Goal: Task Accomplishment & Management: Manage account settings

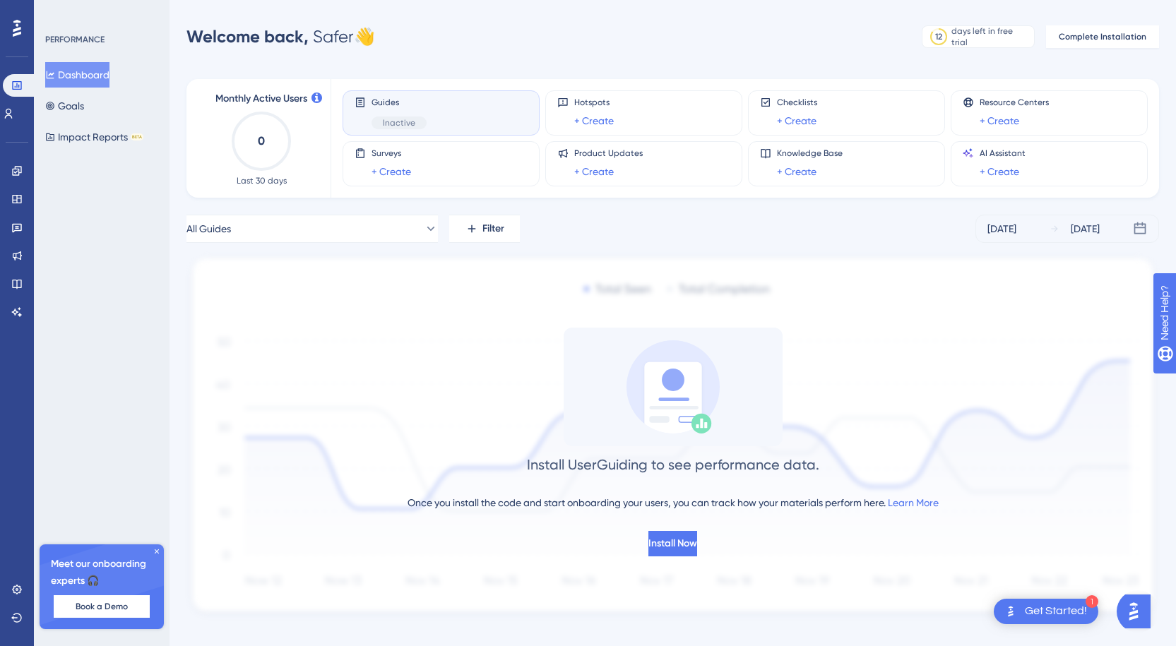
click at [456, 114] on div "Guides Inactive" at bounding box center [441, 113] width 173 height 32
click at [423, 231] on icon at bounding box center [430, 229] width 14 height 14
click at [318, 345] on button "Home Home Inactive Activate" at bounding box center [312, 343] width 233 height 28
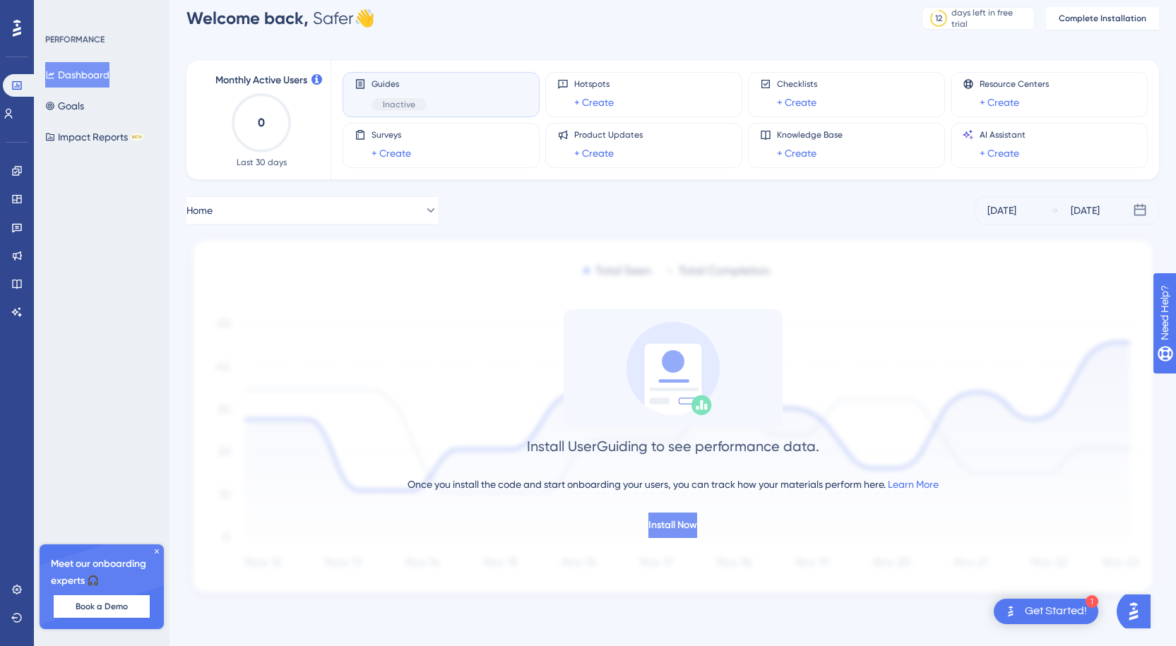
click at [684, 525] on span "Install Now" at bounding box center [672, 525] width 49 height 17
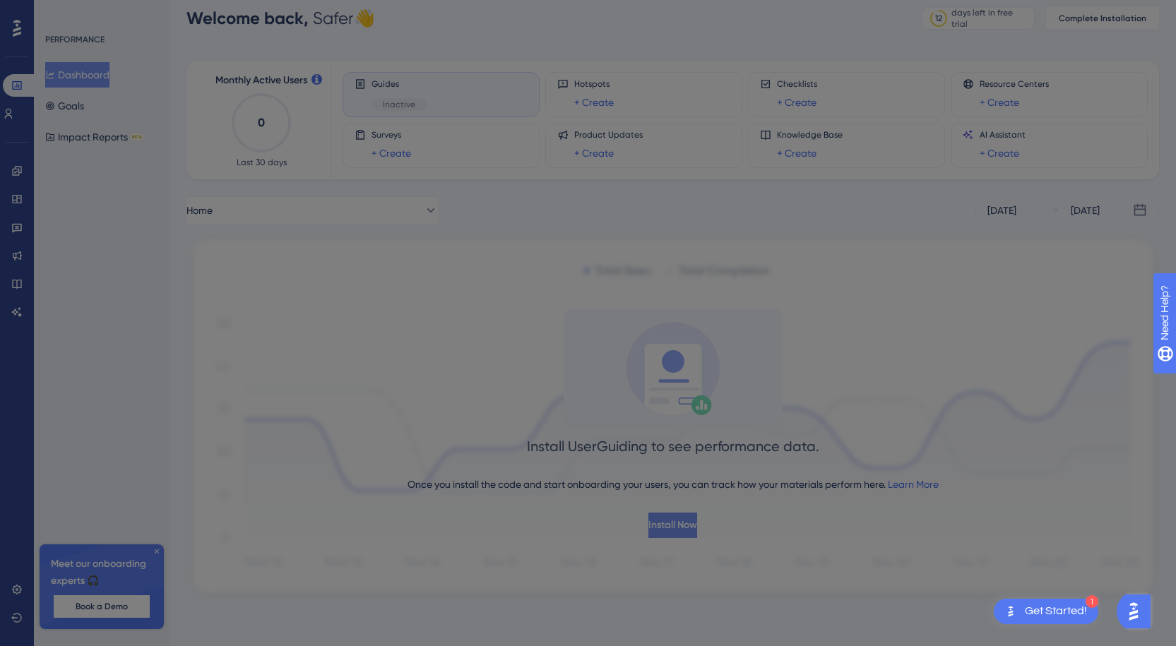
scroll to position [0, 0]
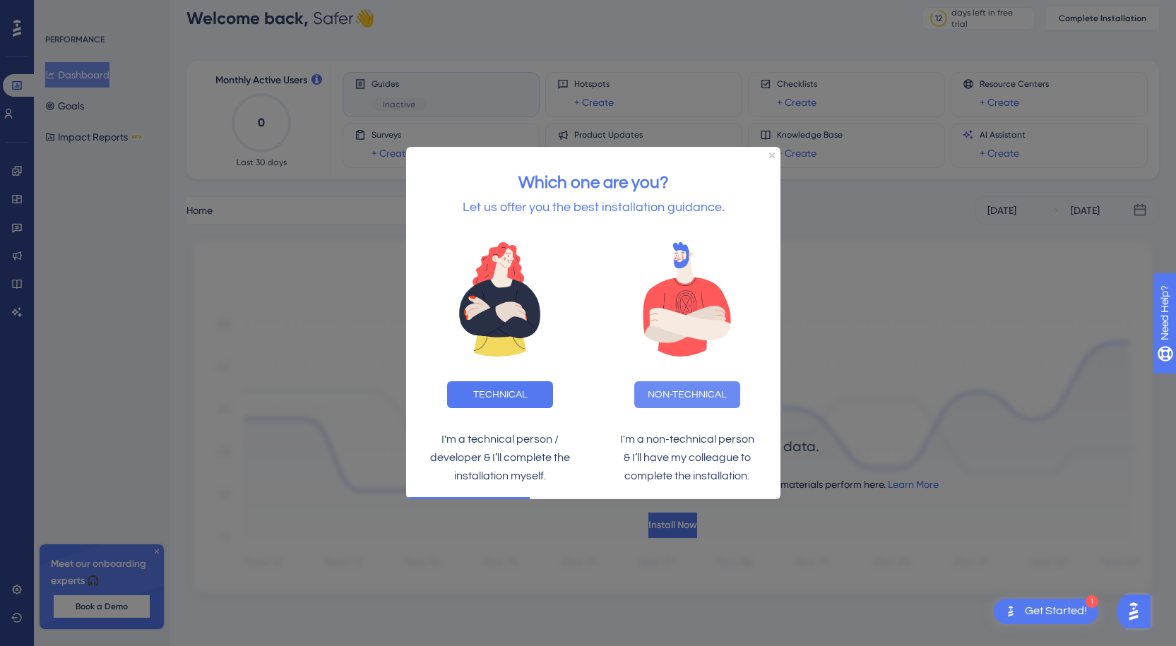
click at [696, 385] on button "NON-TECHNICAL" at bounding box center [687, 394] width 106 height 27
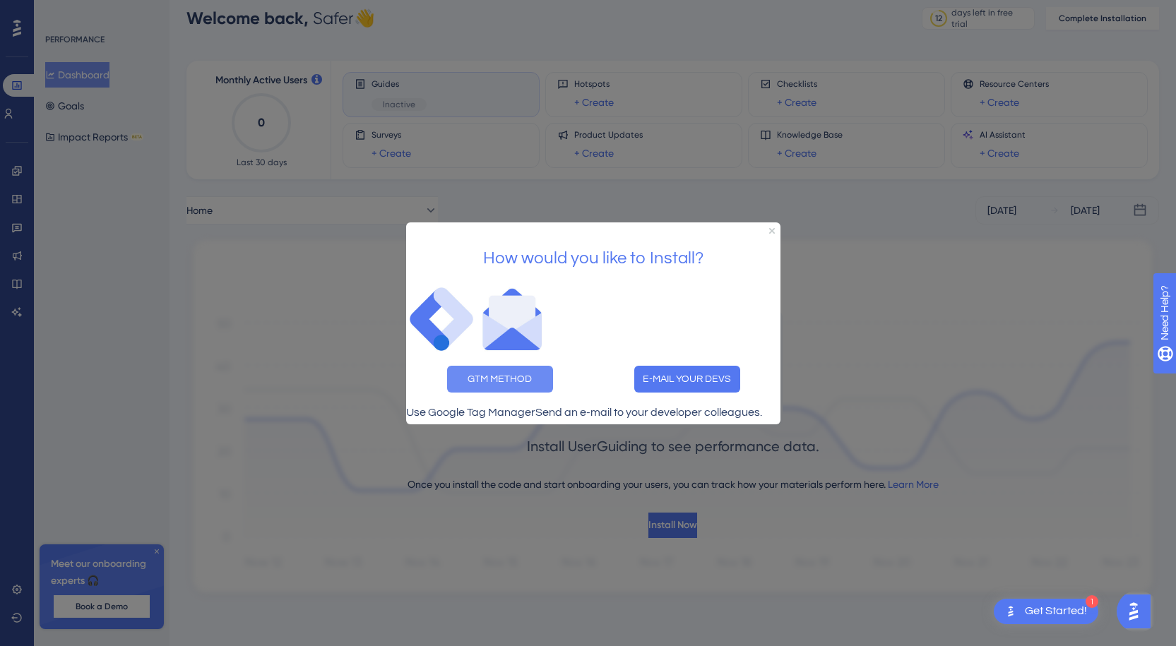
click at [508, 365] on button "GTM METHOD" at bounding box center [500, 378] width 106 height 27
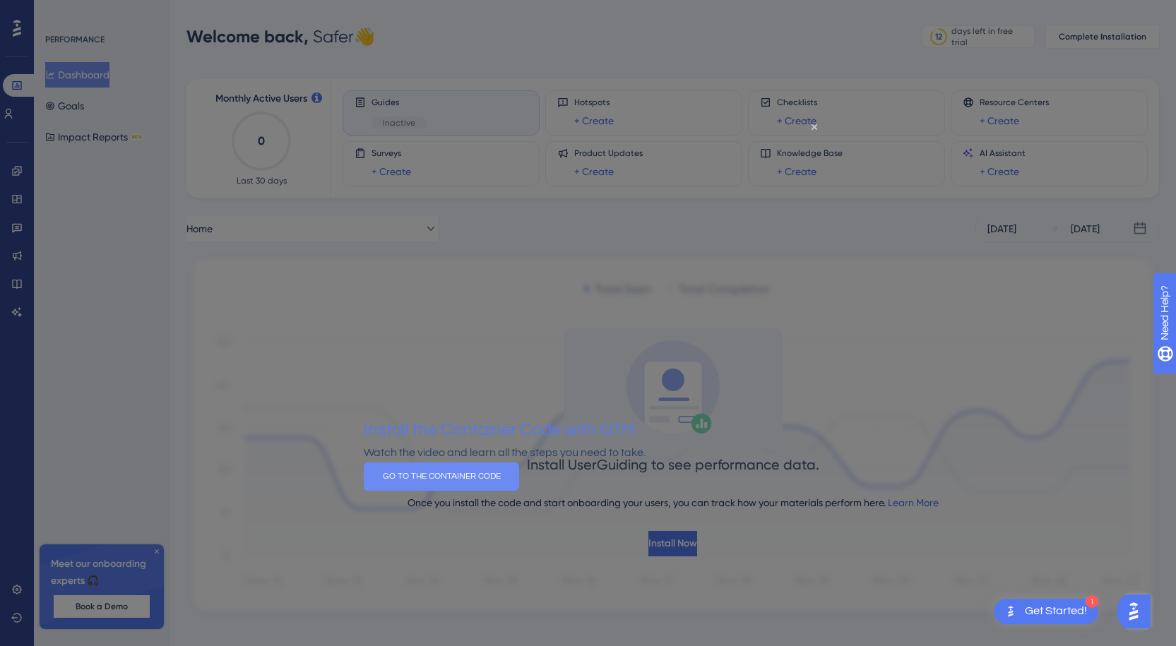
click at [519, 488] on button "GO TO THE CONTAINER CODE" at bounding box center [441, 477] width 155 height 28
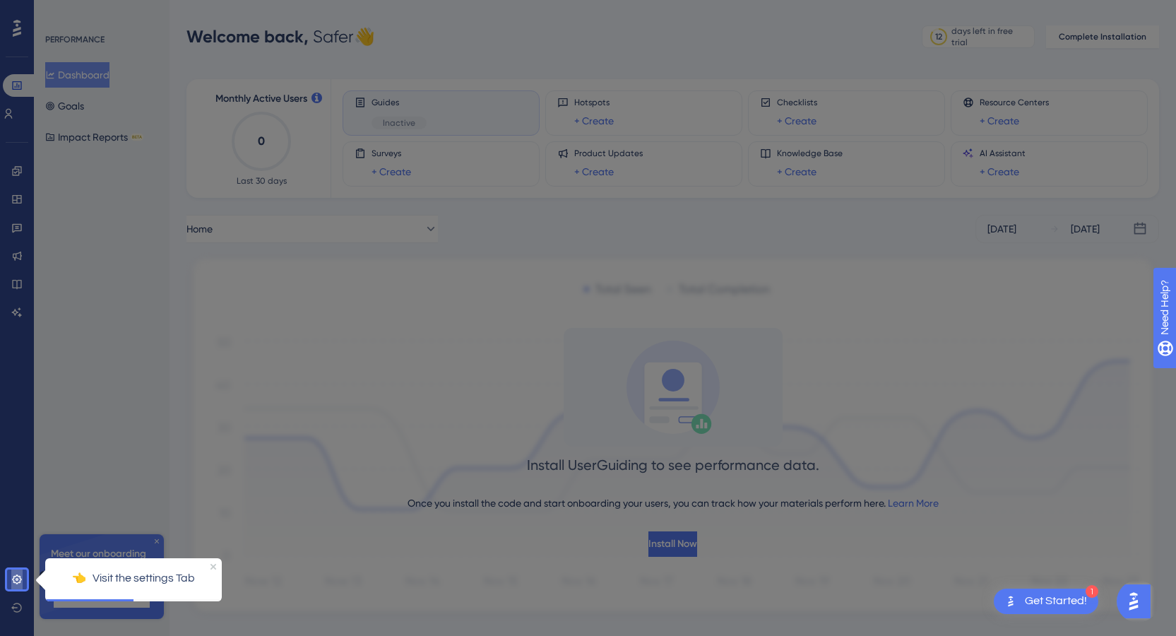
click at [18, 579] on icon at bounding box center [16, 578] width 9 height 9
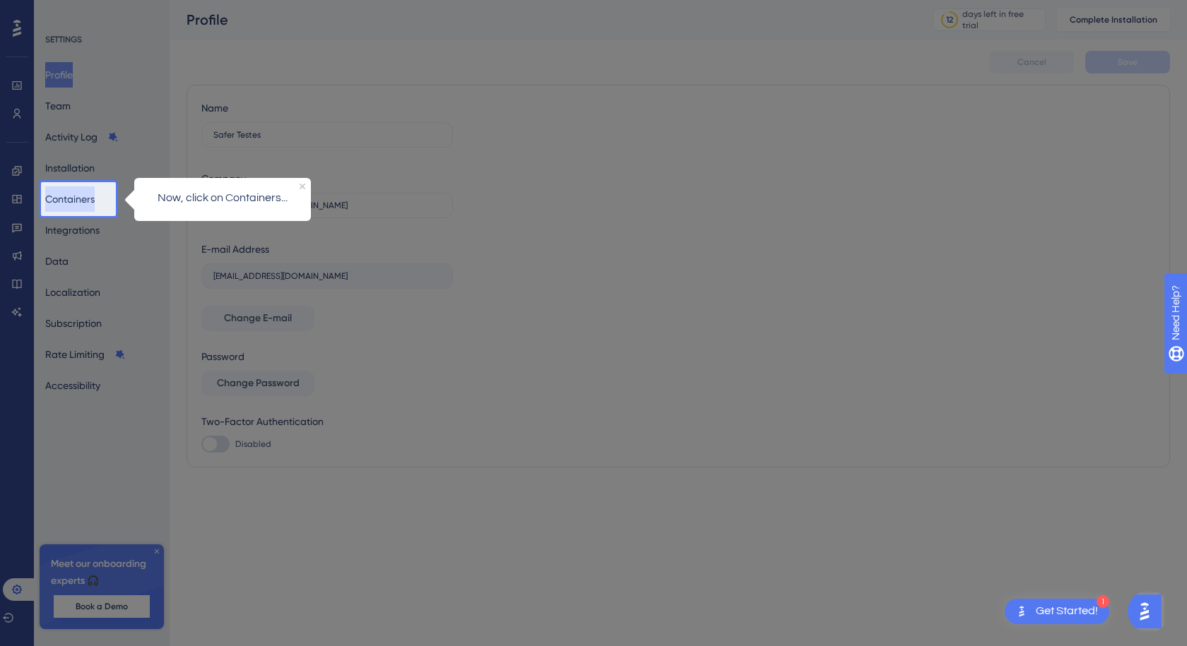
click at [90, 203] on button "Containers" at bounding box center [69, 198] width 49 height 25
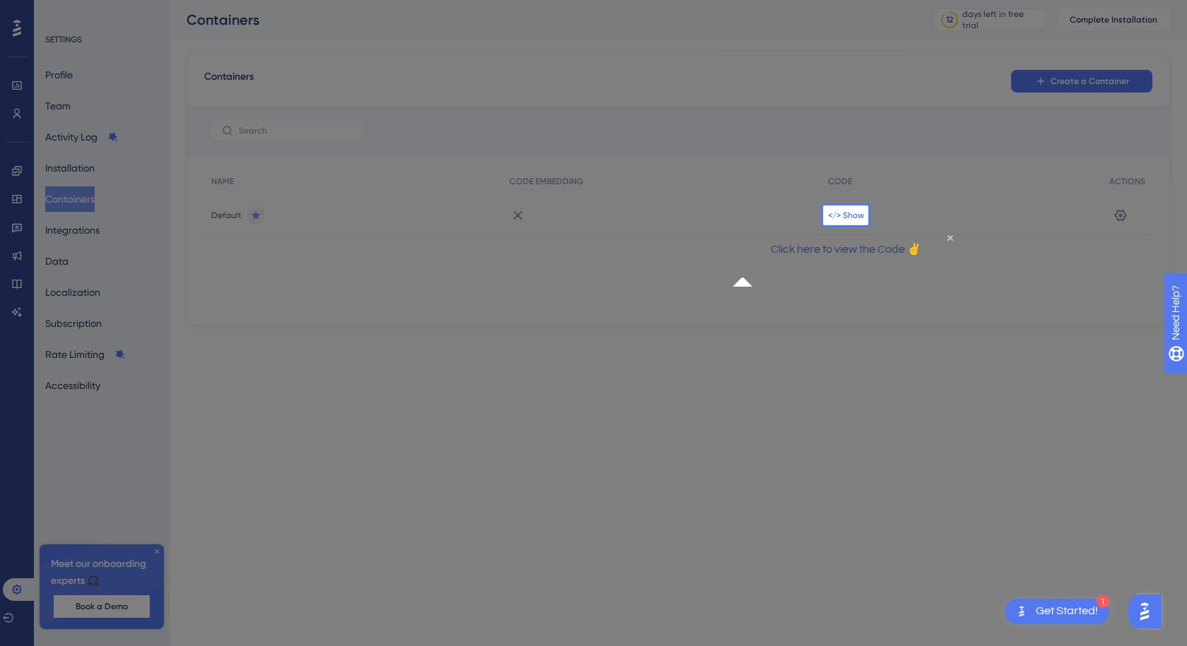
click at [852, 217] on span "</> Show" at bounding box center [846, 215] width 36 height 11
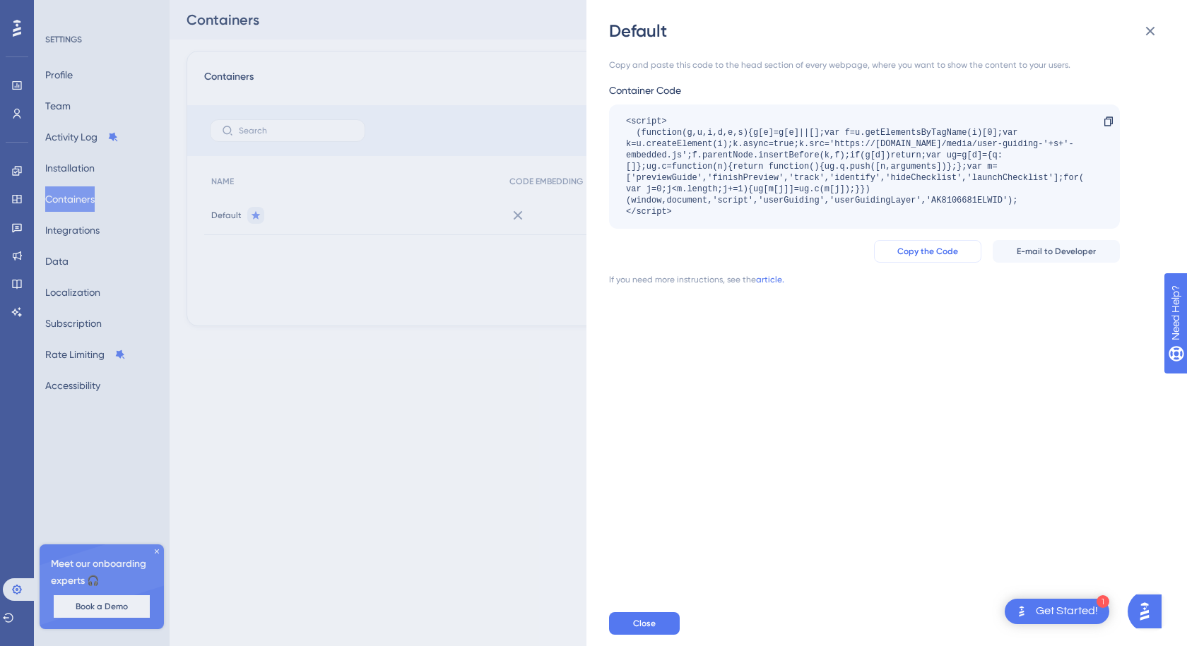
click at [935, 256] on span "Copy the Code" at bounding box center [927, 251] width 61 height 11
click at [636, 623] on span "Close" at bounding box center [644, 623] width 23 height 11
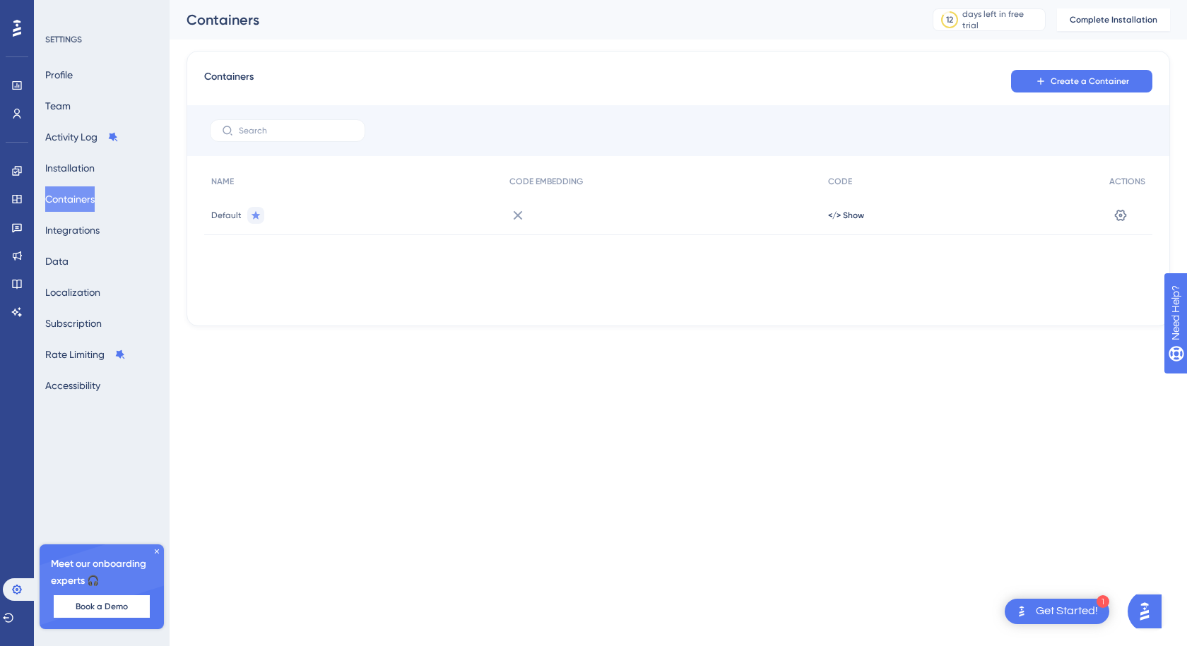
click at [224, 214] on span "Default" at bounding box center [226, 215] width 30 height 11
click at [15, 86] on icon at bounding box center [16, 85] width 9 height 8
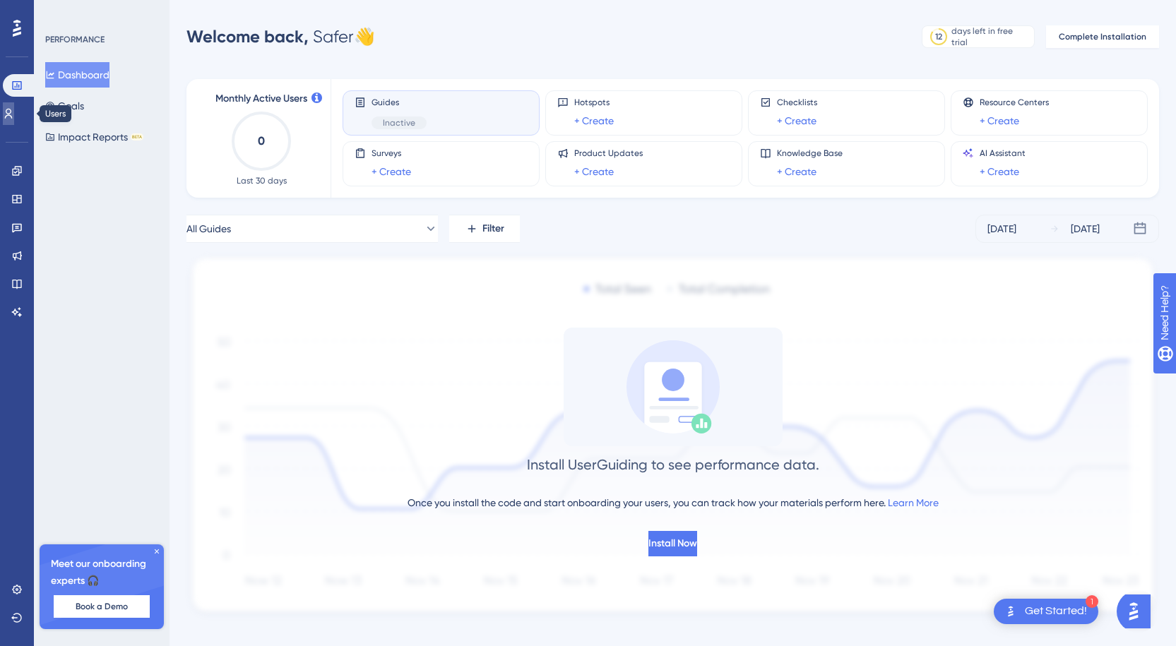
click at [13, 115] on icon at bounding box center [9, 114] width 8 height 10
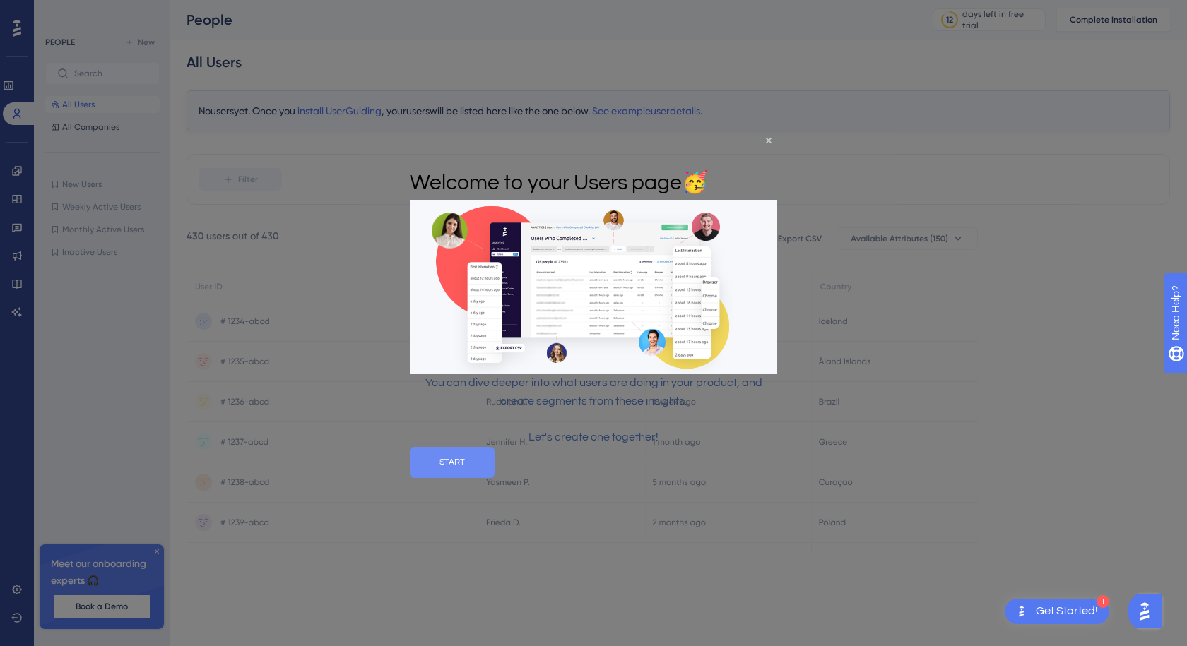
click at [494, 477] on button "START" at bounding box center [452, 461] width 85 height 31
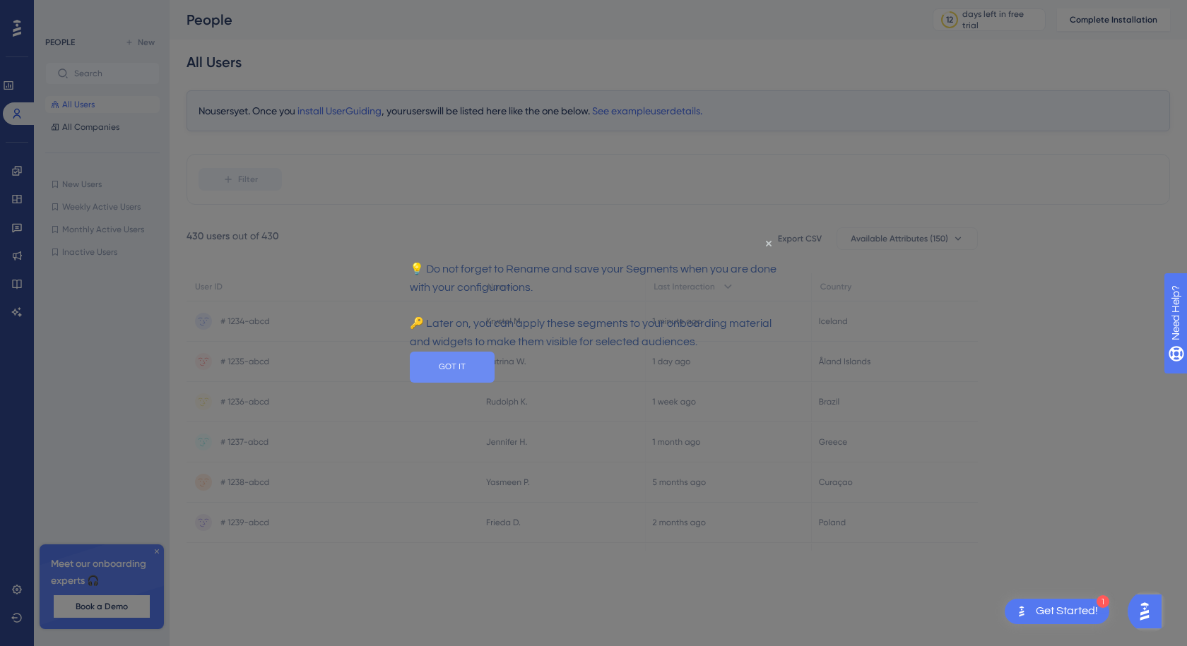
click at [494, 380] on button "GOT IT" at bounding box center [452, 367] width 85 height 31
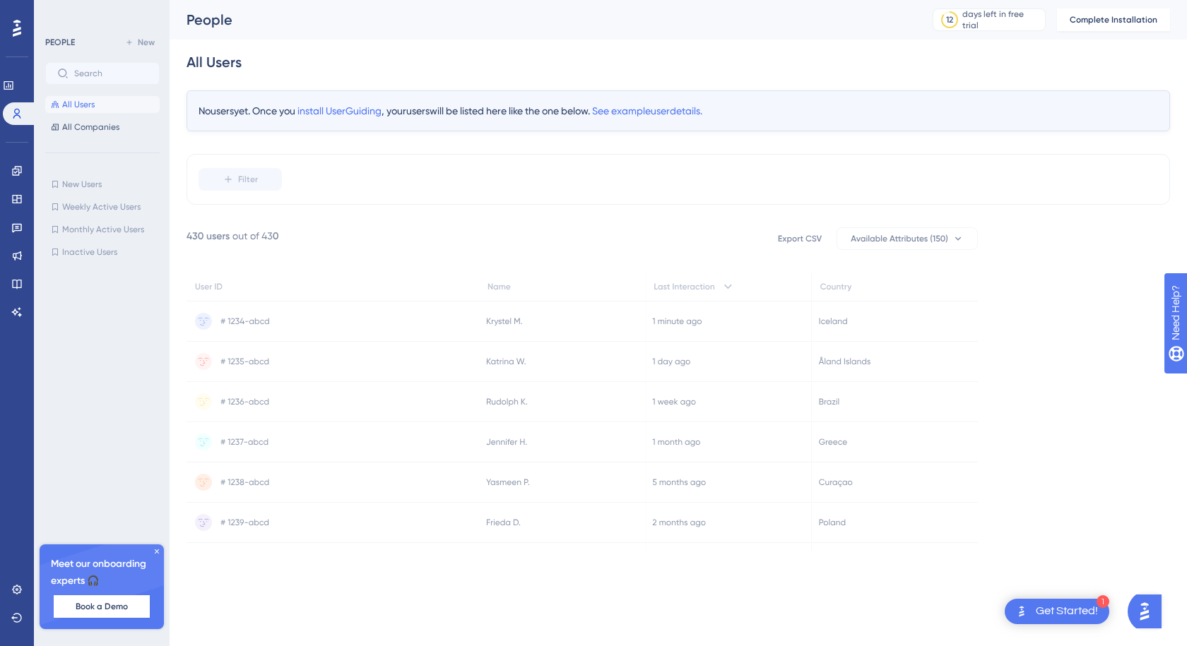
click at [19, 28] on icon at bounding box center [17, 28] width 8 height 17
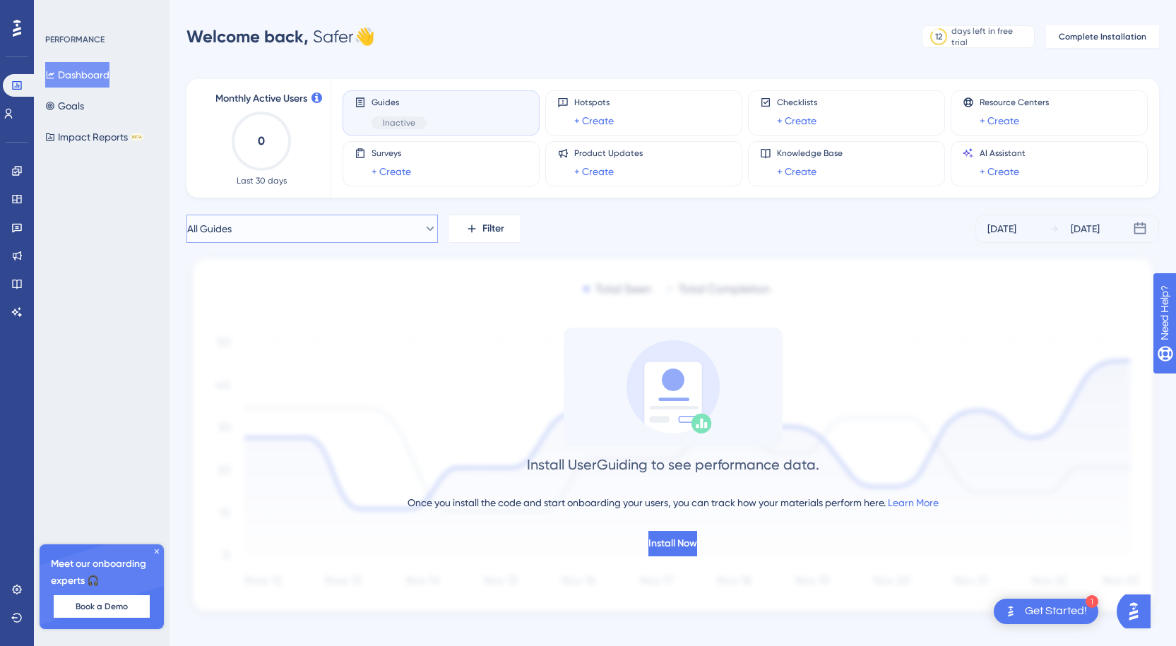
click at [415, 236] on button "All Guides" at bounding box center [311, 229] width 251 height 28
click at [225, 344] on span "Home" at bounding box center [220, 343] width 26 height 17
click at [158, 553] on icon at bounding box center [157, 551] width 8 height 8
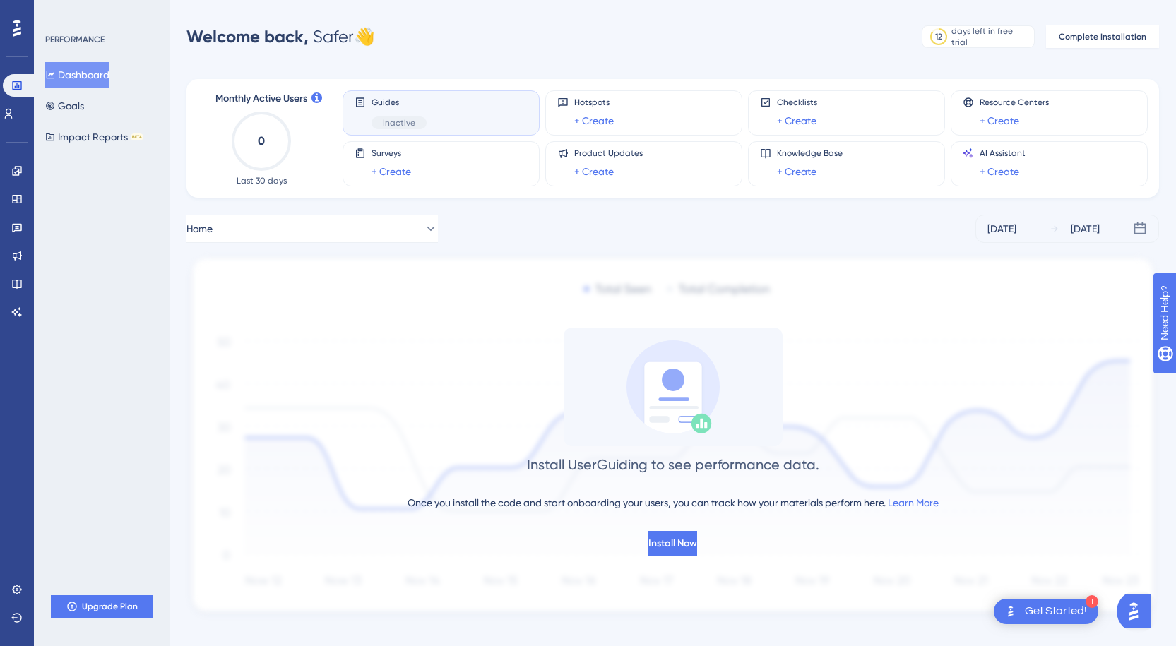
click at [126, 336] on div "PERFORMANCE Dashboard Goals Impact Reports BETA Upgrade Plan" at bounding box center [102, 323] width 136 height 646
click at [213, 229] on span "Home" at bounding box center [200, 228] width 26 height 17
click at [223, 229] on span "Home" at bounding box center [211, 228] width 26 height 17
click at [213, 229] on span "Home" at bounding box center [200, 228] width 26 height 17
click at [240, 312] on span "All Guides" at bounding box center [229, 315] width 45 height 17
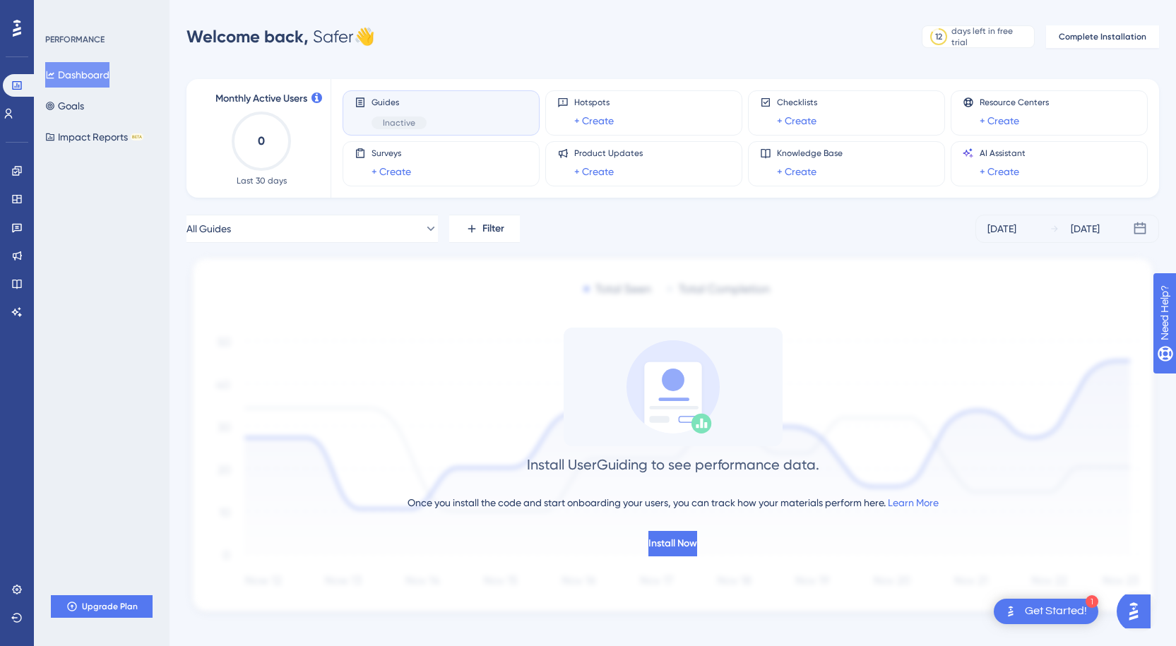
click at [942, 230] on div "All Guides Filter Sep 13 2025 Sep 19 2025" at bounding box center [672, 229] width 973 height 28
click at [499, 228] on span "Filter" at bounding box center [493, 228] width 22 height 17
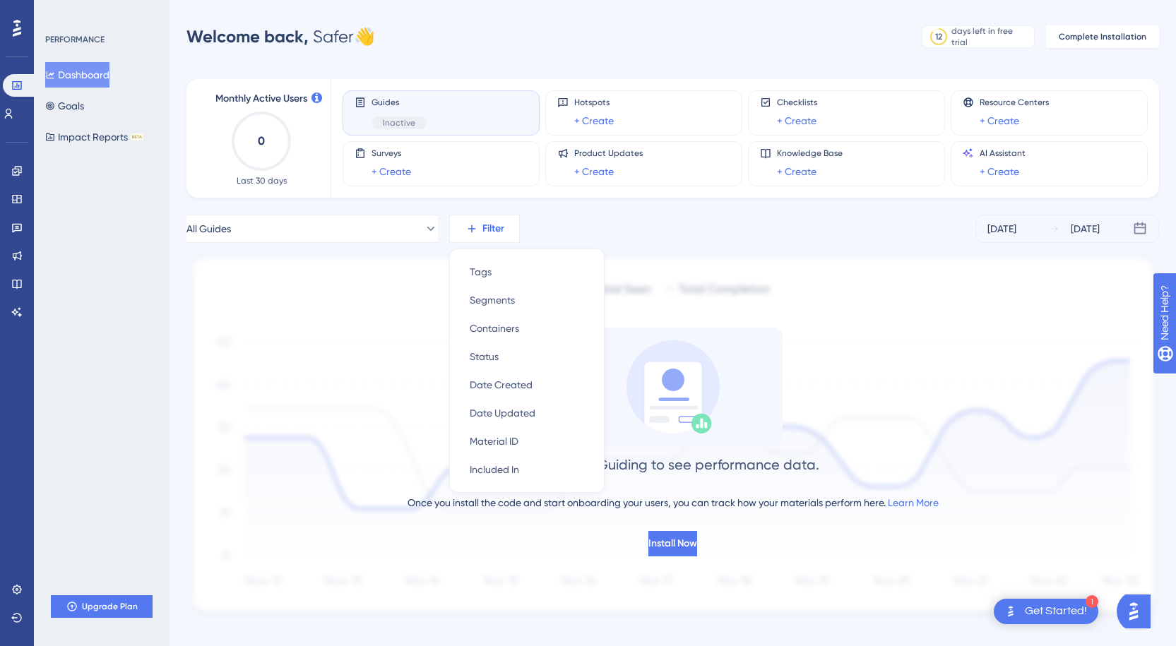
scroll to position [18, 0]
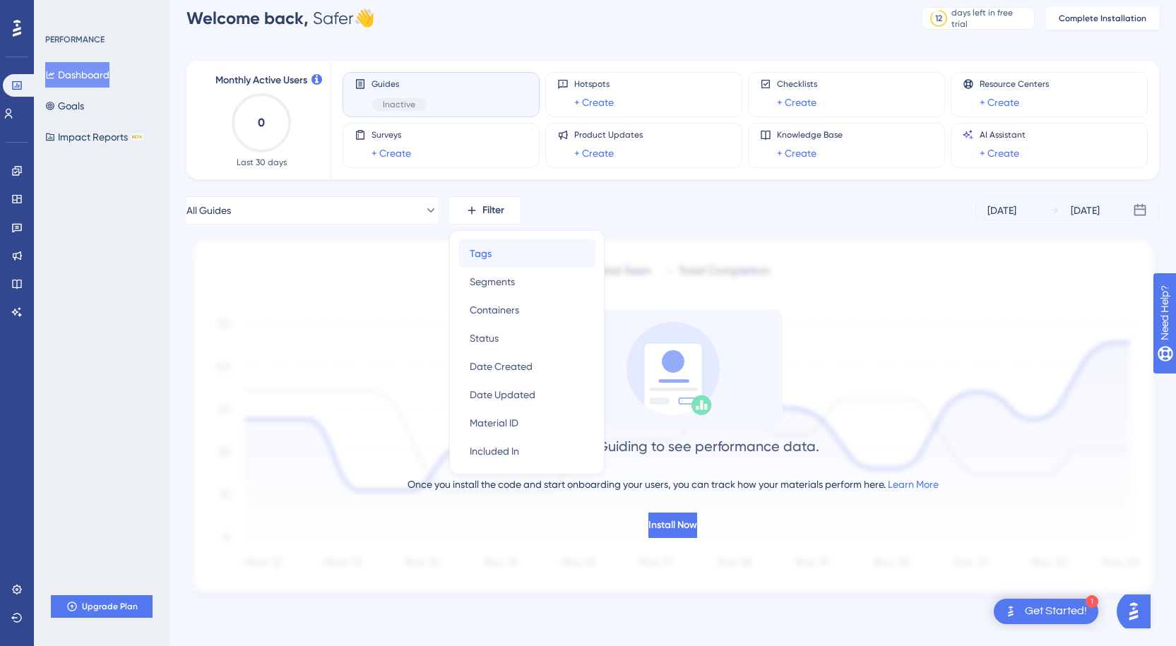
click at [487, 254] on span "Tags" at bounding box center [481, 253] width 22 height 17
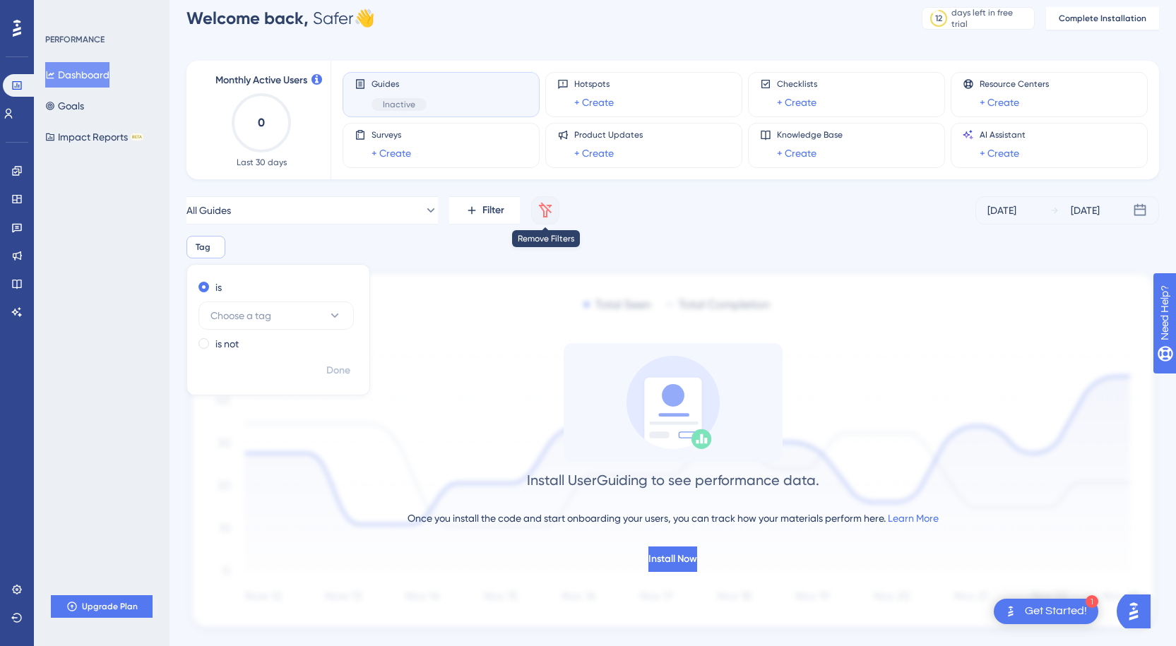
click at [550, 210] on icon at bounding box center [545, 210] width 17 height 17
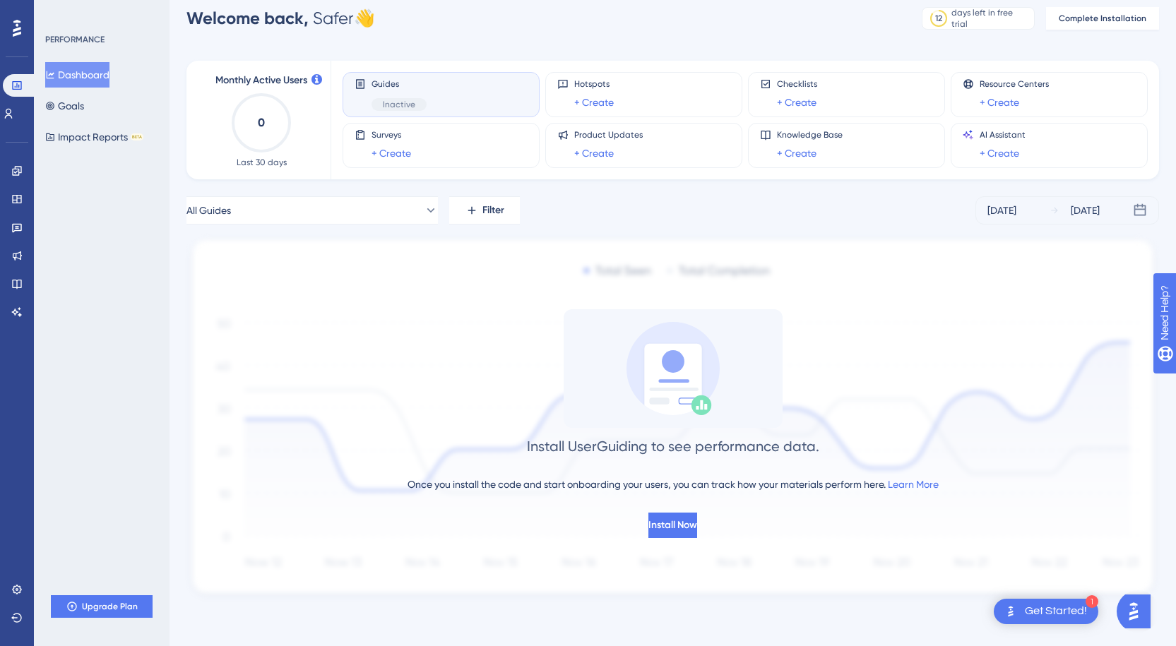
click at [461, 102] on div "Guides Inactive" at bounding box center [441, 94] width 173 height 32
click at [461, 103] on div "Guides Inactive" at bounding box center [441, 94] width 173 height 32
click at [411, 100] on span "Inactive" at bounding box center [399, 104] width 32 height 11
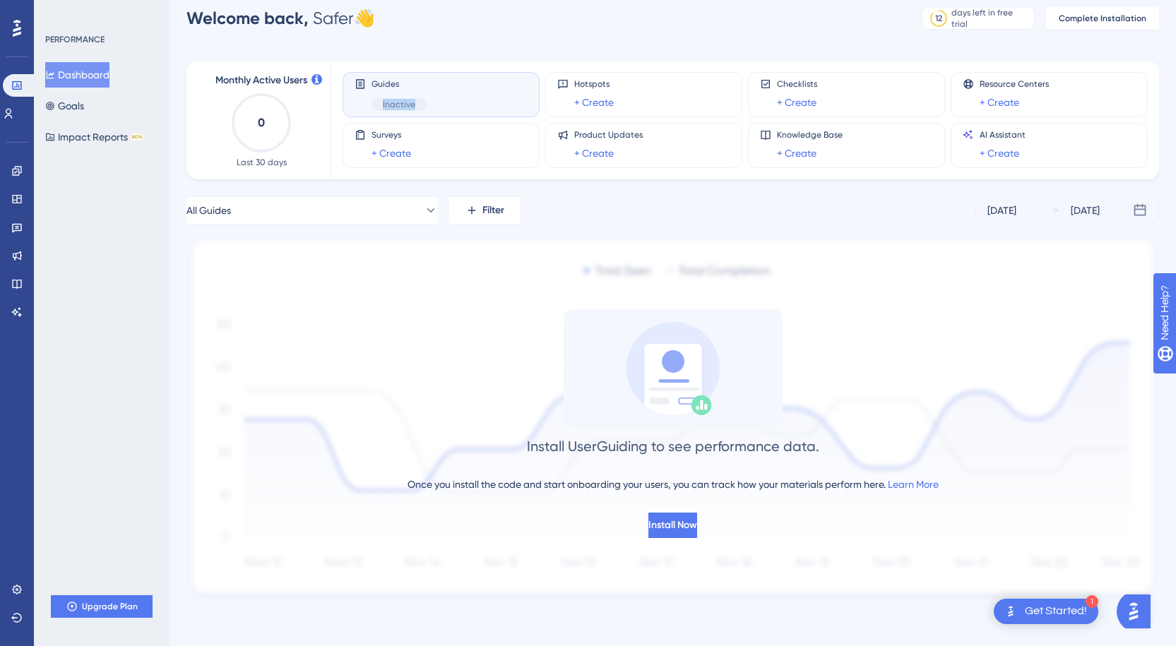
click at [411, 100] on span "Inactive" at bounding box center [399, 104] width 32 height 11
click at [453, 95] on div "Guides Inactive" at bounding box center [441, 94] width 173 height 32
click at [446, 136] on div "Surveys + Create" at bounding box center [441, 145] width 173 height 32
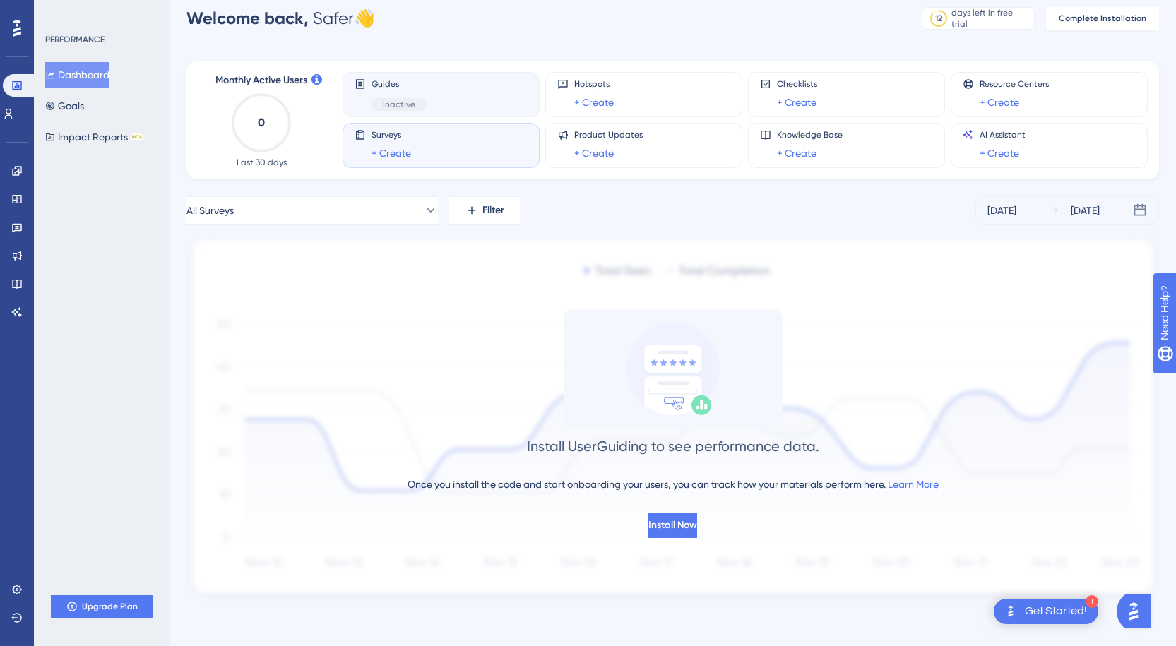
click at [446, 88] on div "Guides Inactive" at bounding box center [441, 94] width 173 height 32
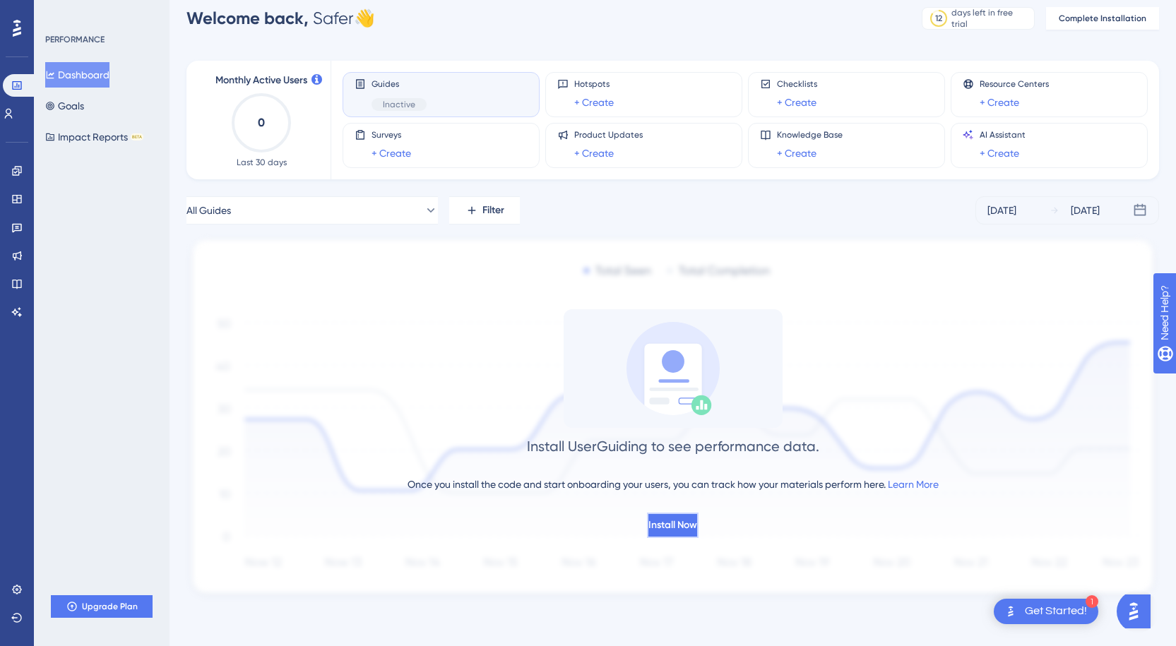
click at [674, 525] on span "Install Now" at bounding box center [672, 525] width 49 height 17
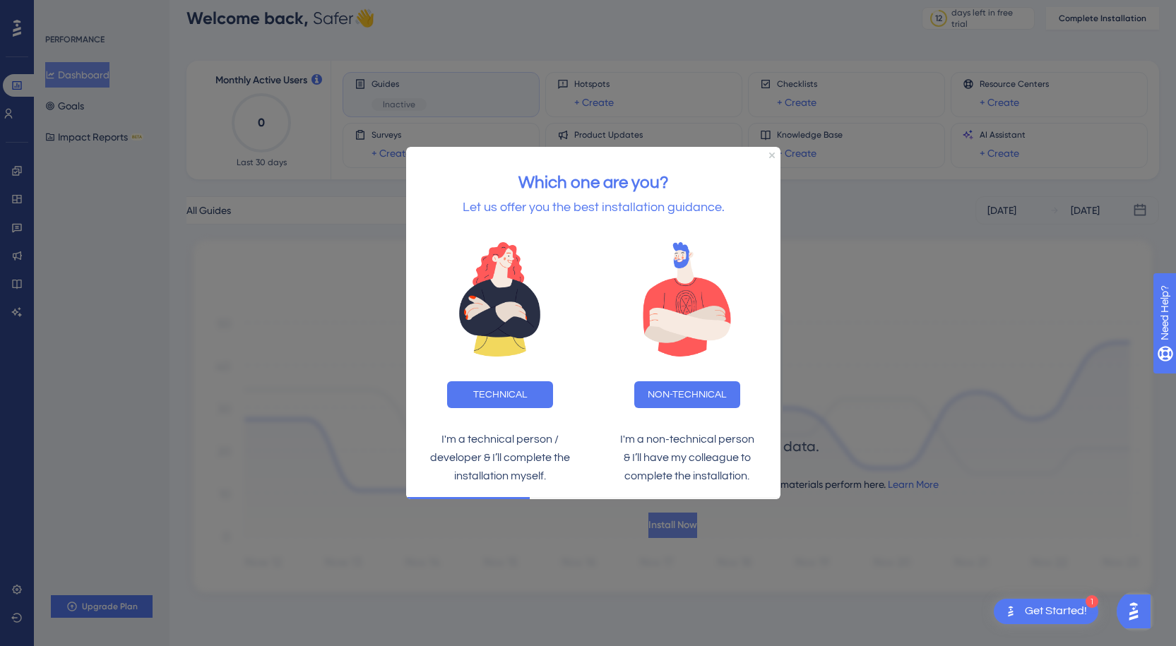
scroll to position [0, 0]
click at [660, 400] on button "NON-TECHNICAL" at bounding box center [687, 394] width 106 height 27
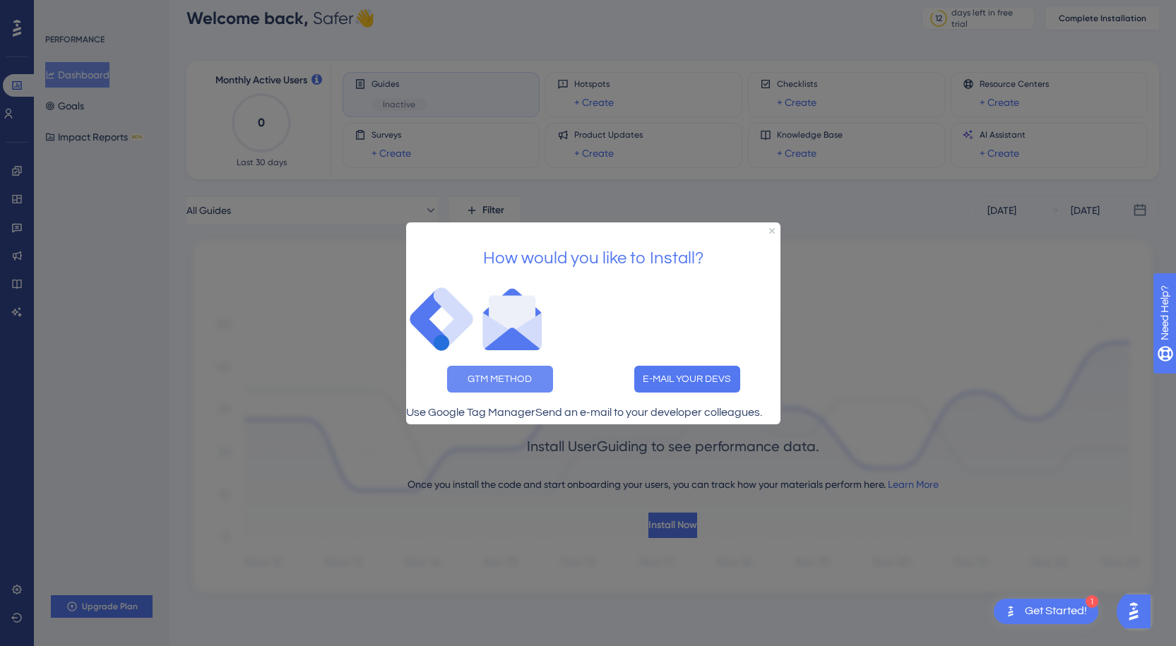
click at [514, 368] on button "GTM METHOD" at bounding box center [500, 378] width 106 height 27
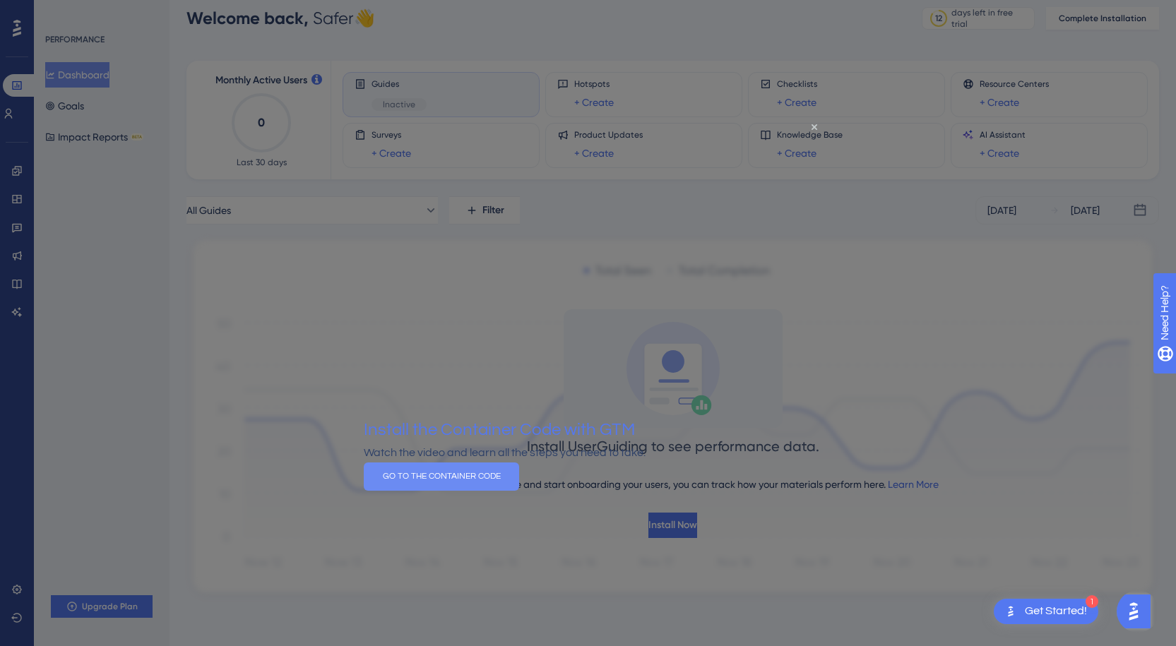
click at [519, 491] on button "GO TO THE CONTAINER CODE" at bounding box center [441, 477] width 155 height 28
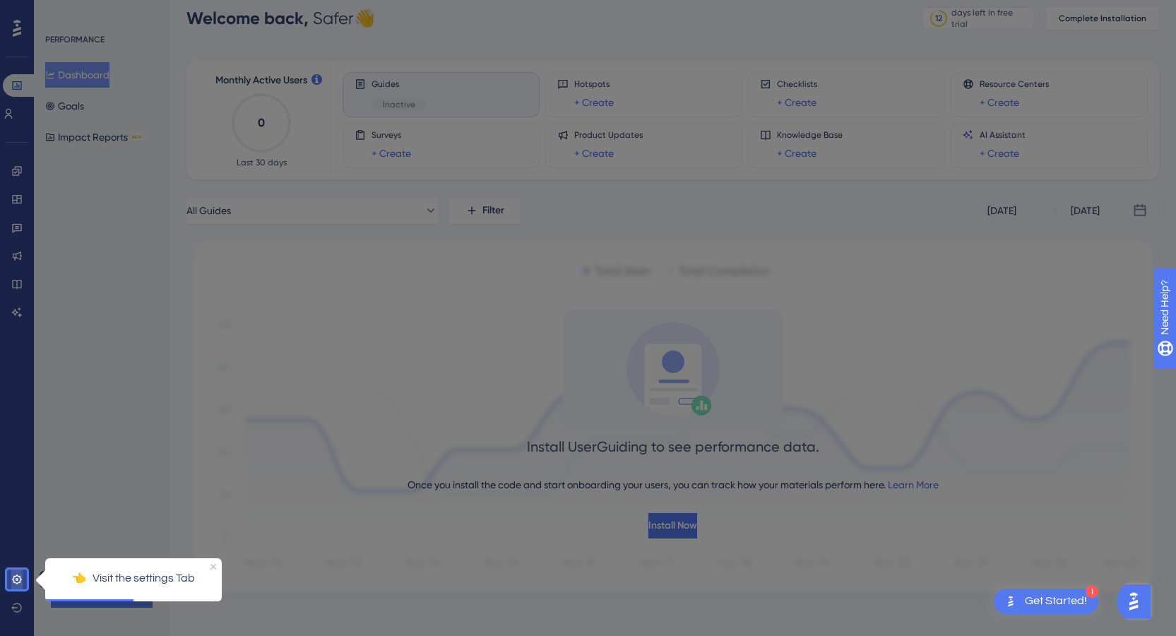
click at [11, 580] on link at bounding box center [16, 579] width 11 height 23
click at [156, 572] on p "👈 Visit the settings Tab" at bounding box center [134, 578] width 154 height 18
click at [377, 514] on div at bounding box center [607, 314] width 1160 height 665
click at [213, 569] on div "👈 Visit the settings Tab" at bounding box center [133, 577] width 177 height 41
click at [18, 579] on icon at bounding box center [16, 579] width 11 height 11
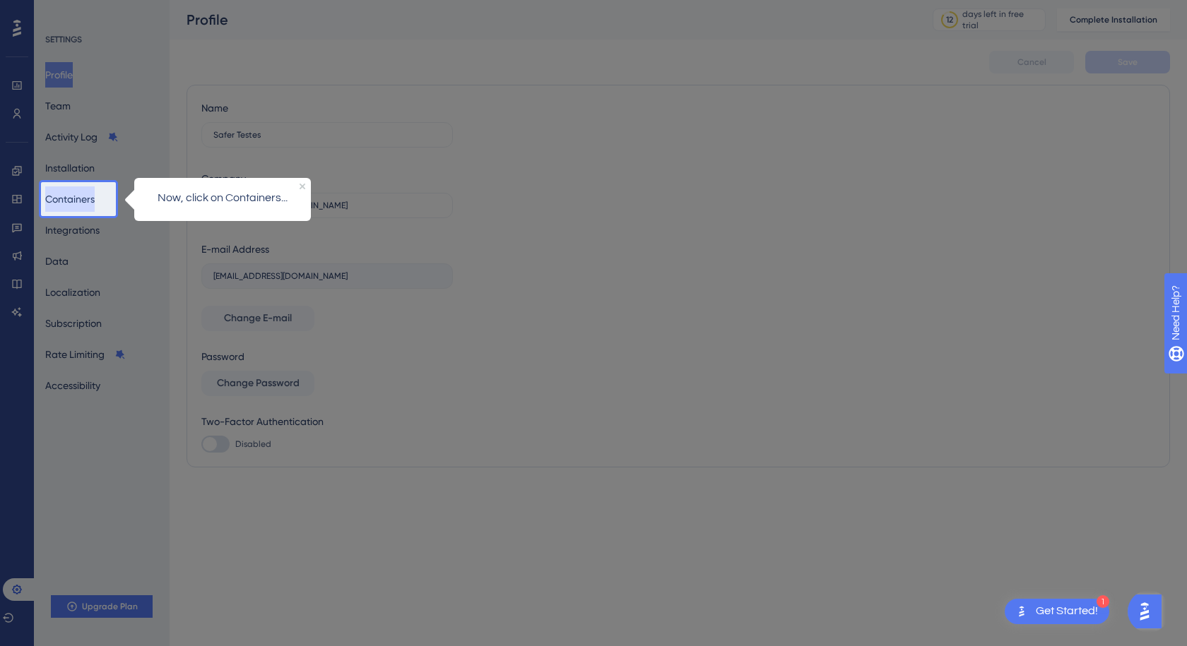
click at [82, 208] on button "Containers" at bounding box center [69, 198] width 49 height 25
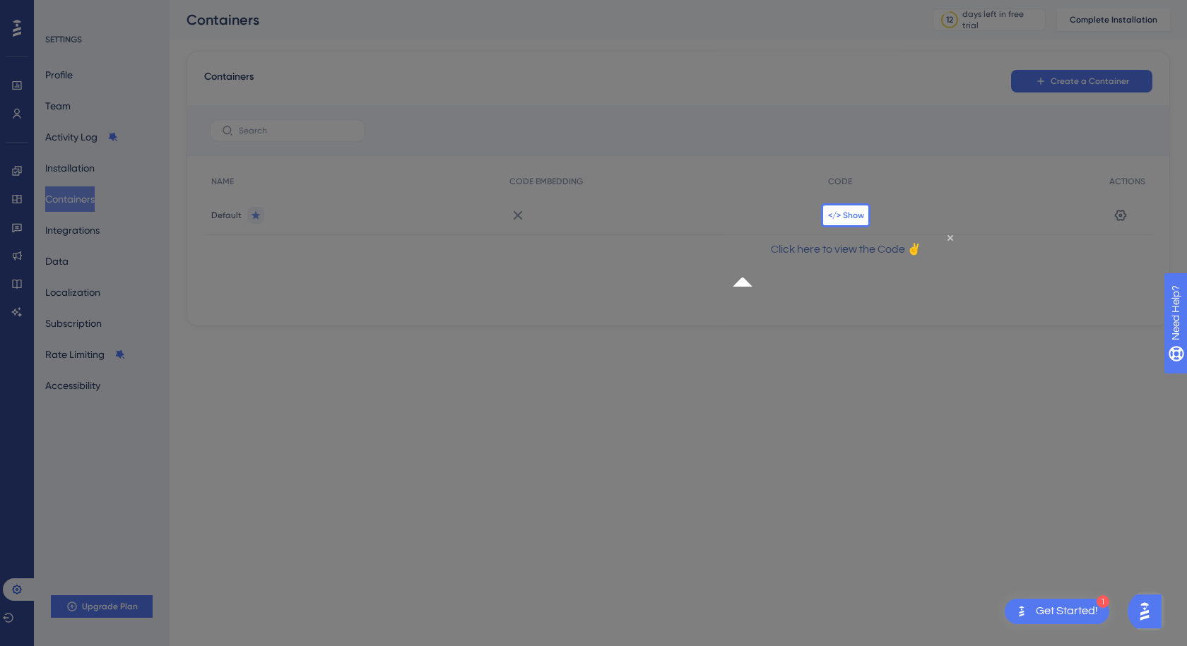
click at [855, 213] on span "</> Show" at bounding box center [846, 215] width 36 height 11
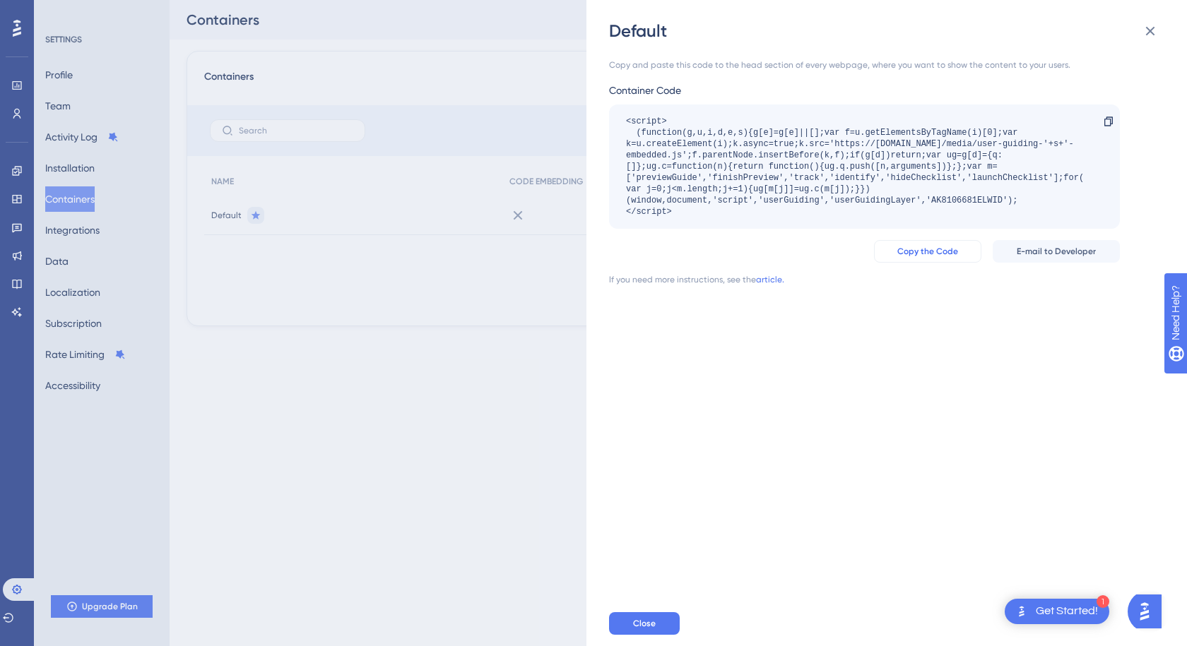
click at [916, 252] on span "Copy the Code" at bounding box center [927, 251] width 61 height 11
click at [659, 627] on button "Close" at bounding box center [644, 623] width 71 height 23
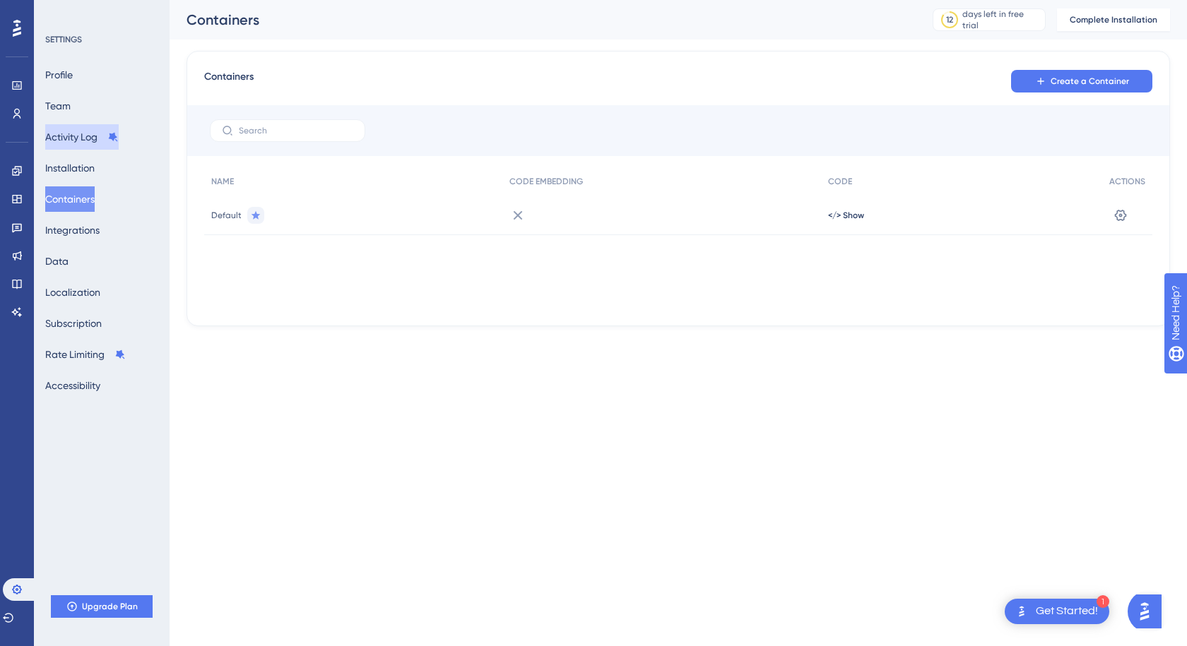
click at [69, 140] on button "Activity Log" at bounding box center [81, 136] width 73 height 25
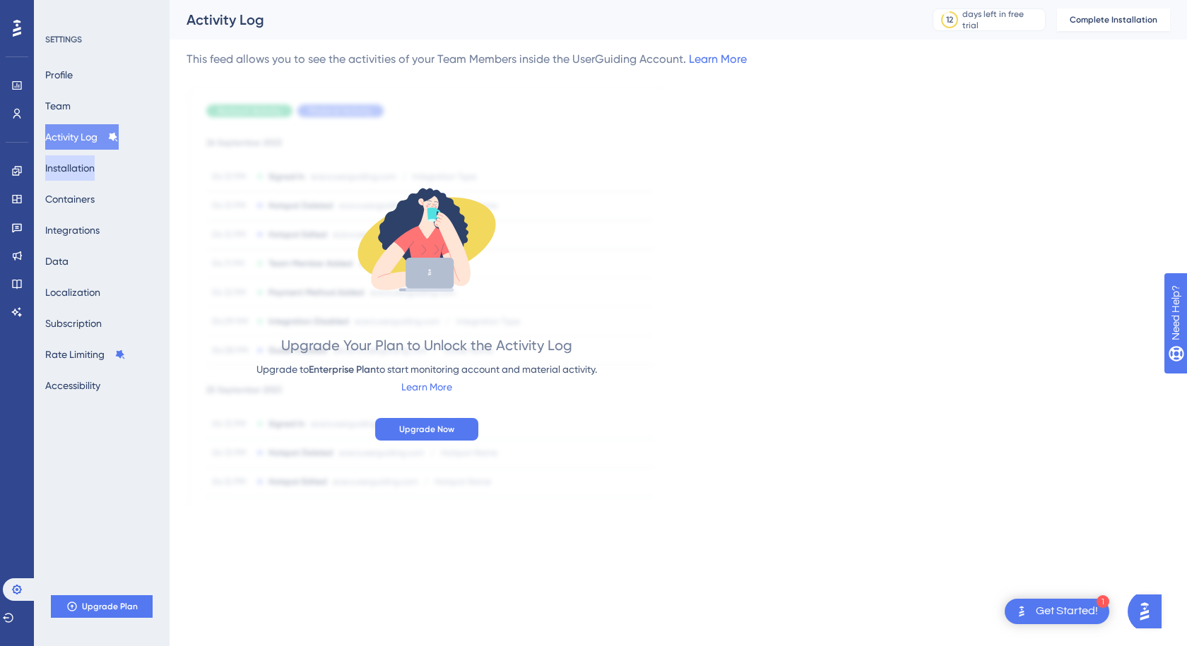
click at [71, 162] on button "Installation" at bounding box center [69, 167] width 49 height 25
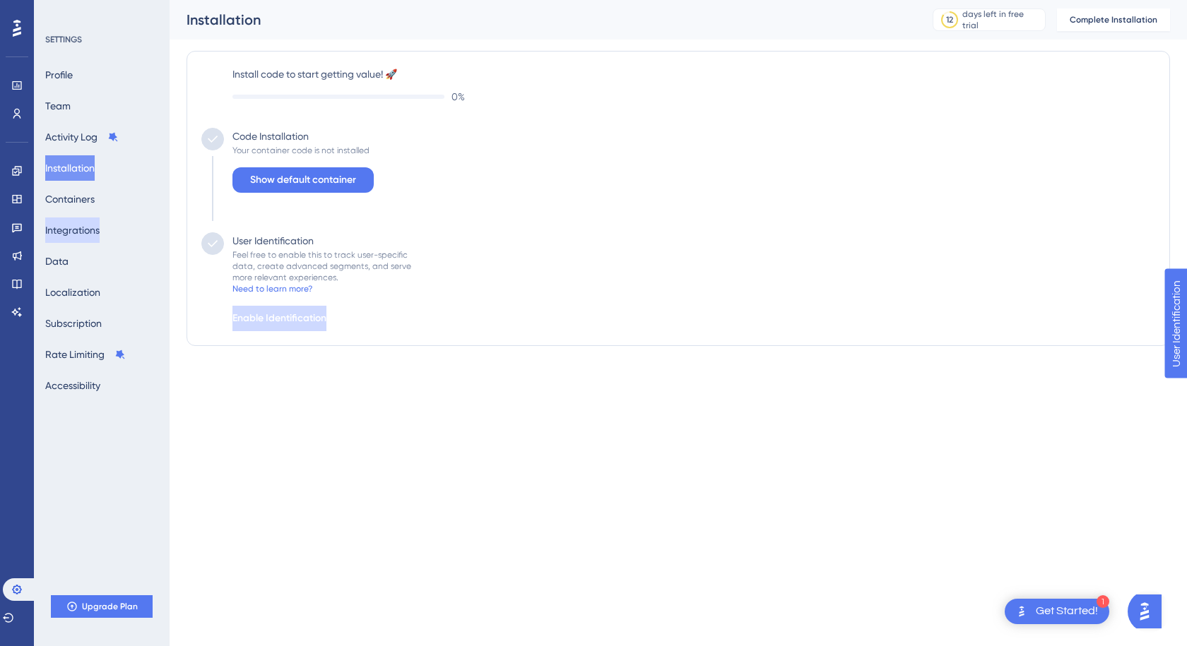
click at [88, 234] on button "Integrations" at bounding box center [72, 230] width 54 height 25
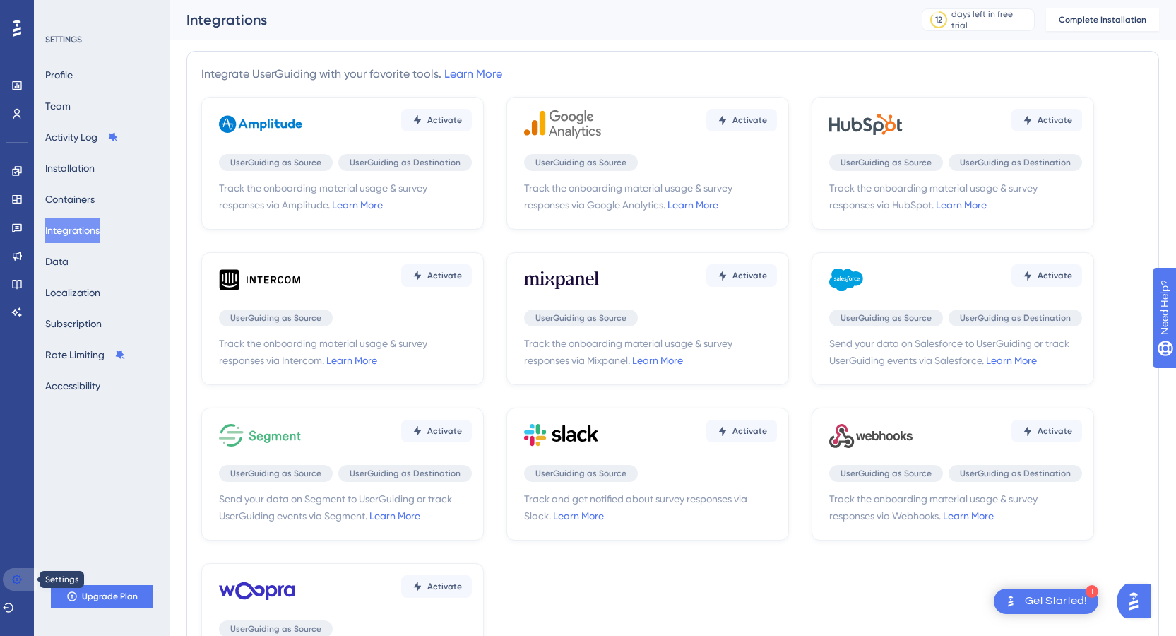
drag, startPoint x: 23, startPoint y: 583, endPoint x: 1184, endPoint y: 273, distance: 1201.7
click at [23, 583] on link at bounding box center [20, 579] width 34 height 23
click at [95, 198] on button "Containers" at bounding box center [69, 198] width 49 height 25
click at [75, 197] on button "Containers" at bounding box center [69, 198] width 49 height 25
click at [95, 198] on button "Containers" at bounding box center [69, 198] width 49 height 25
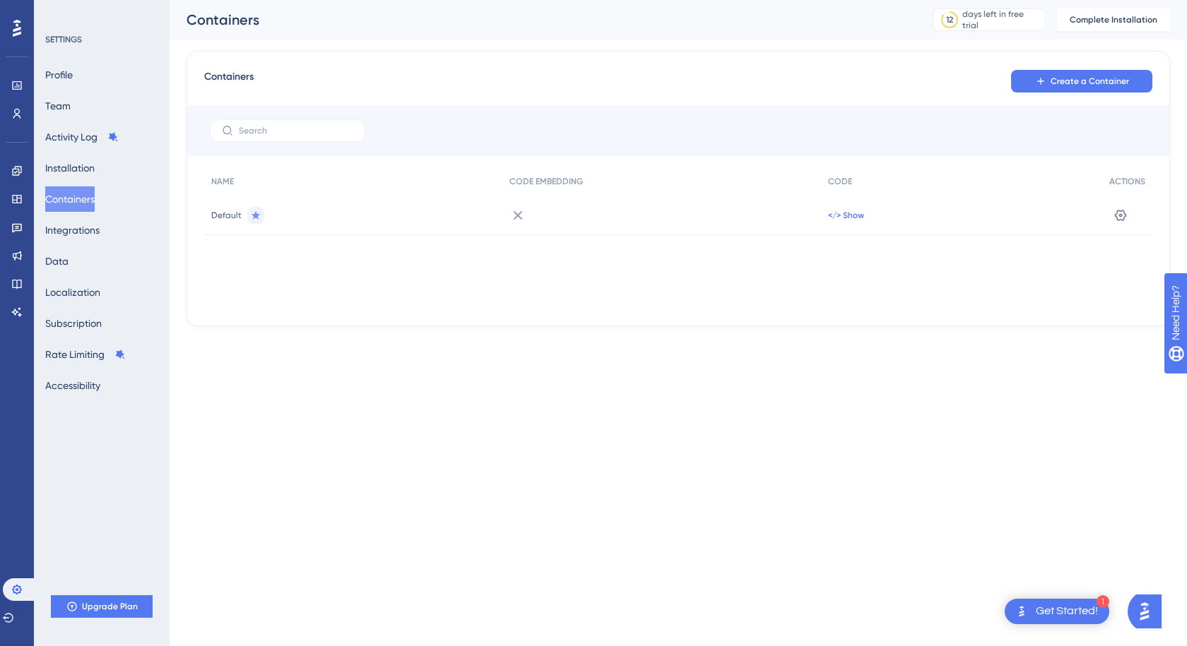
click at [854, 213] on span "</> Show" at bounding box center [846, 215] width 36 height 11
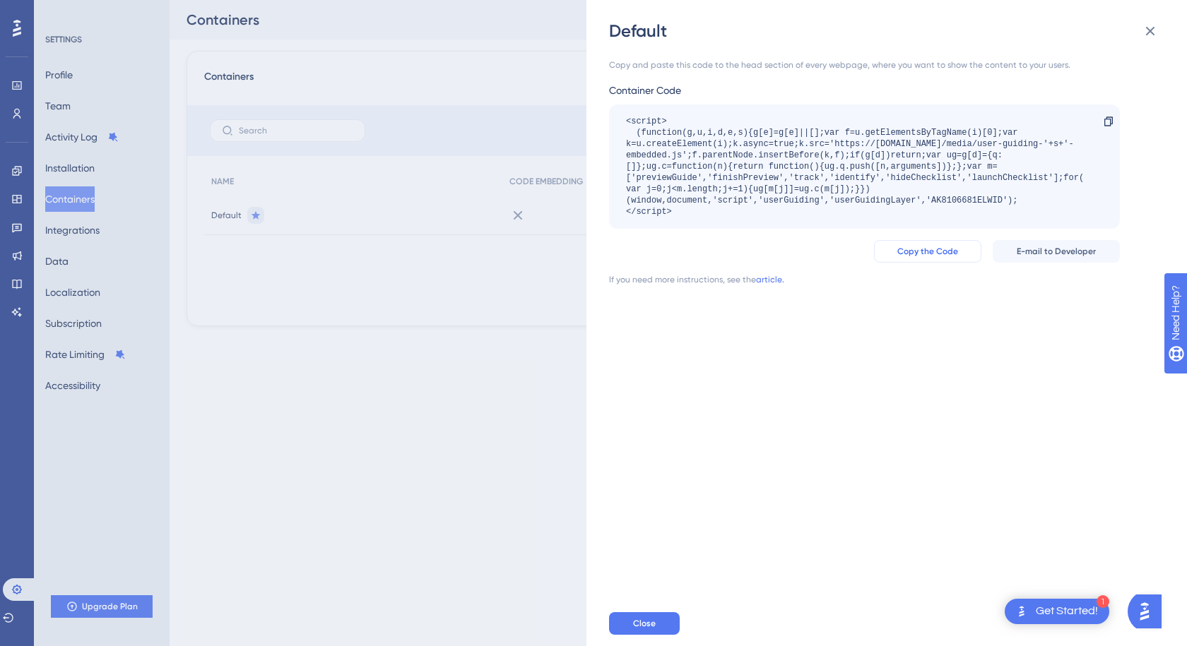
click at [951, 251] on span "Copy the Code" at bounding box center [927, 251] width 61 height 11
click at [666, 625] on button "Close" at bounding box center [644, 623] width 71 height 23
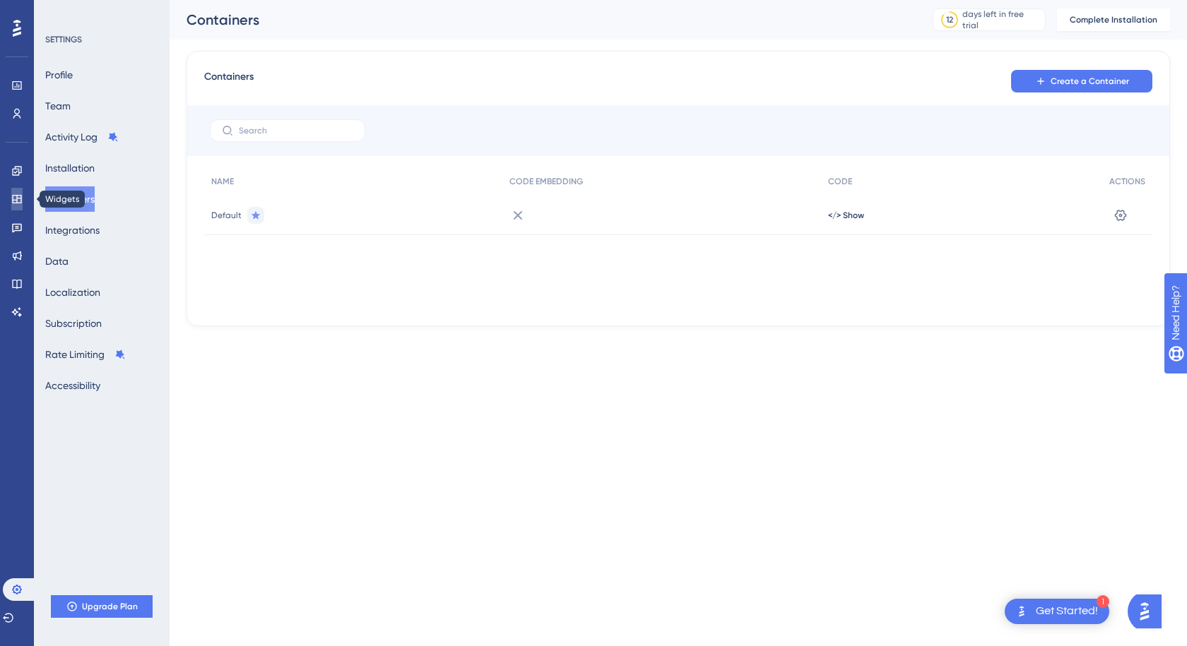
click at [13, 200] on icon at bounding box center [16, 199] width 9 height 8
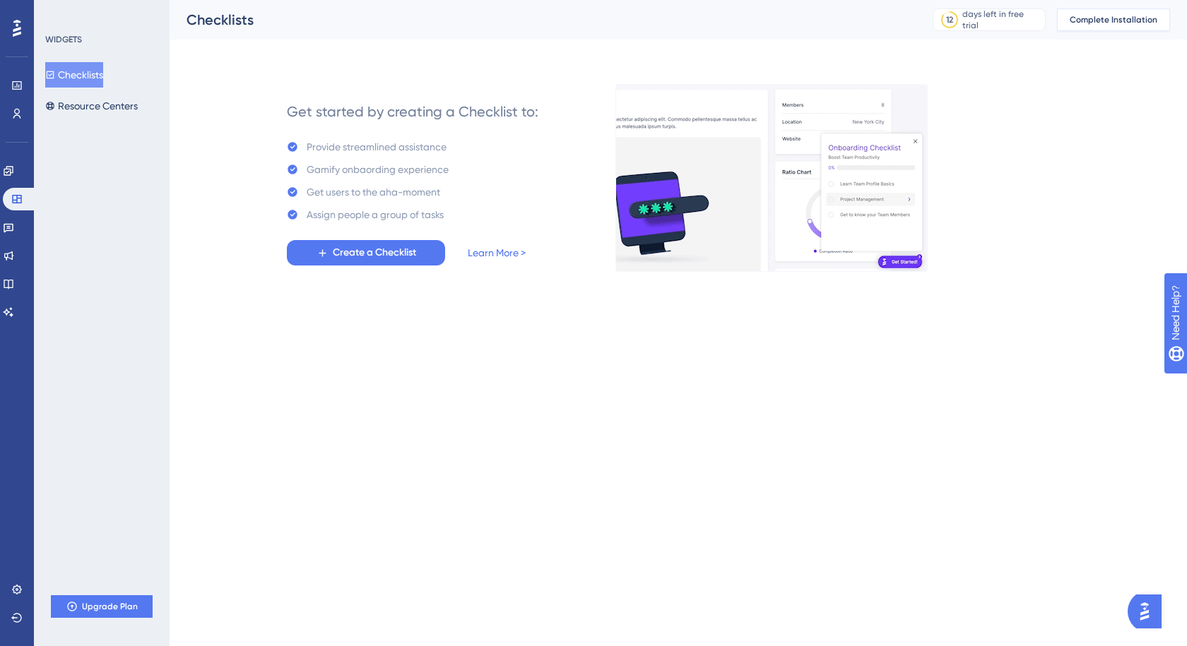
click at [1108, 18] on span "Complete Installation" at bounding box center [1113, 19] width 88 height 11
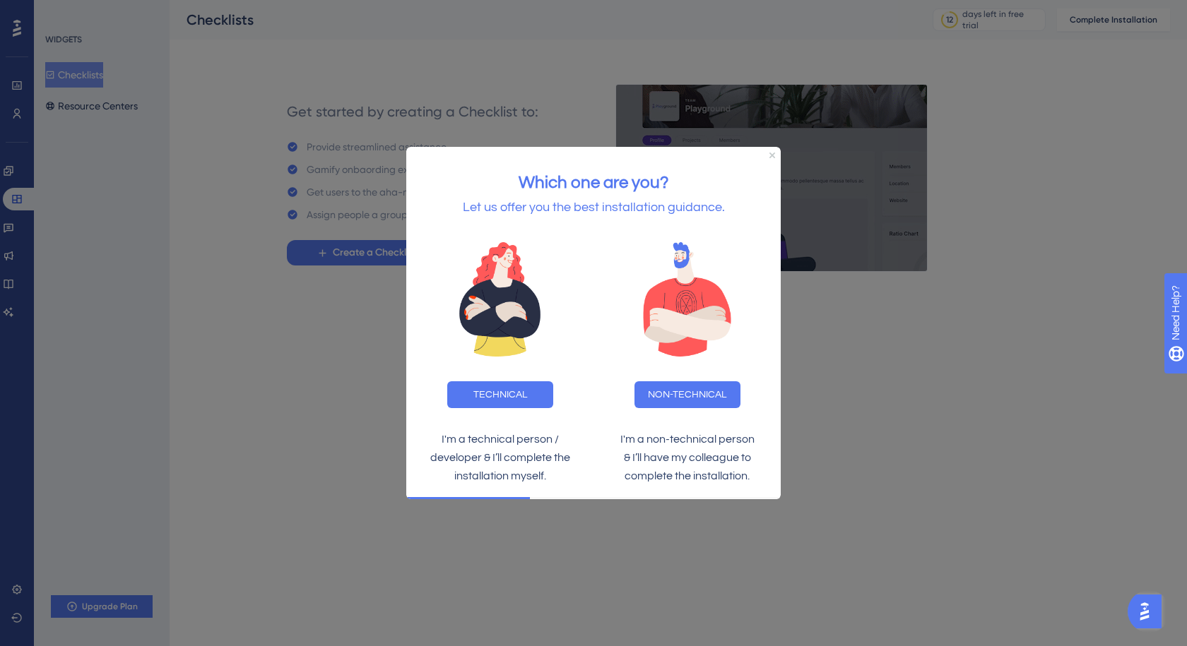
click at [1071, 227] on div at bounding box center [593, 323] width 1187 height 646
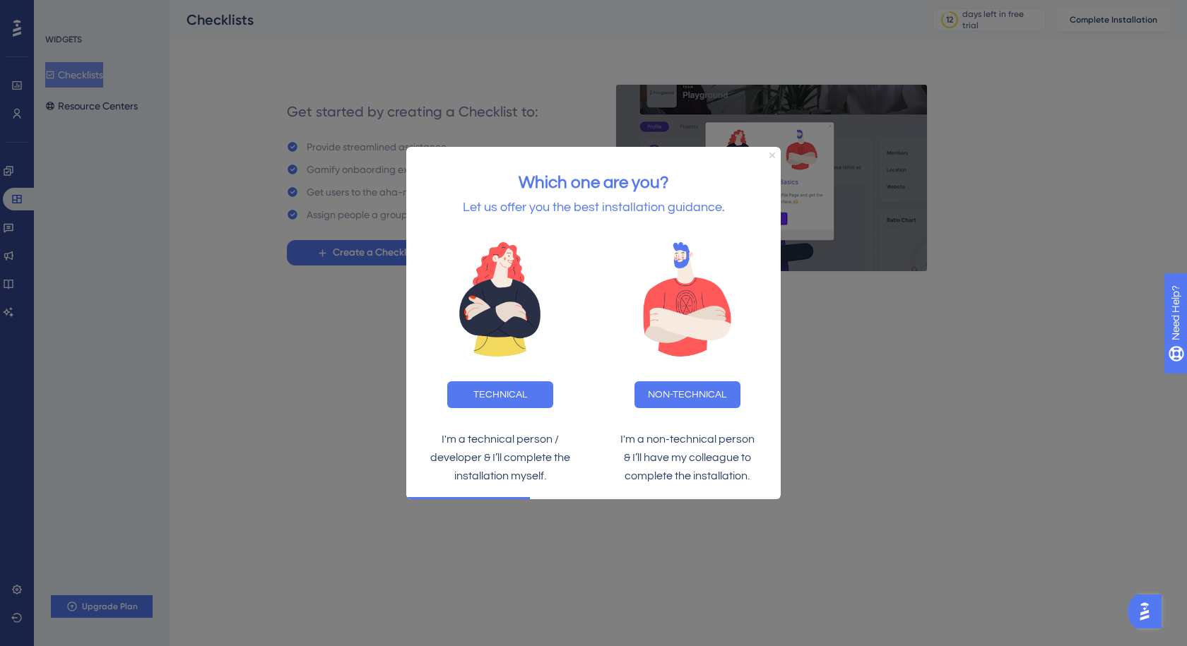
click at [771, 158] on icon "Close Preview" at bounding box center [772, 156] width 6 height 6
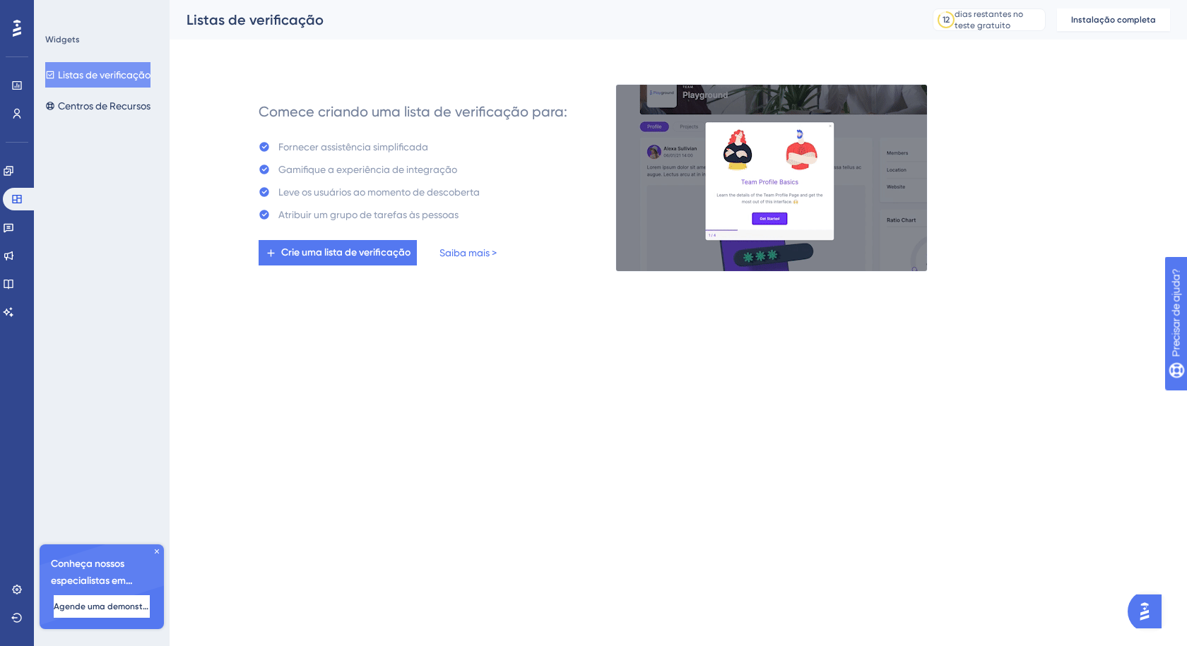
click at [1002, 98] on div "Comece criando uma lista de verificação para: Fornecer assistência simplificada…" at bounding box center [703, 178] width 932 height 186
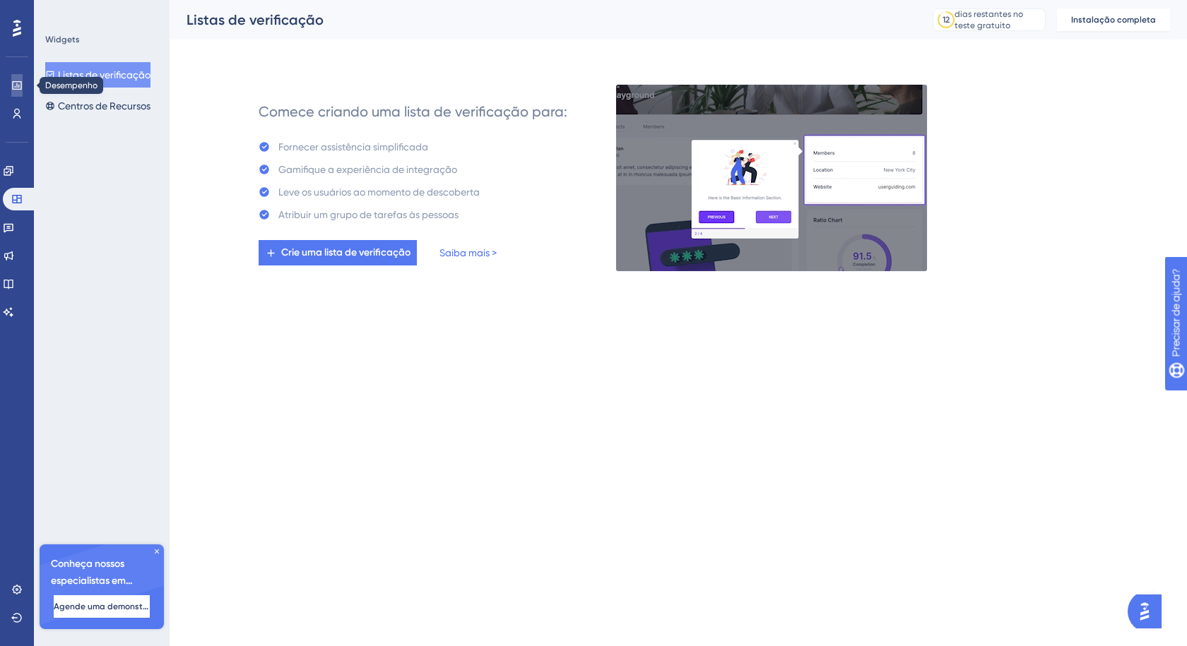
click at [16, 88] on icon at bounding box center [16, 85] width 11 height 11
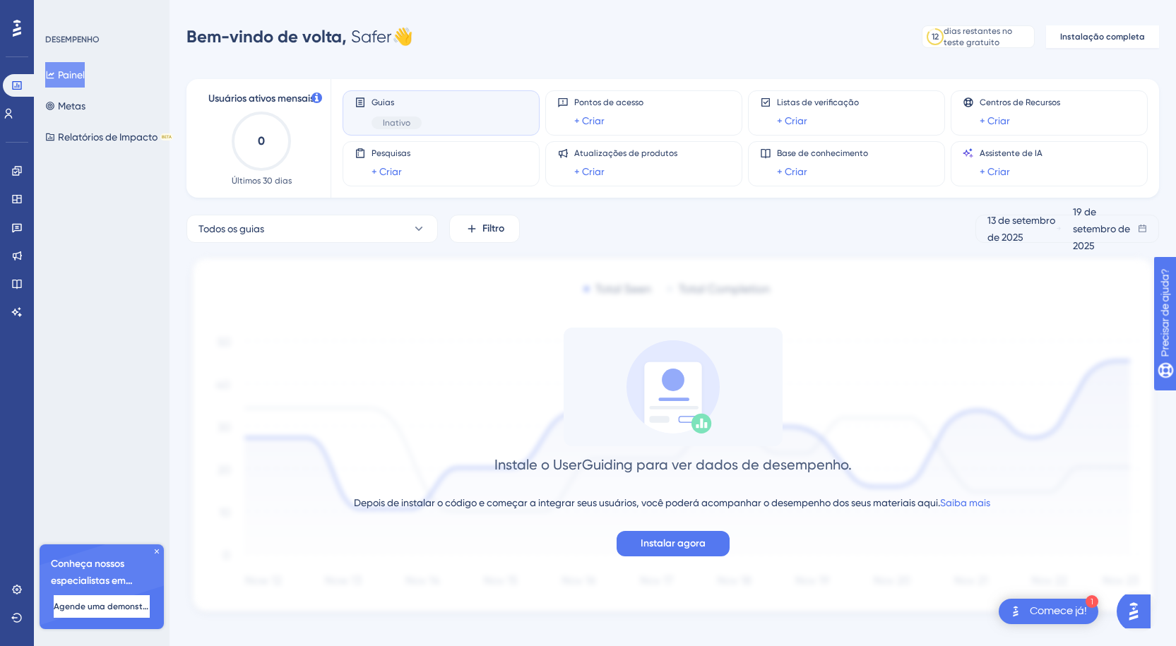
click at [14, 32] on icon at bounding box center [17, 28] width 8 height 17
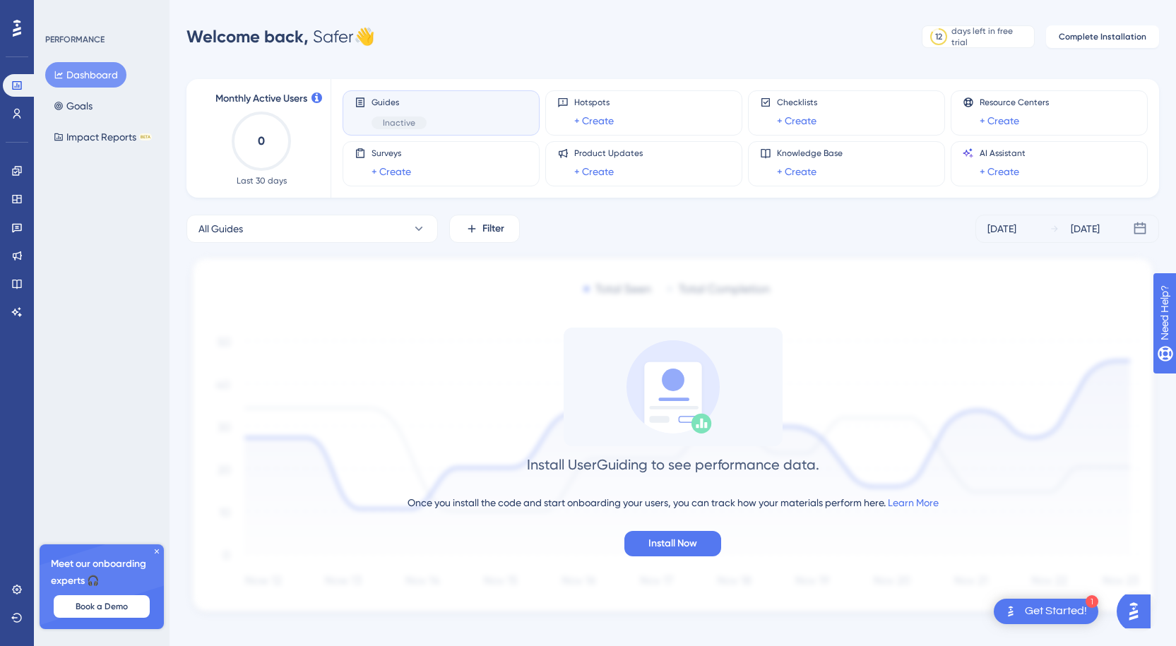
click at [158, 547] on div "Meet our onboarding experts 🎧 Book a Demo" at bounding box center [102, 587] width 124 height 85
click at [156, 550] on icon at bounding box center [157, 551] width 8 height 8
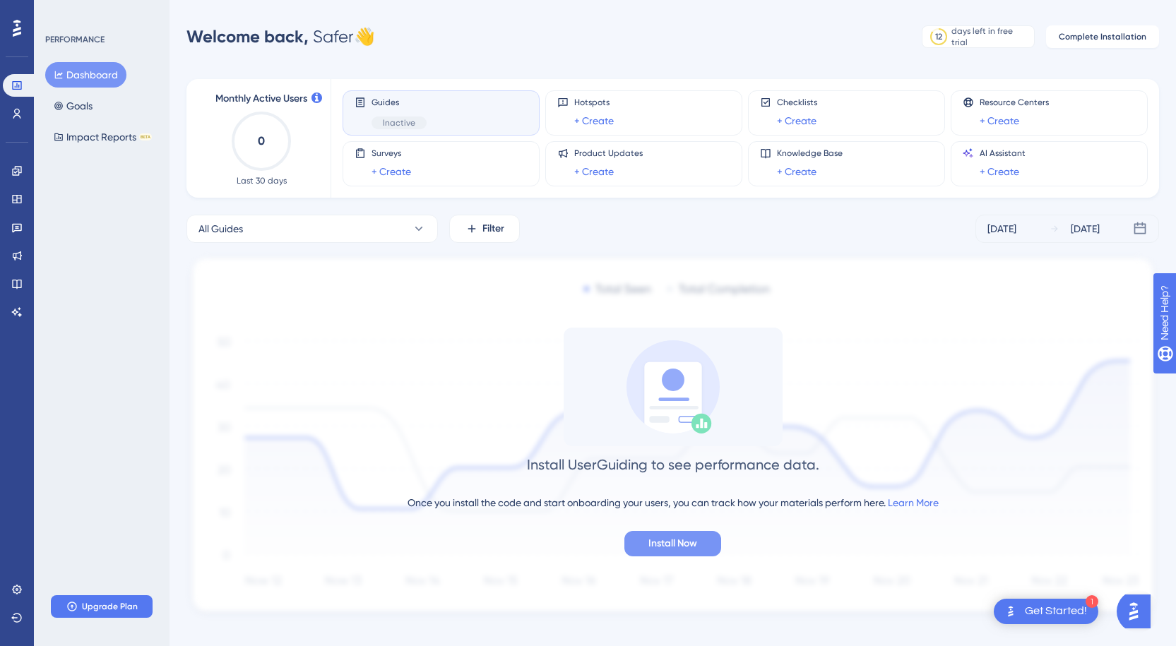
click at [692, 546] on span "Install Now" at bounding box center [672, 543] width 49 height 17
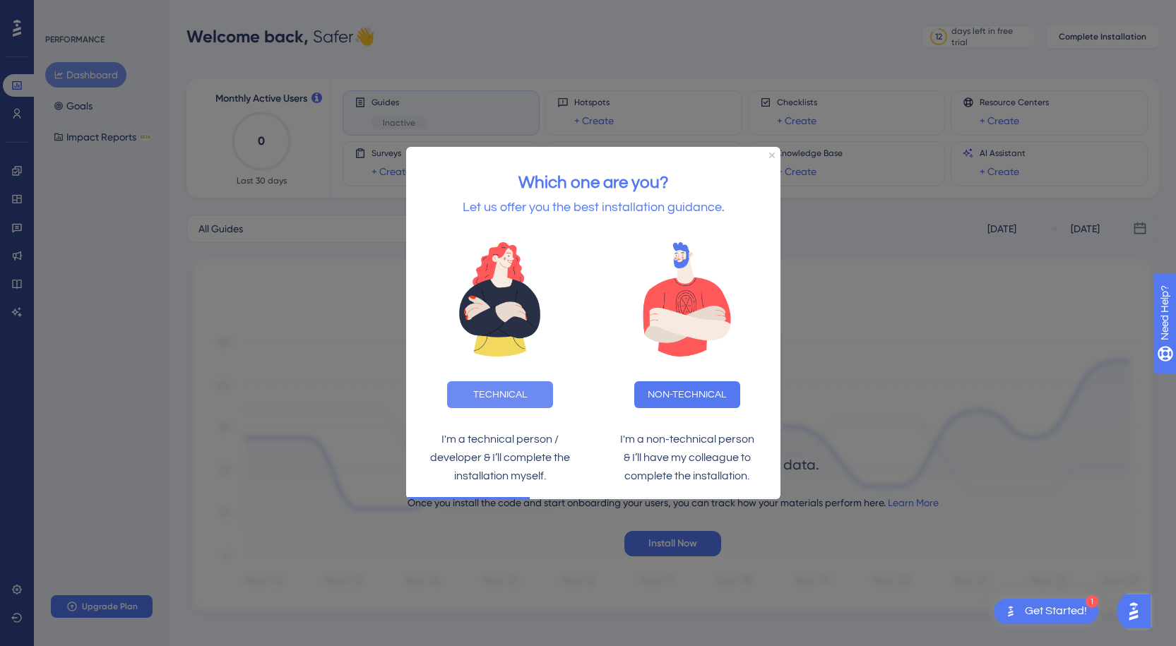
click at [521, 400] on button "TECHNICAL" at bounding box center [500, 394] width 106 height 27
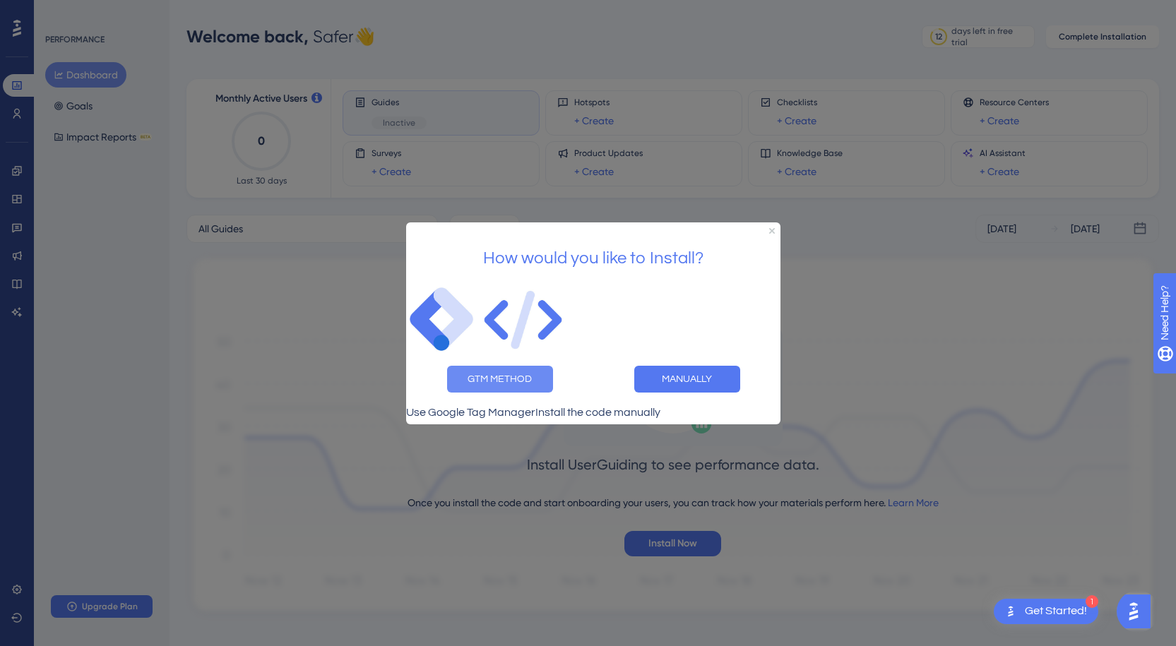
click at [513, 376] on button "GTM METHOD" at bounding box center [500, 378] width 106 height 27
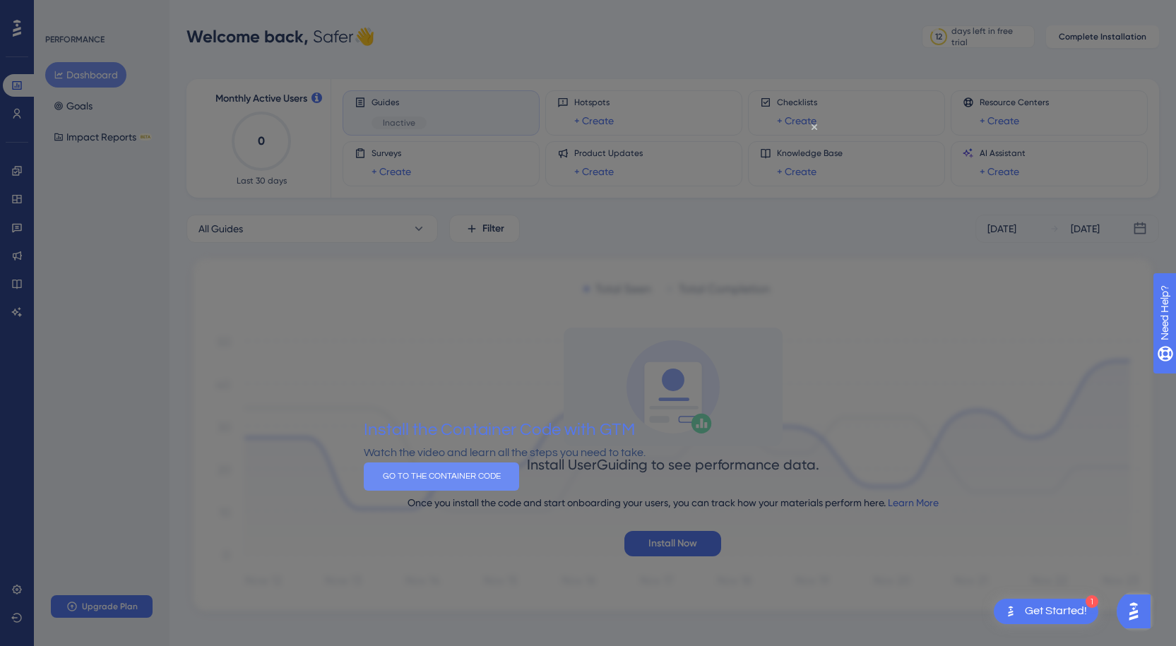
click at [519, 491] on button "GO TO THE CONTAINER CODE" at bounding box center [441, 477] width 155 height 28
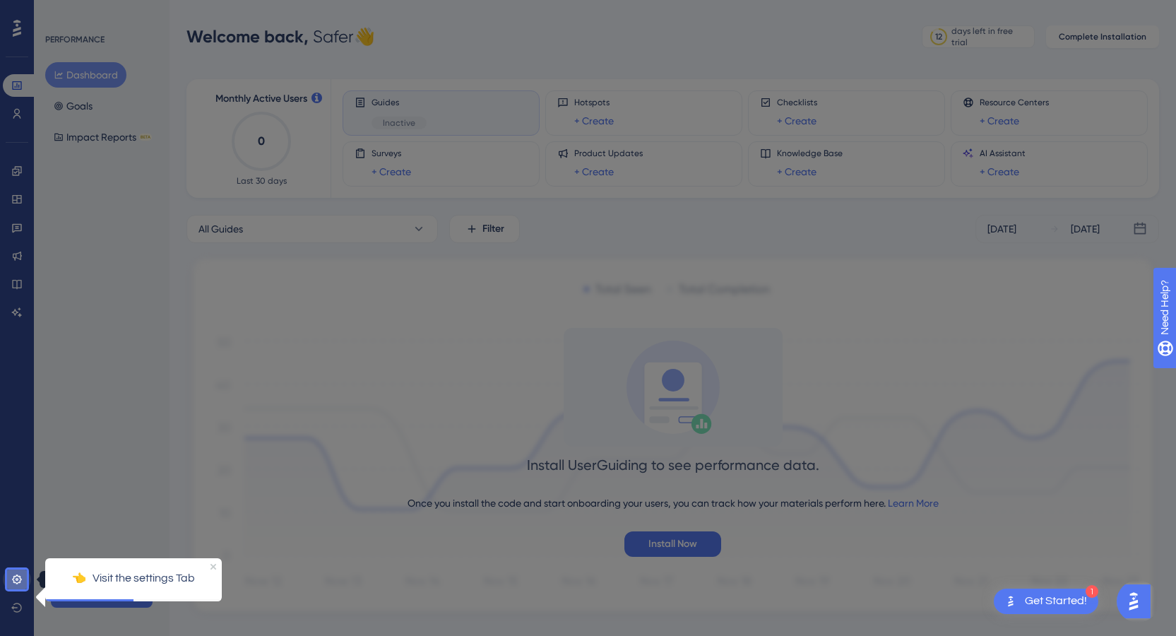
click at [19, 579] on icon at bounding box center [16, 579] width 11 height 11
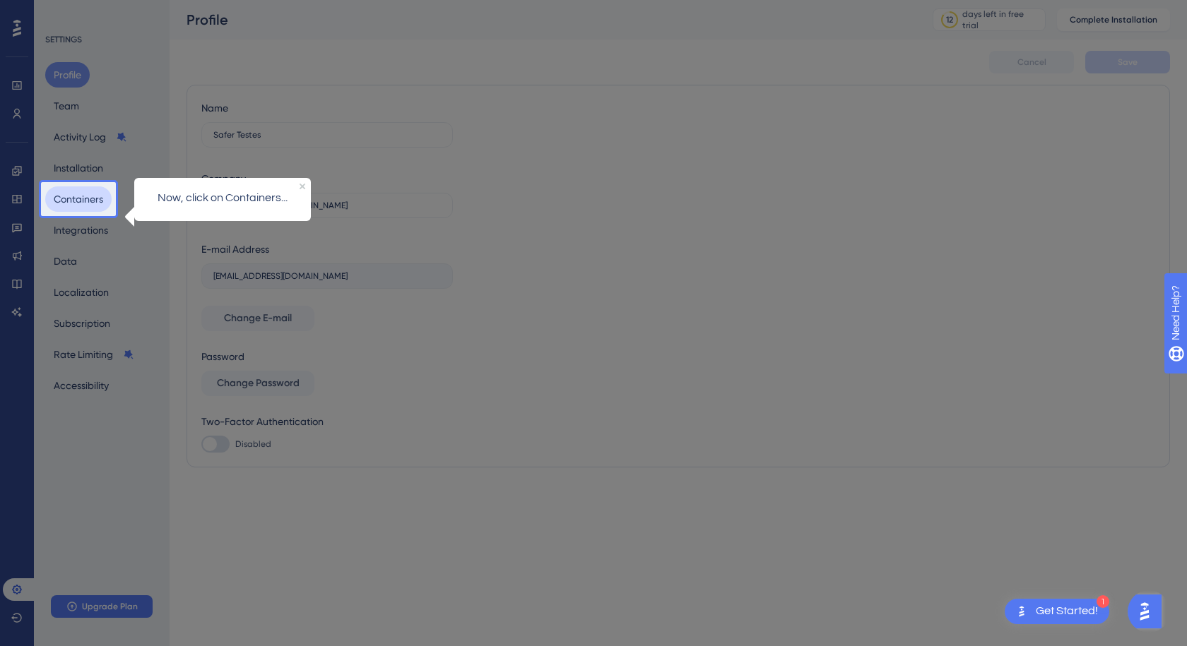
click at [83, 199] on button "Containers" at bounding box center [78, 198] width 66 height 25
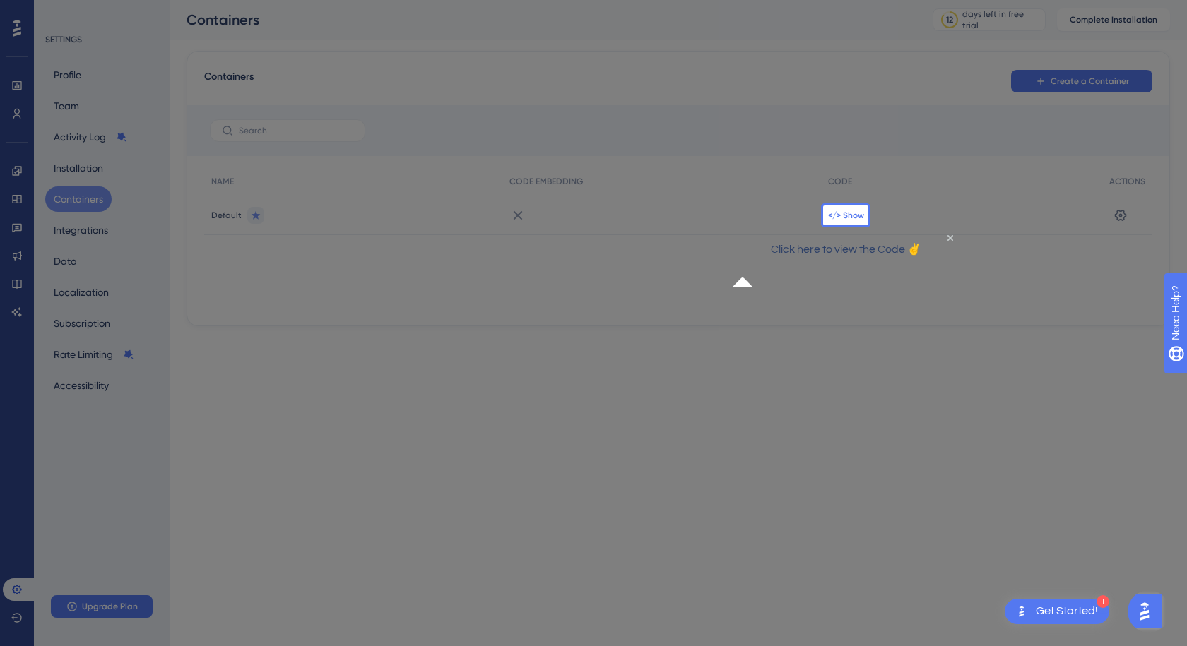
click at [843, 213] on span "</> Show" at bounding box center [846, 215] width 36 height 11
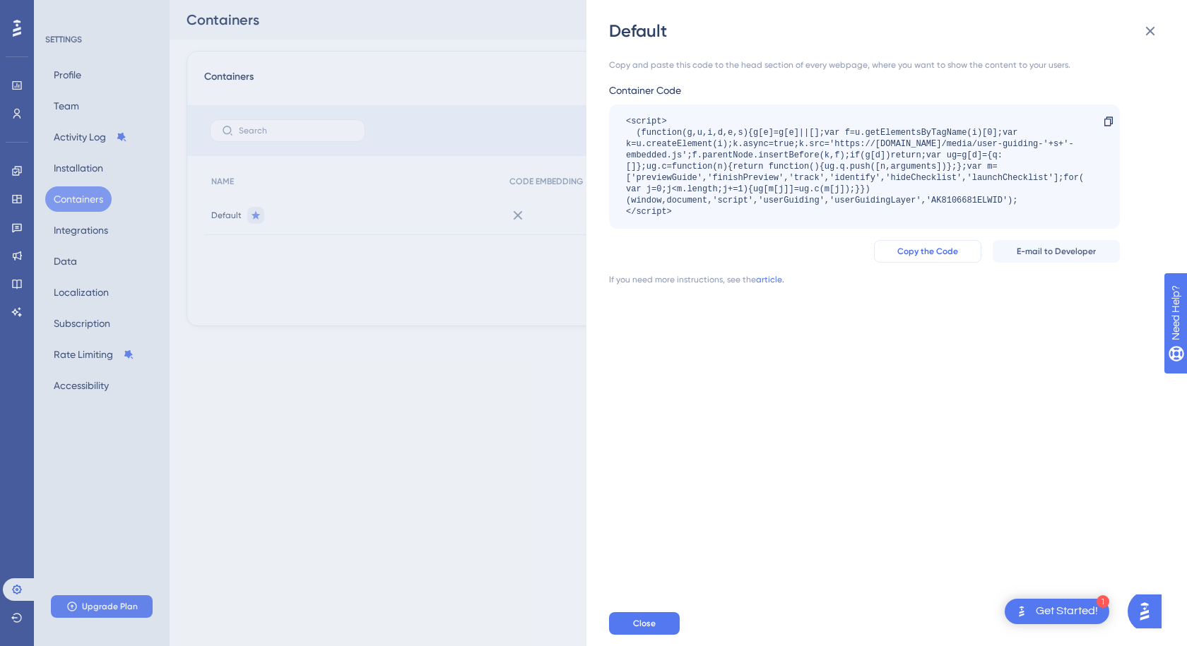
click at [914, 247] on span "Copy the Code" at bounding box center [927, 251] width 61 height 11
click at [646, 628] on span "Close" at bounding box center [644, 623] width 23 height 11
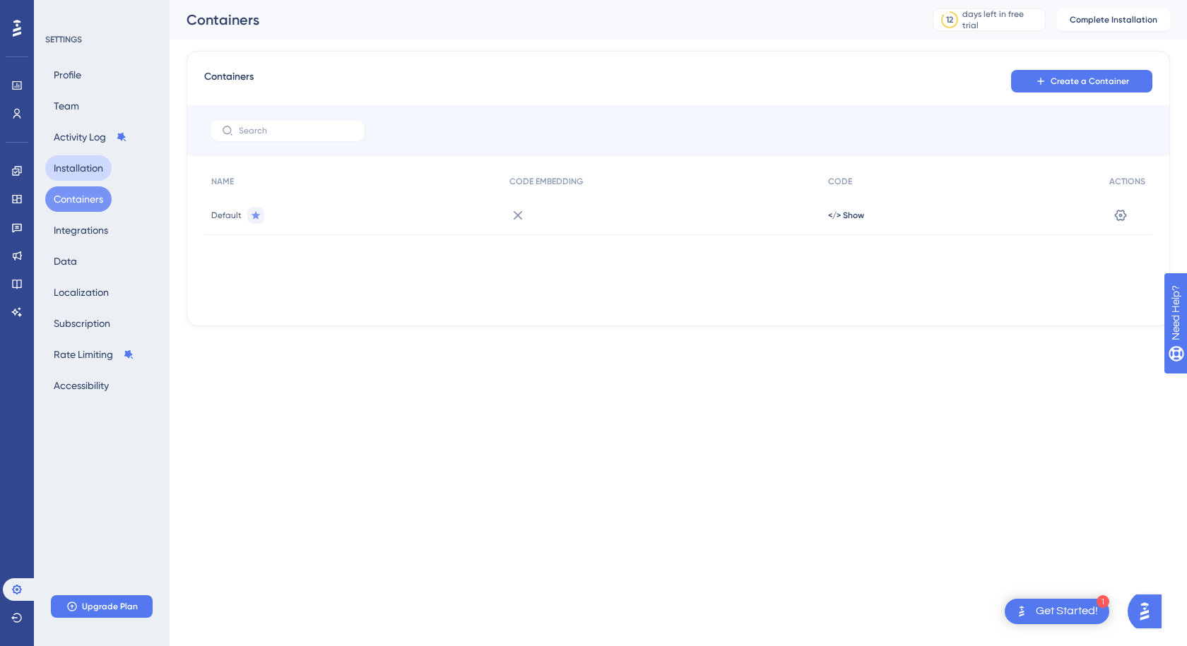
click at [76, 160] on button "Installation" at bounding box center [78, 167] width 66 height 25
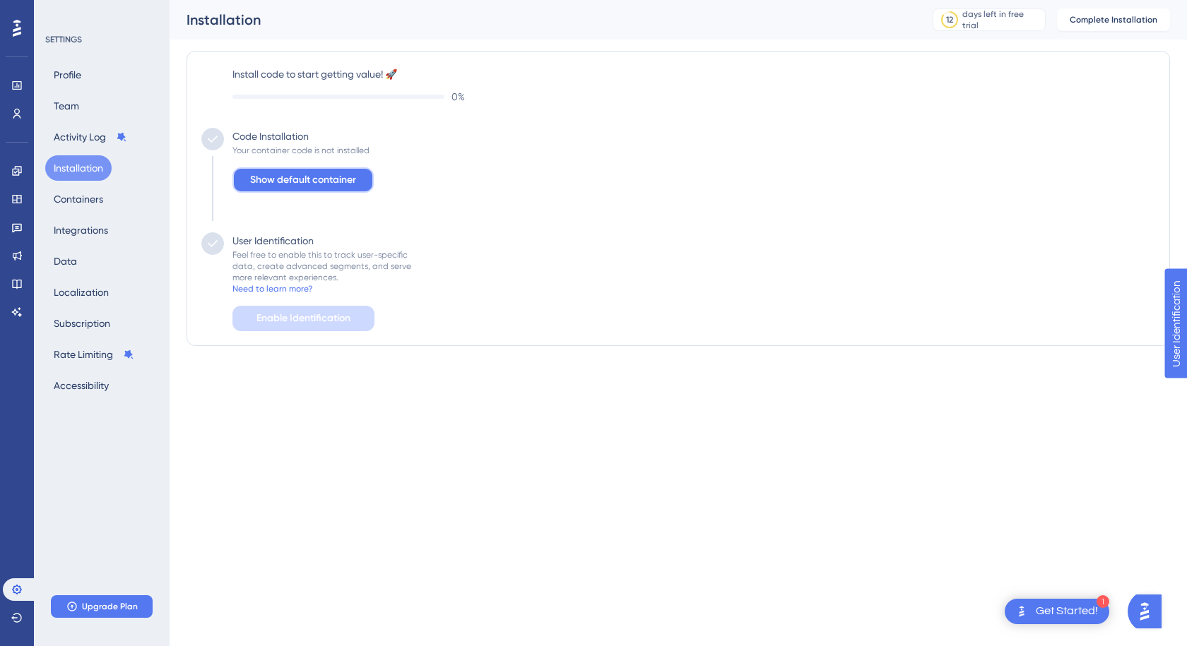
click at [332, 177] on span "Show default container" at bounding box center [303, 180] width 106 height 17
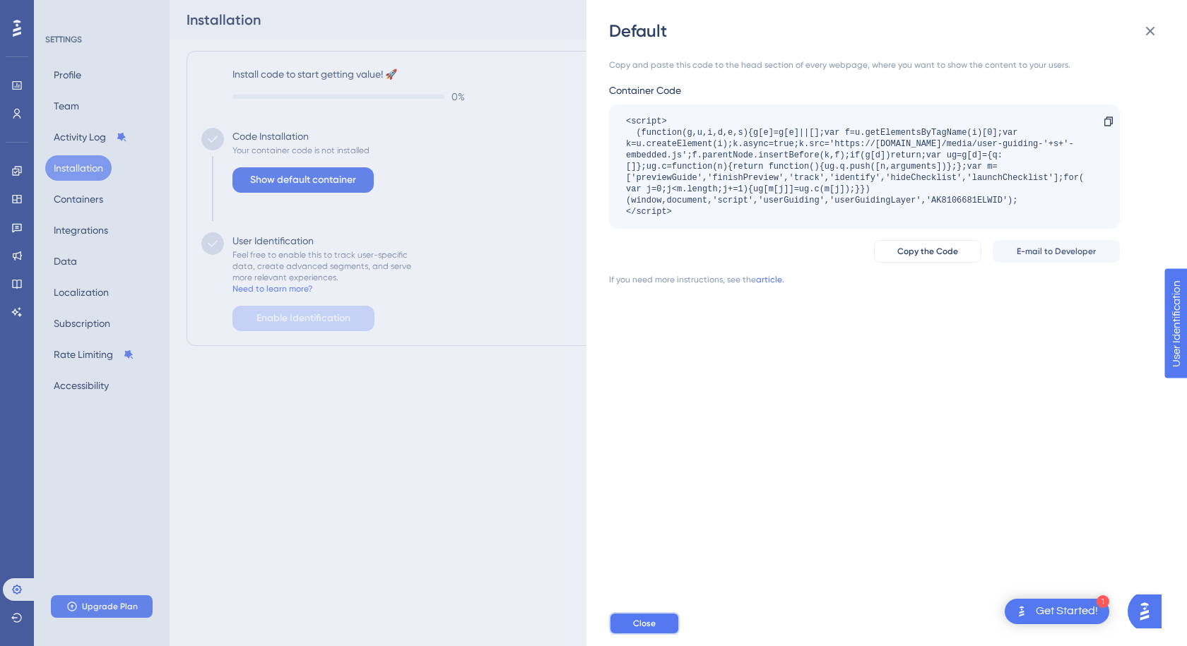
click at [652, 630] on button "Close" at bounding box center [644, 623] width 71 height 23
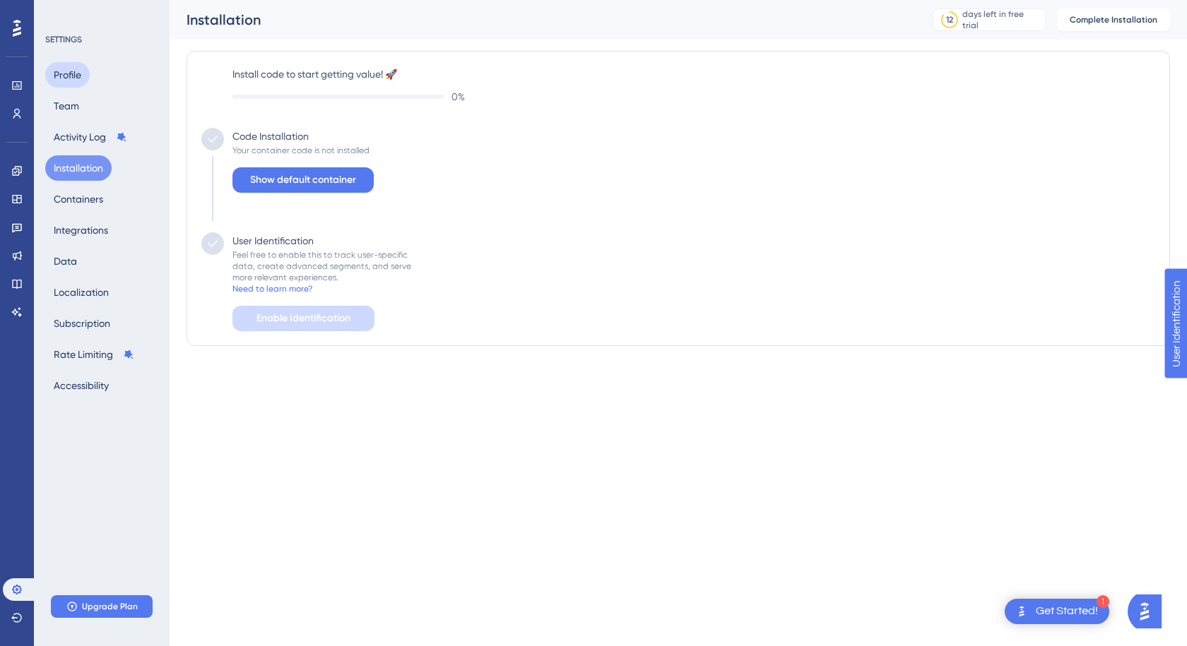
click at [77, 76] on button "Profile" at bounding box center [67, 74] width 45 height 25
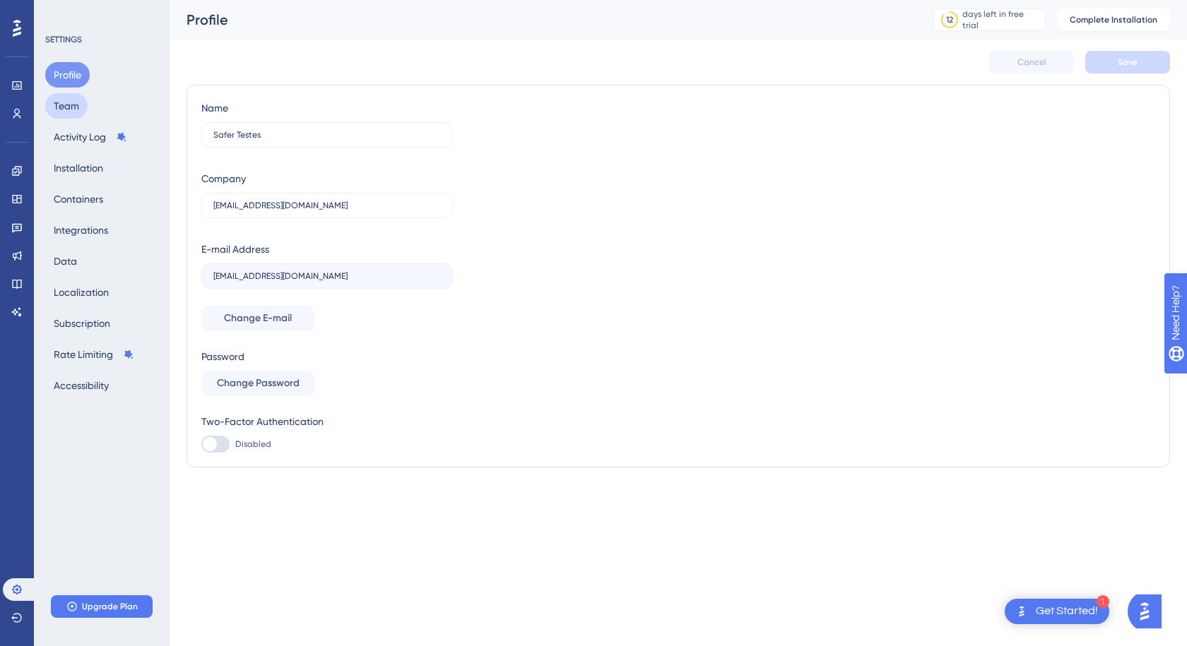
click at [76, 109] on button "Team" at bounding box center [66, 105] width 42 height 25
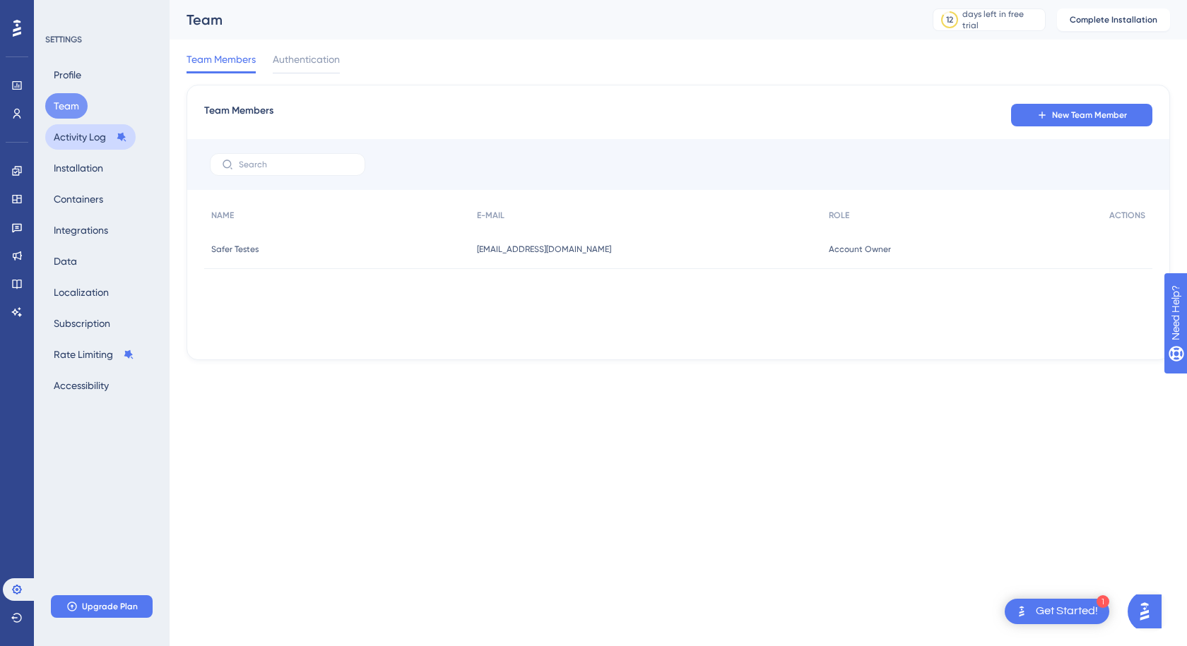
click at [75, 141] on button "Activity Log" at bounding box center [90, 136] width 90 height 25
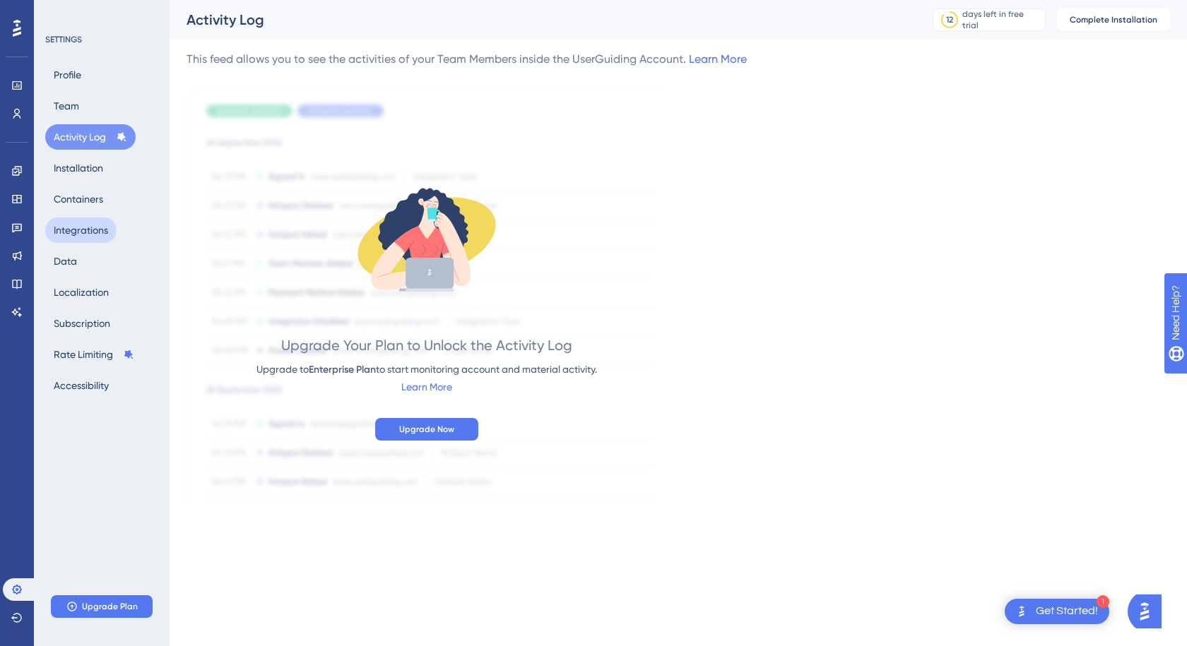
click at [85, 227] on button "Integrations" at bounding box center [80, 230] width 71 height 25
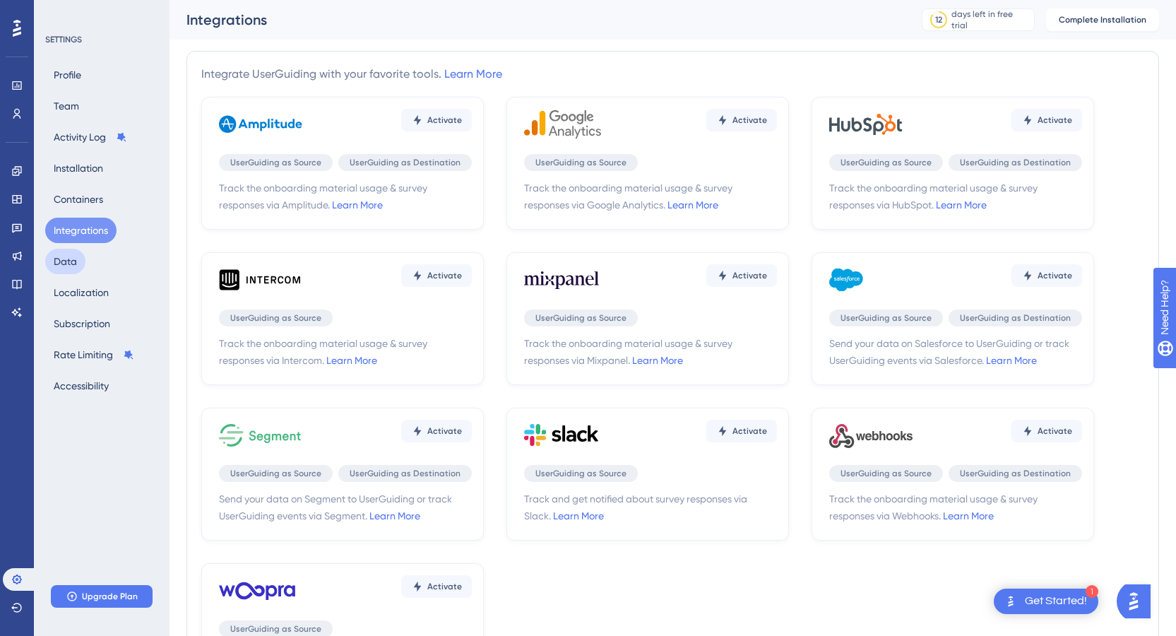
click at [80, 266] on button "Data" at bounding box center [65, 261] width 40 height 25
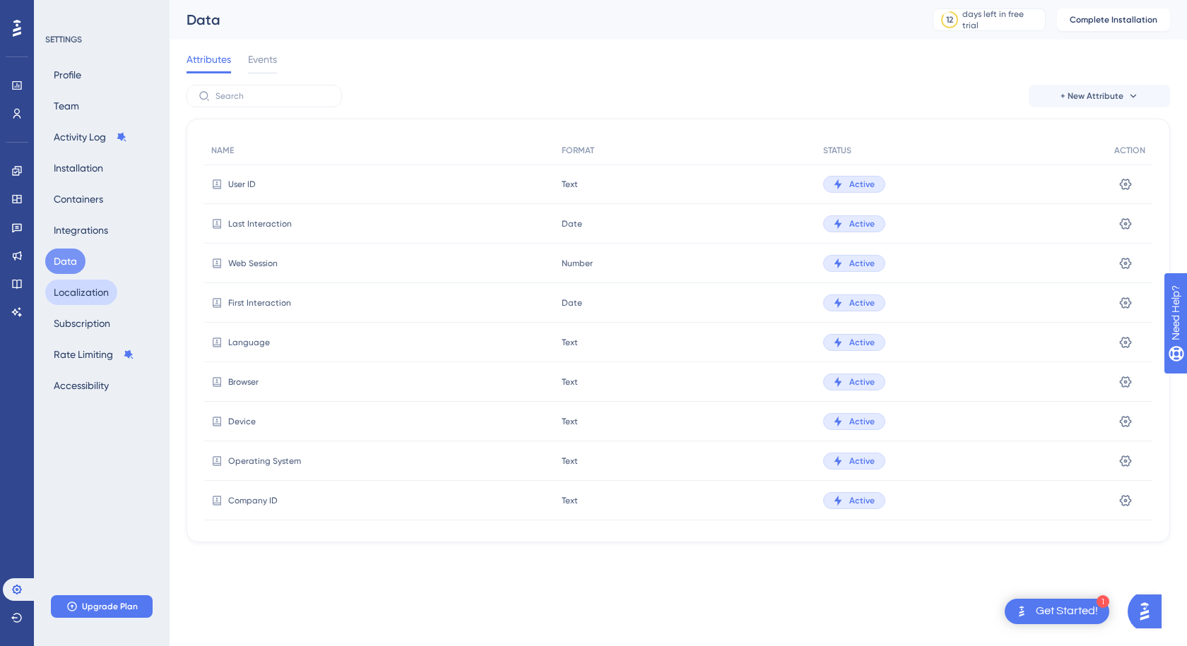
click at [78, 302] on button "Localization" at bounding box center [81, 292] width 72 height 25
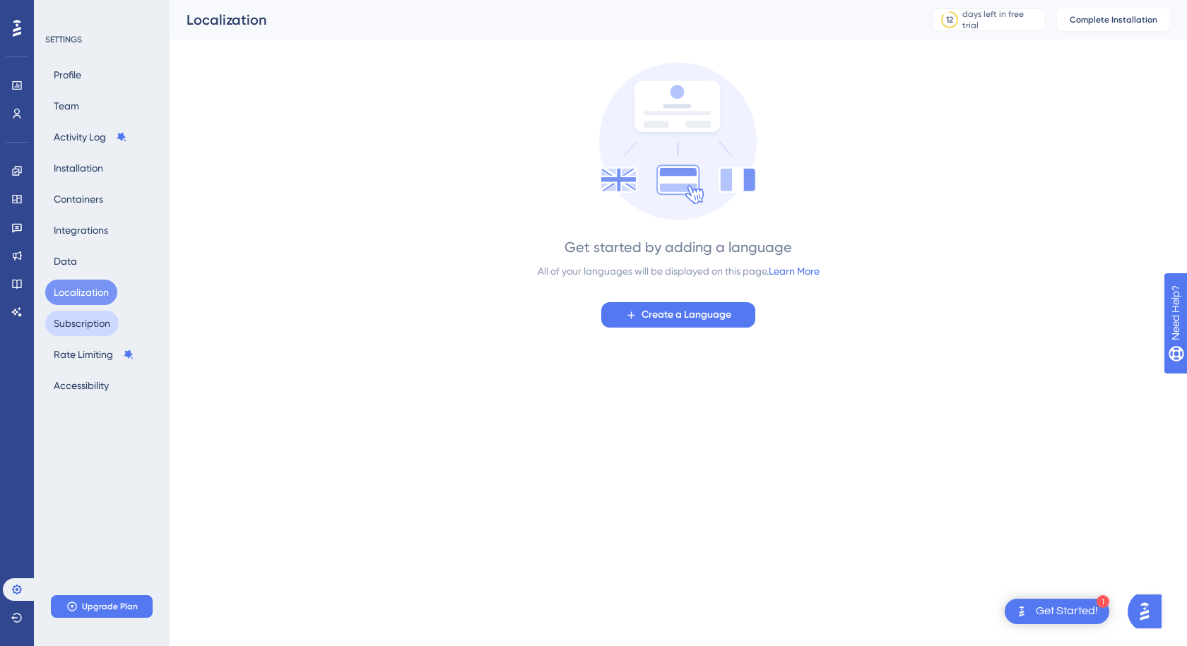
click at [85, 314] on button "Subscription" at bounding box center [81, 323] width 73 height 25
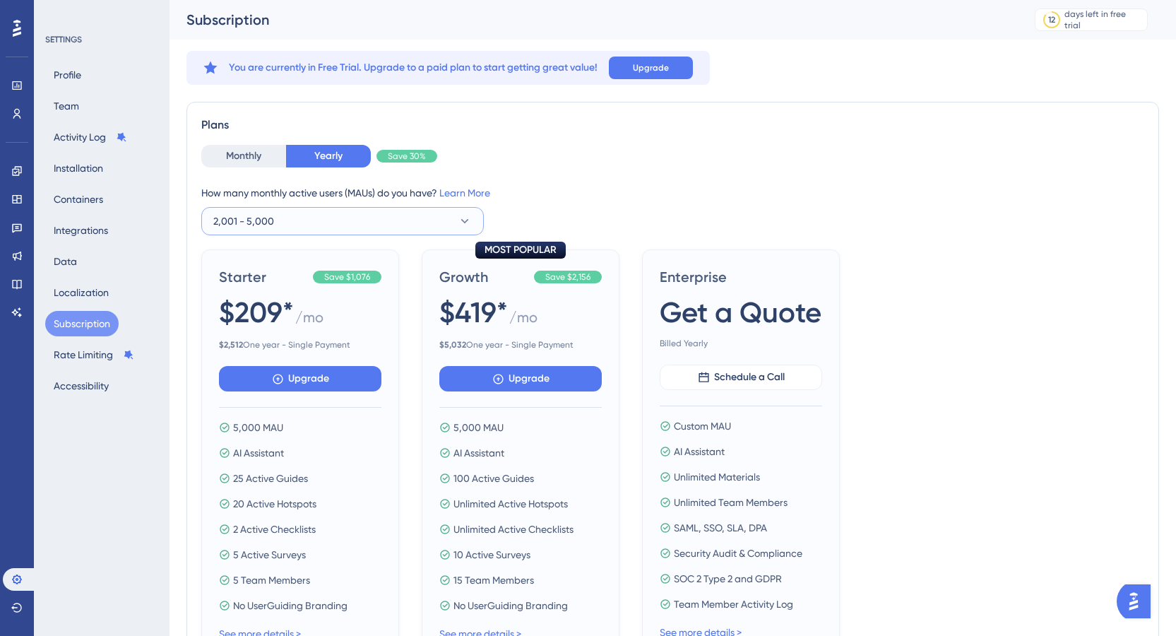
click at [403, 223] on button "2,001 - 5,000" at bounding box center [342, 221] width 283 height 28
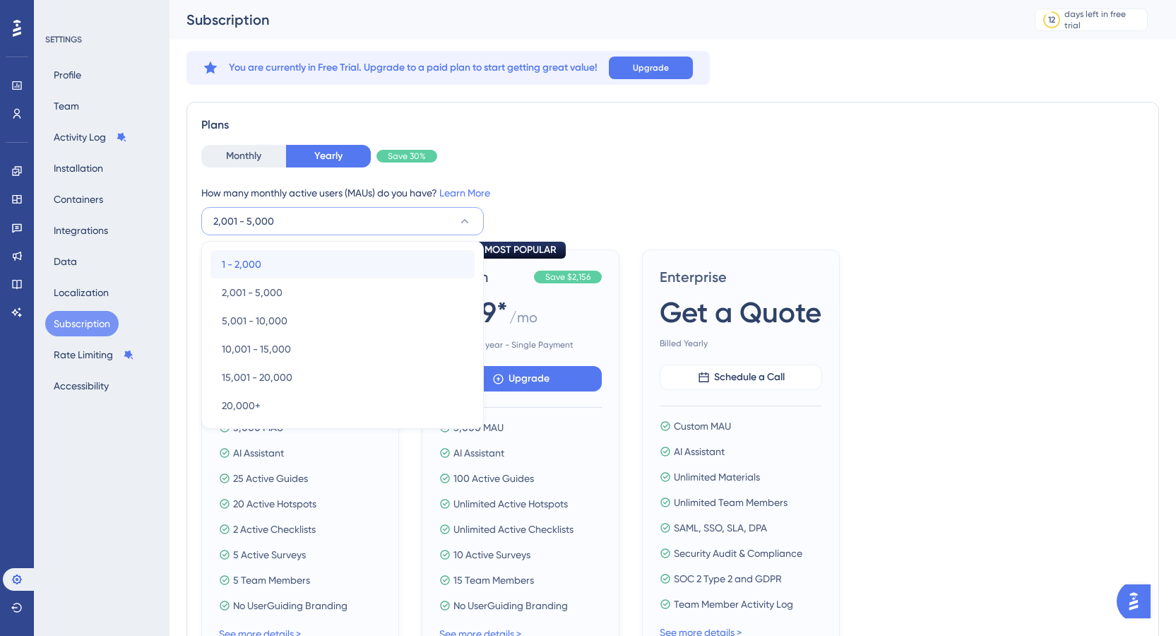
click at [312, 263] on div "1 - 2,000 1 - 2,000" at bounding box center [343, 264] width 242 height 28
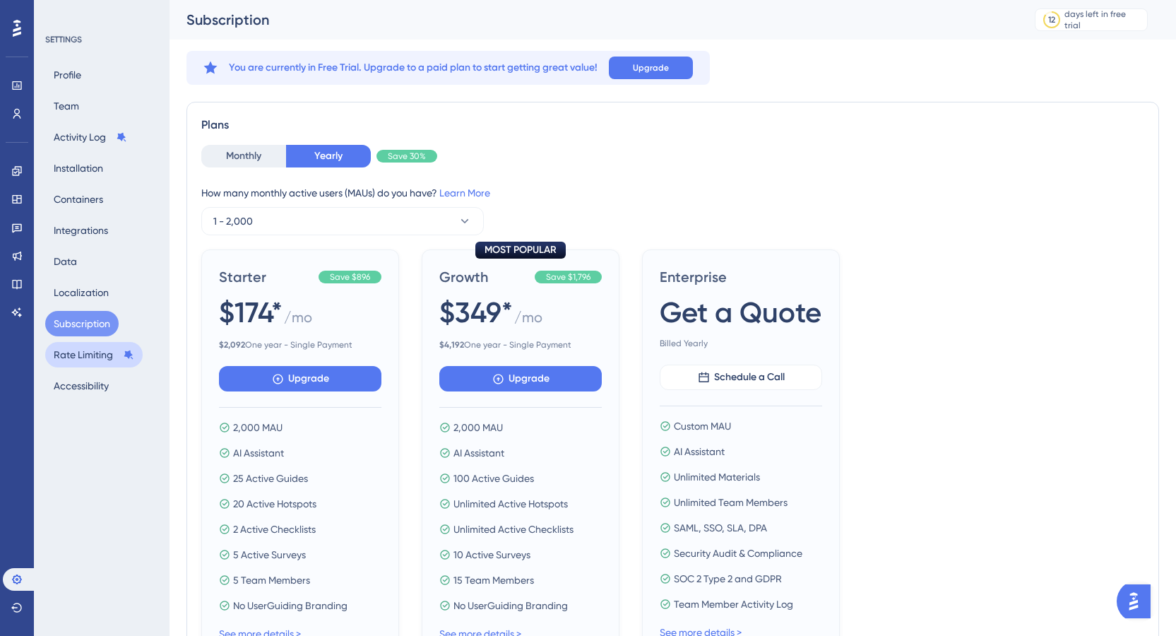
click at [69, 355] on button "Rate Limiting" at bounding box center [93, 354] width 97 height 25
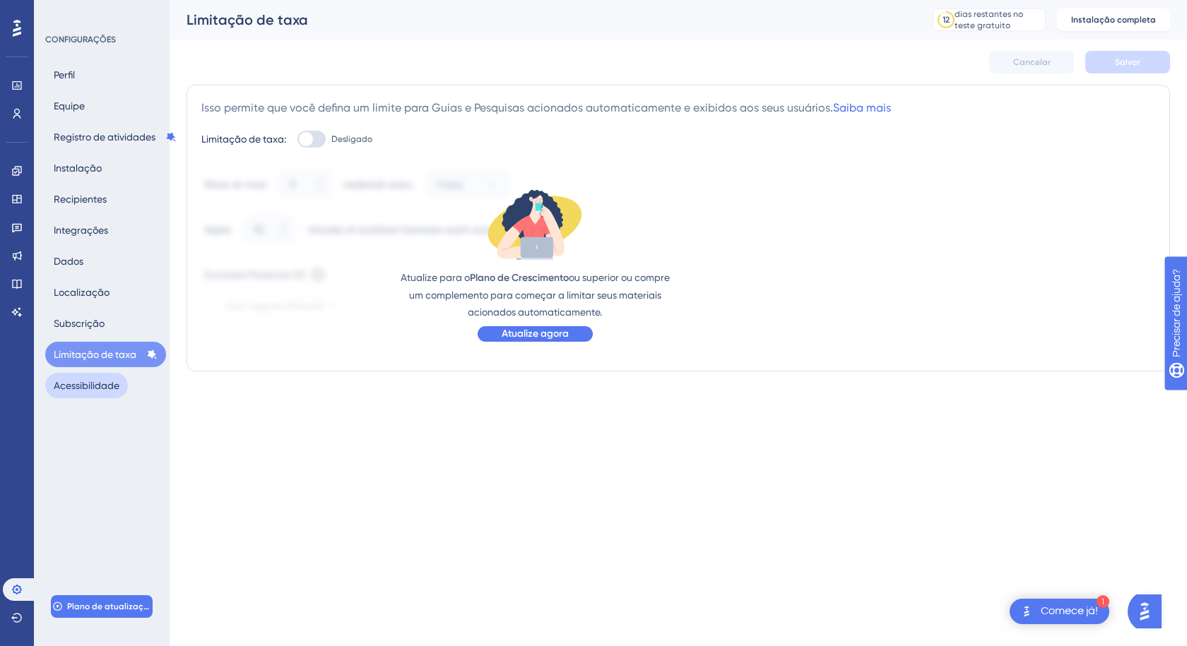
click at [97, 381] on font "Acessibilidade" at bounding box center [87, 385] width 66 height 11
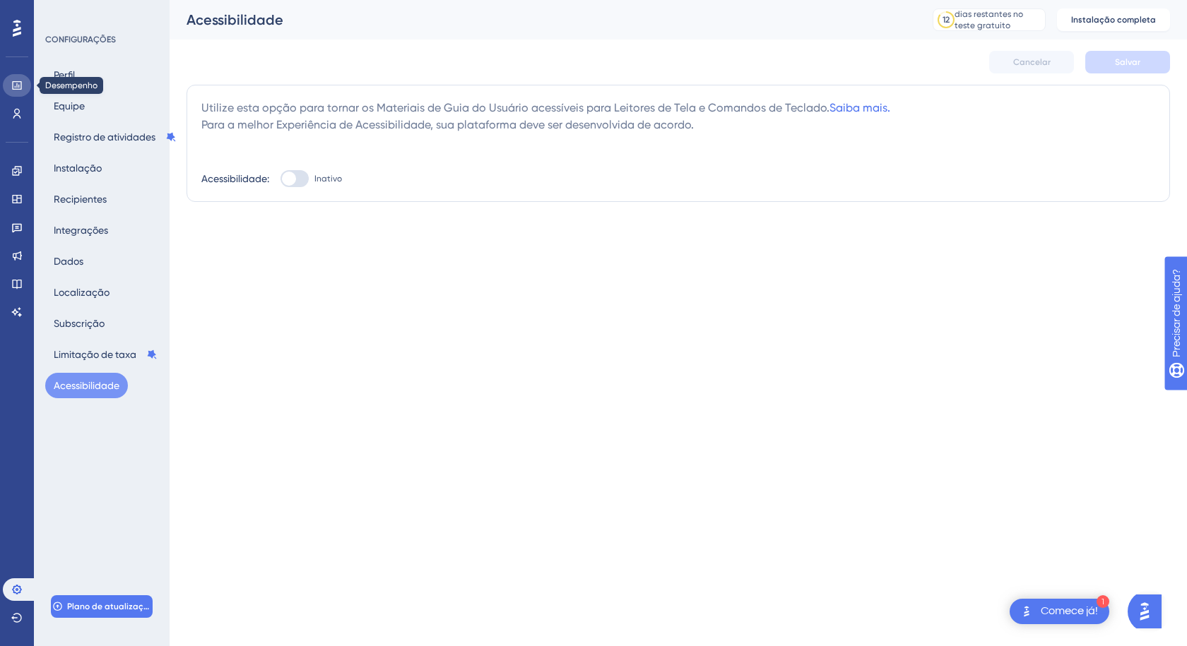
click at [17, 82] on icon at bounding box center [16, 85] width 9 height 8
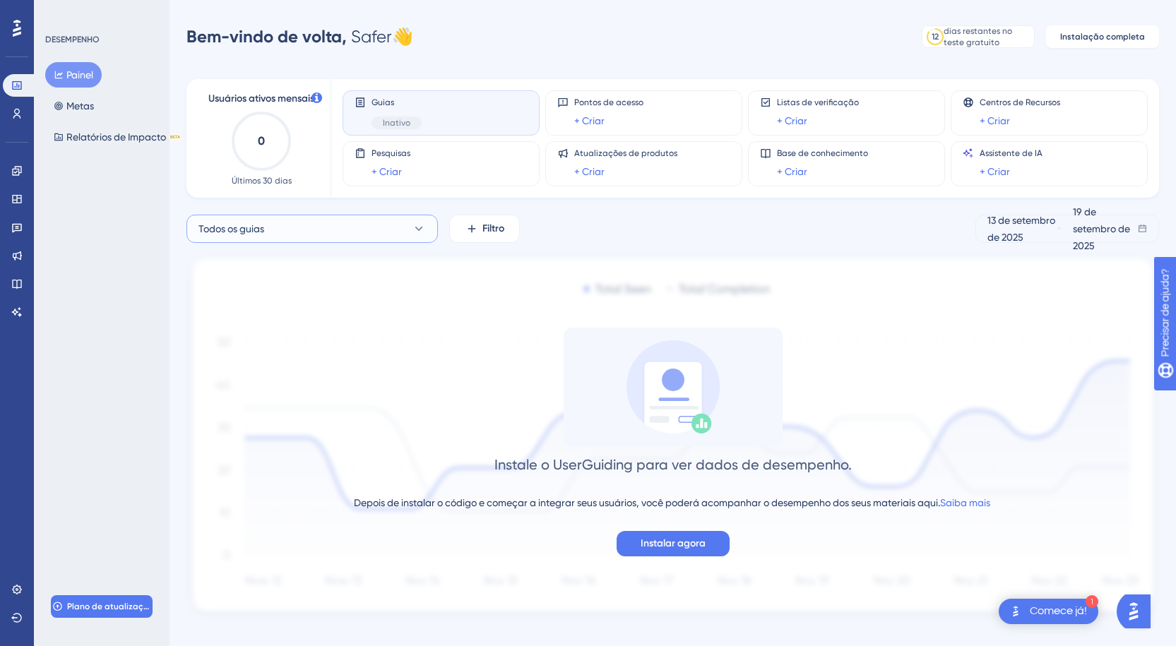
click at [419, 234] on icon at bounding box center [419, 229] width 14 height 14
click at [259, 343] on button "Lar Lar Inativo Ativar" at bounding box center [312, 343] width 233 height 28
click at [243, 229] on button "Lar" at bounding box center [311, 229] width 251 height 28
click at [388, 343] on font "Ativar" at bounding box center [382, 343] width 24 height 10
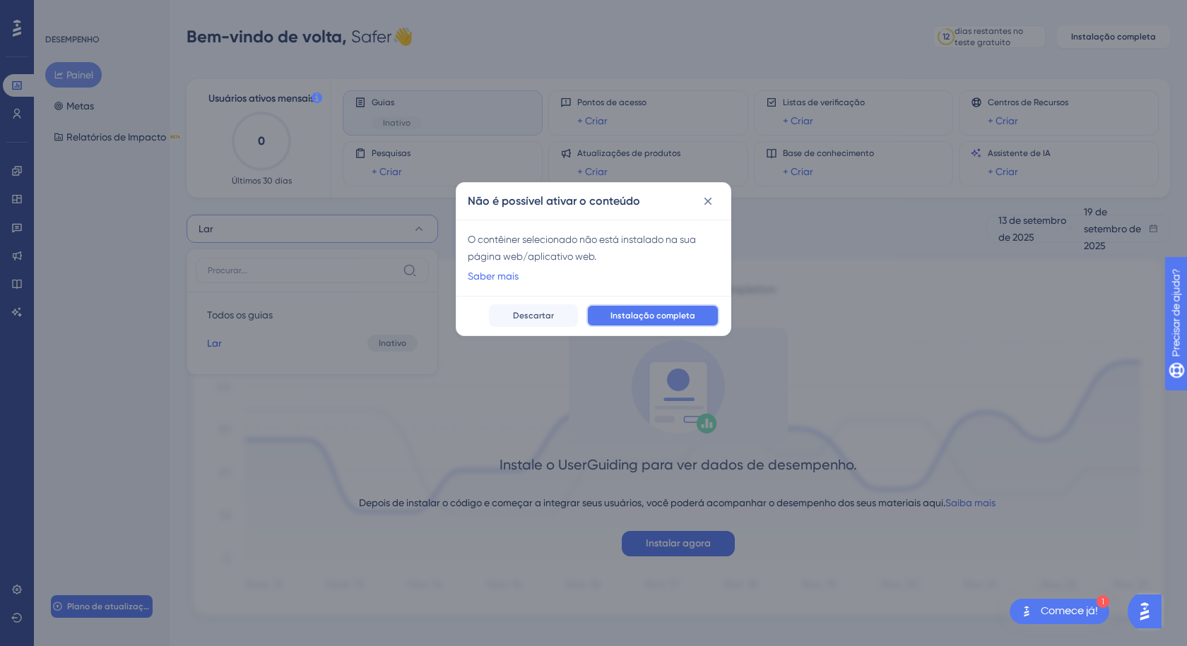
click at [671, 316] on font "Instalação completa" at bounding box center [652, 316] width 85 height 10
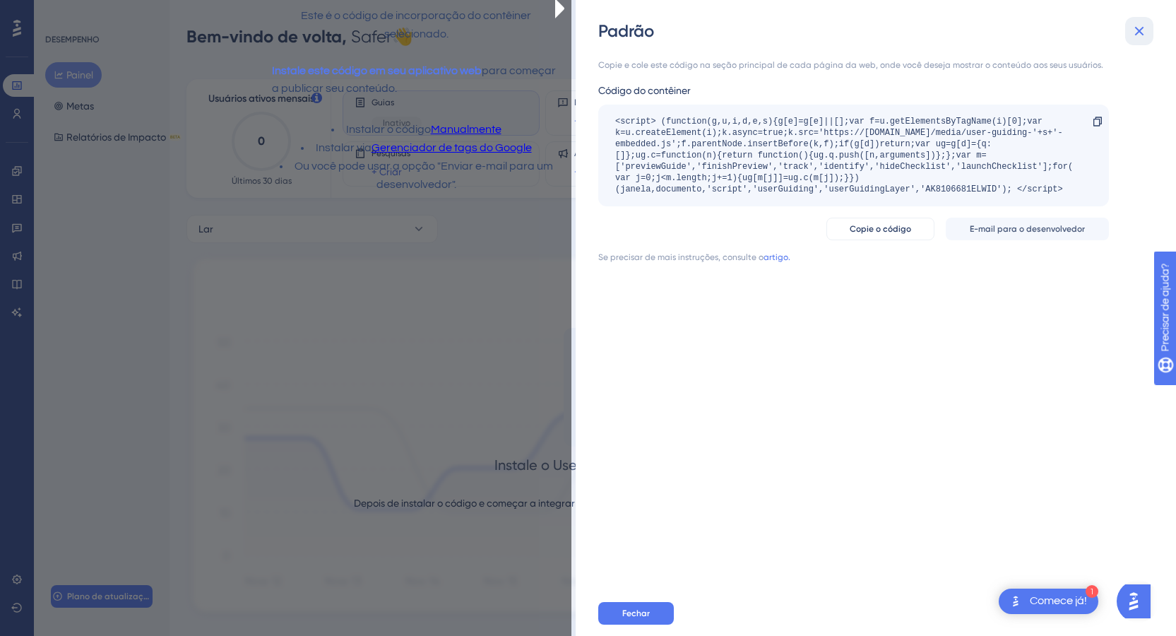
click at [1139, 34] on icon at bounding box center [1139, 31] width 17 height 17
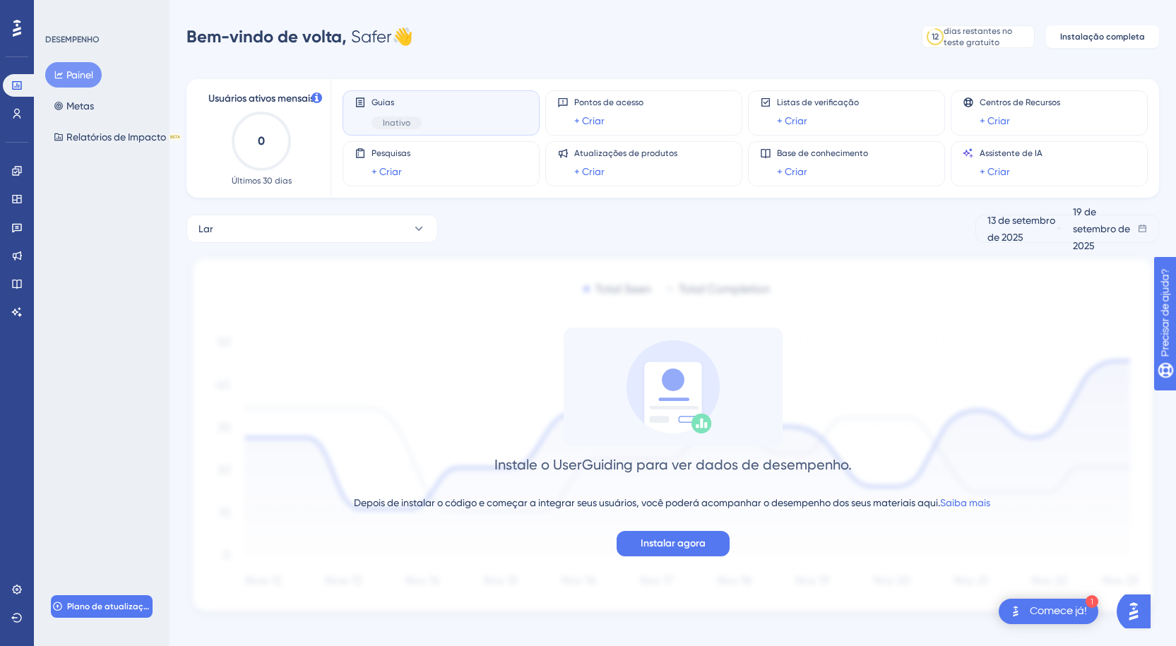
click at [1056, 612] on font "Comece já!" at bounding box center [1058, 610] width 57 height 11
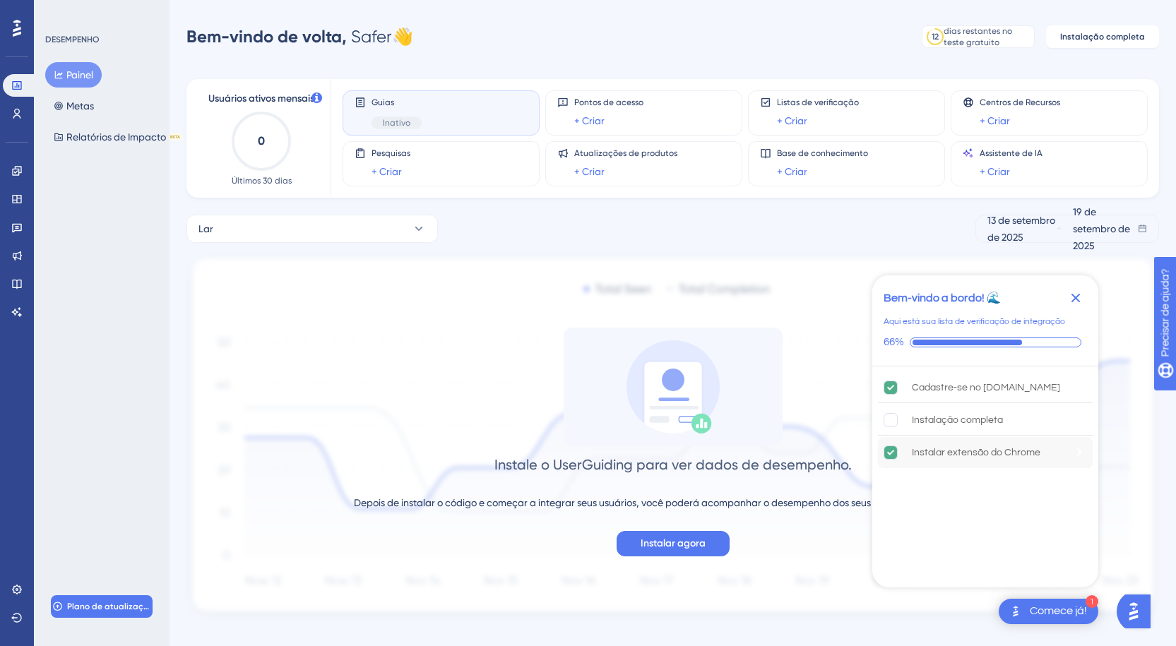
click at [937, 456] on font "Instalar extensão do Chrome" at bounding box center [976, 453] width 129 height 10
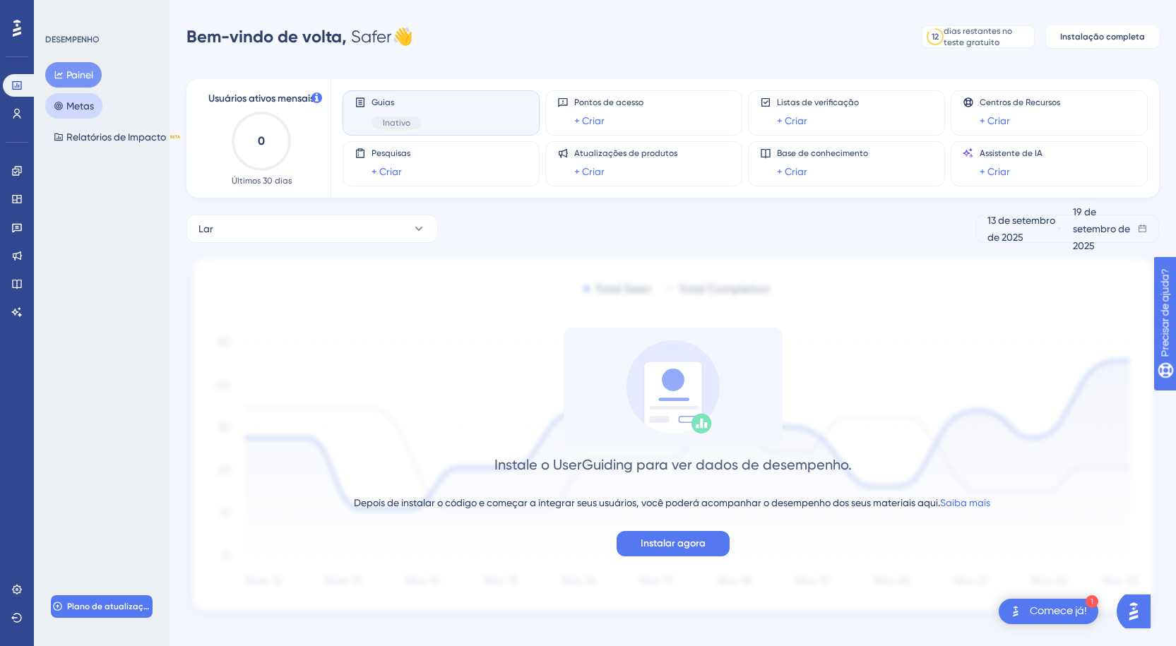
click at [61, 107] on icon at bounding box center [58, 106] width 8 height 8
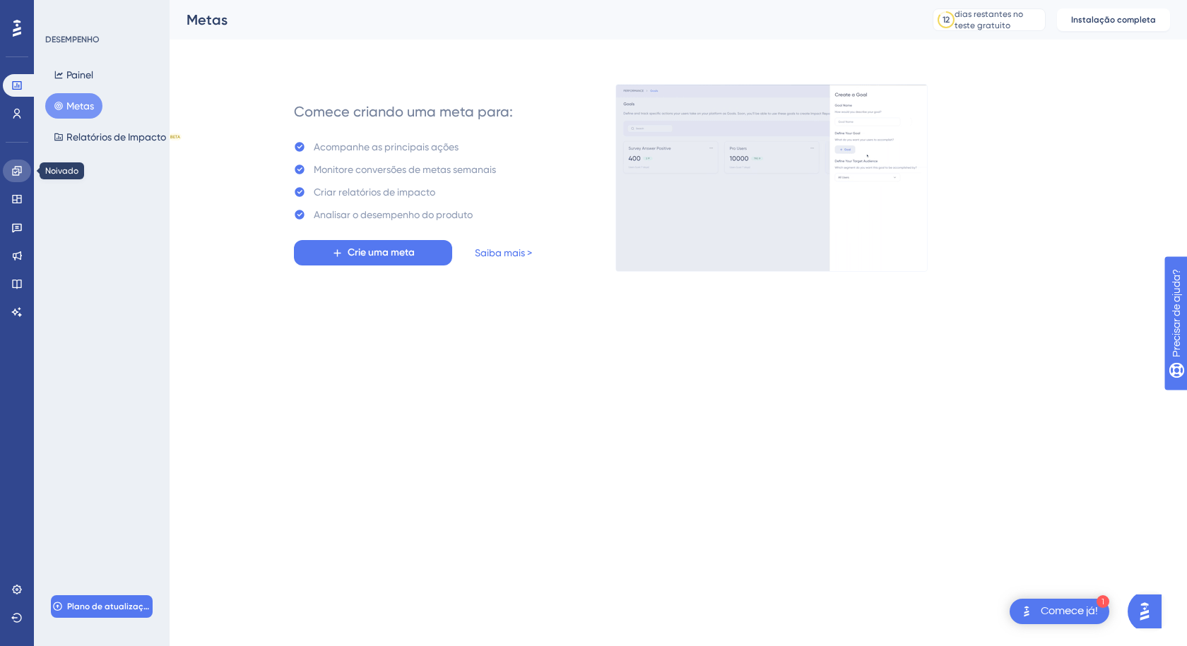
click at [13, 168] on icon at bounding box center [16, 170] width 11 height 11
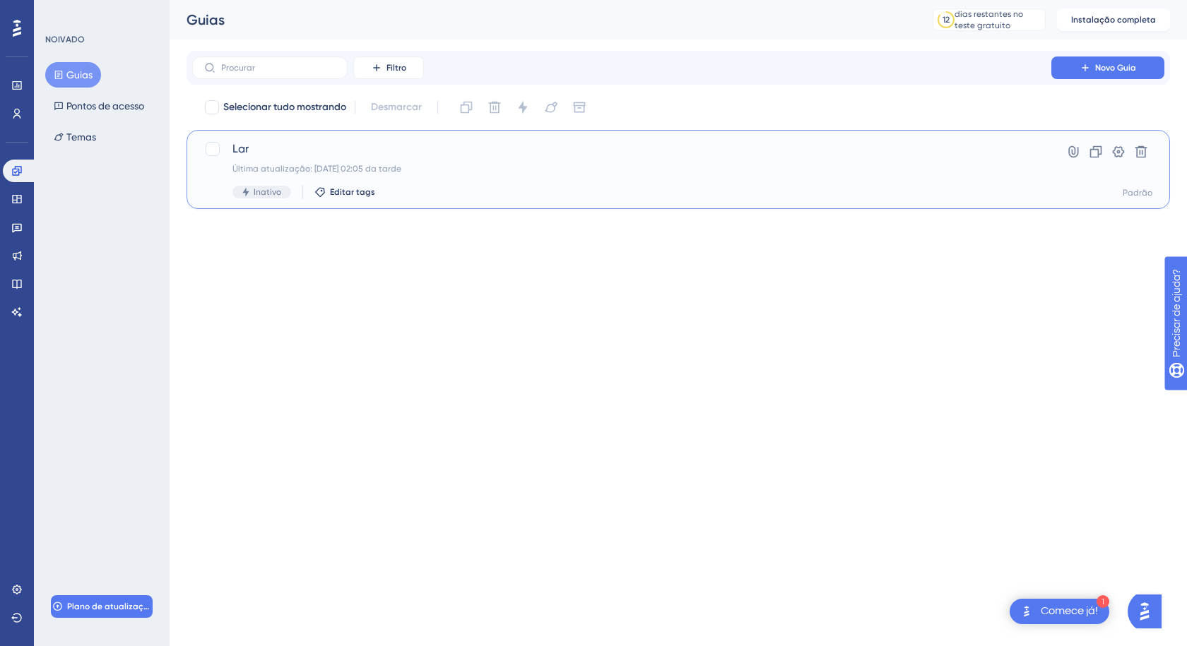
click at [309, 151] on span "Lar" at bounding box center [621, 149] width 778 height 17
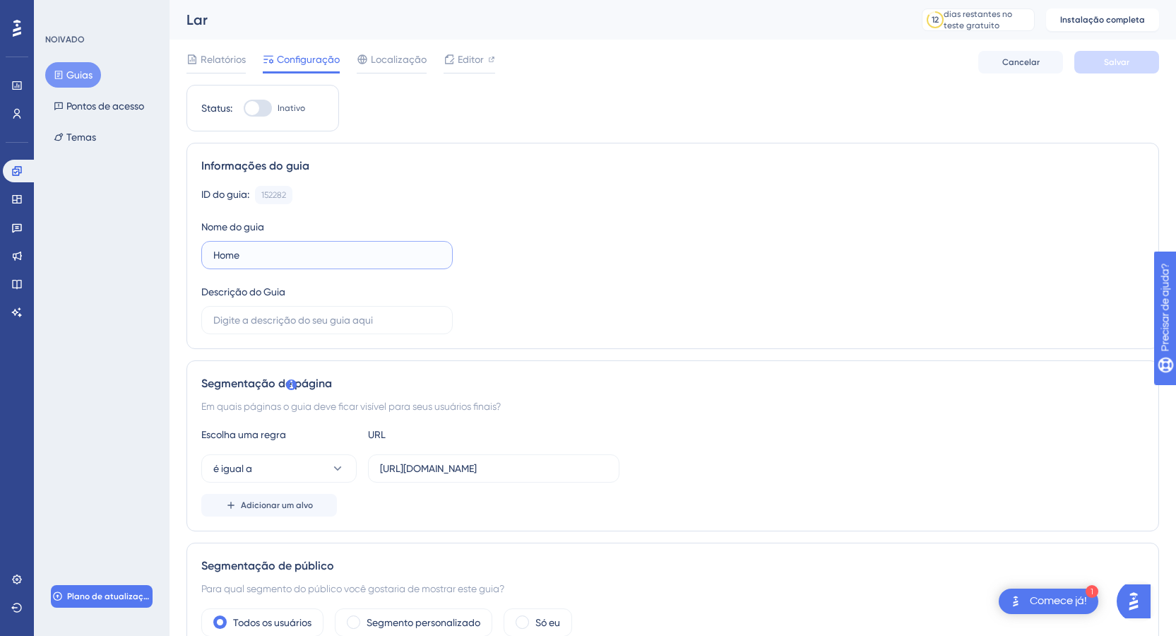
drag, startPoint x: 275, startPoint y: 259, endPoint x: 179, endPoint y: 246, distance: 96.2
type input "Onboarding"
click at [399, 322] on input "text" at bounding box center [326, 320] width 227 height 16
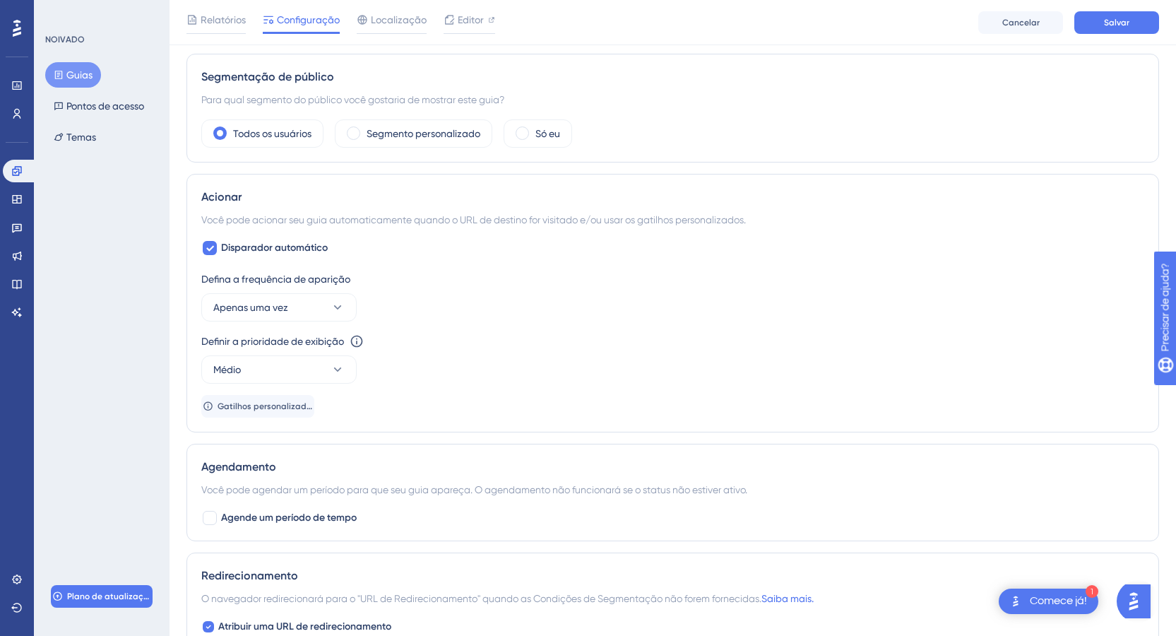
scroll to position [565, 0]
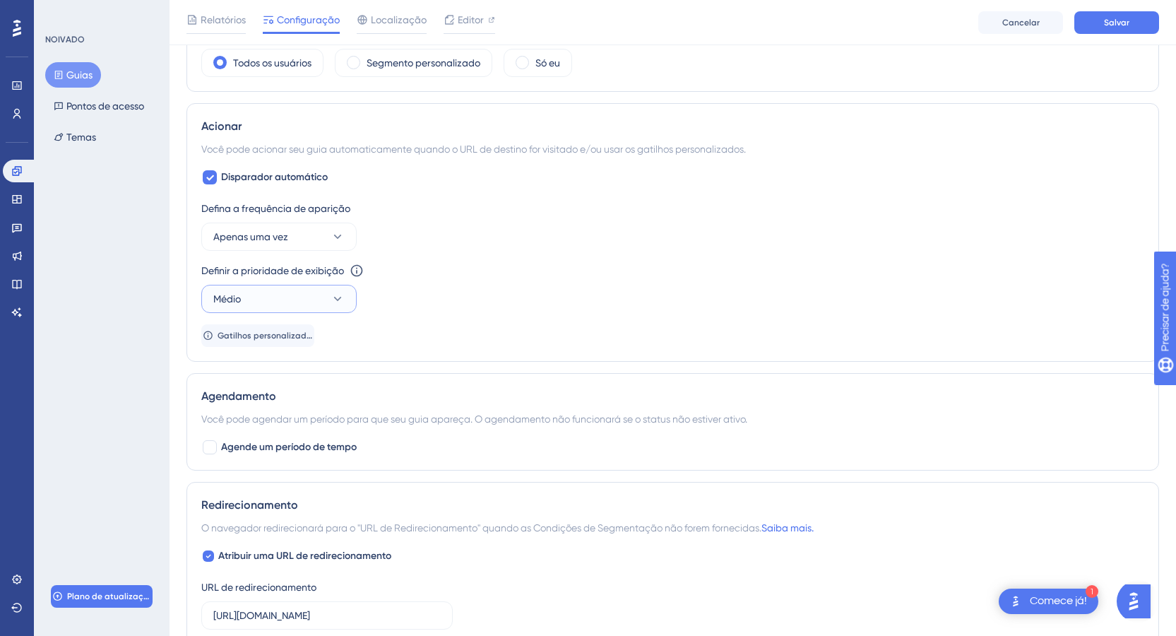
click at [340, 295] on icon at bounding box center [338, 299] width 14 height 14
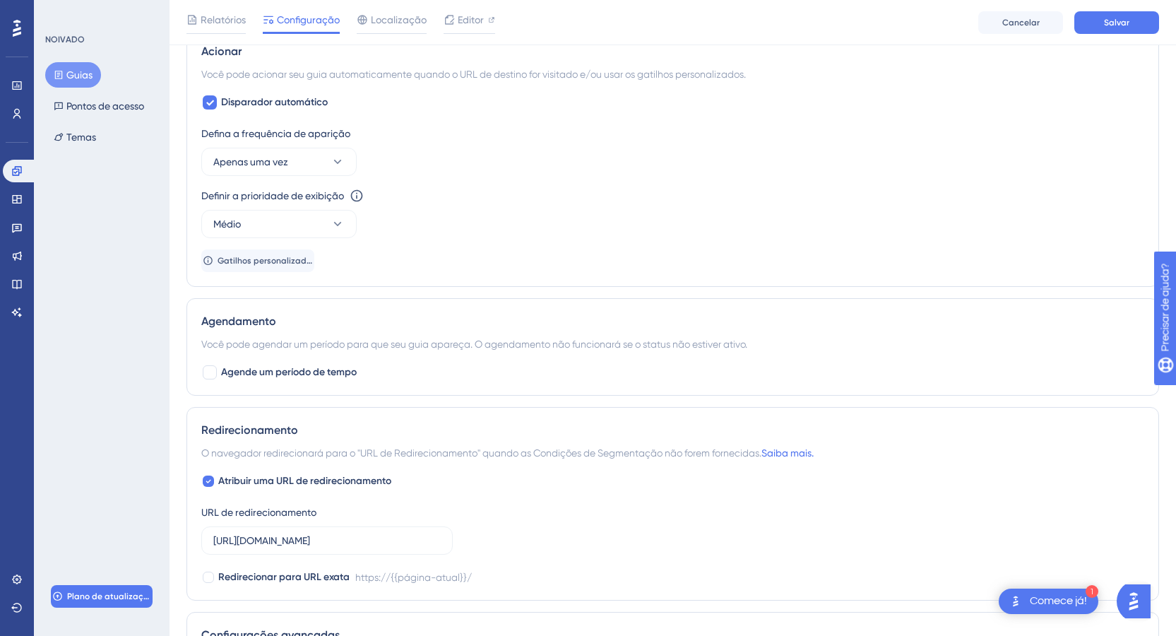
scroll to position [848, 0]
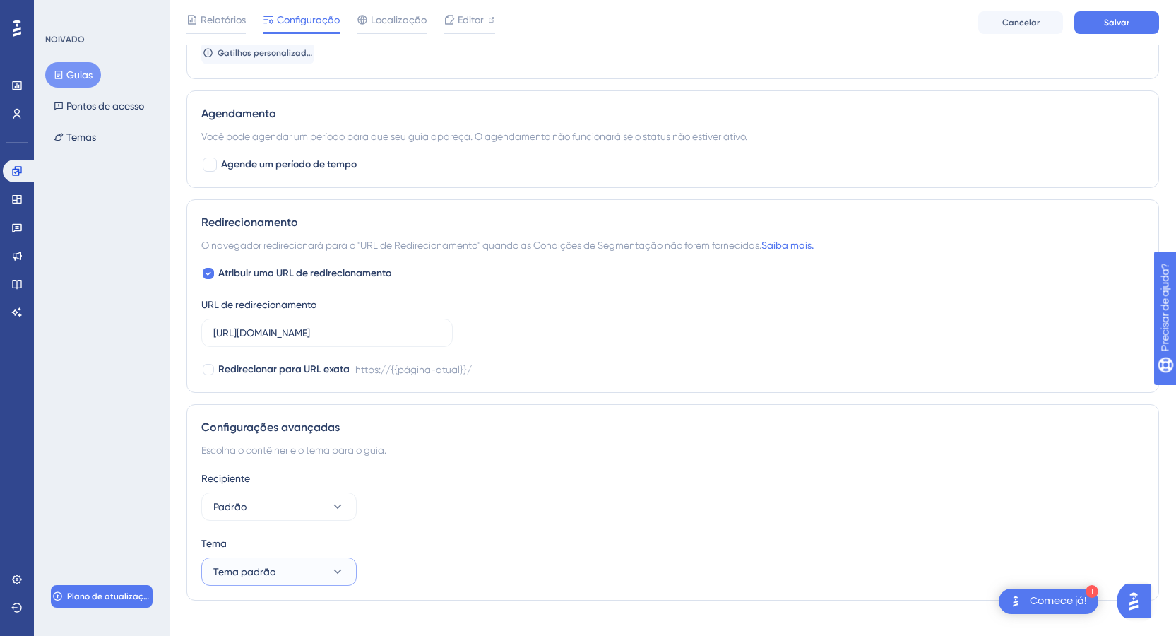
click at [343, 573] on icon at bounding box center [338, 571] width 14 height 14
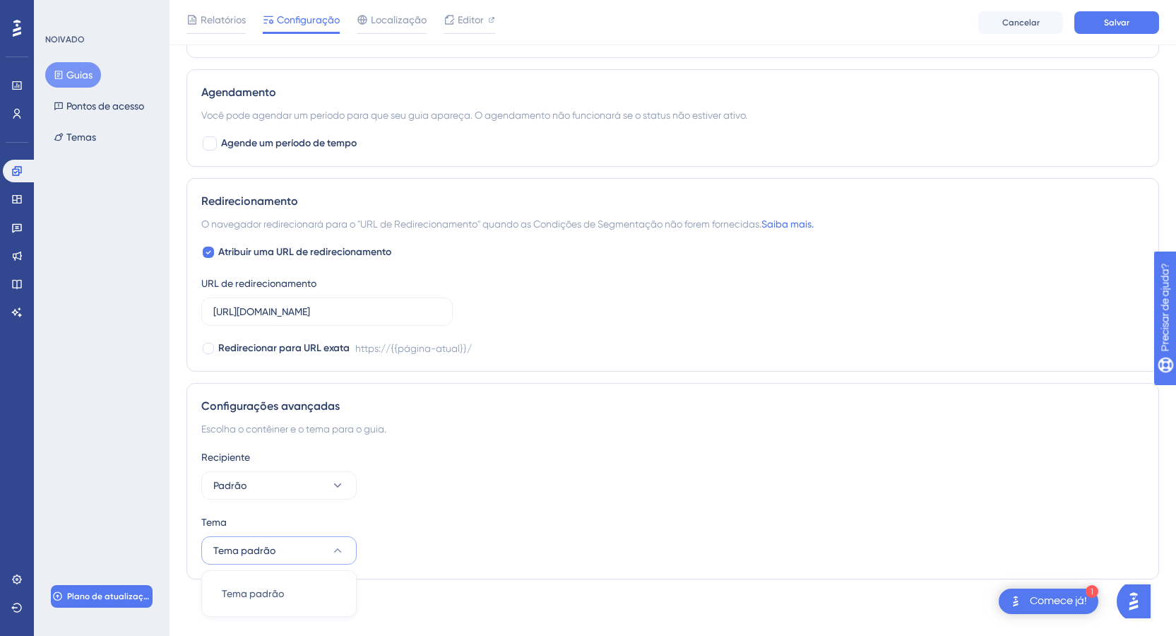
click at [469, 509] on div "Recipiente Padrão Tema Tema padrão Tema padrão Tema padrão" at bounding box center [672, 507] width 943 height 116
click at [338, 482] on icon at bounding box center [338, 485] width 14 height 14
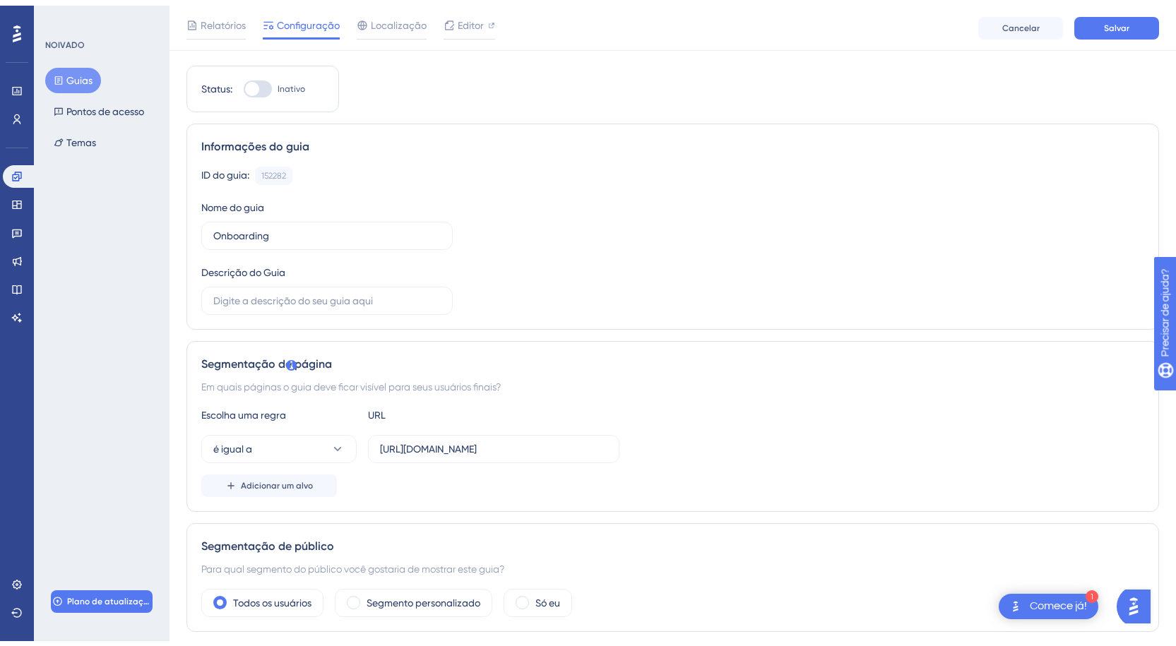
scroll to position [0, 0]
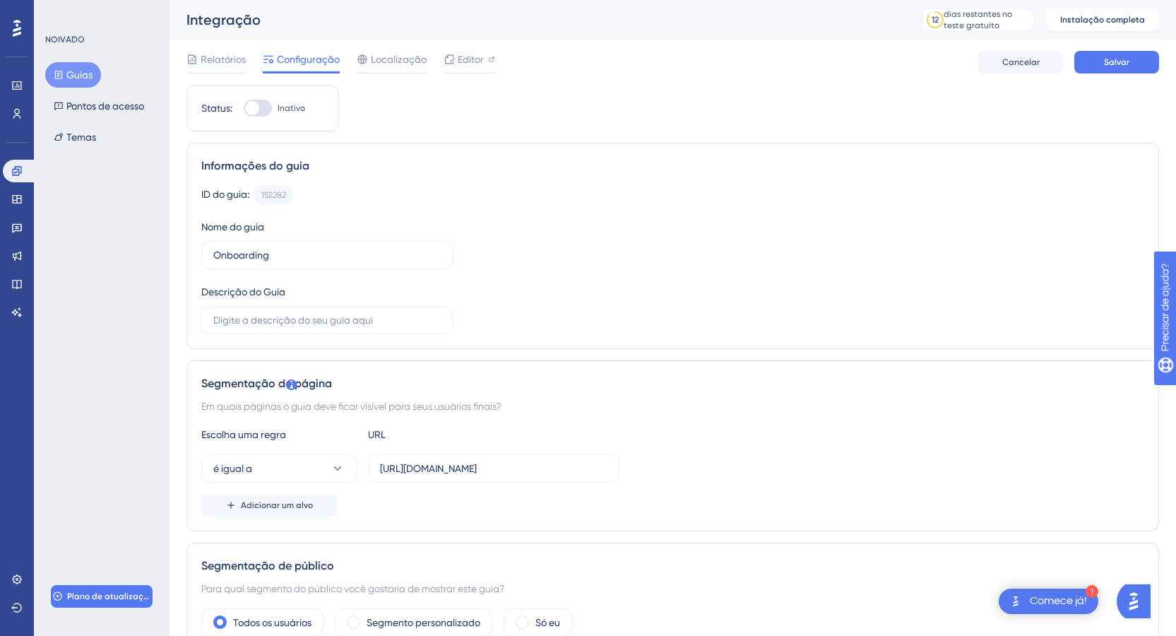
click at [262, 111] on div at bounding box center [258, 108] width 28 height 17
click at [244, 109] on input "Inativo" at bounding box center [243, 108] width 1 height 1
checkbox input "false"
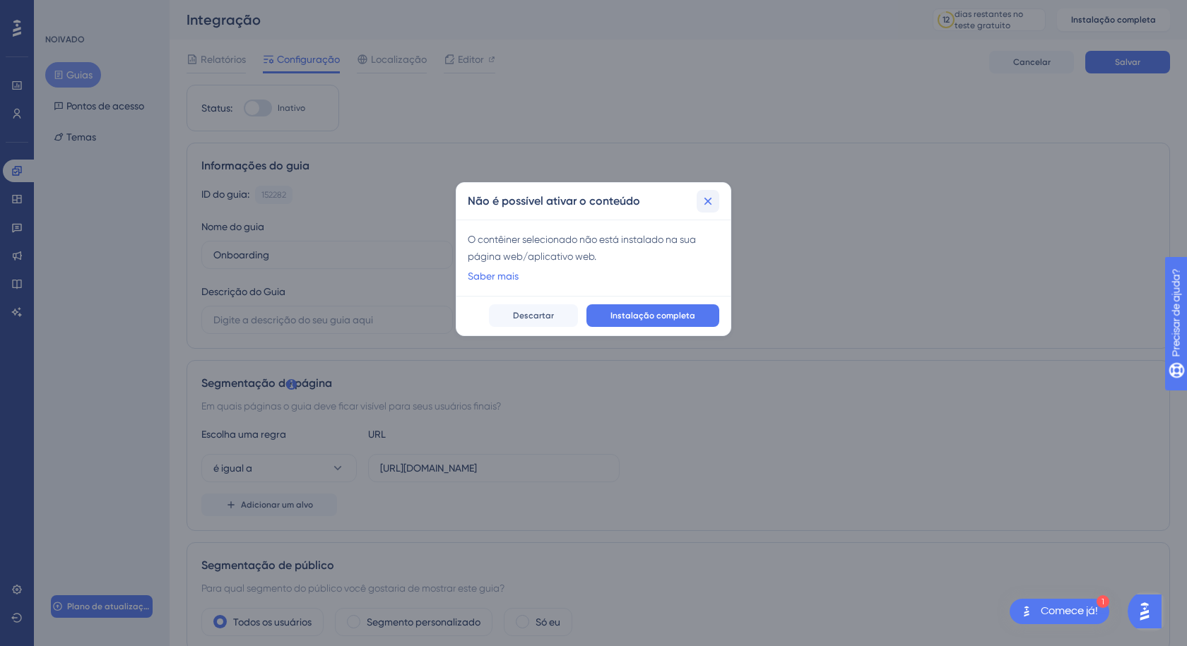
click at [712, 202] on icon at bounding box center [708, 201] width 14 height 14
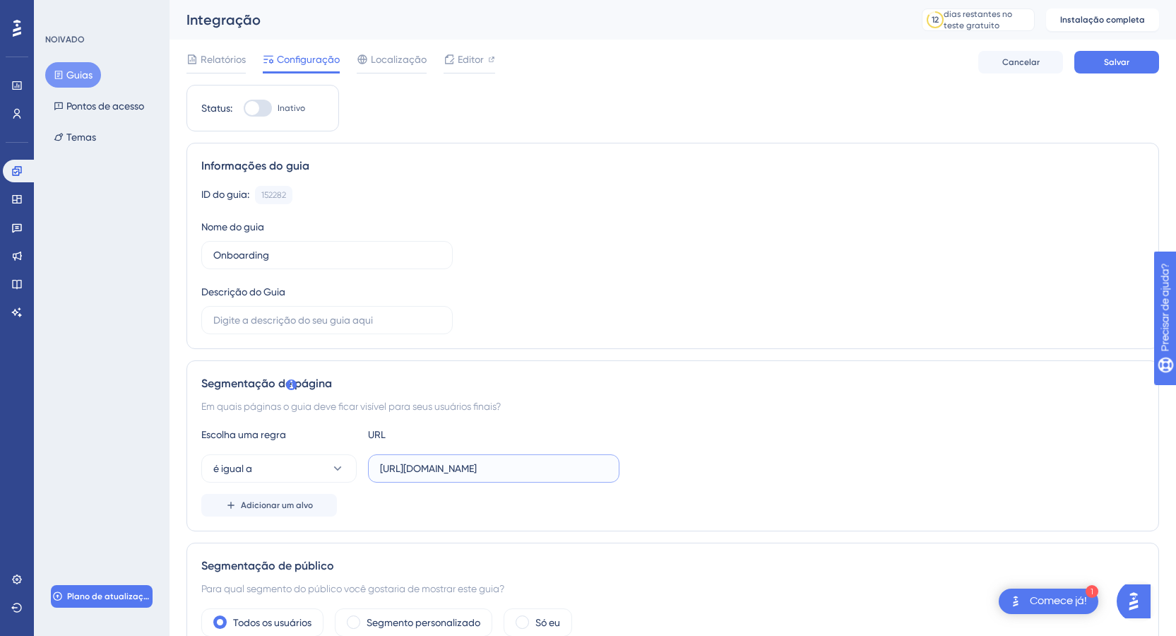
drag, startPoint x: 559, startPoint y: 468, endPoint x: 425, endPoint y: 467, distance: 134.9
click at [464, 468] on input "https://portal-dev.dwsafer.com.br/" at bounding box center [493, 469] width 227 height 16
drag, startPoint x: 425, startPoint y: 467, endPoint x: 394, endPoint y: 463, distance: 30.6
click at [422, 465] on input "https://portal-dev.dwsafer.com.br/" at bounding box center [493, 469] width 227 height 16
drag, startPoint x: 394, startPoint y: 463, endPoint x: 365, endPoint y: 463, distance: 29.0
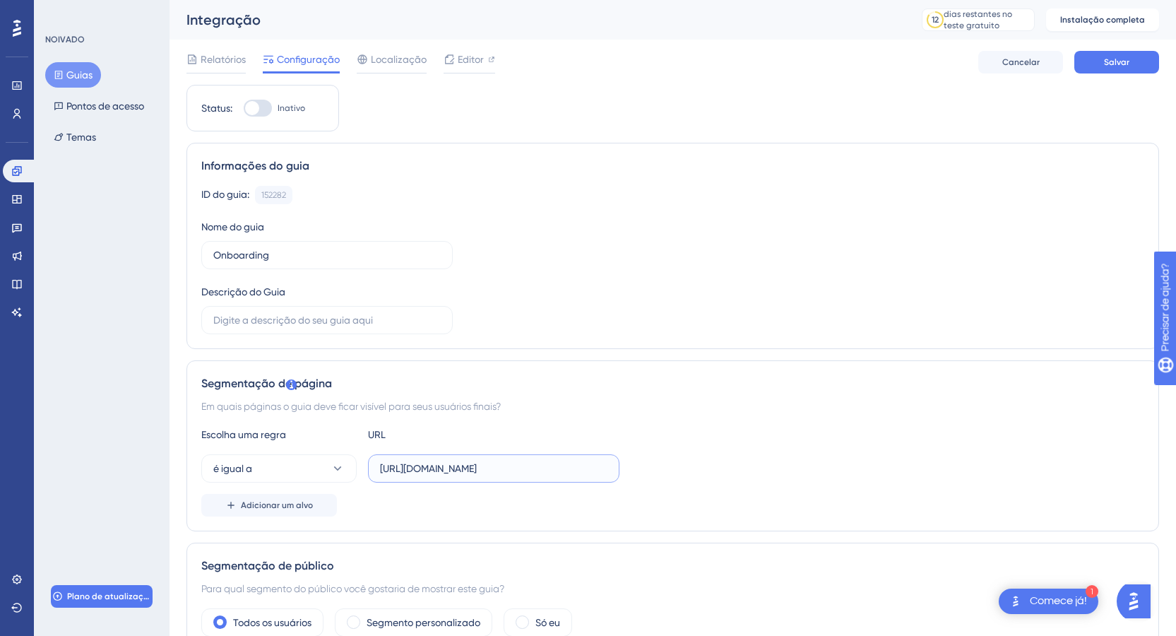
click at [365, 463] on div "é igual a https://portal-dev.dwsafer.com.br/" at bounding box center [410, 468] width 418 height 28
drag, startPoint x: 551, startPoint y: 470, endPoint x: 379, endPoint y: 467, distance: 172.4
click at [379, 467] on label "https://portal-dev.dwsafer.com.br/" at bounding box center [493, 468] width 251 height 28
click at [742, 474] on div "é igual a https://portal-dev.dwsafer.com.br/" at bounding box center [672, 468] width 943 height 28
click at [1110, 59] on font "Salvar" at bounding box center [1116, 62] width 25 height 10
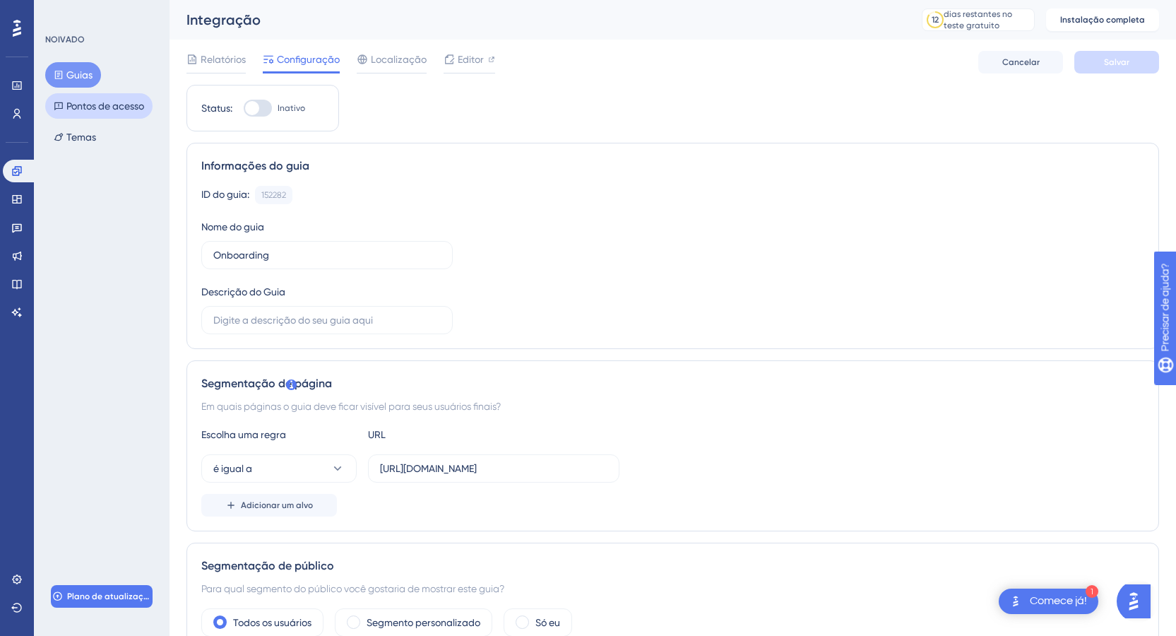
click at [90, 107] on font "Pontos de acesso" at bounding box center [105, 105] width 78 height 11
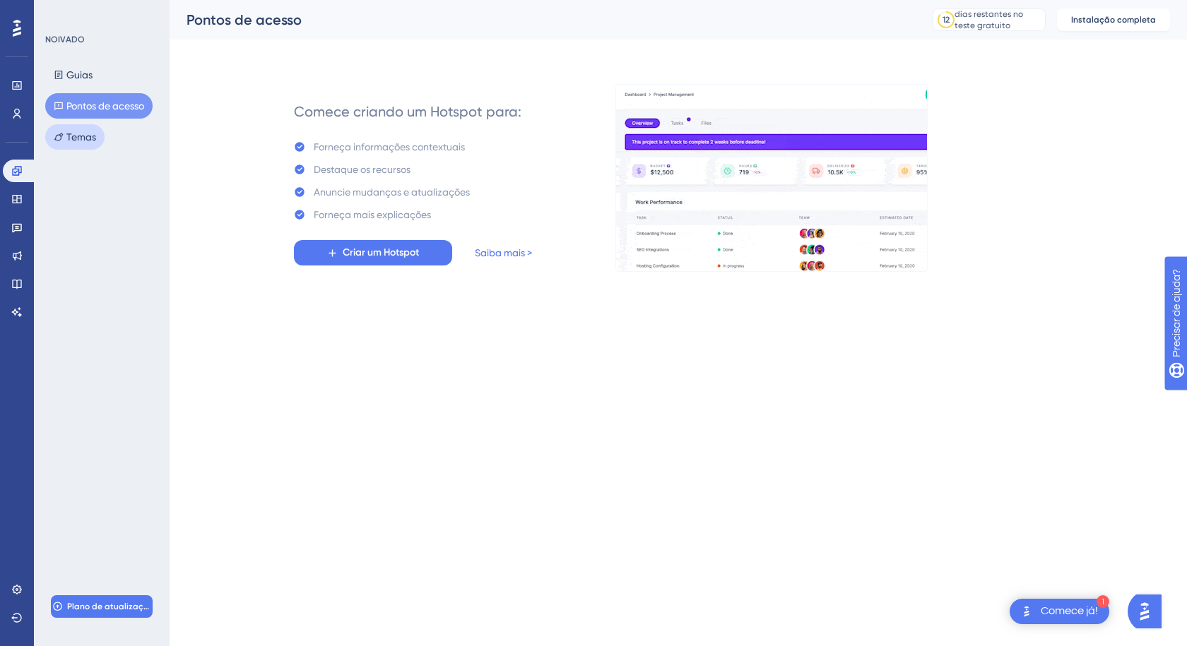
click at [86, 136] on font "Temas" at bounding box center [81, 136] width 30 height 11
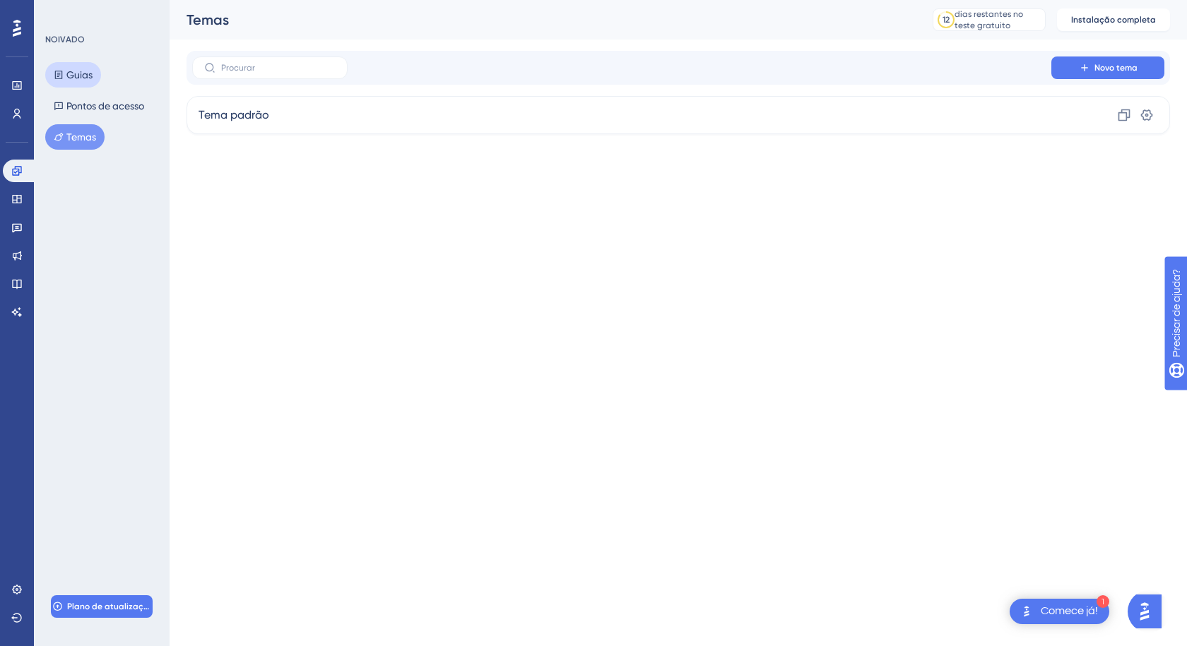
click at [88, 71] on font "Guias" at bounding box center [79, 74] width 26 height 11
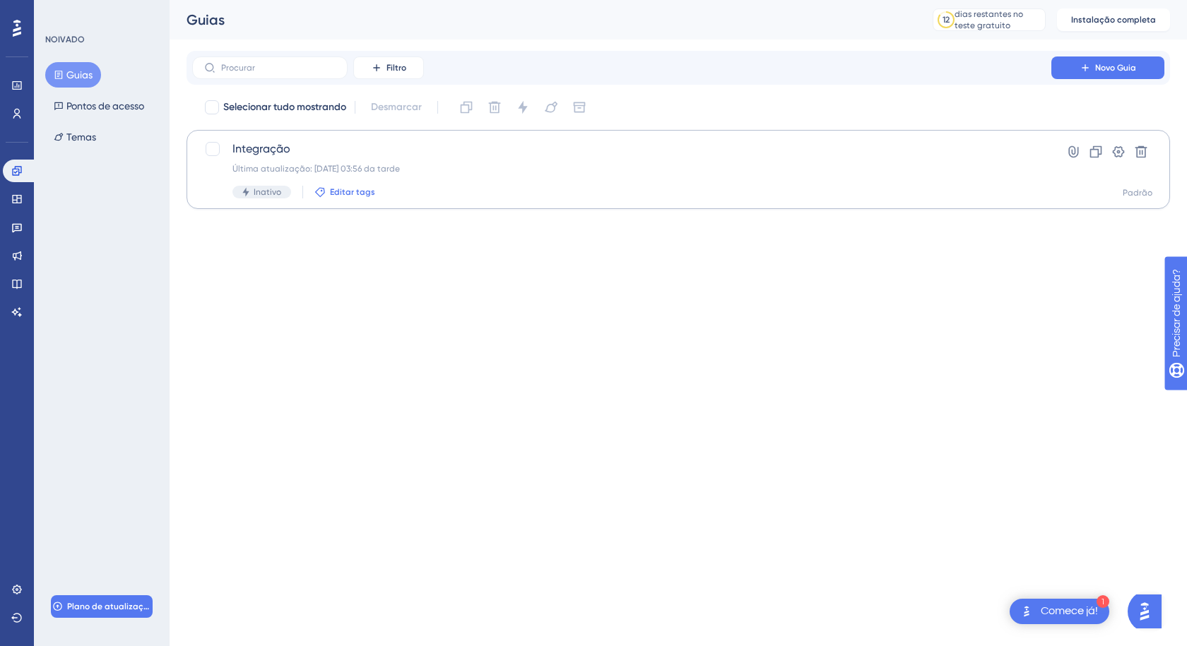
click at [357, 192] on font "Editar tags" at bounding box center [352, 192] width 45 height 10
click at [66, 218] on div "NOIVADO Guias Pontos de acesso Temas Plano de atualização" at bounding box center [102, 323] width 136 height 646
click at [20, 204] on icon at bounding box center [16, 199] width 11 height 11
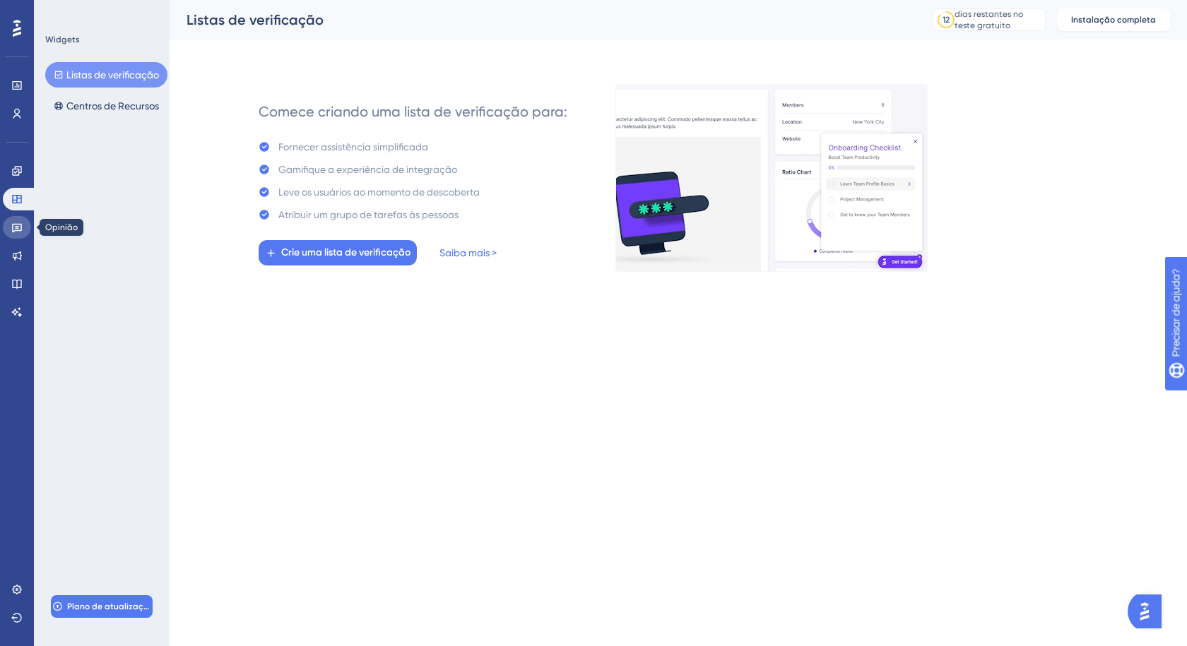
click at [22, 225] on icon at bounding box center [16, 227] width 11 height 11
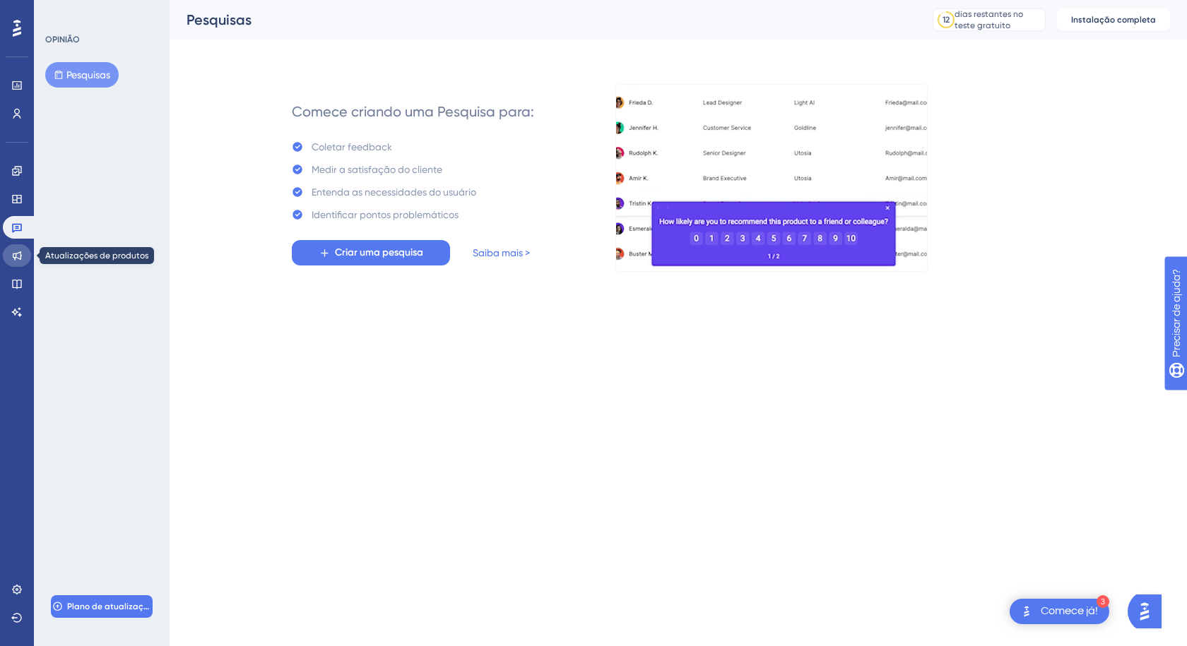
click at [19, 254] on icon at bounding box center [16, 255] width 11 height 11
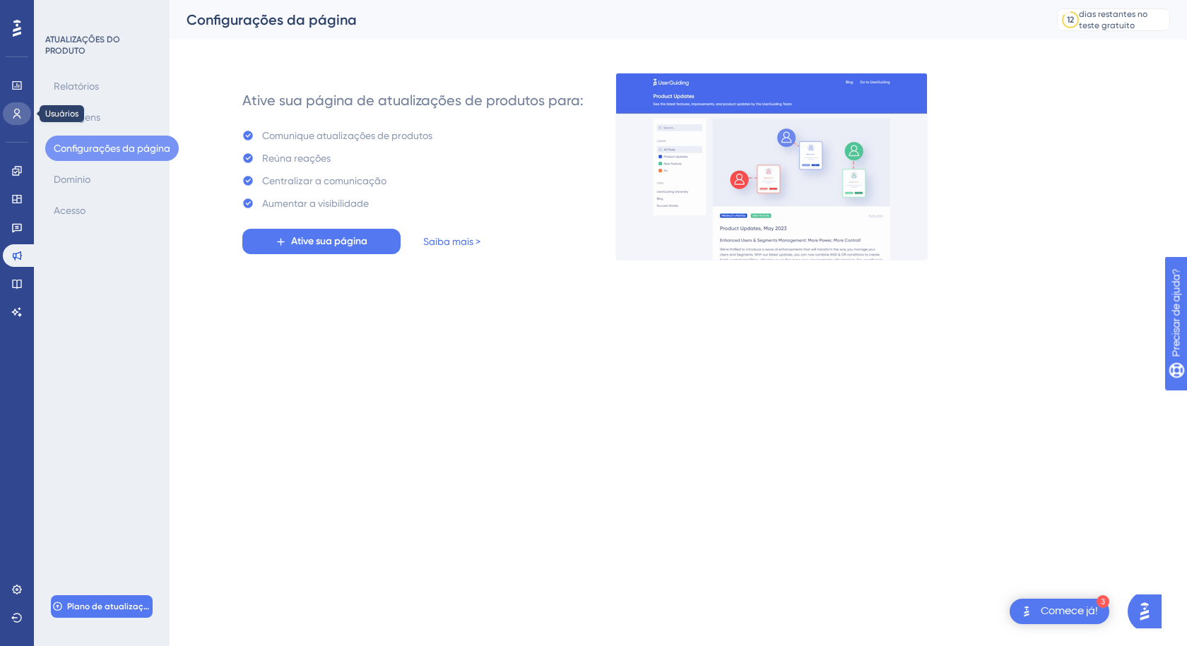
click at [14, 111] on icon at bounding box center [16, 113] width 11 height 11
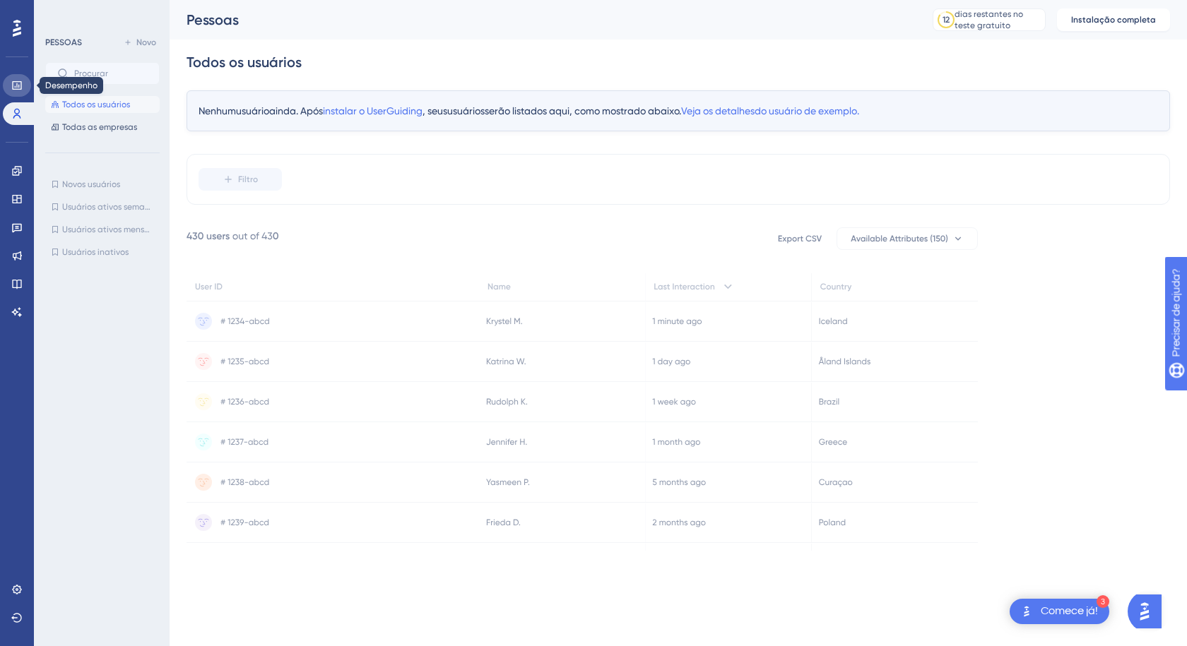
click at [13, 88] on icon at bounding box center [16, 85] width 11 height 11
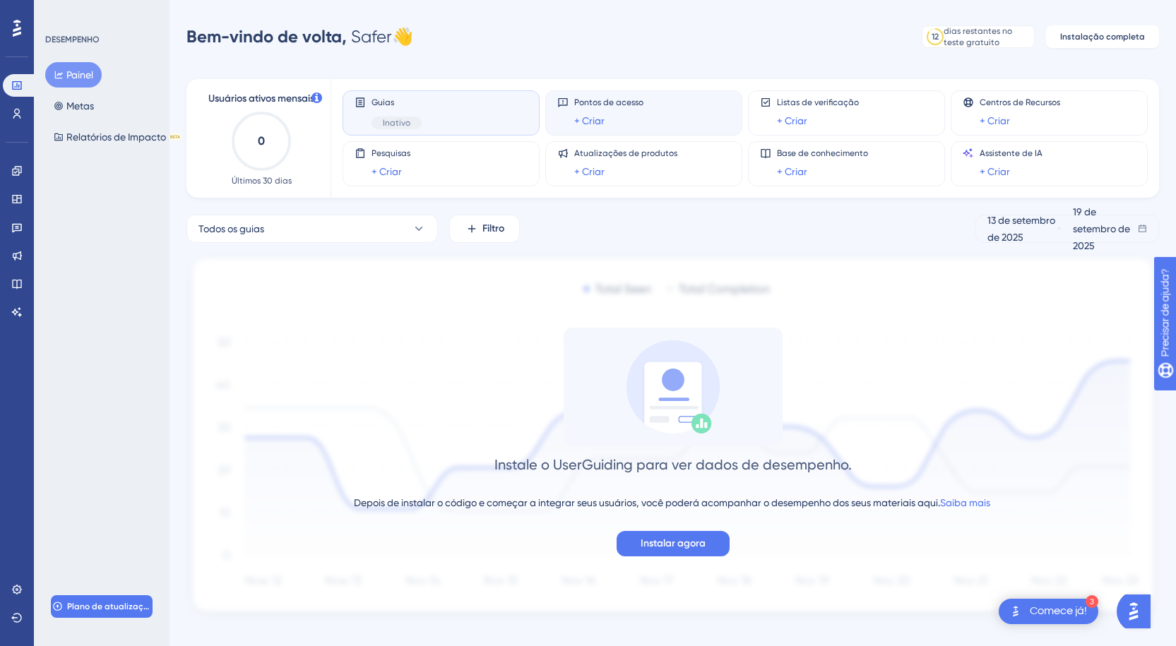
click at [616, 114] on div "+ Criar" at bounding box center [608, 120] width 69 height 17
click at [482, 106] on div "Guias Inativo" at bounding box center [441, 113] width 173 height 32
click at [443, 115] on div "Guias Inativo" at bounding box center [441, 113] width 173 height 32
click at [416, 226] on icon at bounding box center [419, 229] width 14 height 14
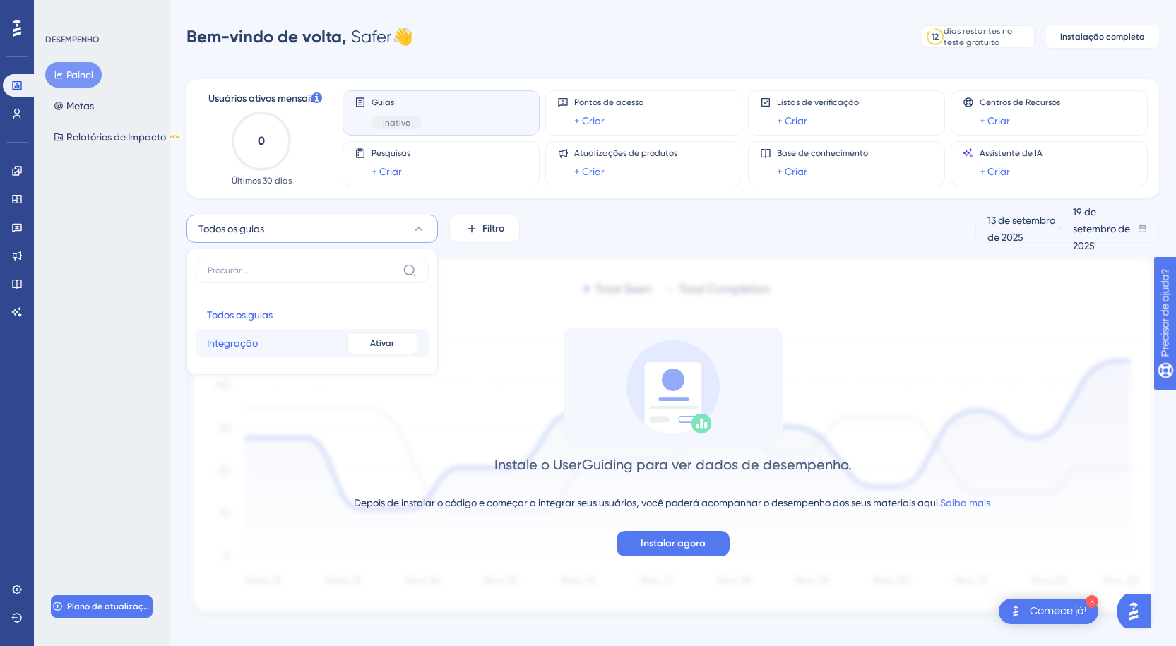
click at [292, 341] on button "Integração Integração Inativo Ativar" at bounding box center [312, 343] width 233 height 28
click at [708, 540] on button "Instalar agora" at bounding box center [673, 543] width 113 height 25
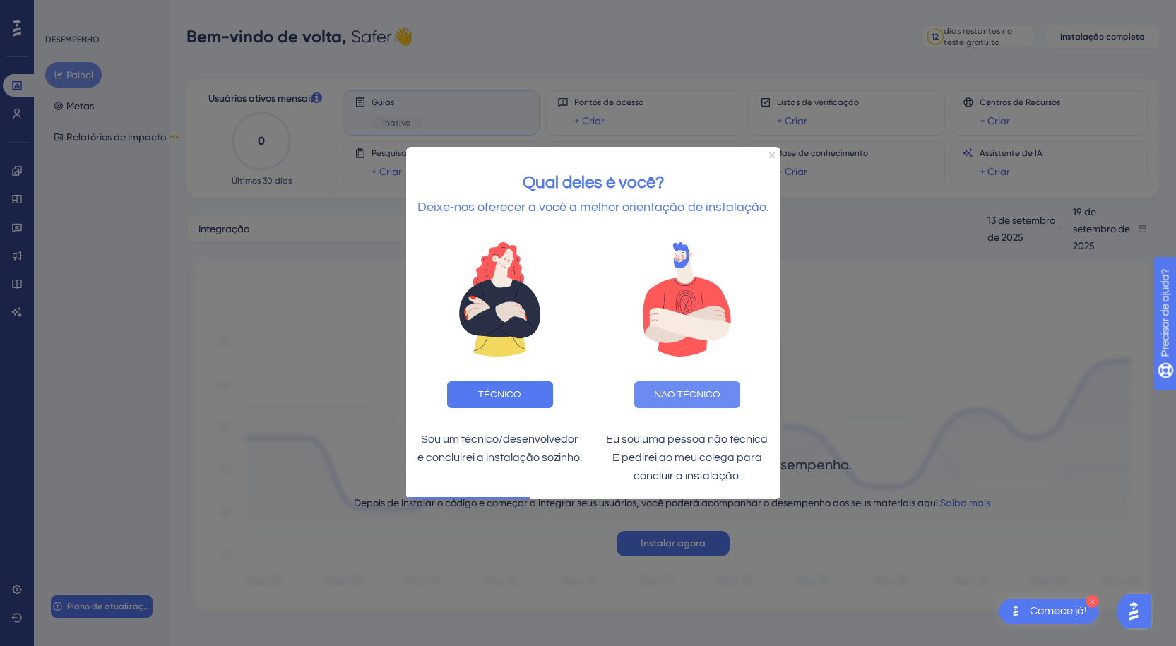
click at [716, 396] on font "NÃO TÉCNICO" at bounding box center [687, 395] width 66 height 10
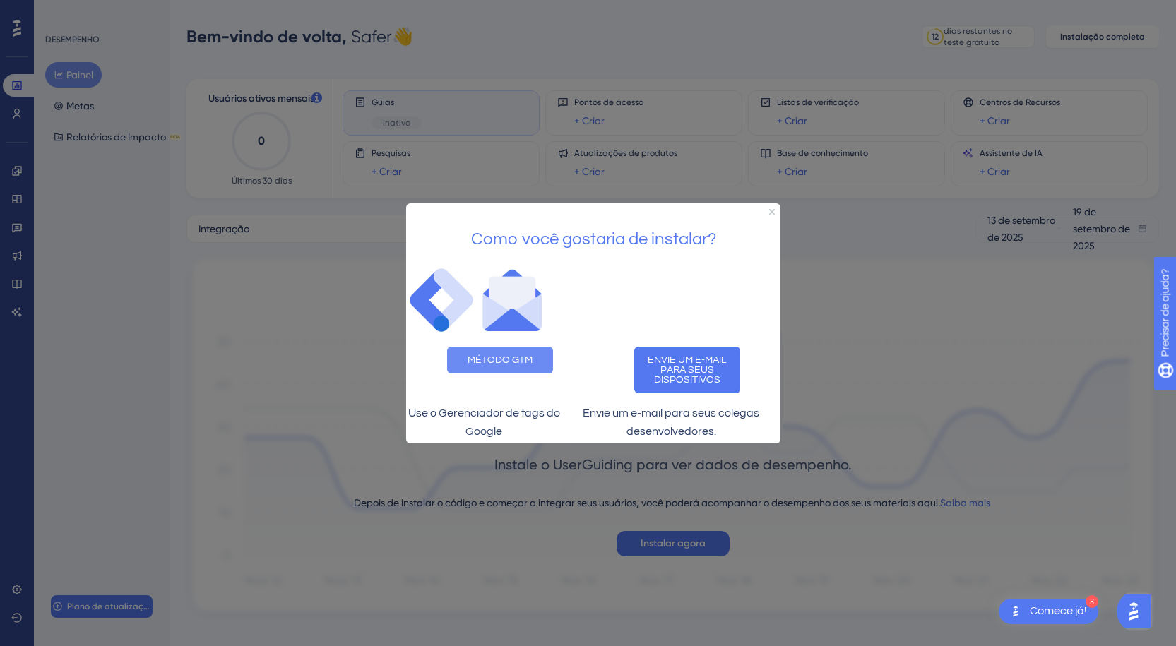
click at [523, 355] on font "MÉTODO GTM" at bounding box center [500, 360] width 65 height 10
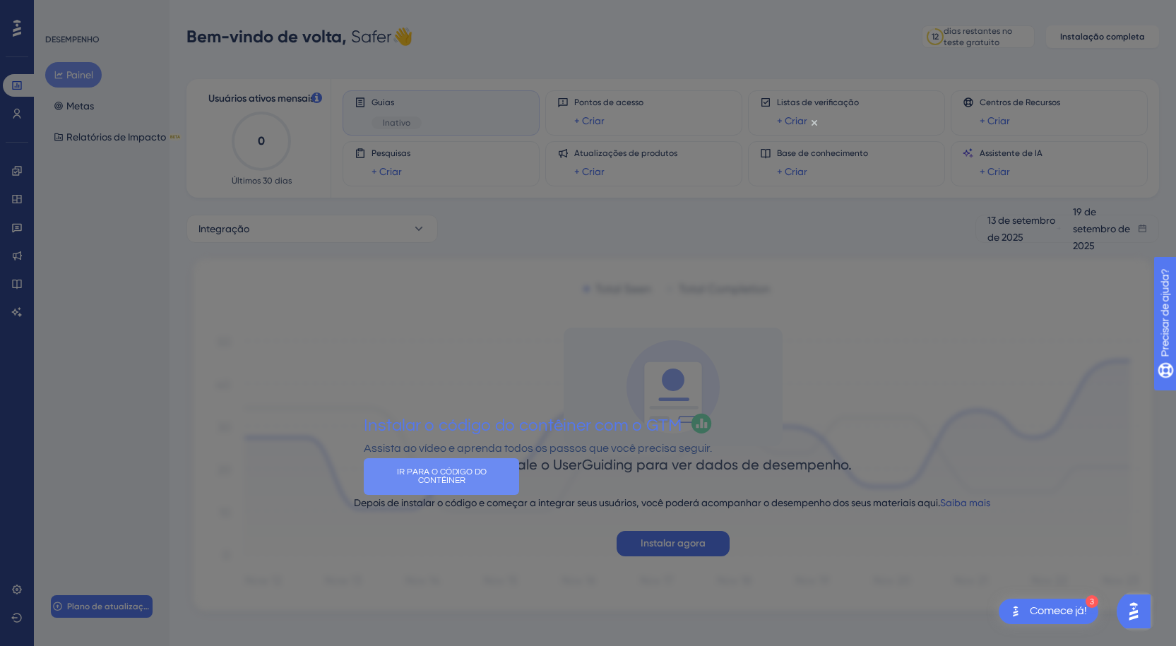
click at [519, 483] on button "IR PARA O CÓDIGO DO CONTÊINER" at bounding box center [441, 476] width 155 height 37
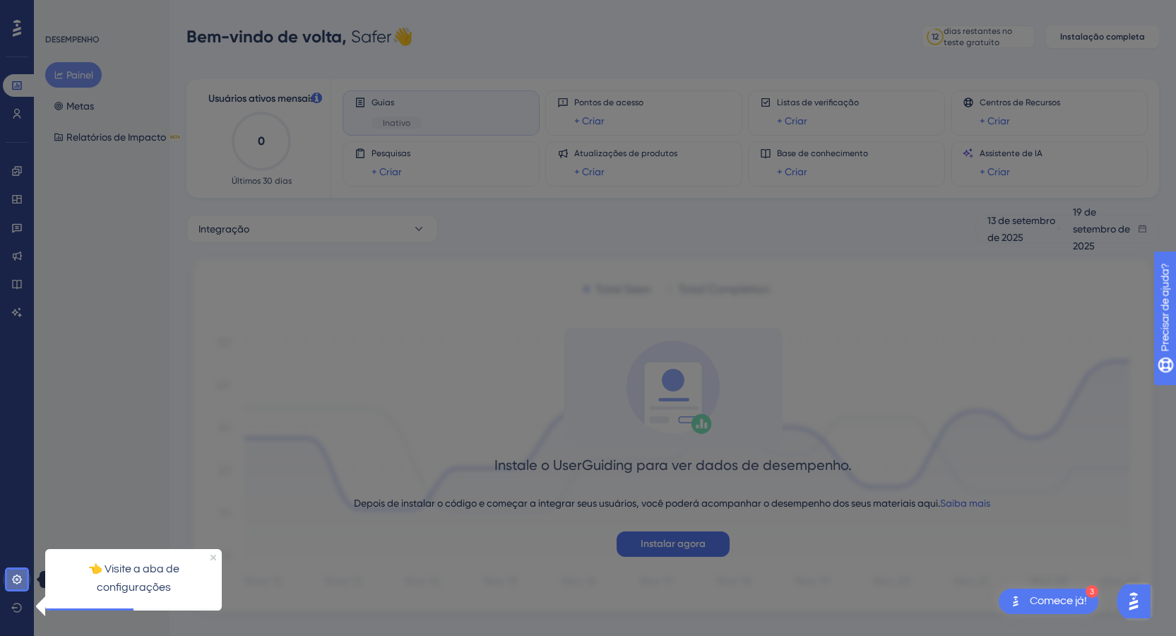
click at [21, 583] on icon at bounding box center [16, 579] width 11 height 11
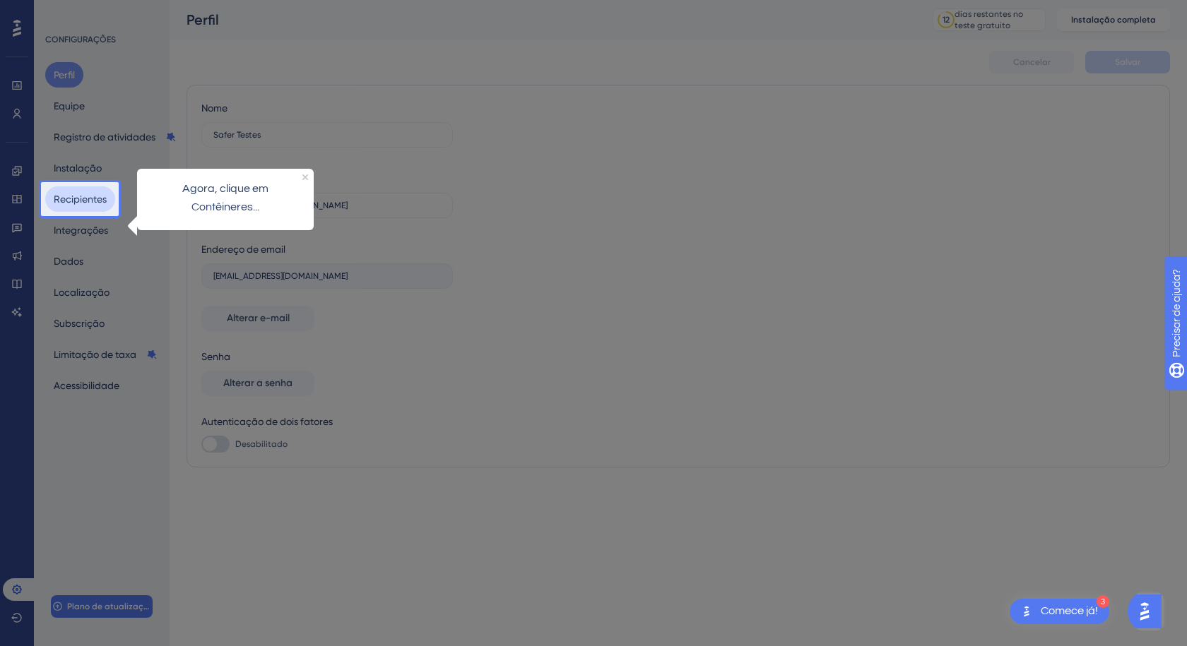
click at [83, 198] on font "Recipientes" at bounding box center [80, 199] width 53 height 11
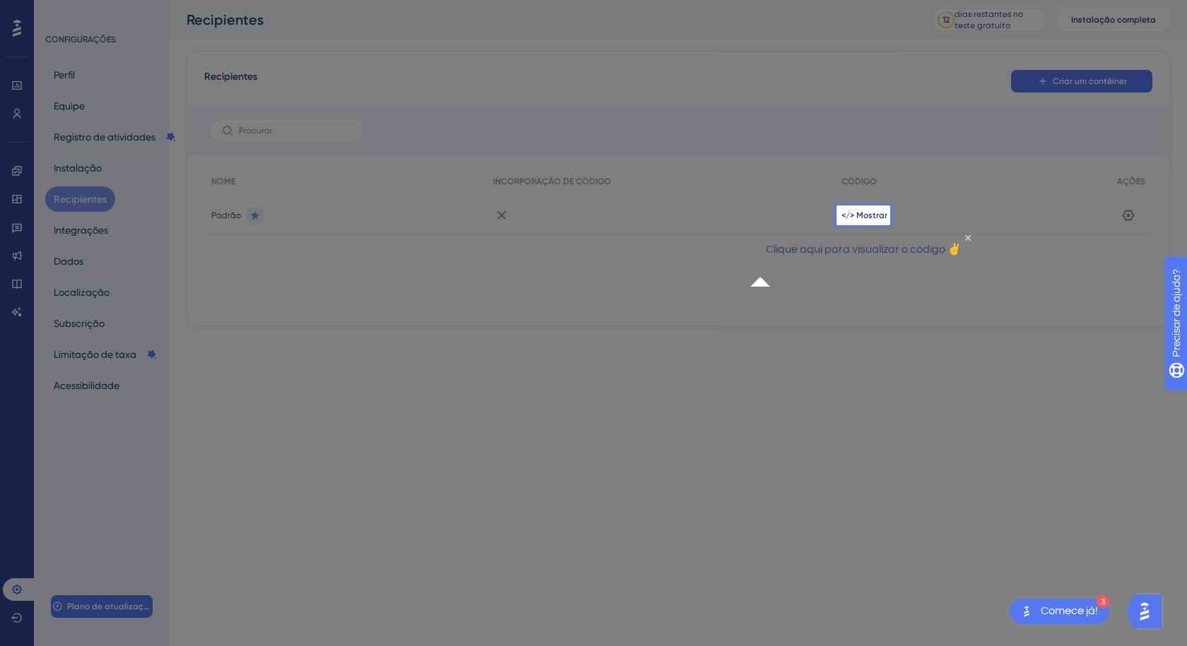
click at [848, 259] on p "Clique aqui para visualizar o código ✌" at bounding box center [862, 249] width 203 height 18
click at [864, 217] on font "</> Mostrar" at bounding box center [864, 215] width 46 height 10
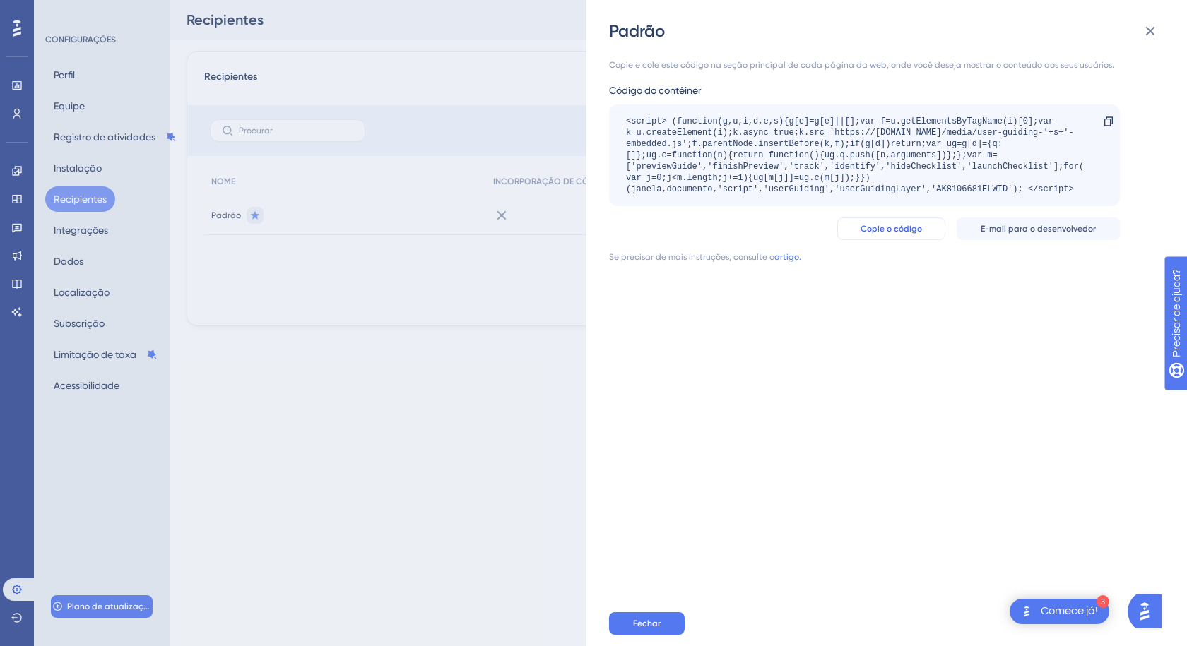
click at [883, 231] on font "Copie o código" at bounding box center [890, 229] width 61 height 10
click at [648, 625] on font "Fechar" at bounding box center [647, 624] width 28 height 10
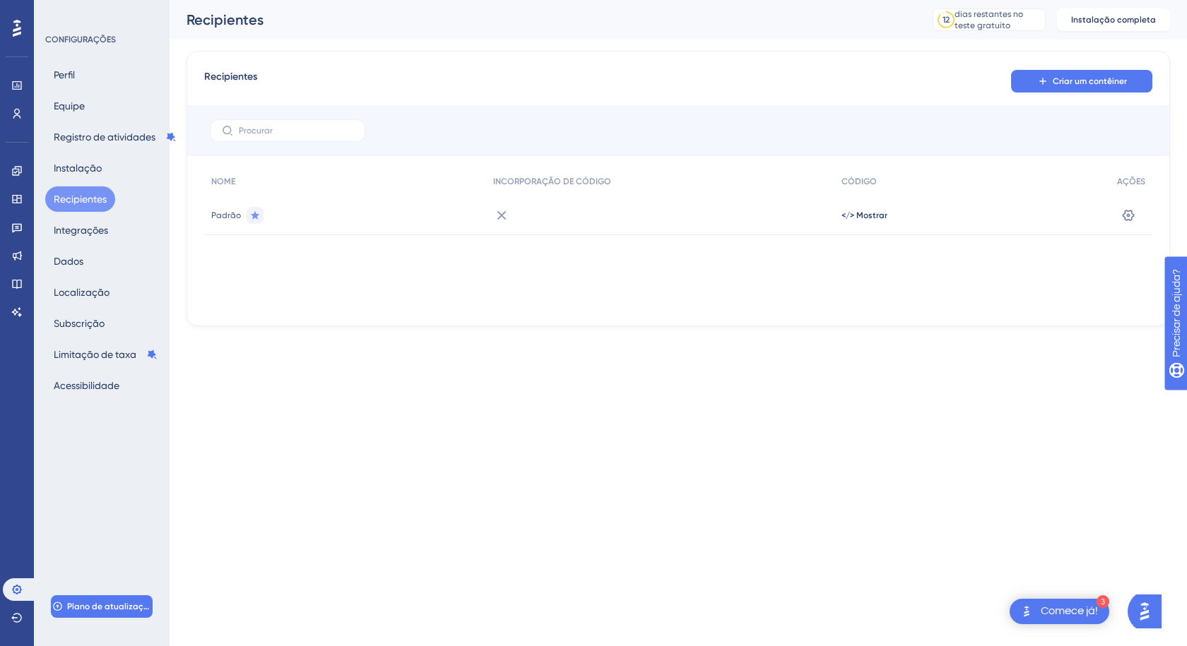
drag, startPoint x: 1051, startPoint y: 617, endPoint x: 1052, endPoint y: 607, distance: 9.9
click at [1051, 617] on font "Comece já!" at bounding box center [1068, 610] width 57 height 11
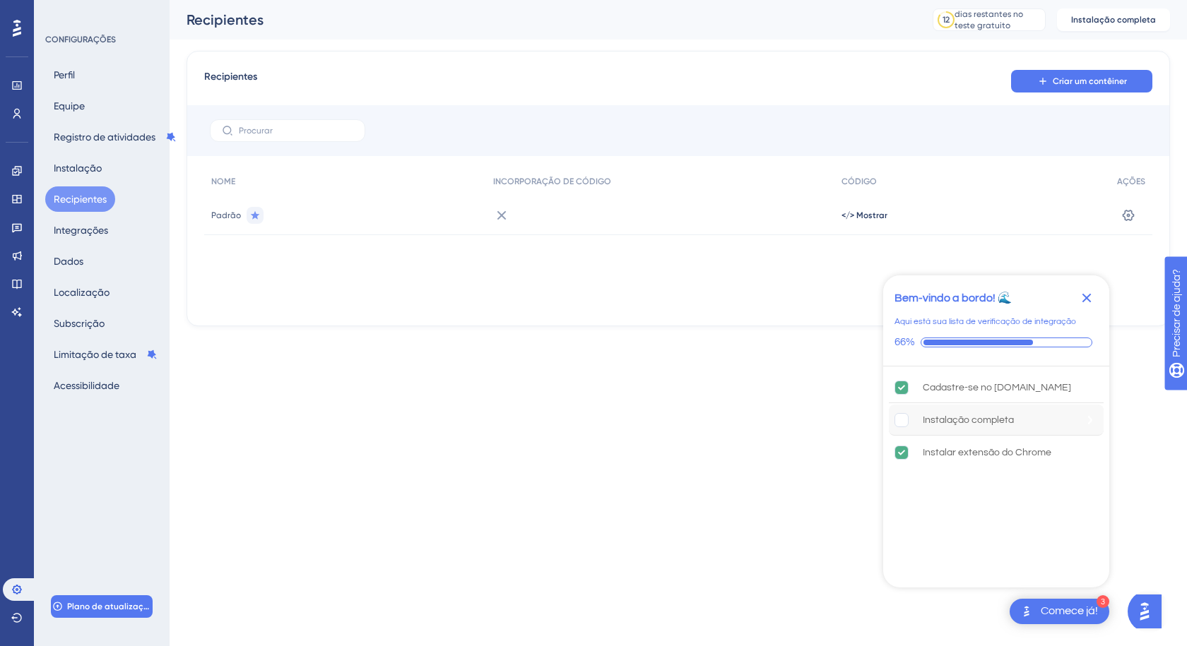
click at [906, 419] on rect "A instalação completa está incompleta." at bounding box center [901, 419] width 13 height 13
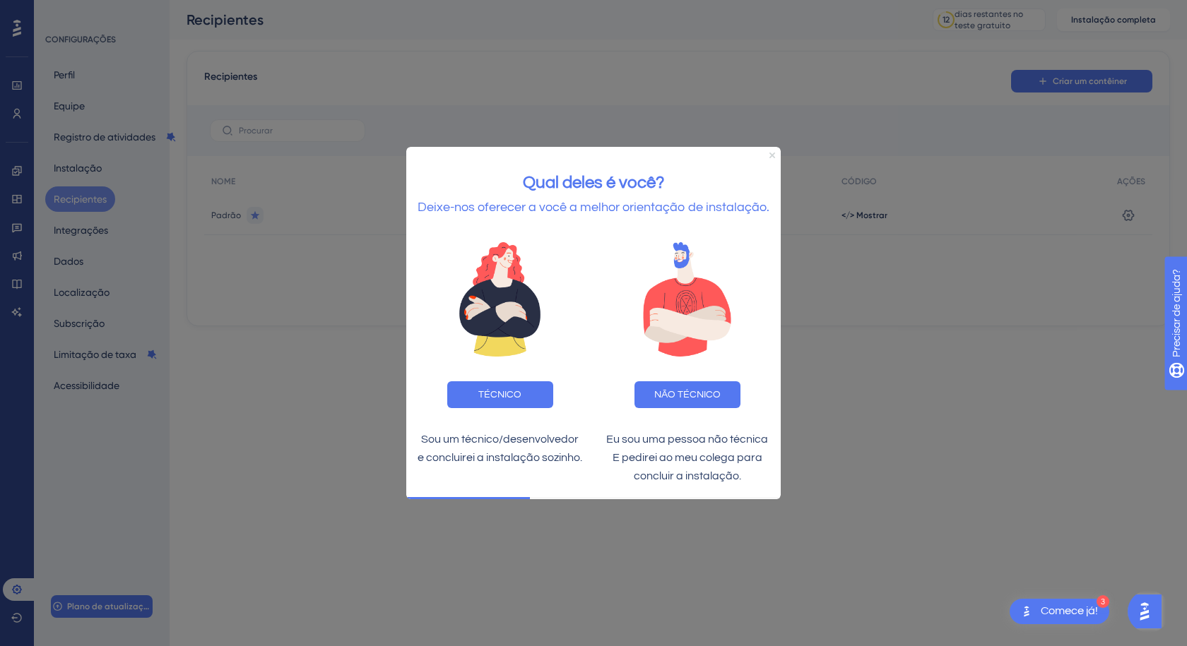
click at [770, 157] on icon "Fechar visualização" at bounding box center [772, 156] width 6 height 6
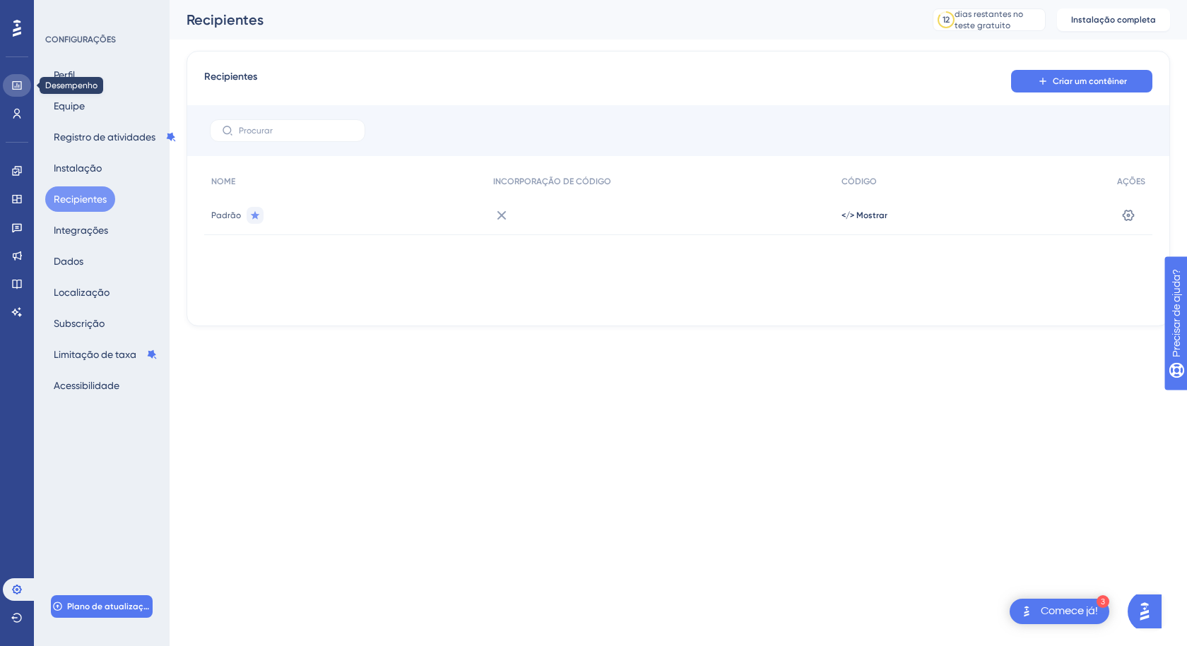
click at [17, 85] on icon at bounding box center [16, 85] width 9 height 8
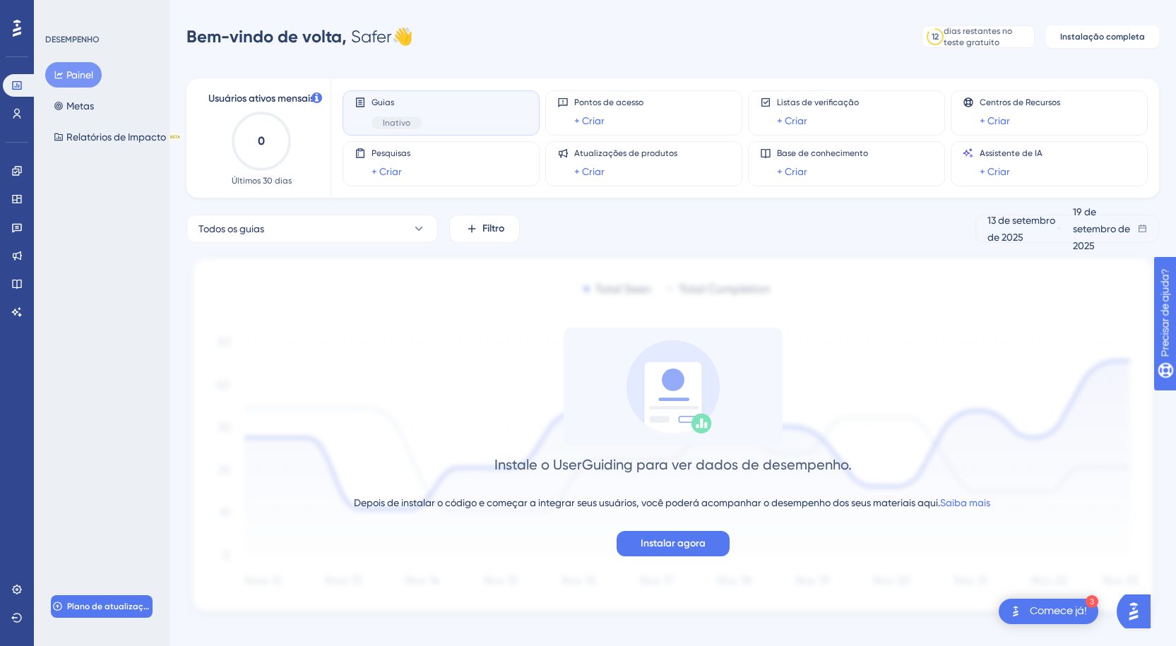
click at [434, 105] on div "Guias Inativo" at bounding box center [441, 113] width 173 height 32
drag, startPoint x: 59, startPoint y: 186, endPoint x: 32, endPoint y: 283, distance: 100.6
click at [59, 186] on div "DESEMPENHO Painel Metas Relatórios de Impacto BETA Plano de atualização" at bounding box center [102, 323] width 136 height 646
drag, startPoint x: 17, startPoint y: 587, endPoint x: 198, endPoint y: 646, distance: 190.1
click at [17, 587] on icon at bounding box center [16, 589] width 11 height 11
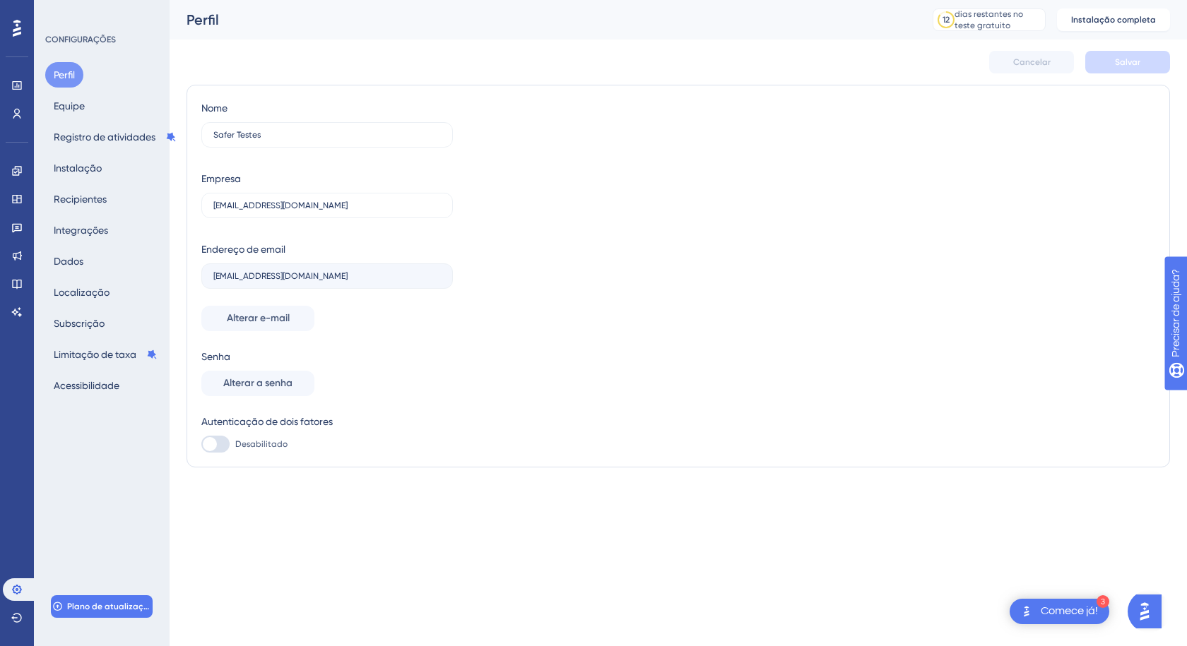
click at [18, 41] on div "Desempenho Usuários" at bounding box center [17, 82] width 28 height 85
click at [18, 33] on icon at bounding box center [17, 28] width 8 height 17
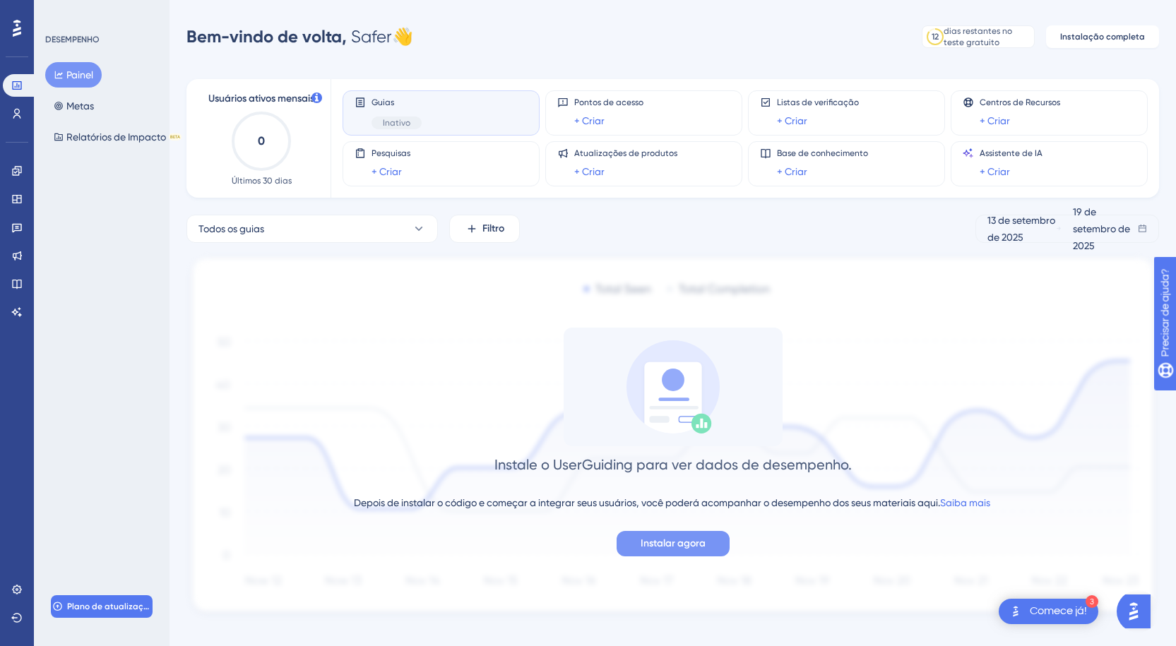
click at [687, 539] on font "Instalar agora" at bounding box center [673, 544] width 65 height 12
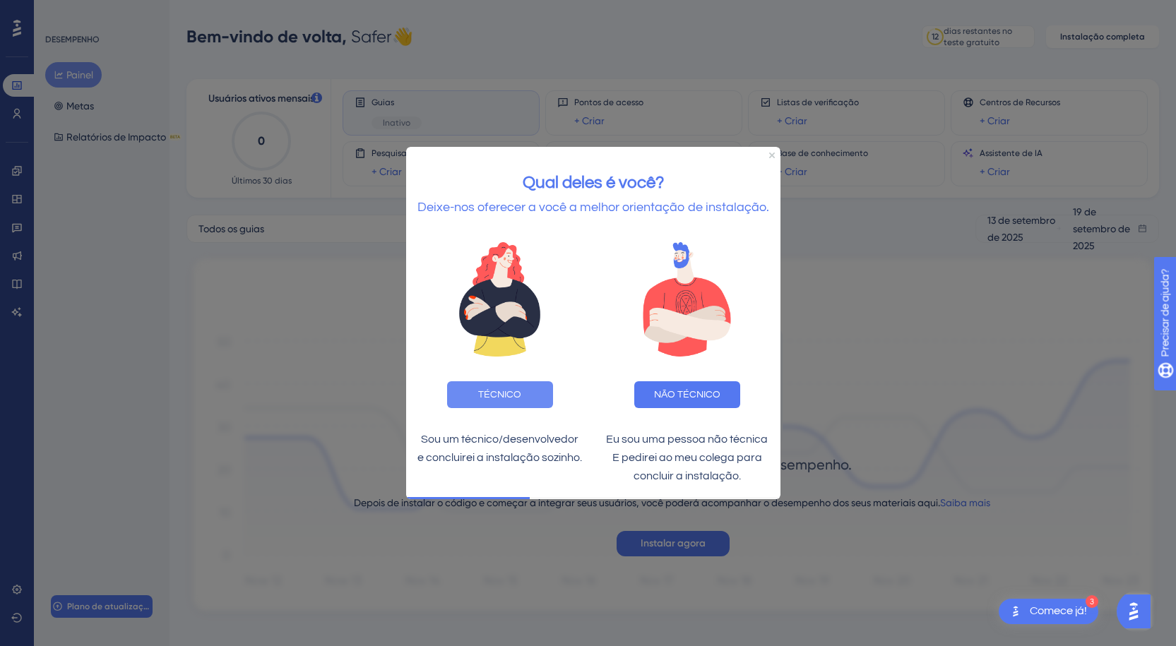
click at [512, 395] on font "TÉCNICO" at bounding box center [499, 395] width 43 height 10
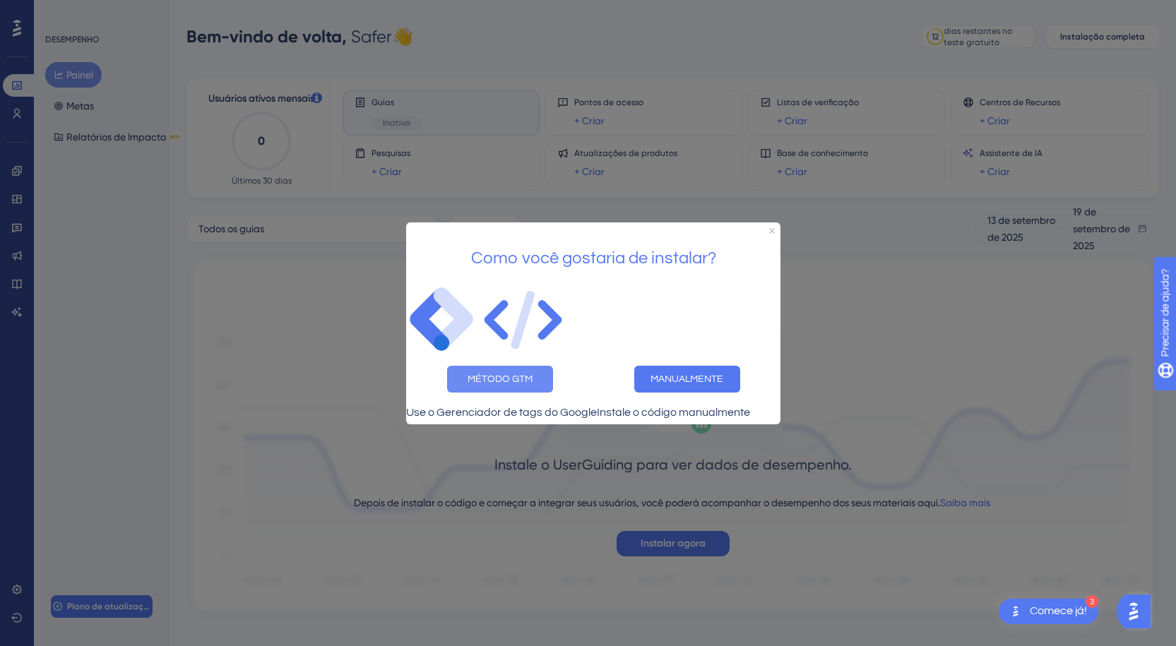
click at [496, 374] on font "MÉTODO GTM" at bounding box center [500, 379] width 65 height 10
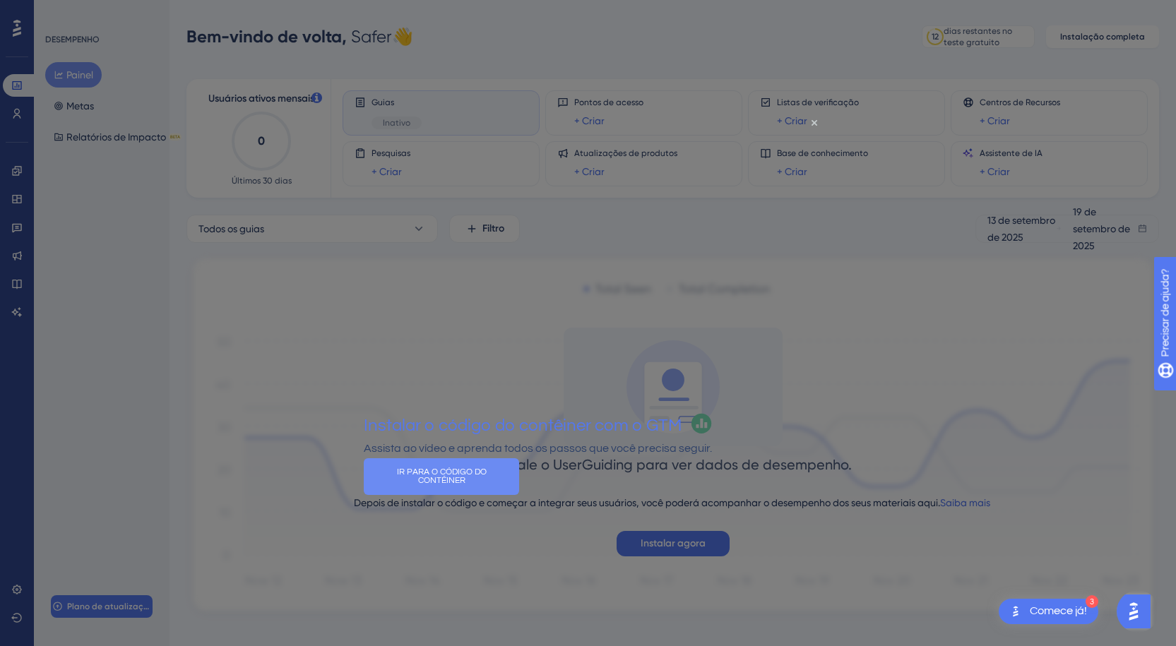
click at [489, 485] on font "IR PARA O CÓDIGO DO CONTÊINER" at bounding box center [443, 477] width 92 height 18
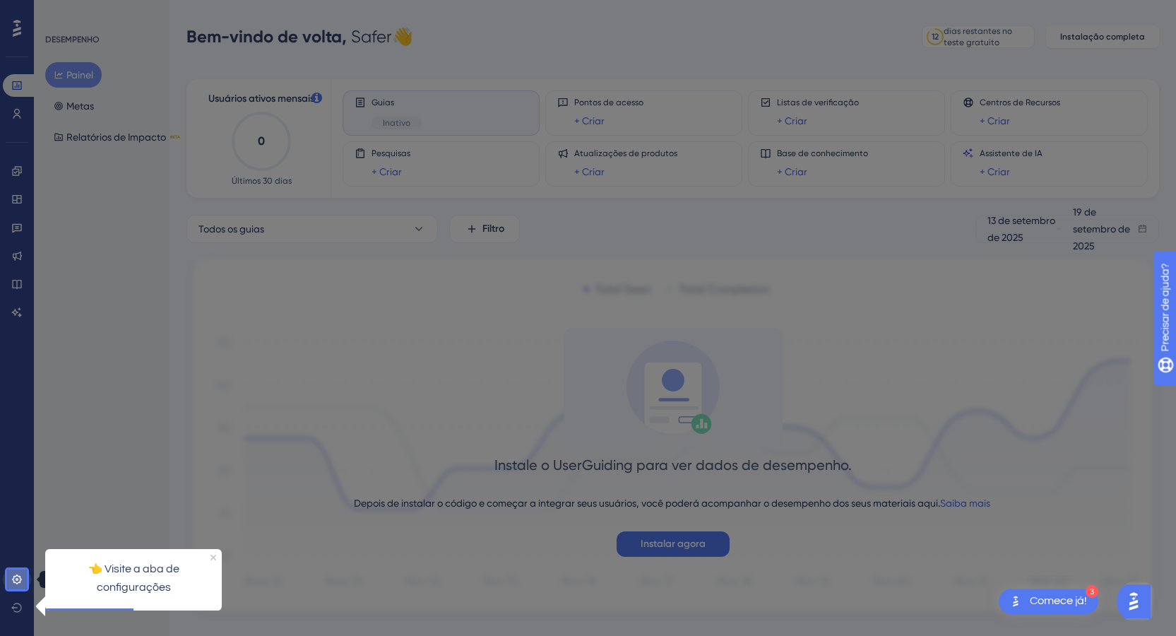
click at [16, 579] on icon at bounding box center [16, 579] width 11 height 11
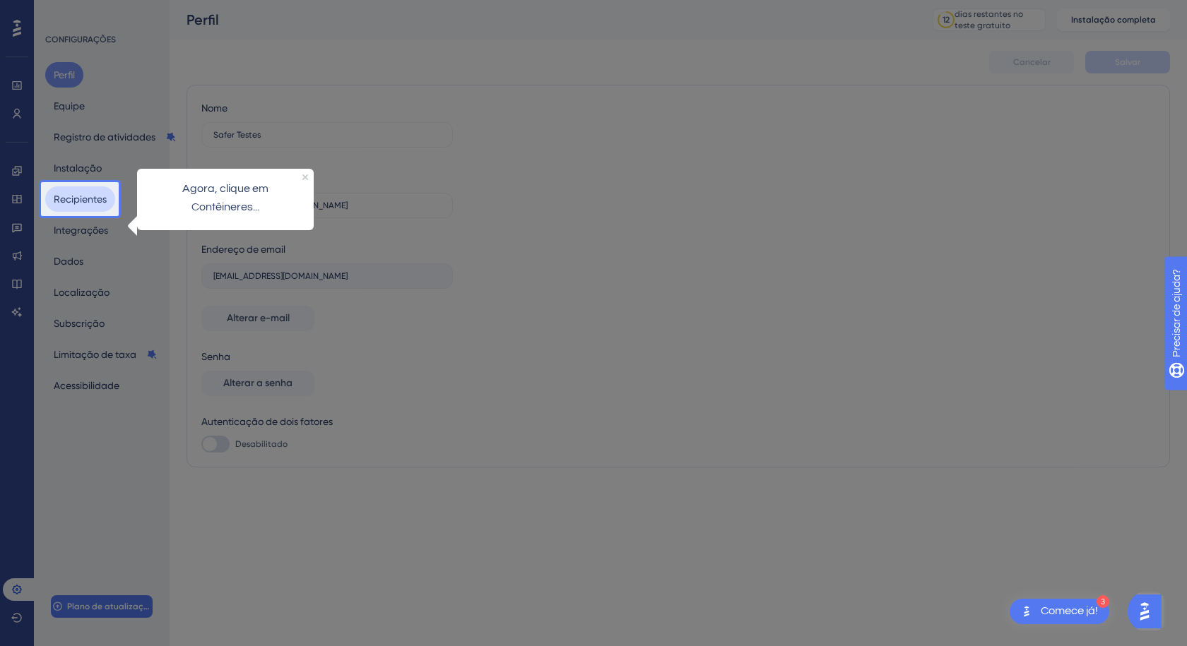
click at [74, 202] on font "Recipientes" at bounding box center [80, 199] width 53 height 11
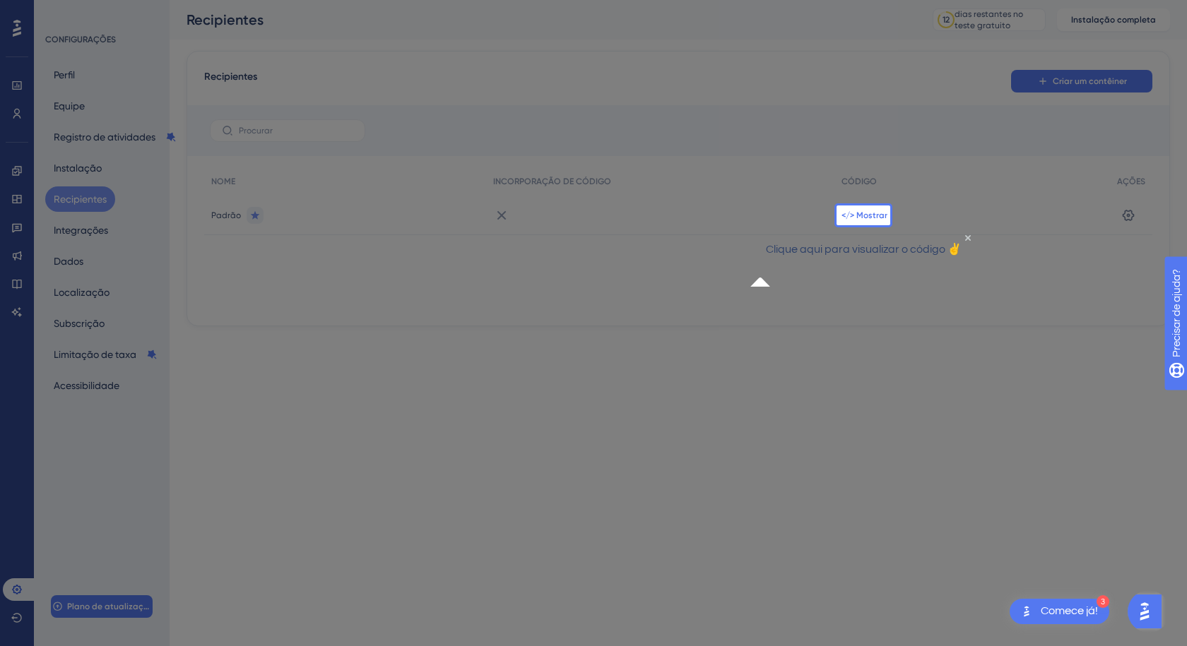
click at [858, 214] on font "</> Mostrar" at bounding box center [864, 215] width 46 height 10
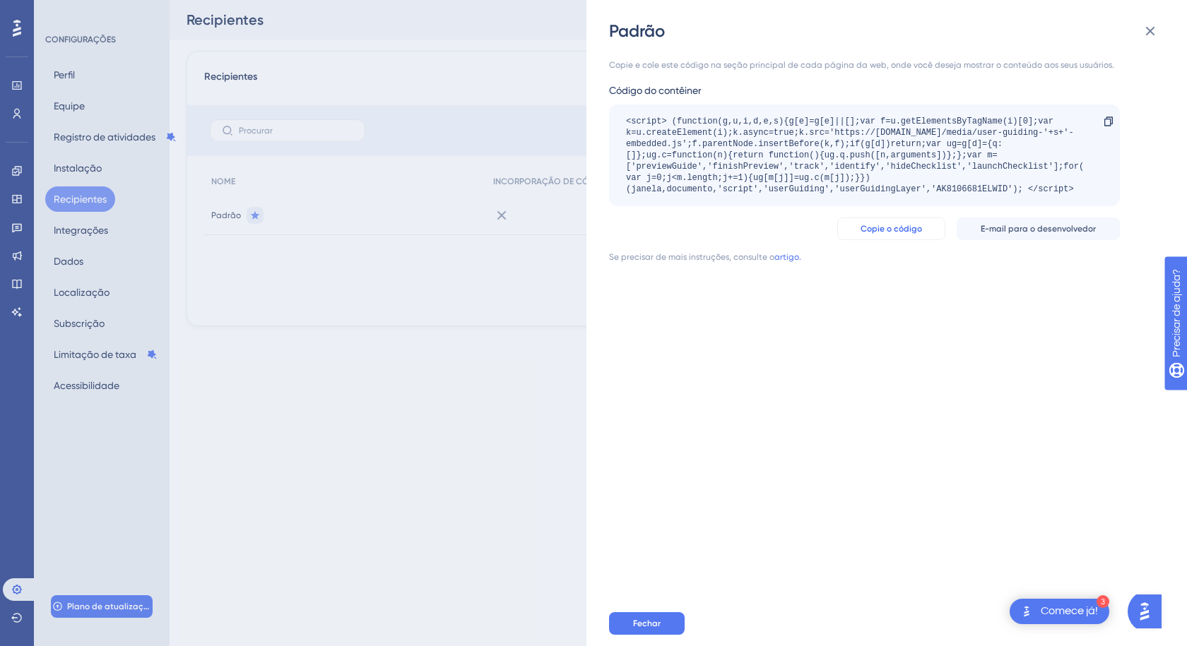
click at [898, 229] on font "Copie o código" at bounding box center [890, 229] width 61 height 10
click at [898, 225] on font "Copie o código" at bounding box center [890, 229] width 61 height 10
click at [663, 617] on button "Fechar" at bounding box center [647, 623] width 76 height 23
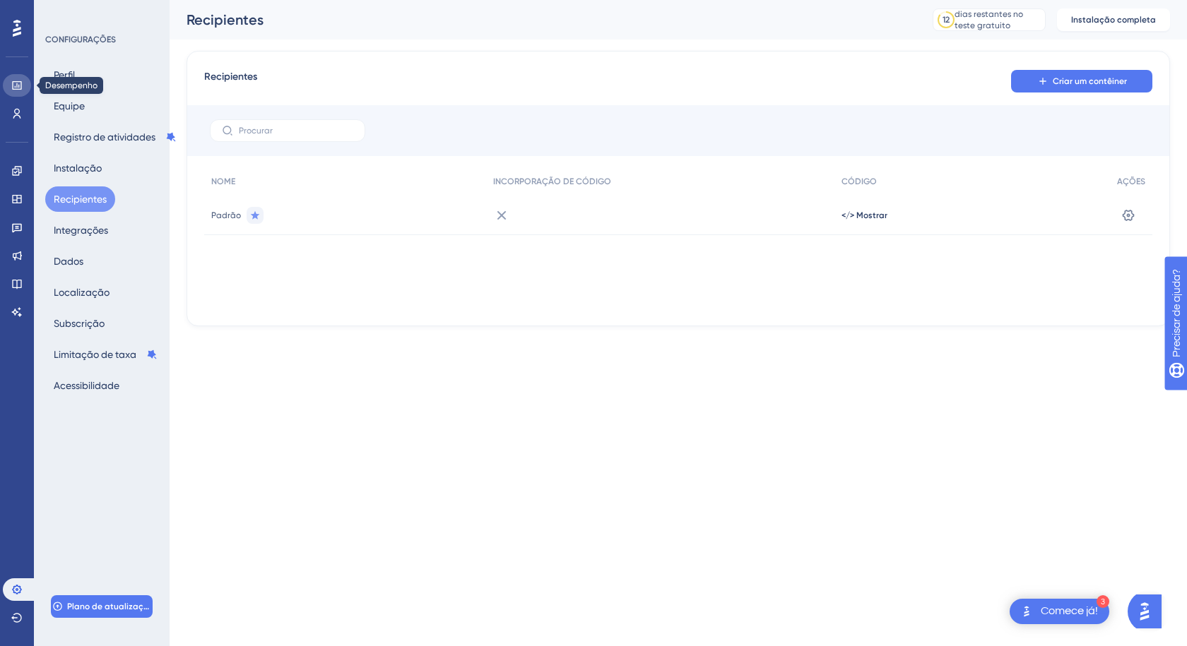
click at [21, 84] on icon at bounding box center [16, 85] width 9 height 8
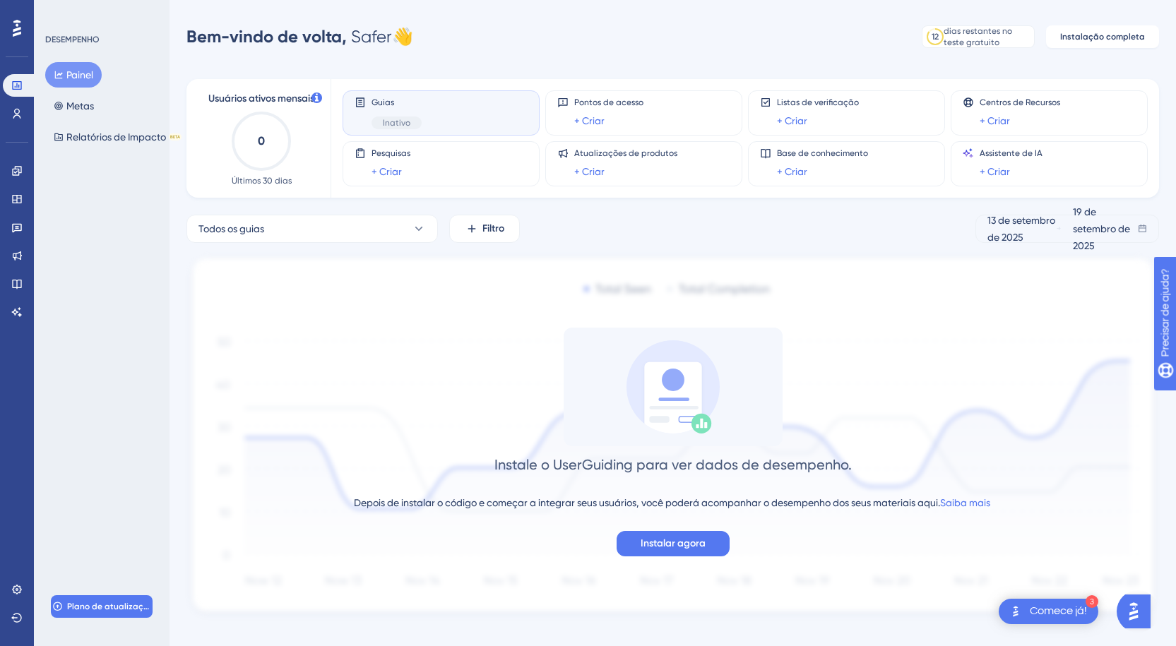
click at [395, 349] on div "Instale o UserGuiding para ver dados de desempenho. Depois de instalar o código…" at bounding box center [672, 442] width 973 height 229
click at [457, 120] on div "Guias Inativo" at bounding box center [441, 113] width 173 height 32
click at [389, 119] on font "Inativo" at bounding box center [397, 123] width 28 height 10
click at [391, 226] on button "Todos os guias" at bounding box center [311, 229] width 251 height 28
click at [381, 347] on font "Ativar" at bounding box center [382, 343] width 24 height 10
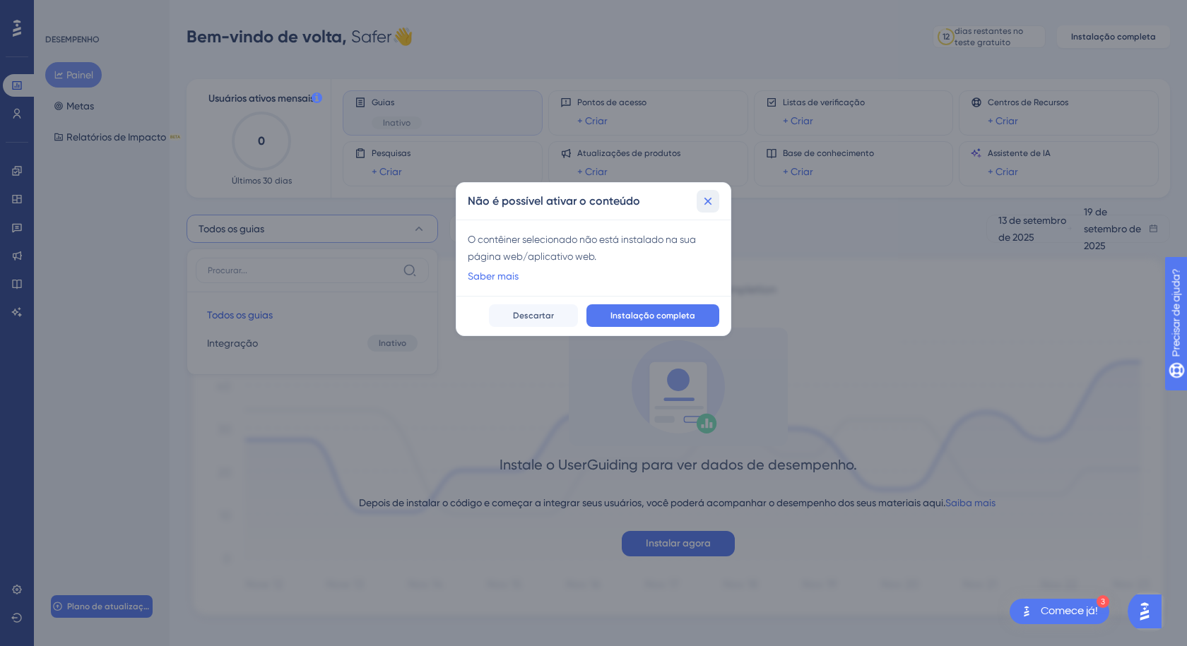
click at [707, 206] on icon at bounding box center [708, 201] width 14 height 14
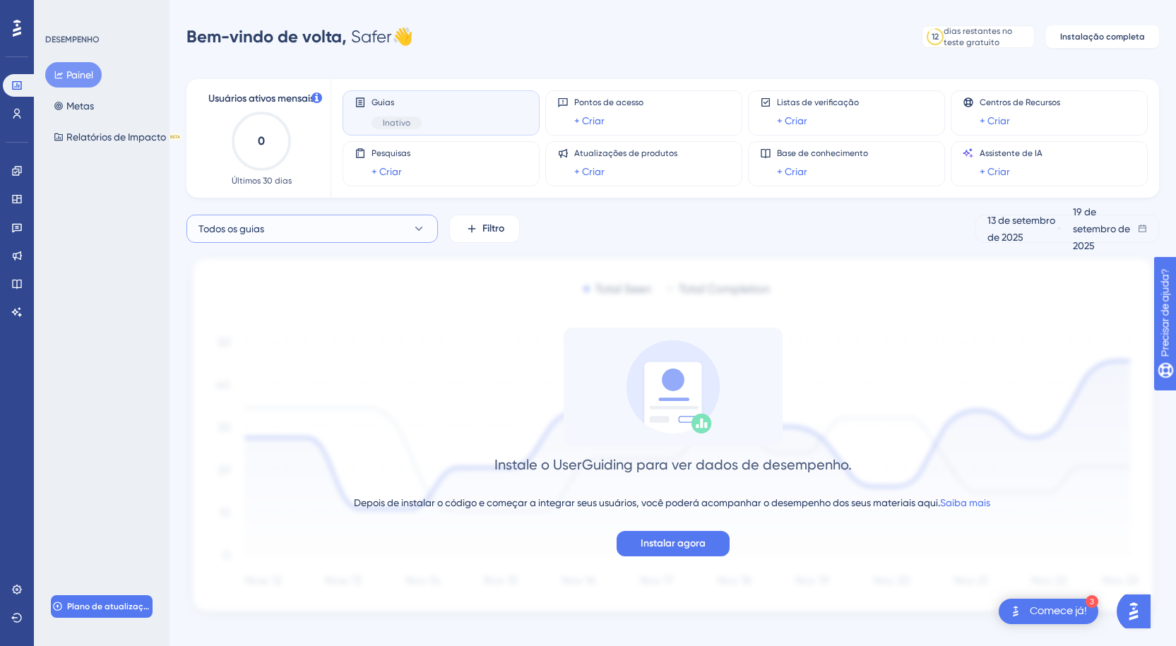
click at [316, 230] on button "Todos os guias" at bounding box center [311, 229] width 251 height 28
click at [16, 167] on icon at bounding box center [16, 170] width 9 height 9
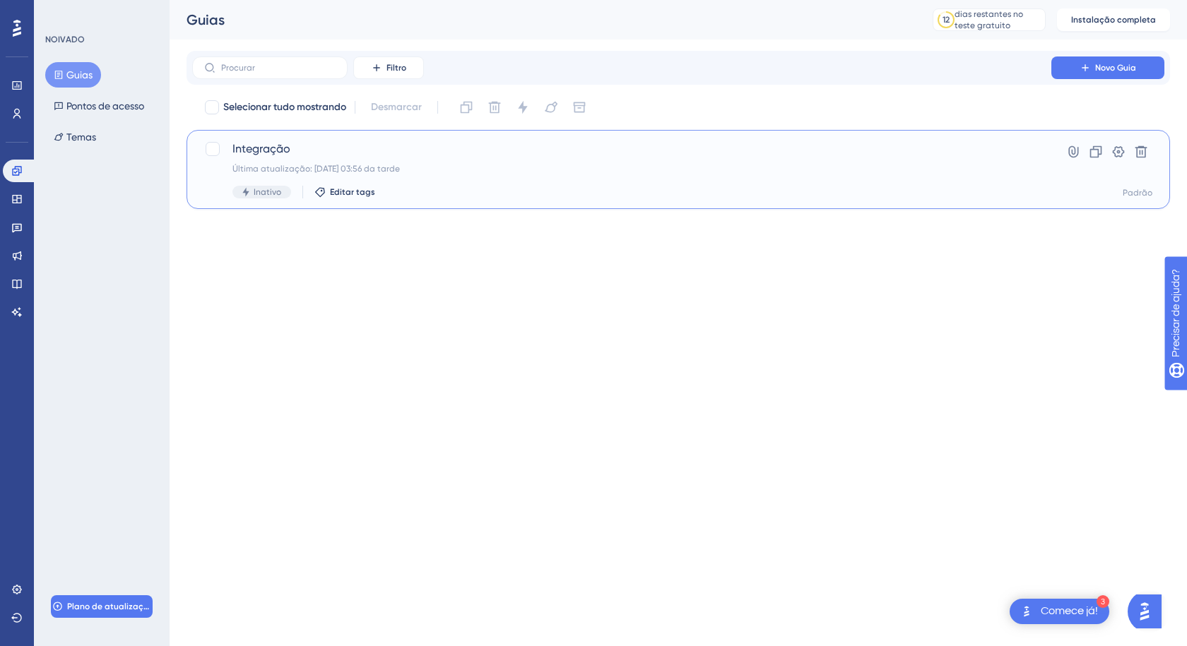
click at [355, 151] on span "Integração" at bounding box center [621, 149] width 778 height 17
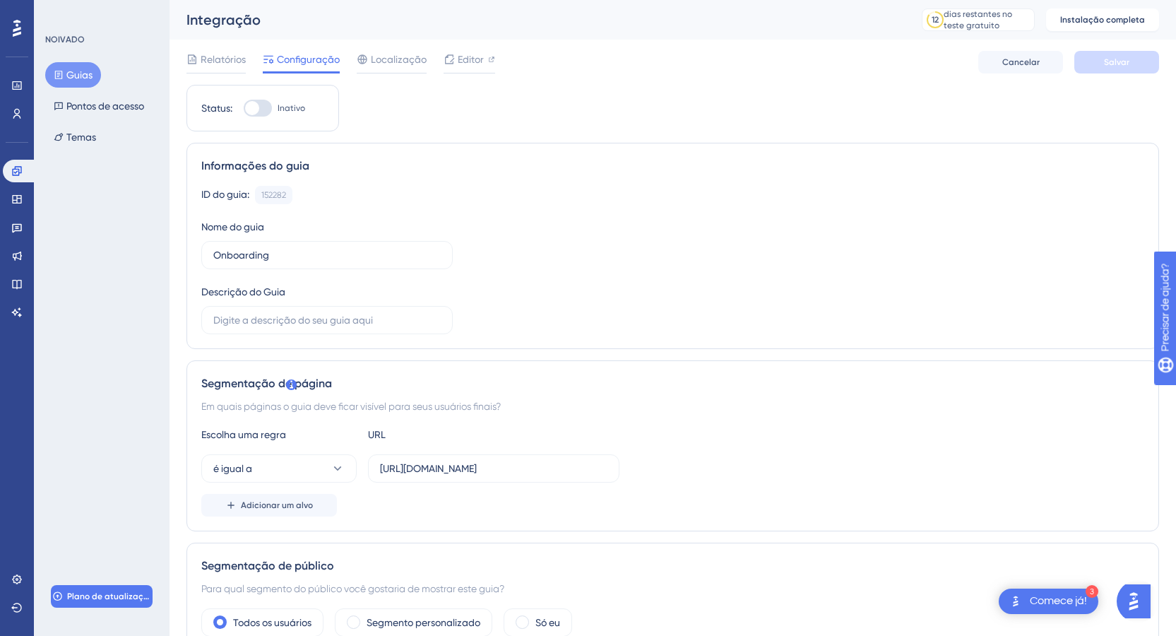
click at [263, 102] on div at bounding box center [258, 108] width 28 height 17
click at [244, 108] on input "Inativo" at bounding box center [243, 108] width 1 height 1
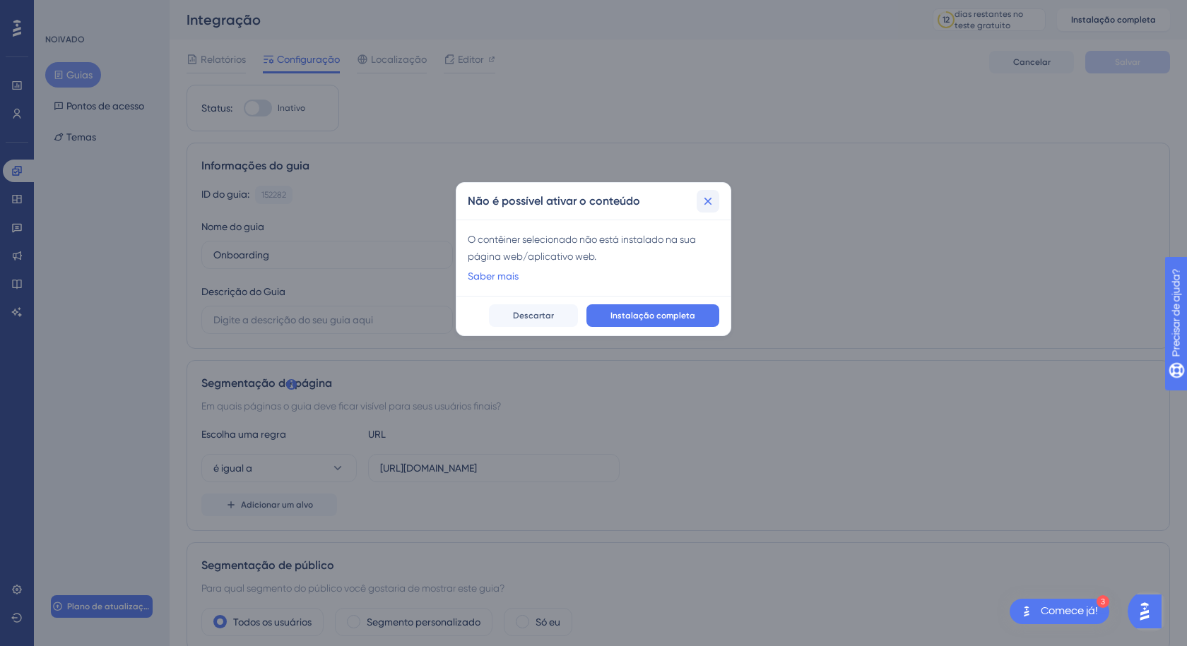
click at [704, 199] on icon at bounding box center [708, 201] width 14 height 14
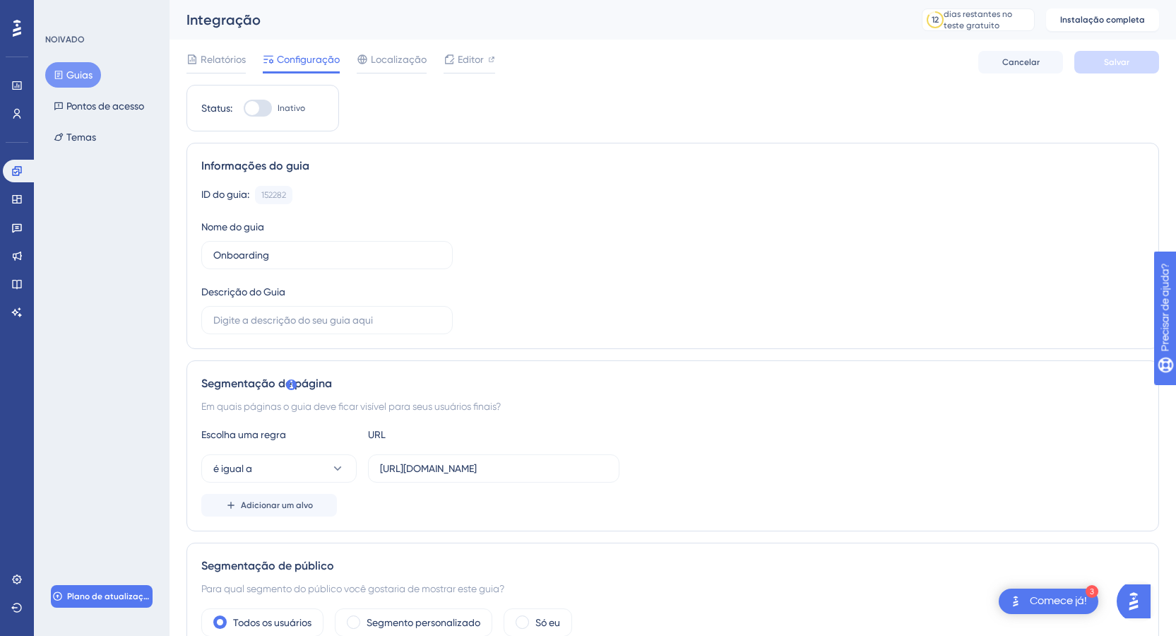
click at [289, 113] on span "Inativo" at bounding box center [292, 107] width 28 height 11
click at [244, 109] on input "Inativo" at bounding box center [243, 108] width 1 height 1
checkbox input "false"
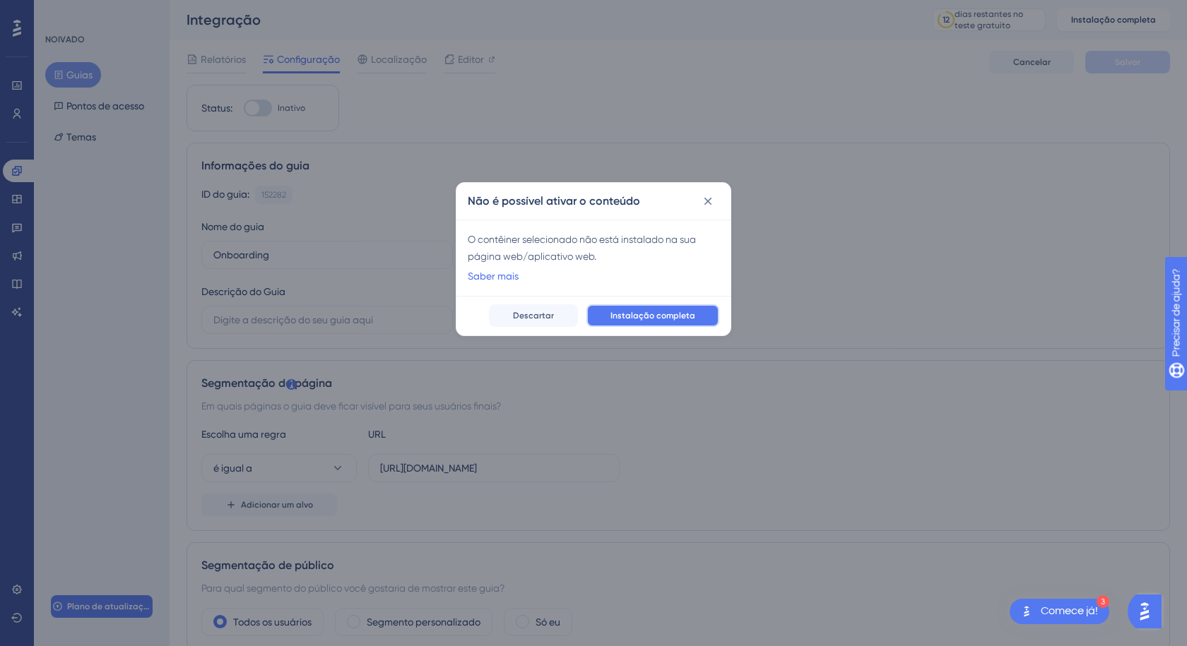
click at [658, 314] on font "Instalação completa" at bounding box center [652, 316] width 85 height 10
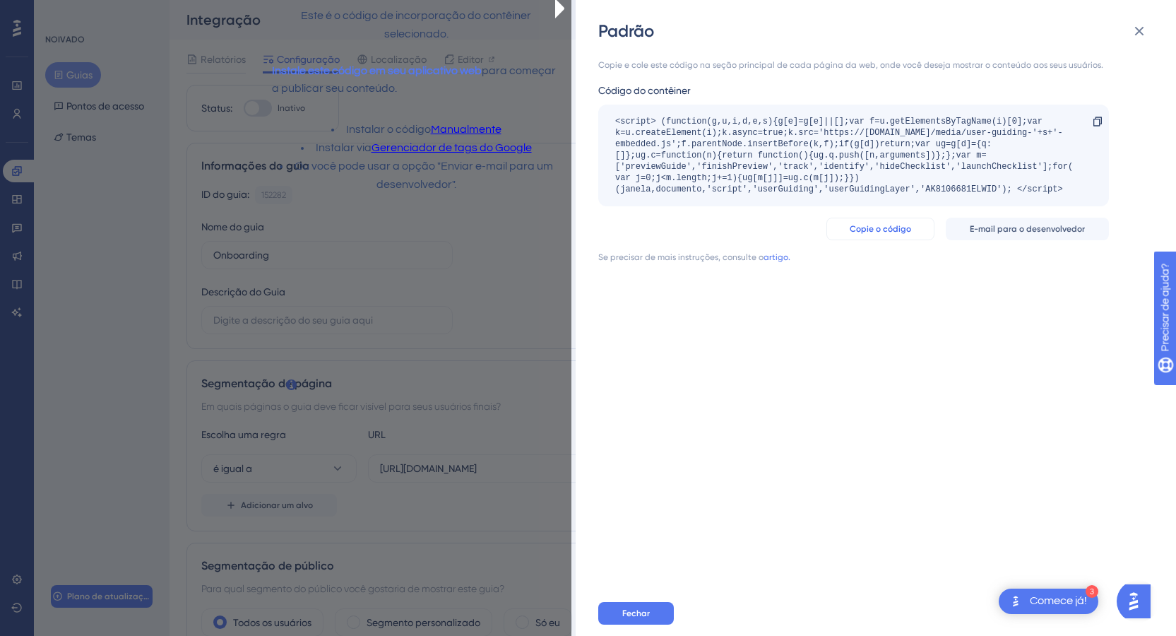
click at [915, 229] on button "Copie o código" at bounding box center [880, 229] width 108 height 23
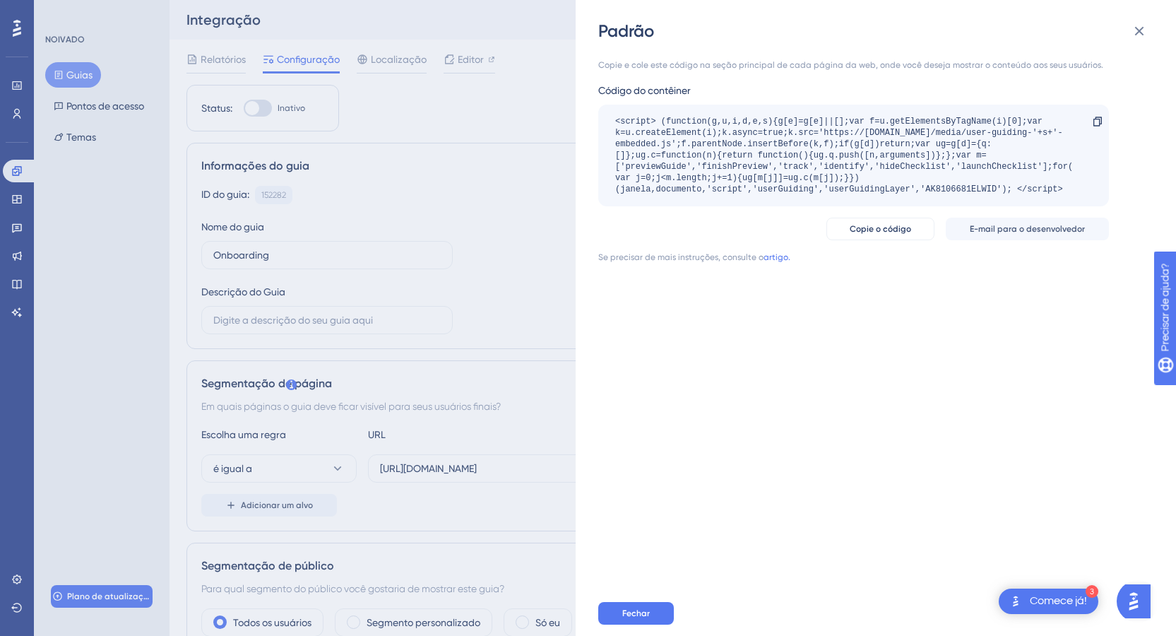
drag, startPoint x: 1076, startPoint y: 191, endPoint x: 605, endPoint y: 118, distance: 476.7
click at [605, 118] on div "<script> (function(g,u,i,d,e,s){g[e]=g[e]||[];var f=u.getElementsByTagName(i)[0…" at bounding box center [853, 156] width 511 height 102
click at [1094, 116] on icon at bounding box center [1097, 121] width 11 height 11
click at [654, 623] on button "Fechar" at bounding box center [636, 613] width 76 height 23
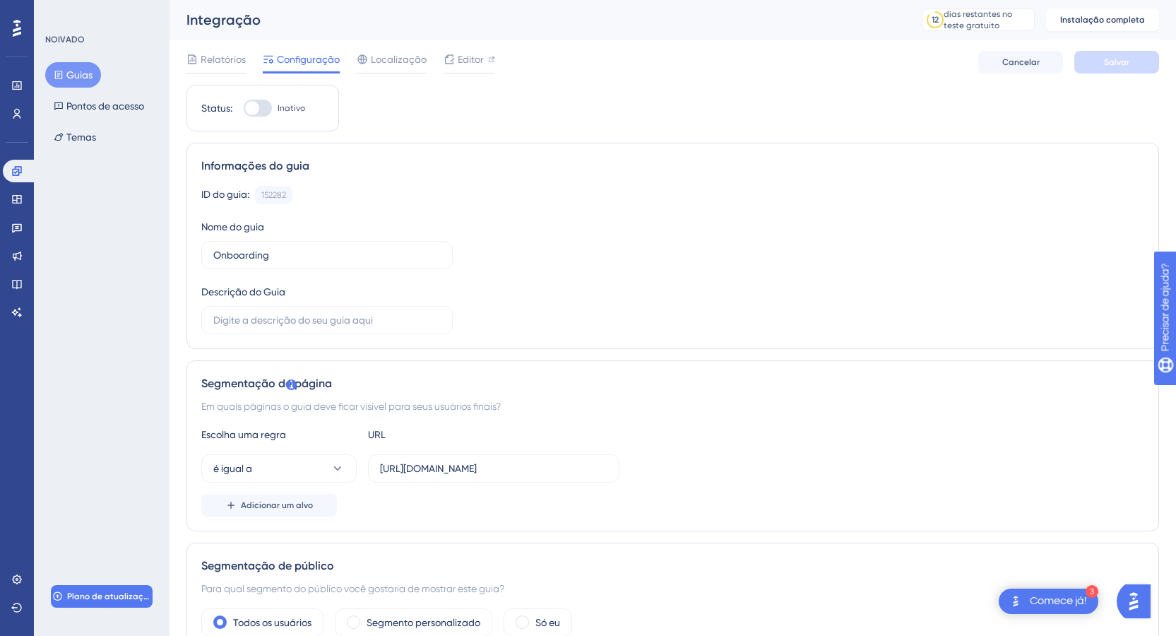
click at [667, 381] on div "Segmentação de página" at bounding box center [672, 383] width 943 height 17
drag, startPoint x: 236, startPoint y: 61, endPoint x: 249, endPoint y: 58, distance: 13.7
click at [236, 61] on font "Relatórios" at bounding box center [223, 59] width 45 height 11
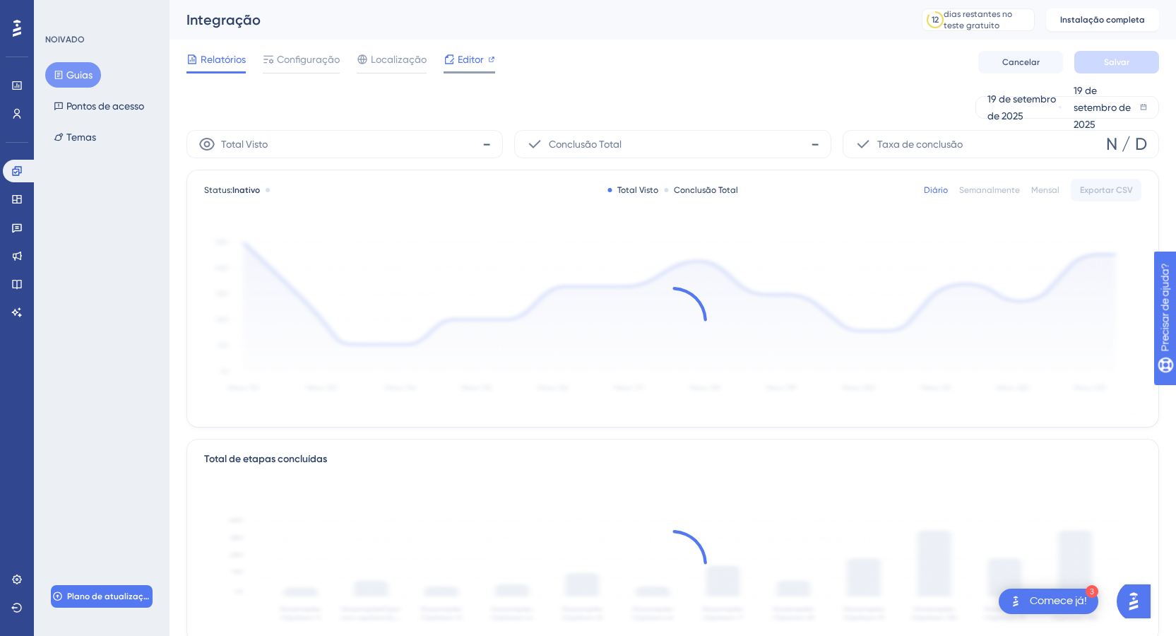
click at [472, 56] on font "Editor" at bounding box center [471, 59] width 26 height 11
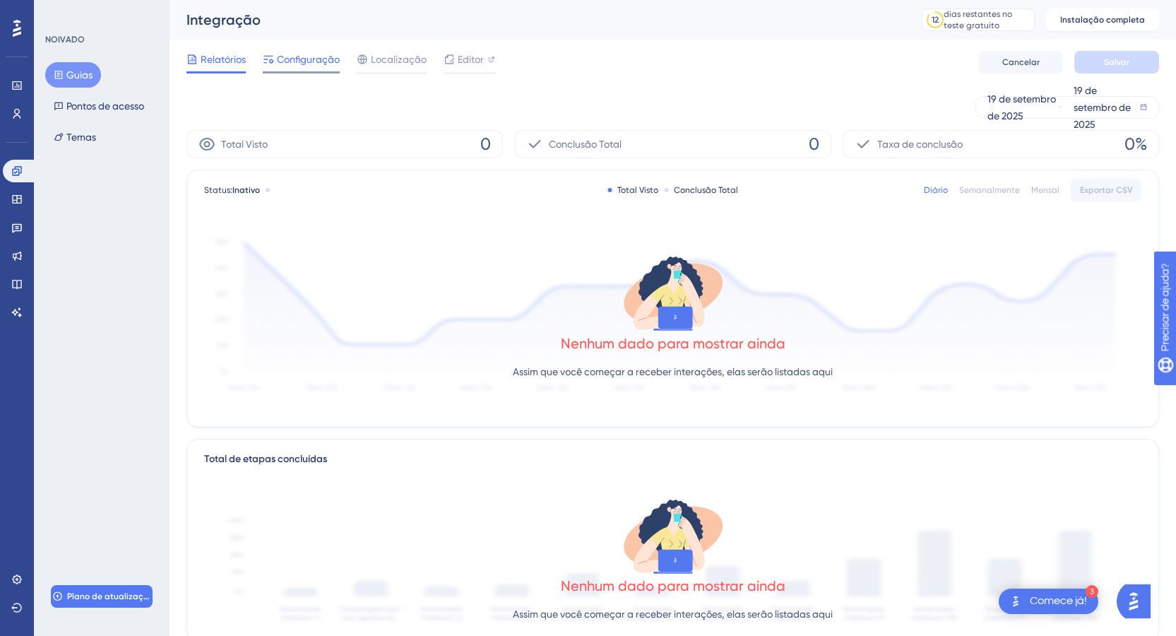
click at [283, 56] on font "Configuração" at bounding box center [308, 59] width 63 height 11
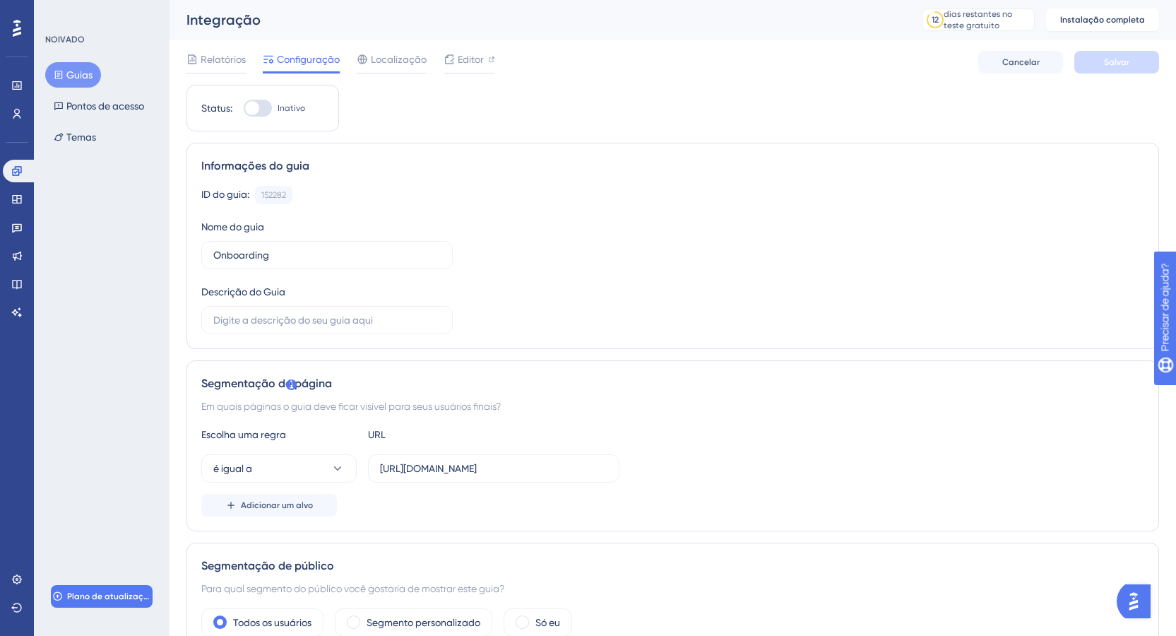
click at [268, 109] on div at bounding box center [258, 108] width 28 height 17
click at [244, 109] on input "Inativo" at bounding box center [243, 108] width 1 height 1
checkbox input "false"
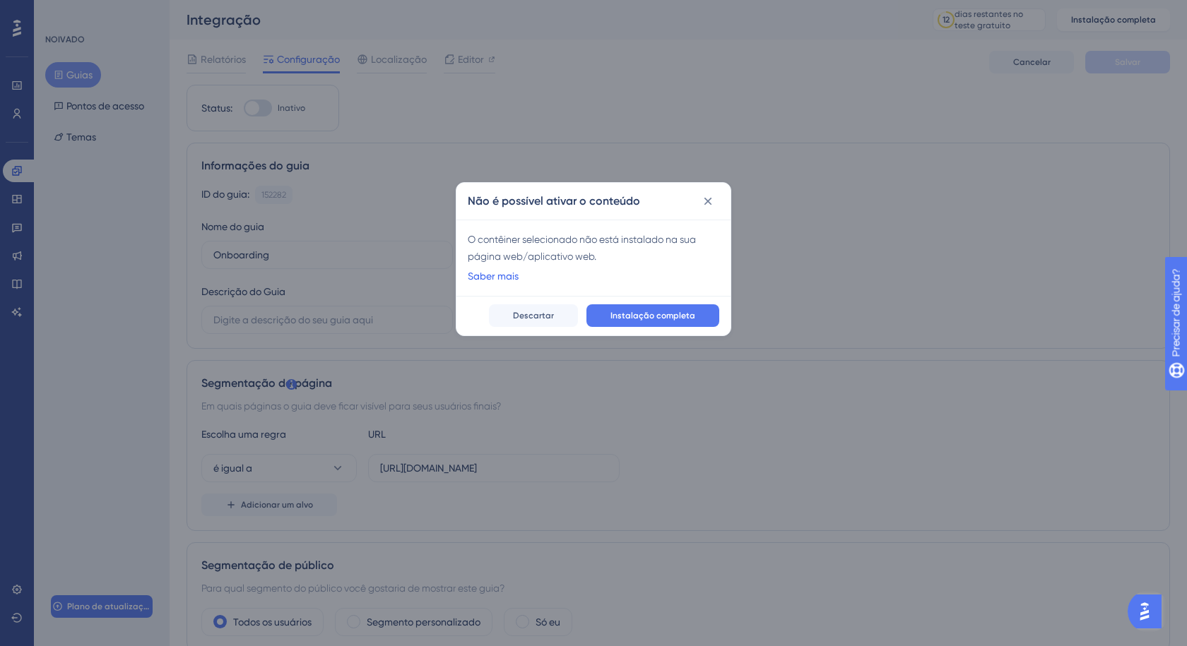
click at [499, 278] on font "Saber mais" at bounding box center [493, 276] width 51 height 11
click at [713, 206] on icon at bounding box center [708, 201] width 14 height 14
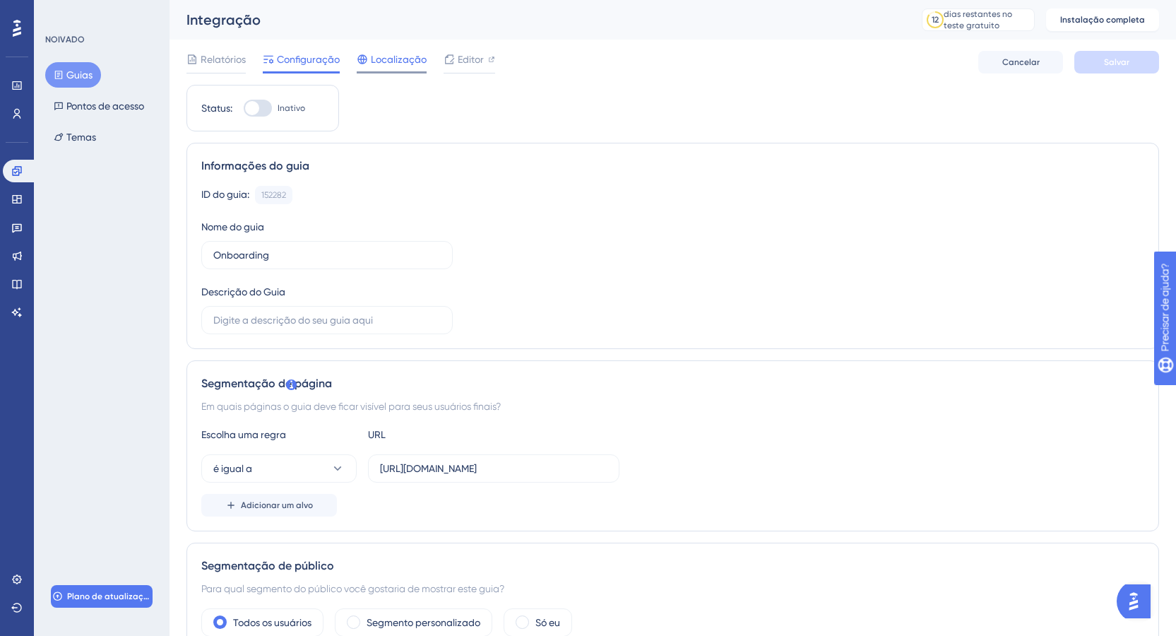
click at [396, 59] on font "Localização" at bounding box center [399, 59] width 56 height 11
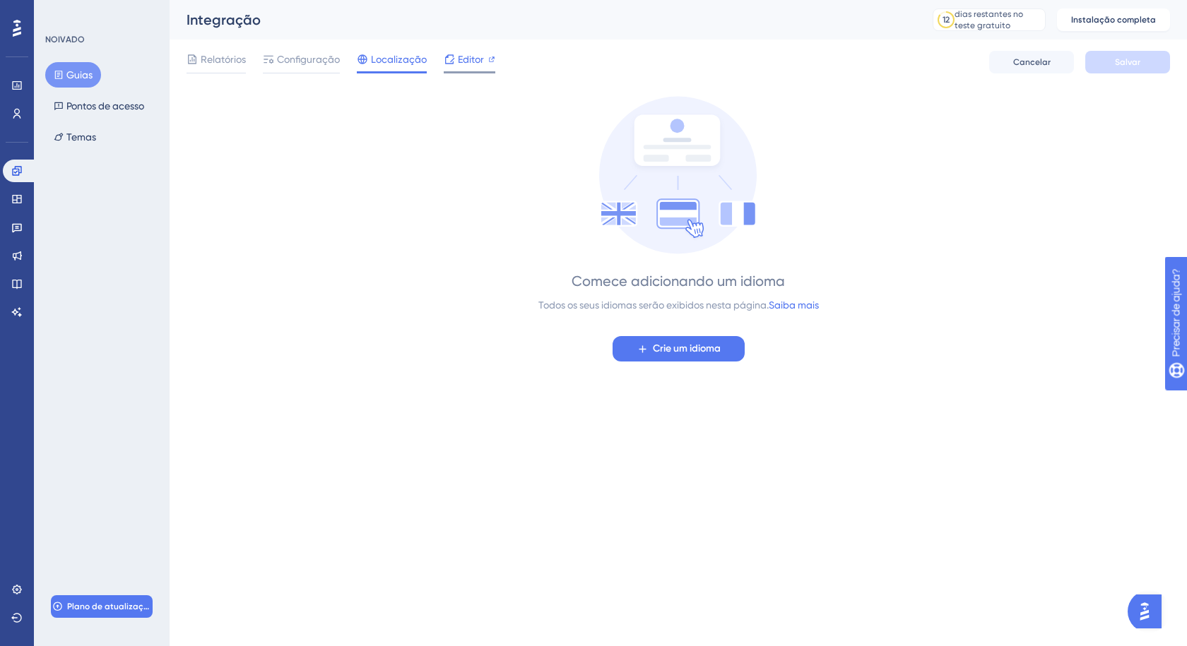
click at [468, 61] on font "Editor" at bounding box center [471, 59] width 26 height 11
click at [79, 135] on font "Temas" at bounding box center [81, 136] width 30 height 11
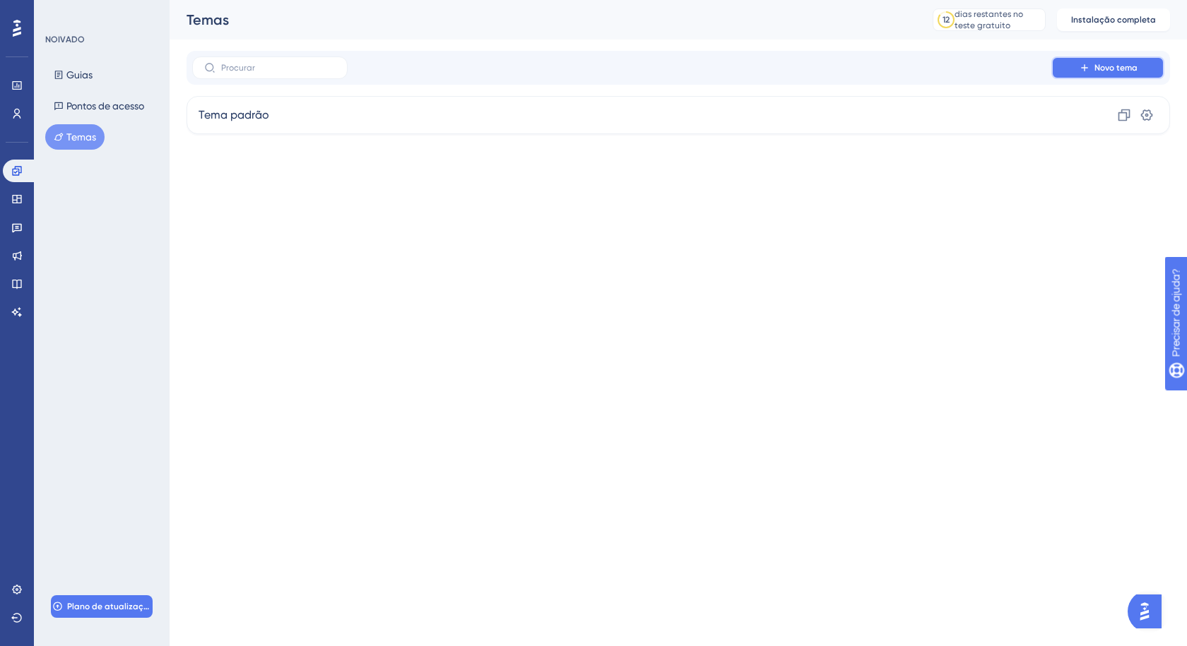
click at [1075, 66] on button "Novo tema" at bounding box center [1107, 68] width 113 height 23
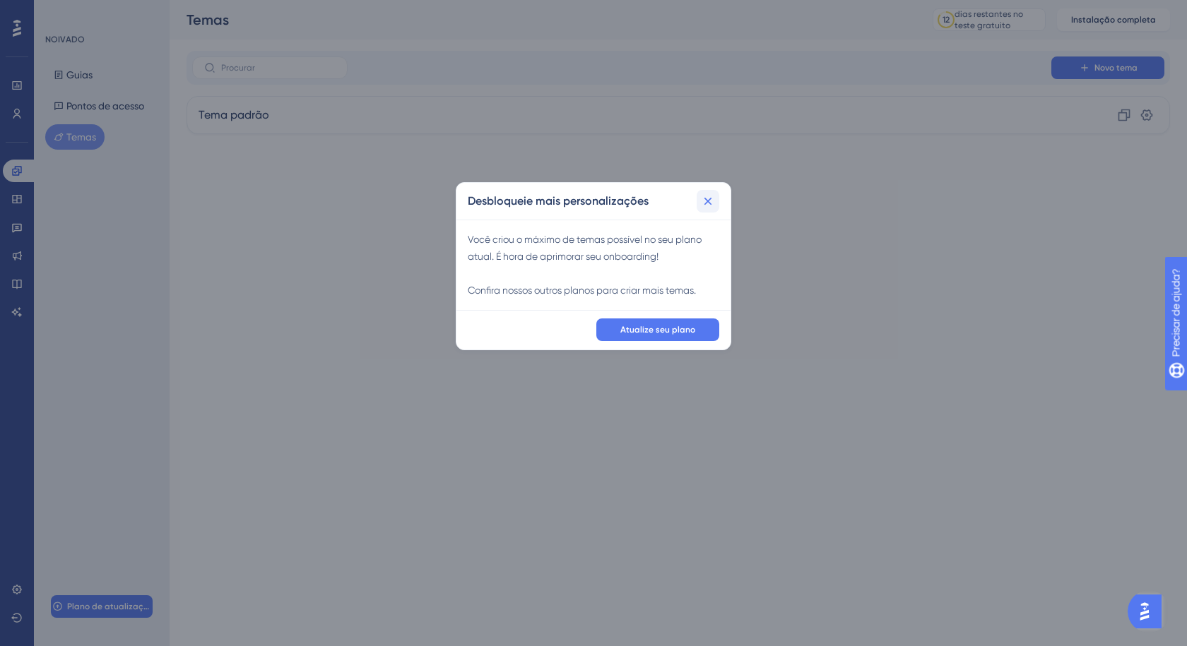
click at [706, 205] on icon at bounding box center [708, 201] width 14 height 14
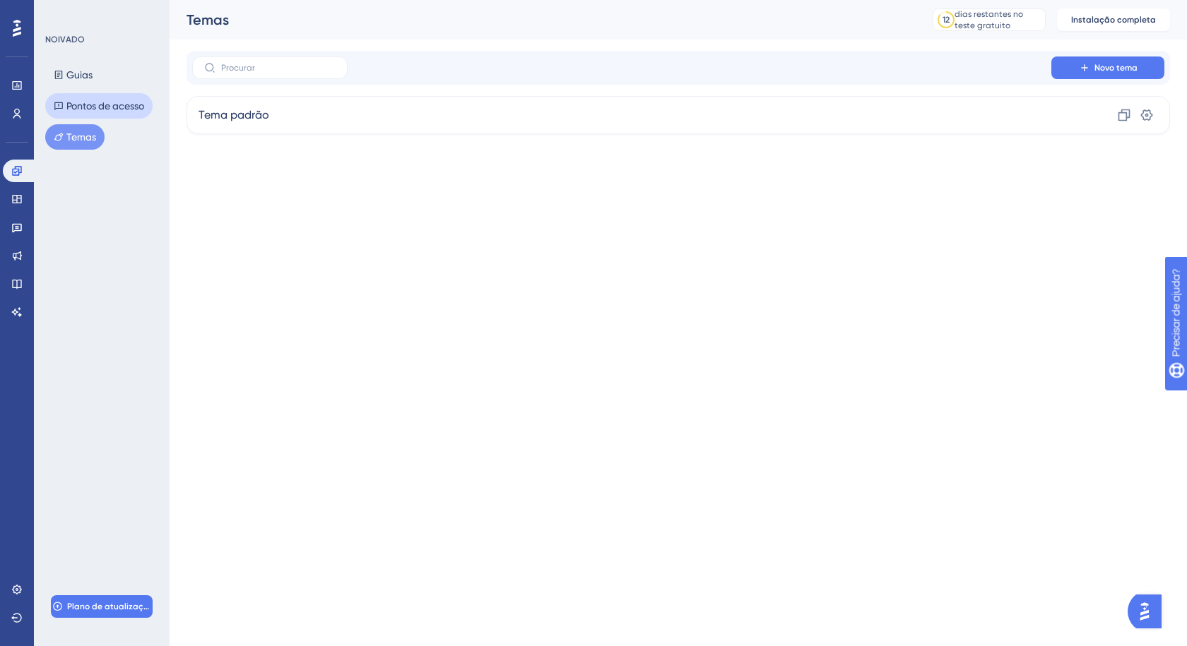
click at [112, 109] on font "Pontos de acesso" at bounding box center [105, 105] width 78 height 11
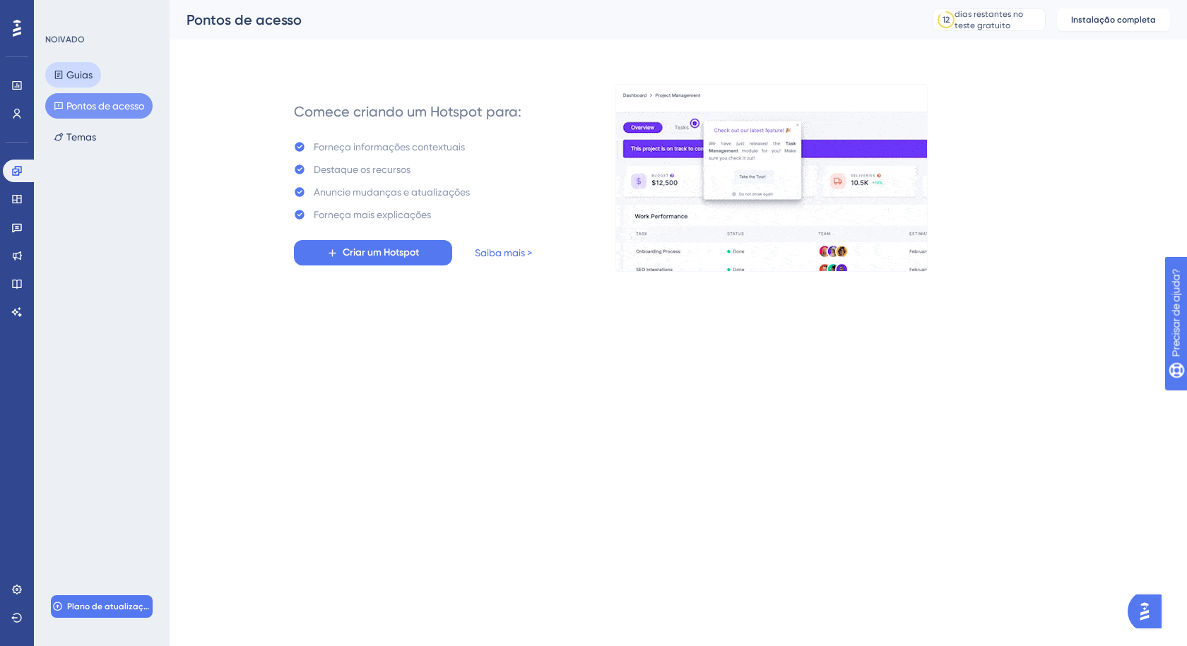
click at [83, 69] on font "Guias" at bounding box center [79, 74] width 26 height 17
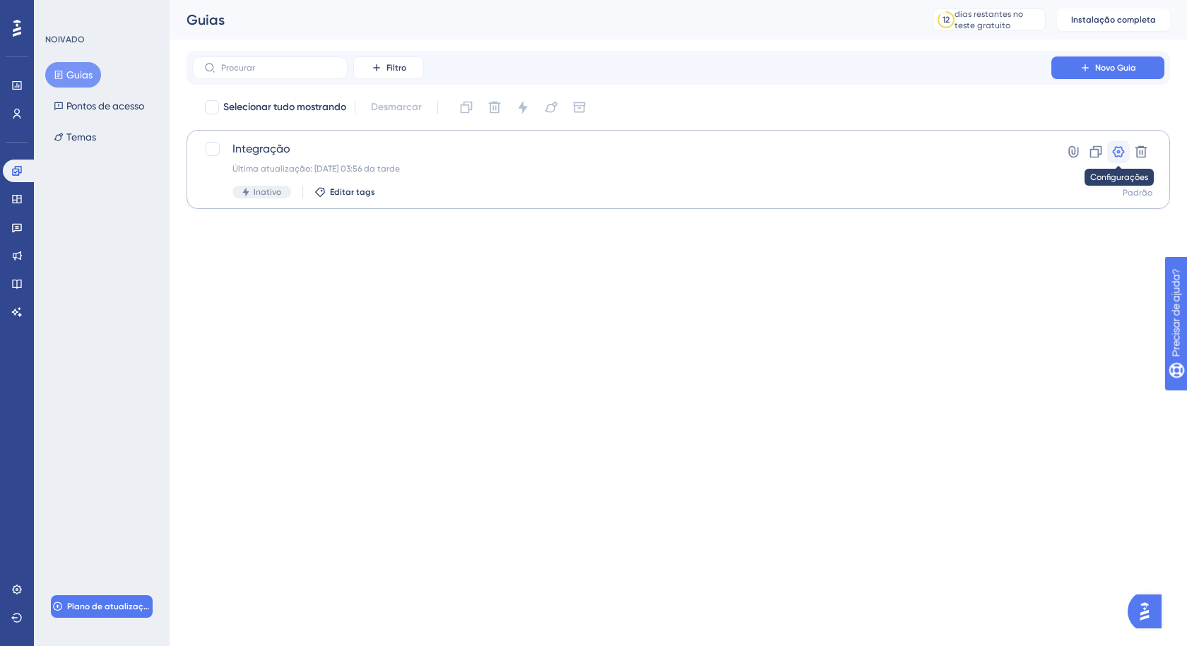
click at [1116, 150] on icon at bounding box center [1118, 152] width 14 height 14
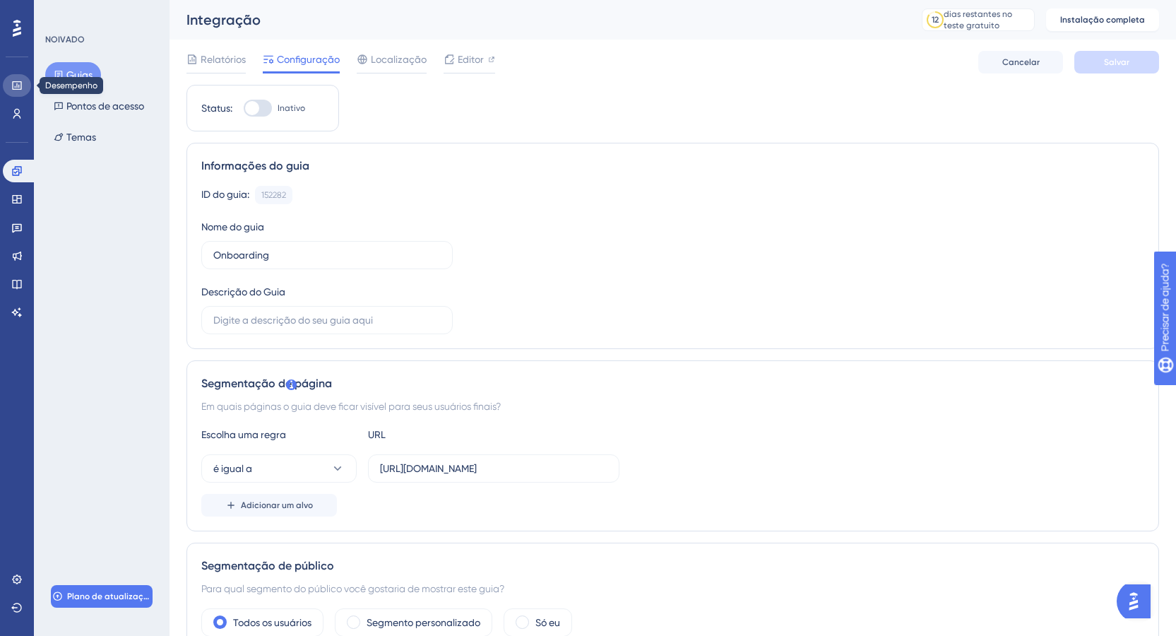
click at [18, 82] on icon at bounding box center [16, 85] width 9 height 8
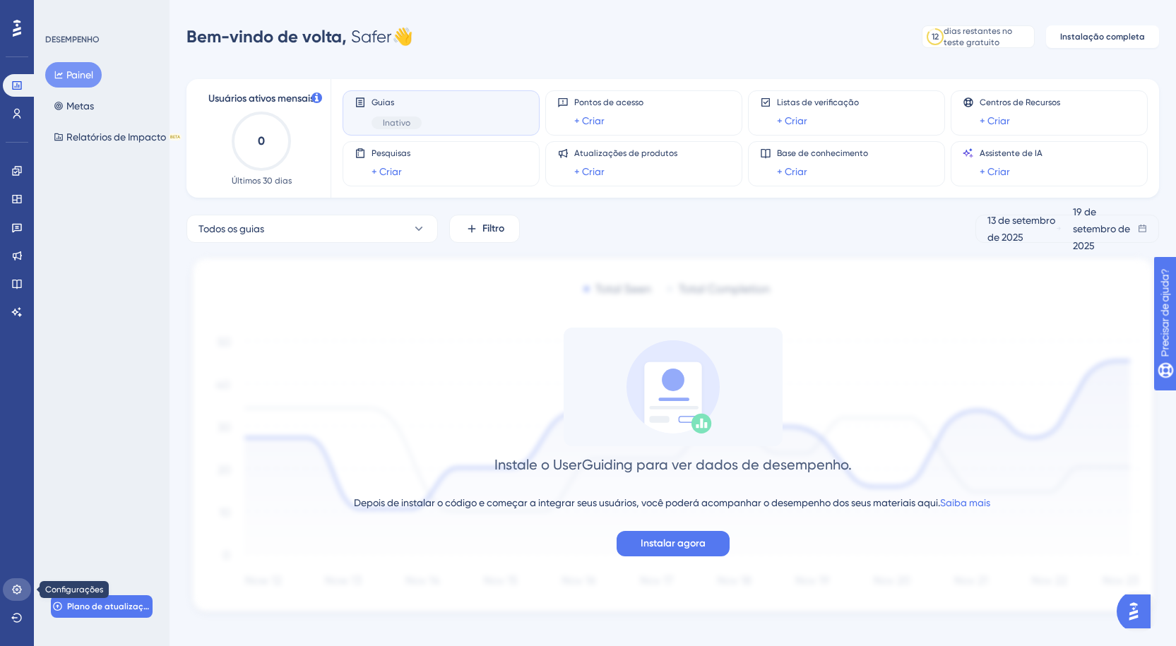
click at [16, 586] on icon at bounding box center [16, 589] width 9 height 9
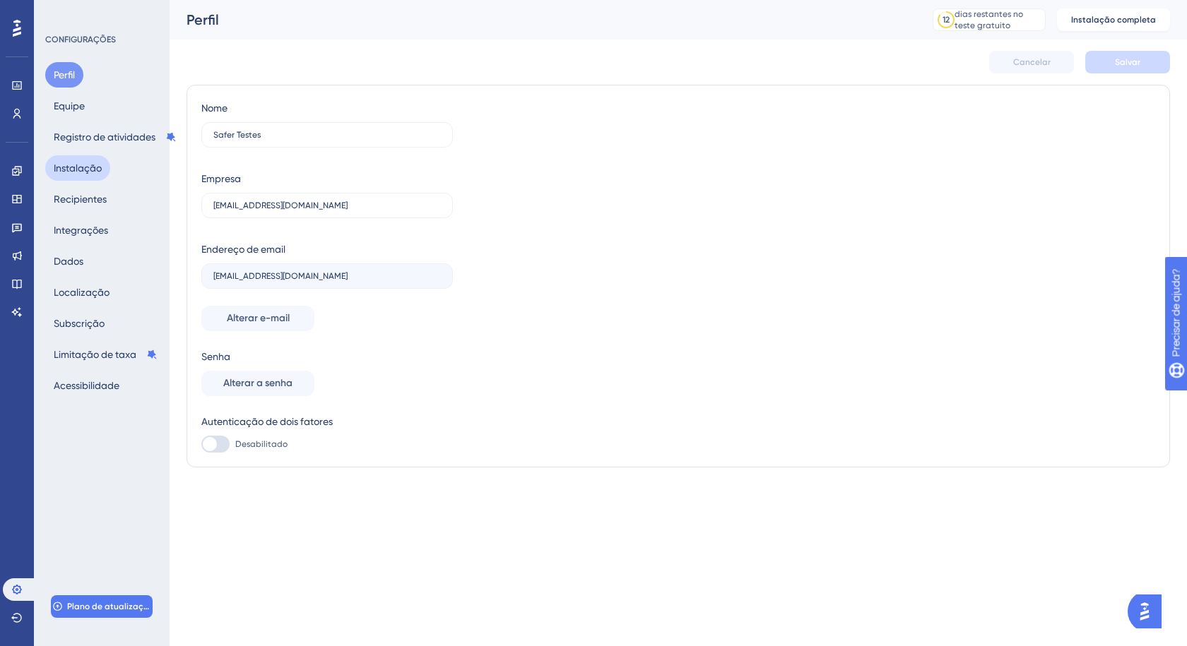
click at [87, 165] on font "Instalação" at bounding box center [78, 167] width 48 height 11
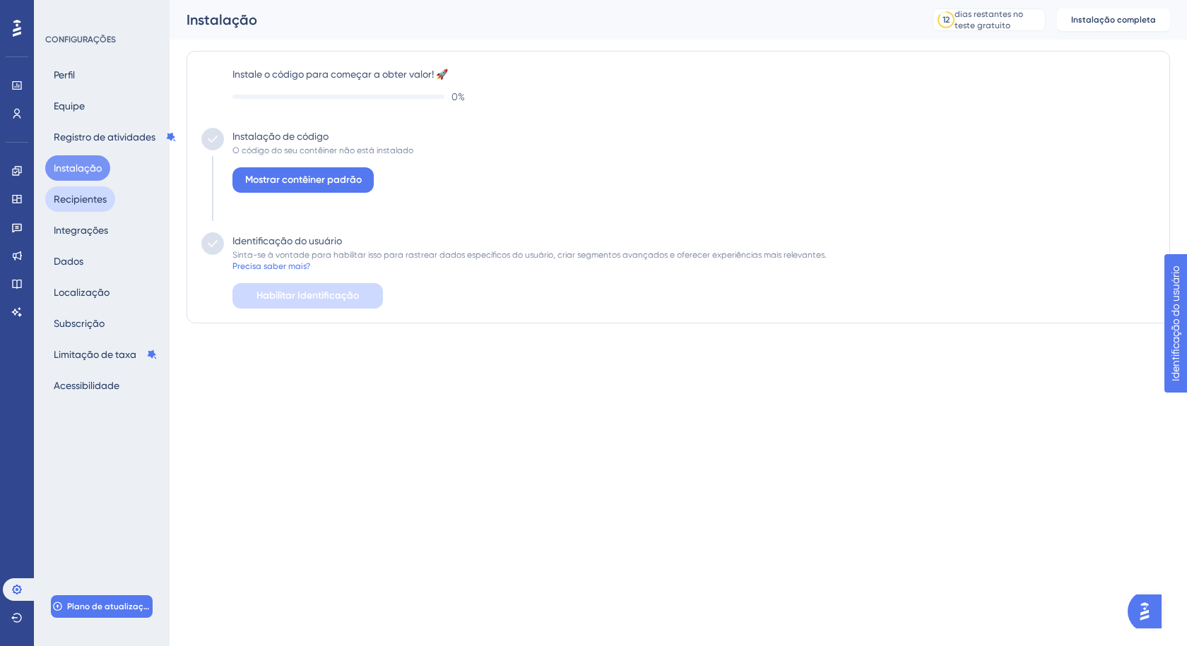
click at [66, 201] on font "Recipientes" at bounding box center [80, 199] width 53 height 11
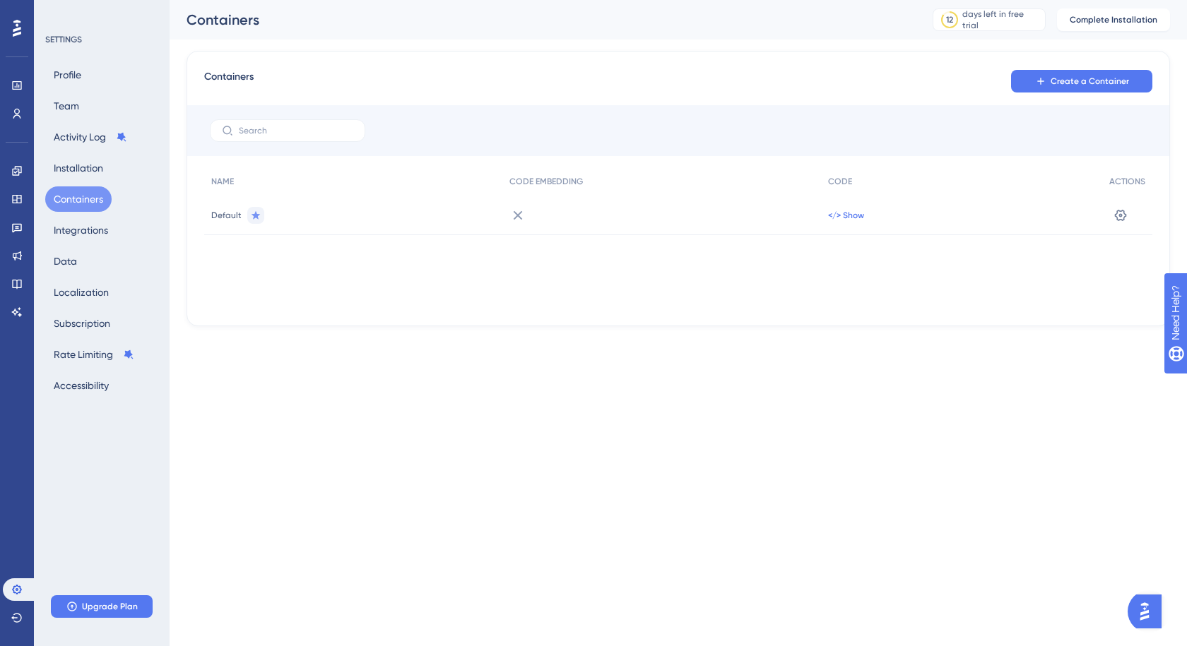
click at [854, 220] on span "</> Show" at bounding box center [846, 215] width 36 height 11
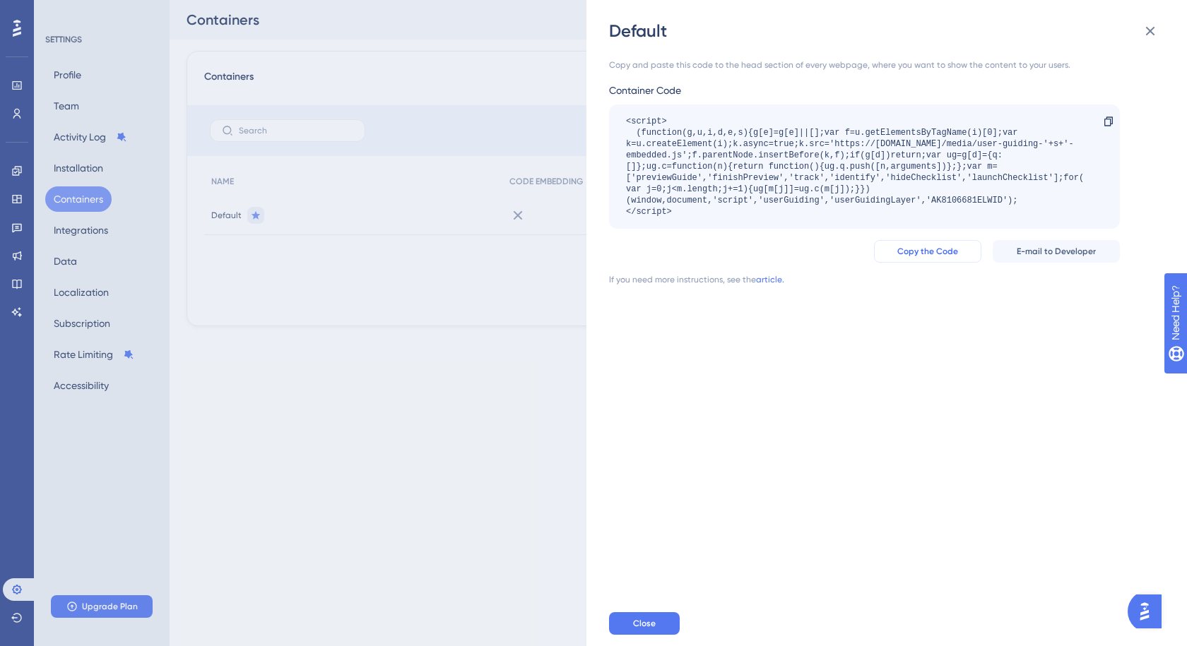
click at [943, 251] on span "Copy the Code" at bounding box center [927, 251] width 61 height 11
click at [648, 619] on span "Close" at bounding box center [644, 623] width 23 height 11
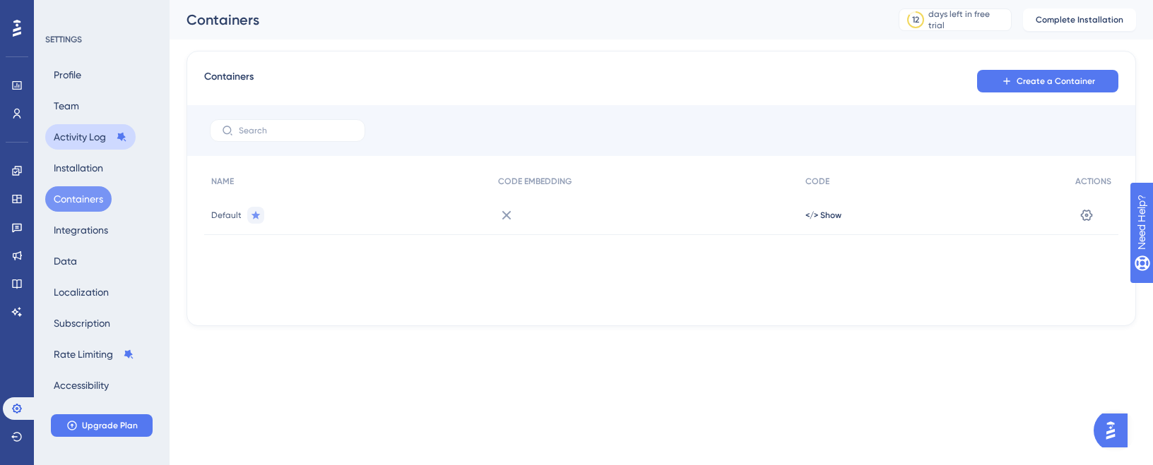
click at [64, 135] on button "Activity Log" at bounding box center [90, 136] width 90 height 25
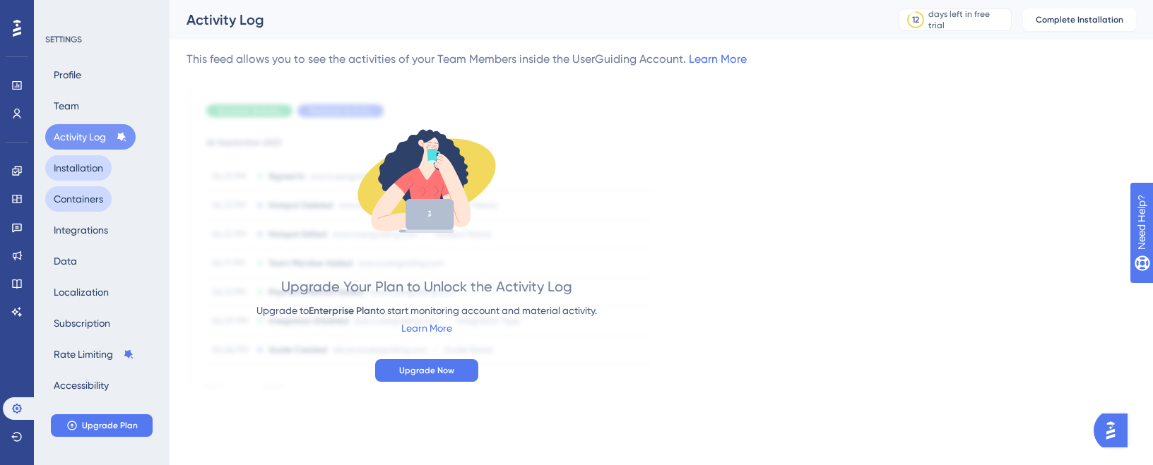
click at [82, 167] on button "Installation" at bounding box center [78, 167] width 66 height 25
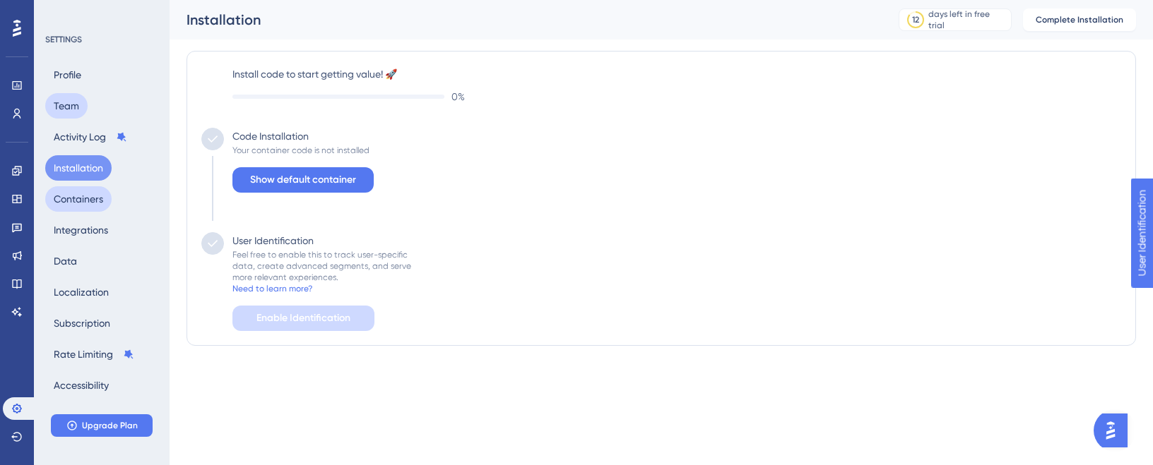
click at [72, 112] on button "Team" at bounding box center [66, 105] width 42 height 25
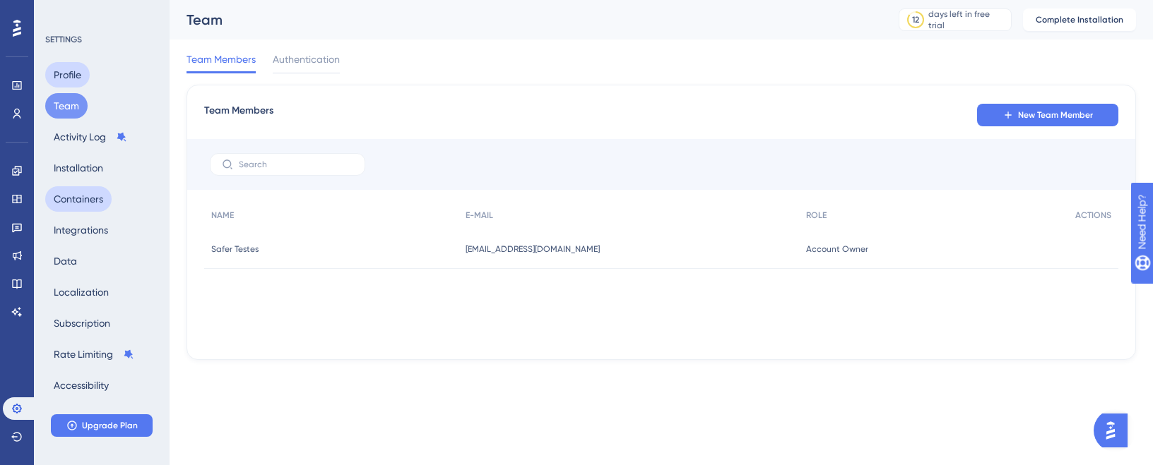
click at [69, 71] on button "Profile" at bounding box center [67, 74] width 45 height 25
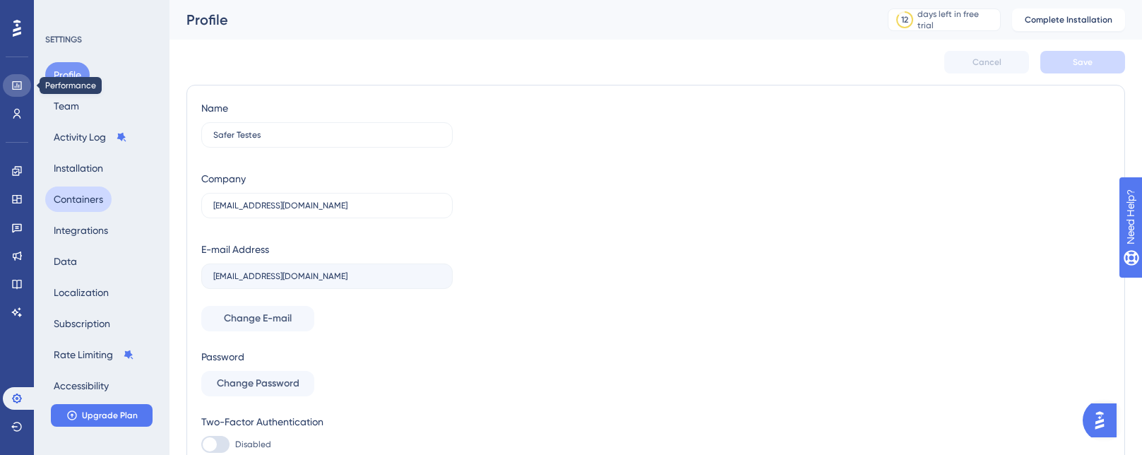
click at [10, 84] on link at bounding box center [17, 85] width 28 height 23
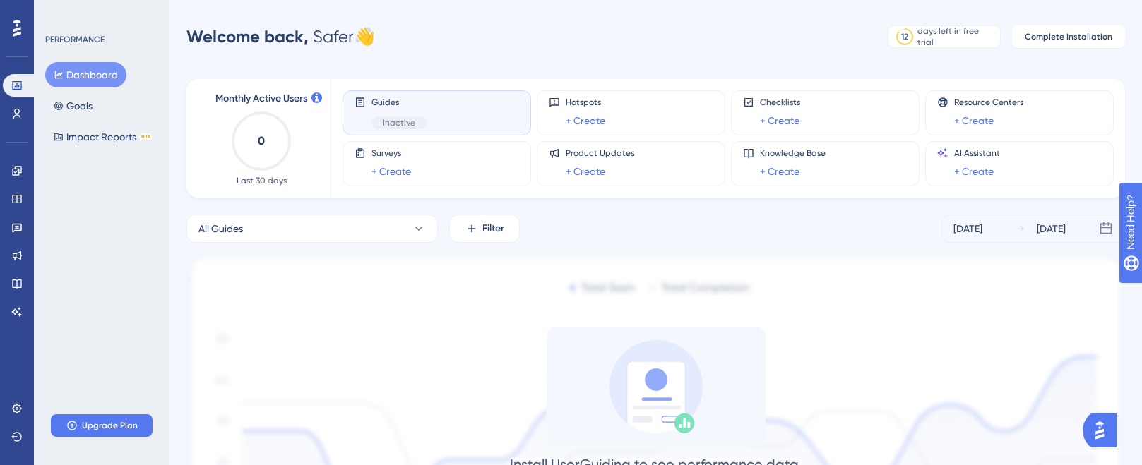
click at [468, 118] on div "Guides Inactive" at bounding box center [437, 113] width 165 height 32
click at [800, 119] on div "Checklists + Create" at bounding box center [825, 113] width 165 height 32
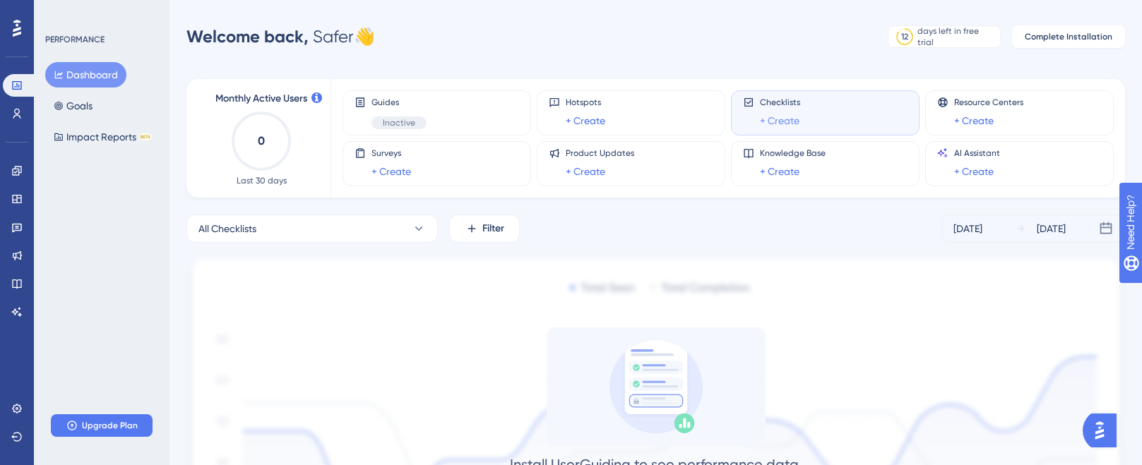
click at [790, 120] on link "+ Create" at bounding box center [780, 120] width 40 height 17
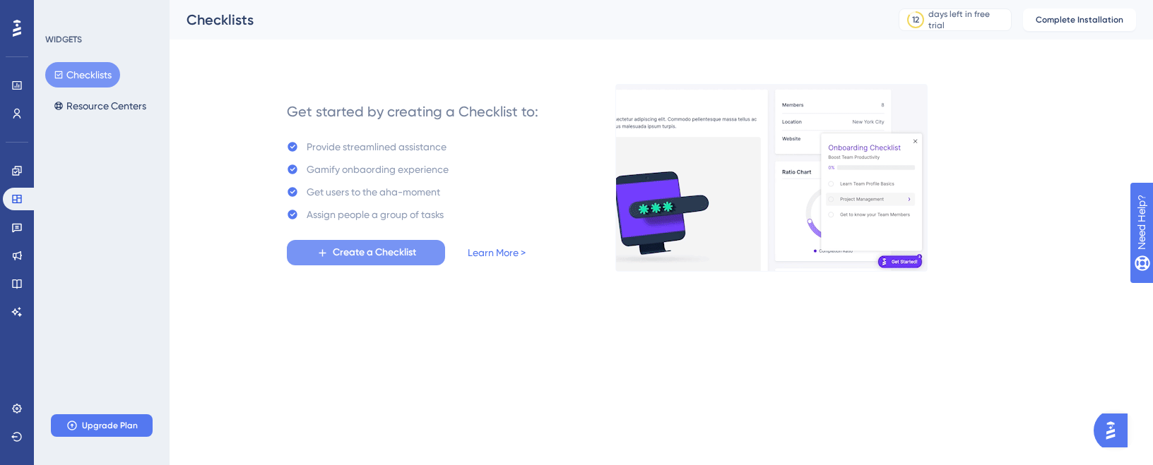
click at [365, 258] on span "Create a Checklist" at bounding box center [374, 252] width 83 height 17
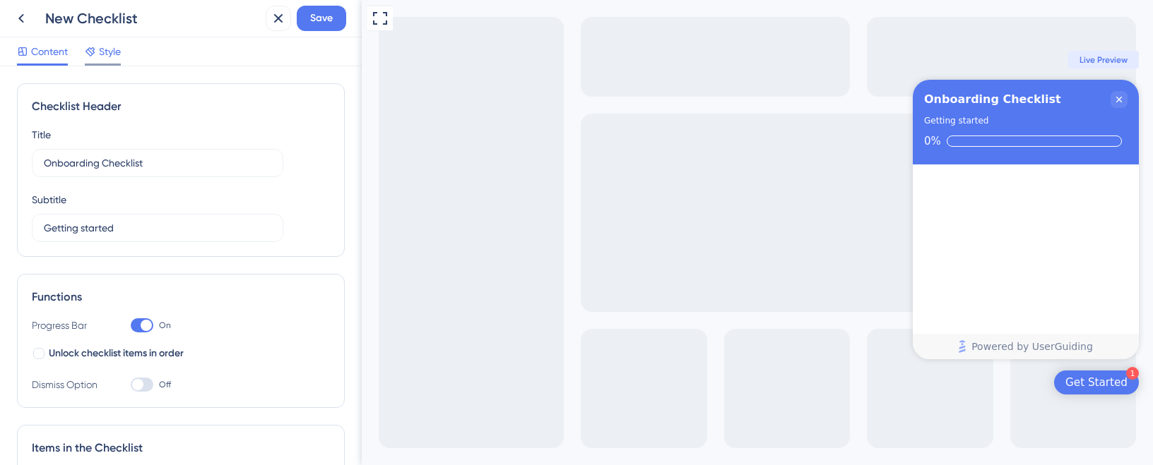
click at [108, 51] on span "Style" at bounding box center [110, 51] width 22 height 17
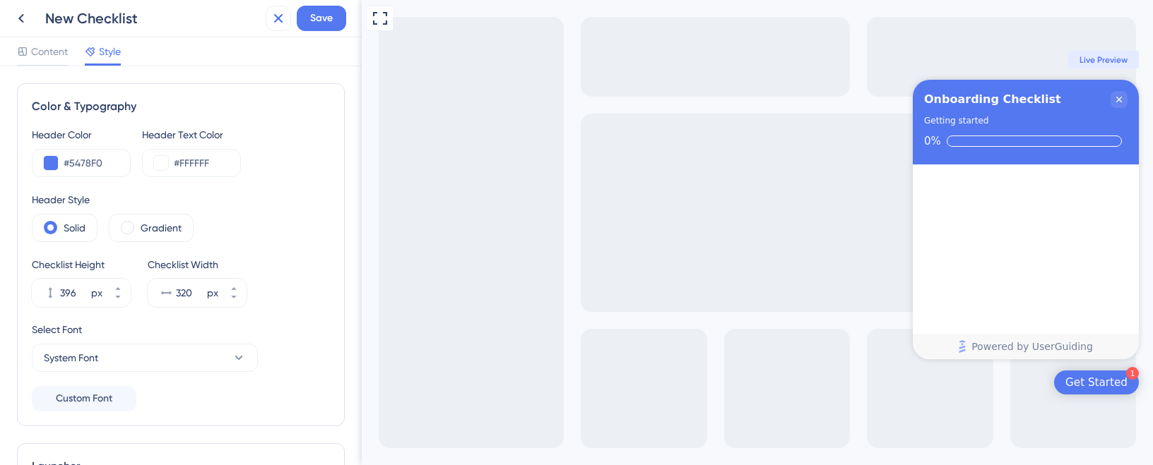
click at [283, 17] on icon at bounding box center [278, 18] width 17 height 17
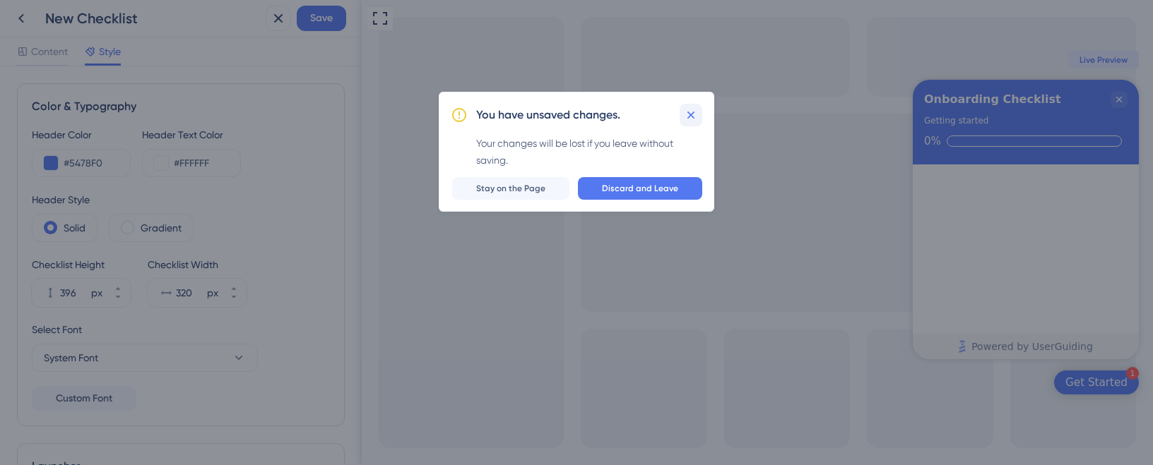
click at [693, 112] on icon at bounding box center [691, 115] width 14 height 14
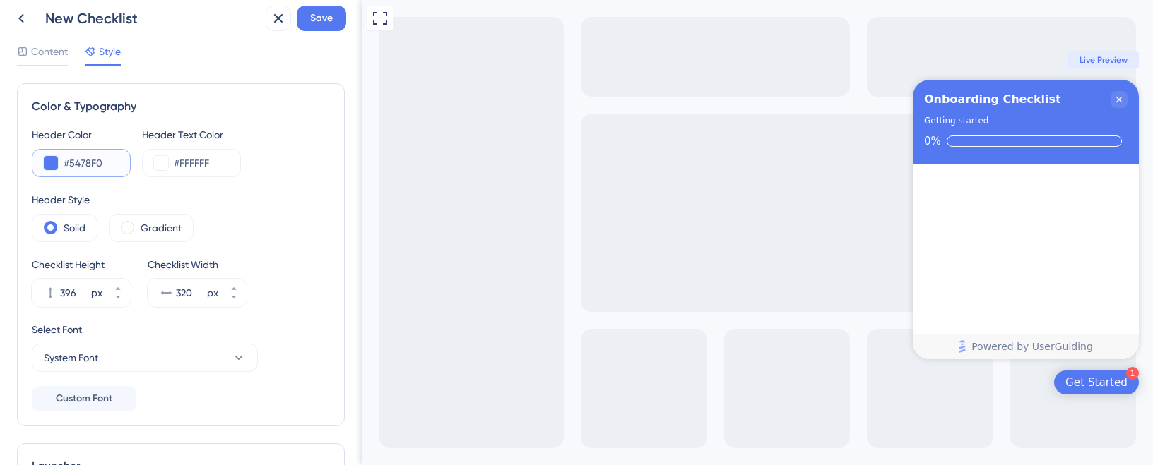
drag, startPoint x: 111, startPoint y: 162, endPoint x: 71, endPoint y: 163, distance: 40.3
click at [71, 163] on input "#5478F0" at bounding box center [91, 163] width 55 height 17
paste input "F15A31"
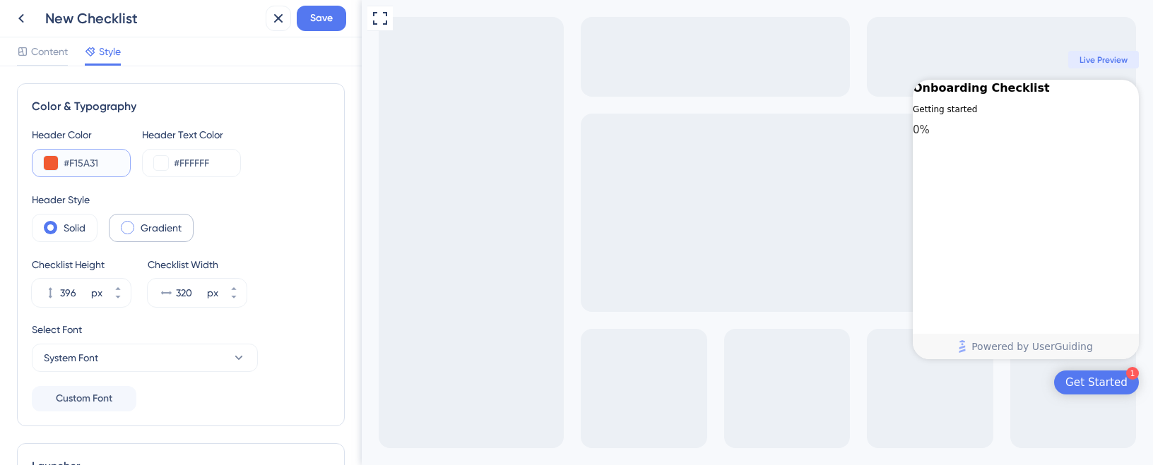
type input "#F15A31"
click at [141, 232] on label "Gradient" at bounding box center [161, 228] width 41 height 17
click at [51, 223] on span at bounding box center [50, 227] width 13 height 13
click at [61, 223] on input "radio" at bounding box center [61, 223] width 0 height 0
click at [113, 351] on button "System Font" at bounding box center [145, 358] width 226 height 28
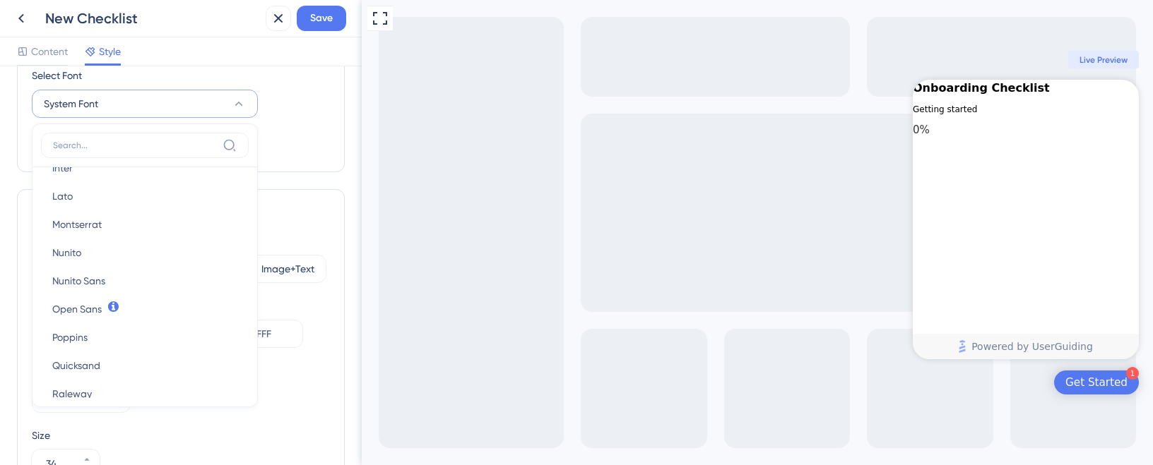
scroll to position [141, 0]
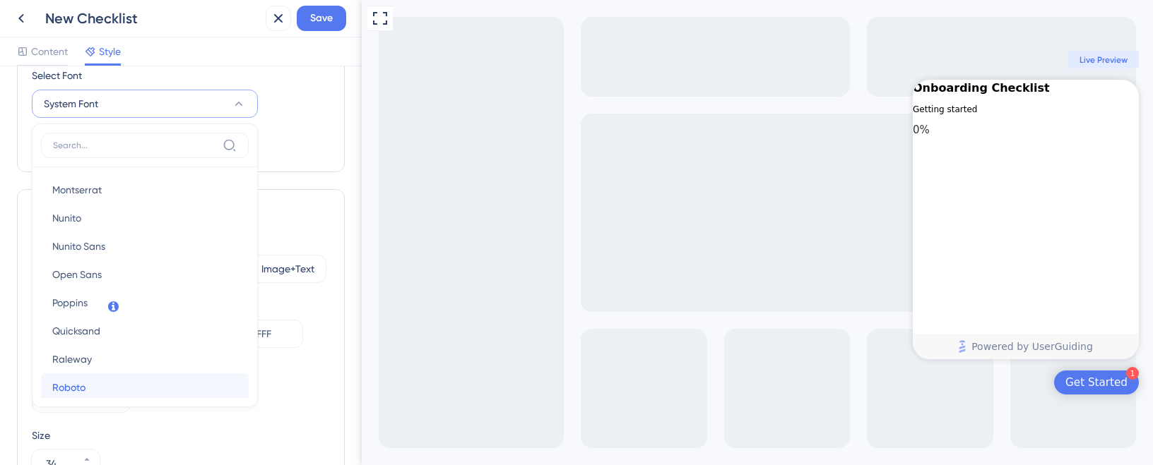
click at [98, 382] on button "Roboto Roboto" at bounding box center [145, 388] width 208 height 28
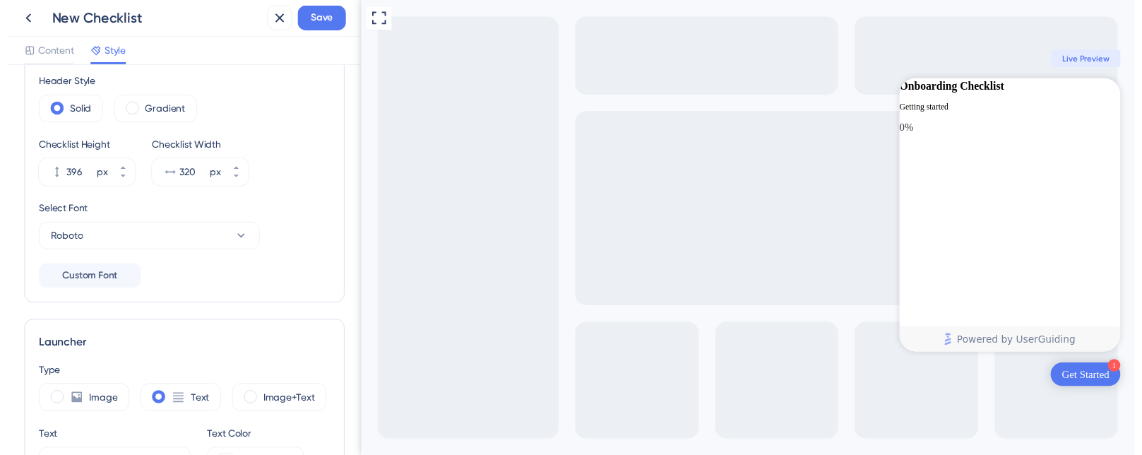
scroll to position [0, 0]
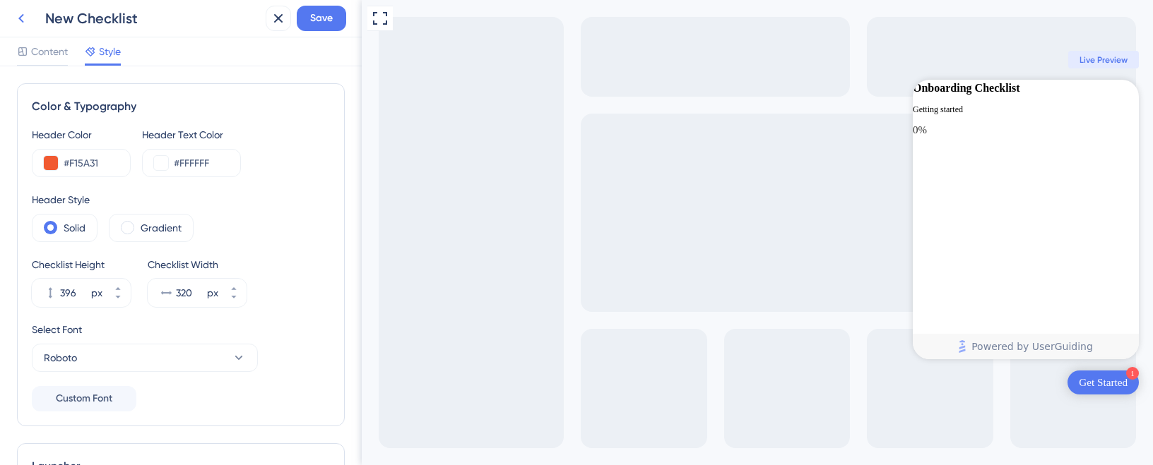
click at [23, 18] on icon at bounding box center [21, 18] width 17 height 17
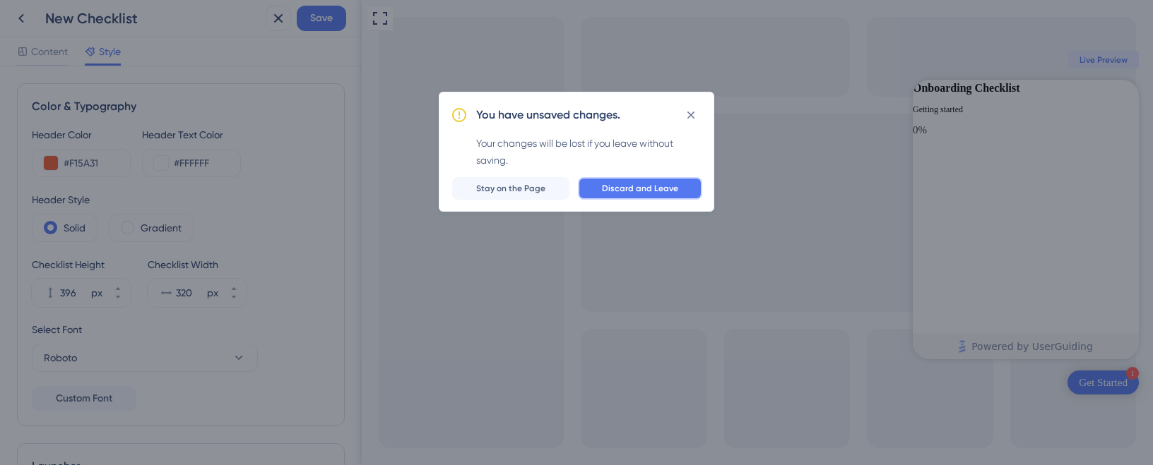
click at [611, 191] on span "Discard and Leave" at bounding box center [640, 188] width 76 height 11
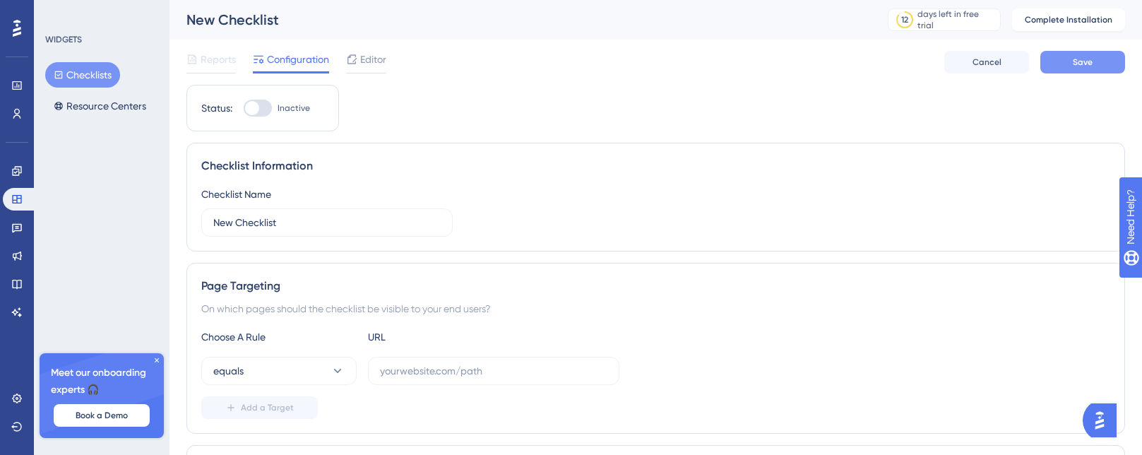
click at [1097, 63] on button "Save" at bounding box center [1082, 62] width 85 height 23
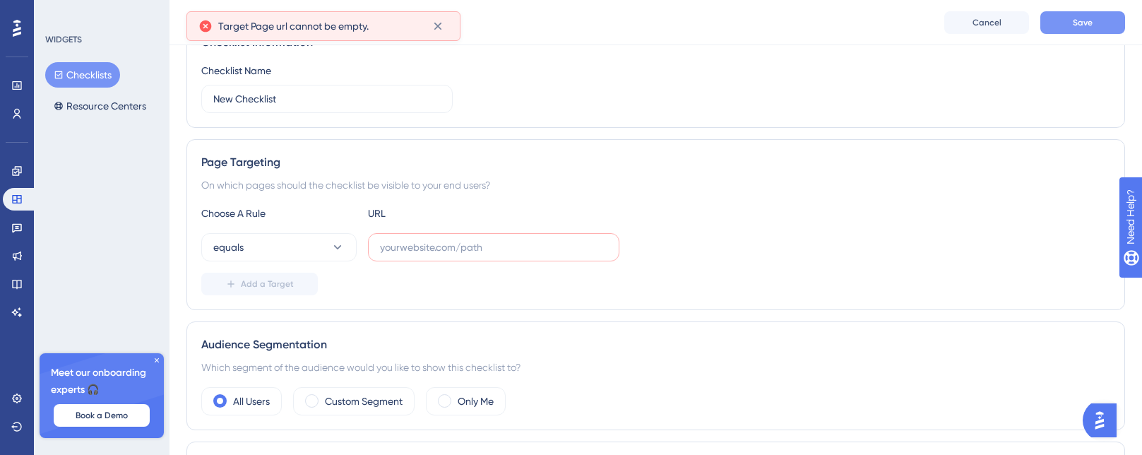
scroll to position [143, 0]
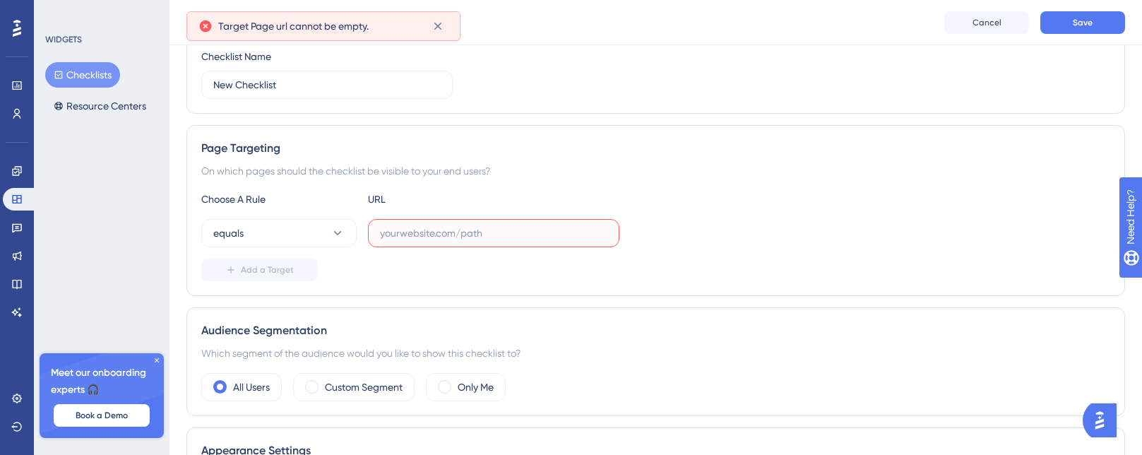
click at [494, 235] on input "text" at bounding box center [493, 233] width 227 height 16
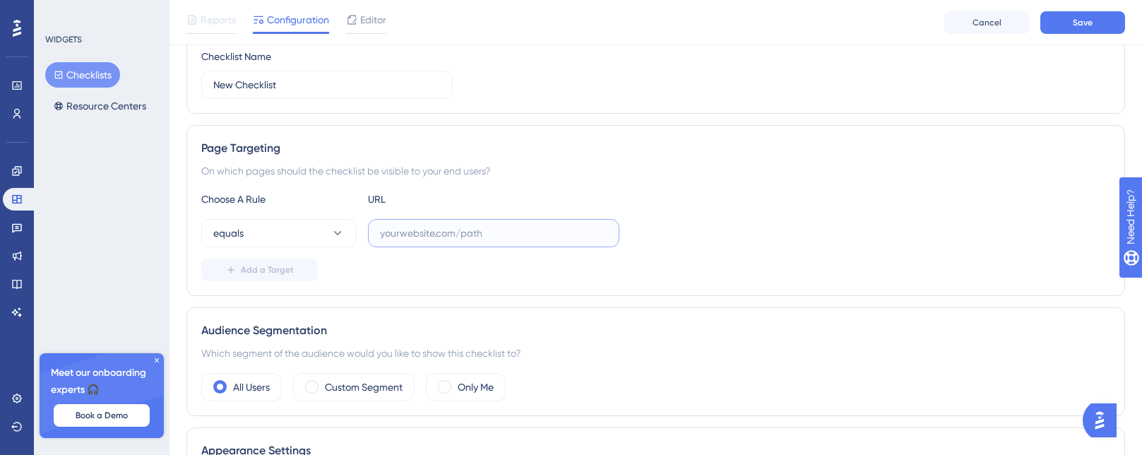
click at [421, 237] on input "text" at bounding box center [493, 233] width 227 height 16
paste input "https://portal-dev.dwsafer.com.br/"
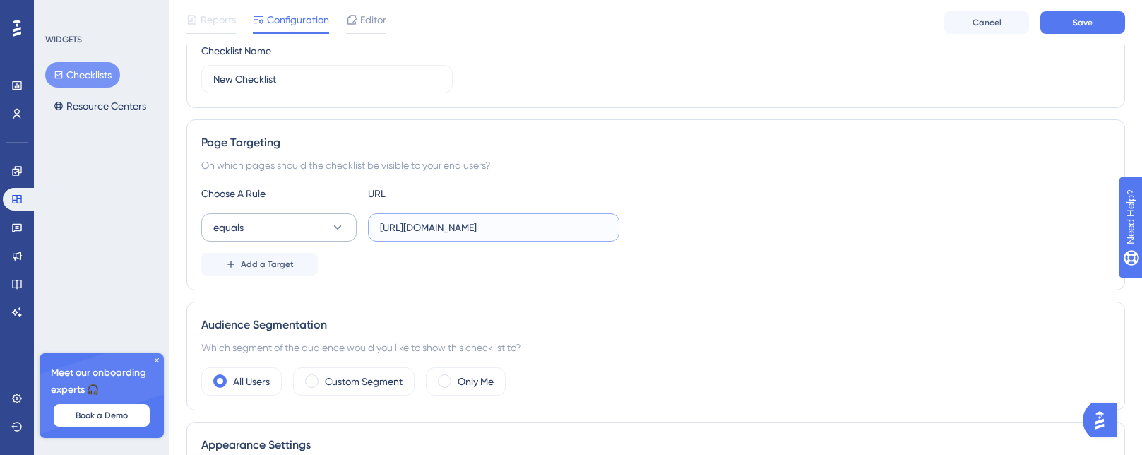
type input "https://portal-dev.dwsafer.com.br/"
click at [339, 228] on icon at bounding box center [338, 227] width 8 height 4
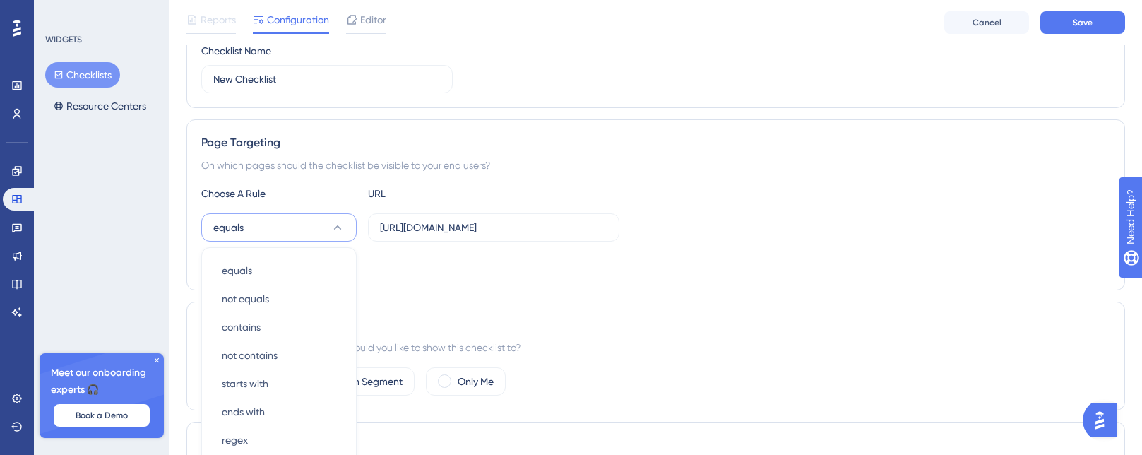
scroll to position [277, 0]
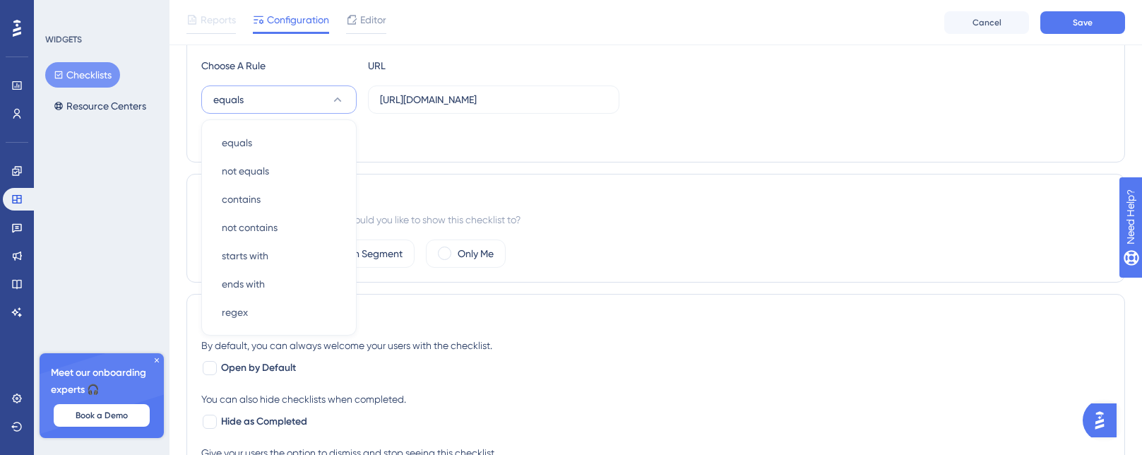
click at [482, 183] on div "Audience Segmentation Which segment of the audience would you like to show this…" at bounding box center [655, 228] width 939 height 109
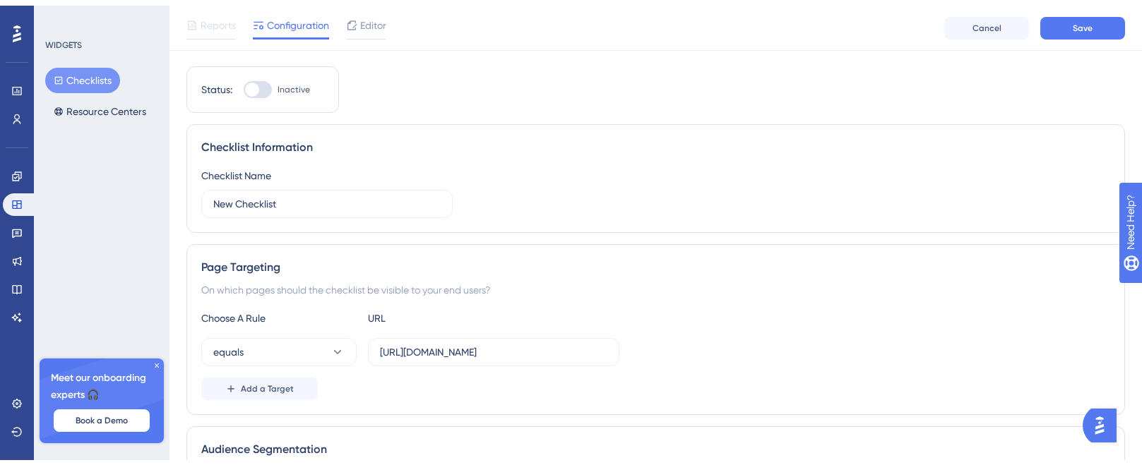
scroll to position [0, 0]
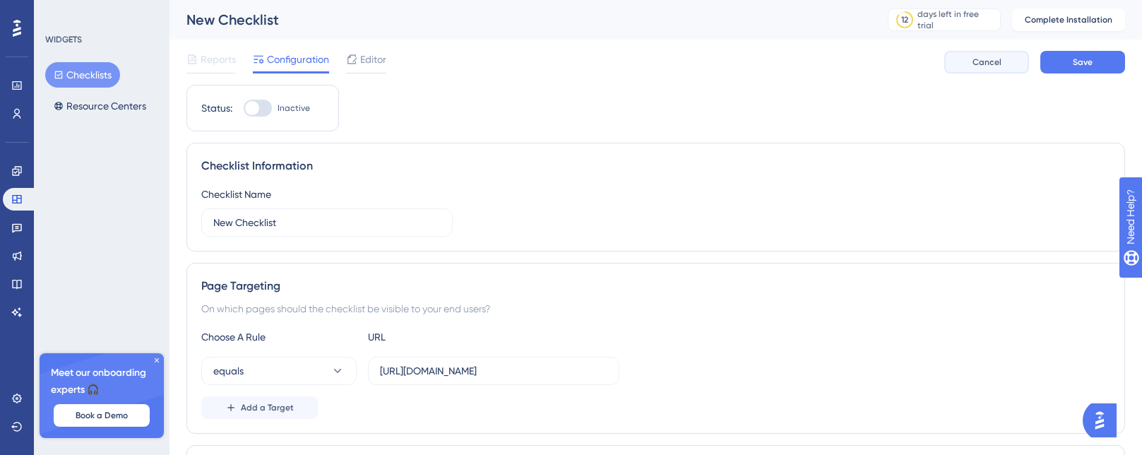
click at [984, 67] on span "Cancel" at bounding box center [987, 62] width 29 height 11
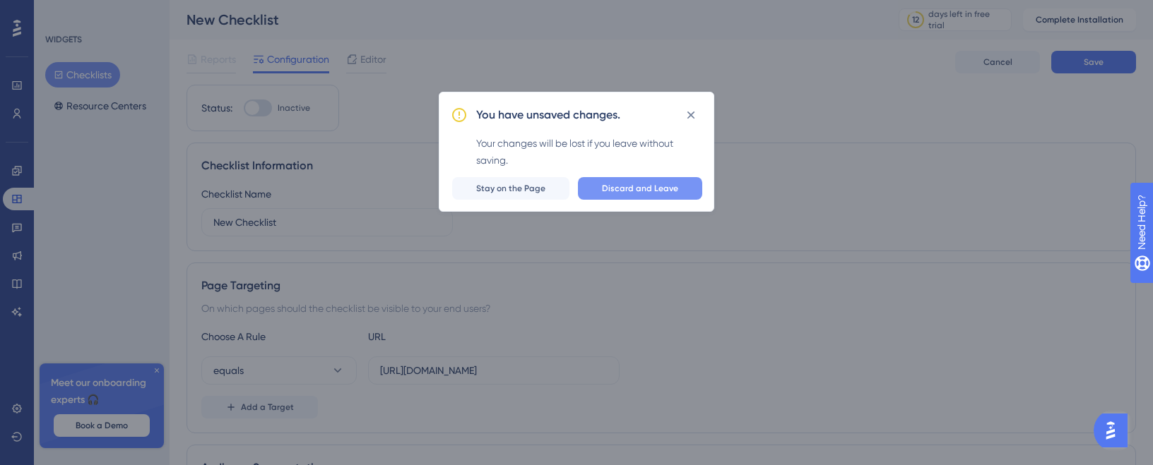
click at [631, 192] on span "Discard and Leave" at bounding box center [640, 188] width 76 height 11
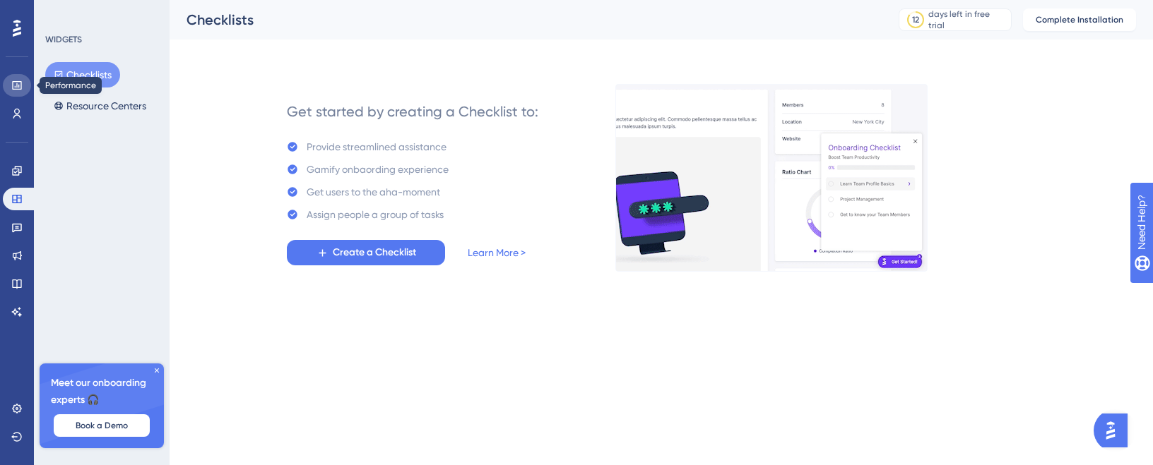
click at [18, 85] on icon at bounding box center [16, 85] width 9 height 8
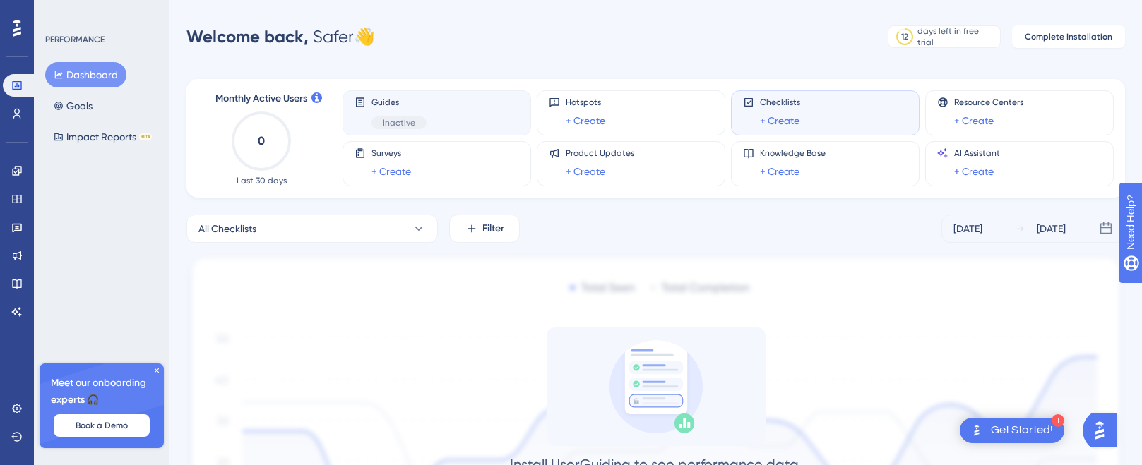
click at [470, 115] on div "Guides Inactive" at bounding box center [437, 113] width 165 height 32
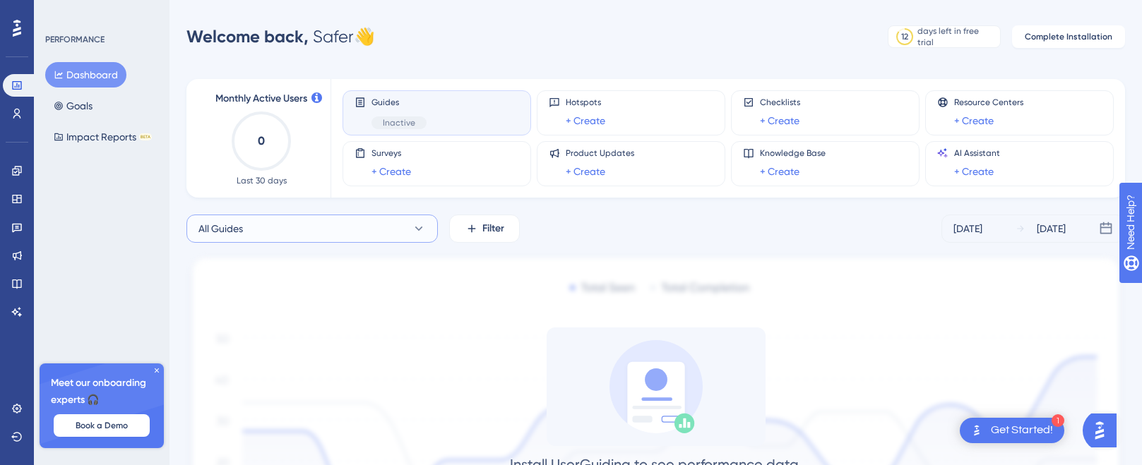
click at [402, 230] on button "All Guides" at bounding box center [311, 229] width 251 height 28
click at [248, 345] on span "Onboarding" at bounding box center [235, 343] width 56 height 17
click at [417, 236] on button "Onboarding" at bounding box center [311, 229] width 251 height 28
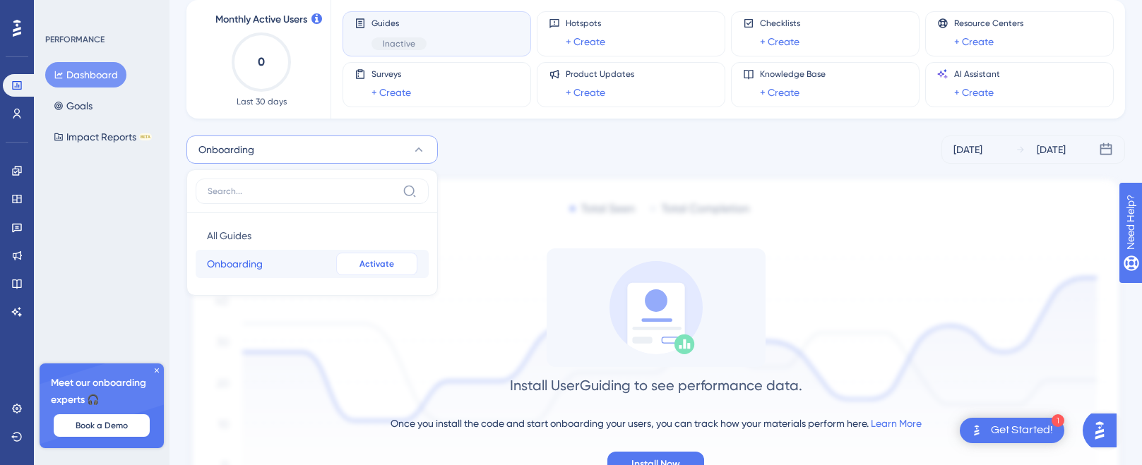
click at [369, 268] on span "Activate" at bounding box center [377, 264] width 35 height 11
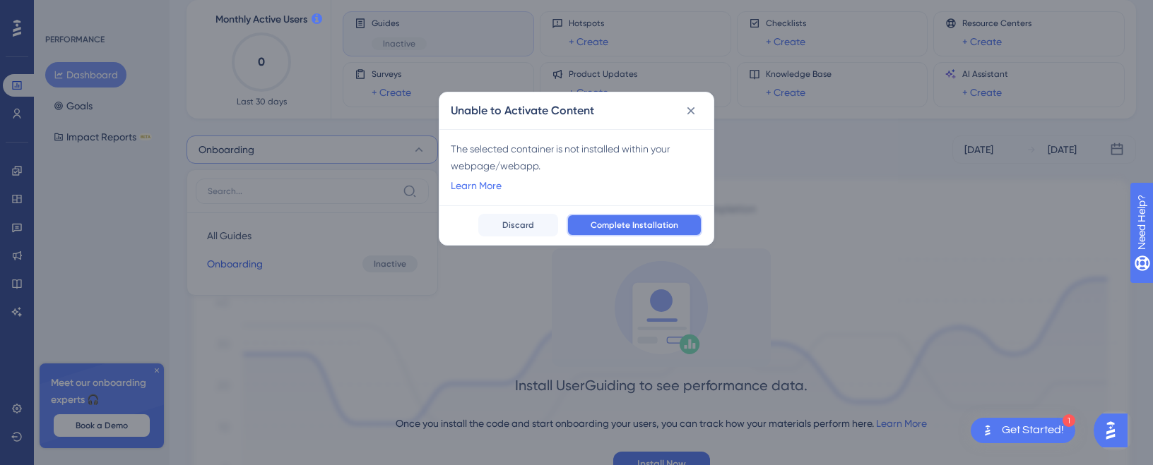
click at [620, 225] on span "Complete Installation" at bounding box center [635, 225] width 88 height 11
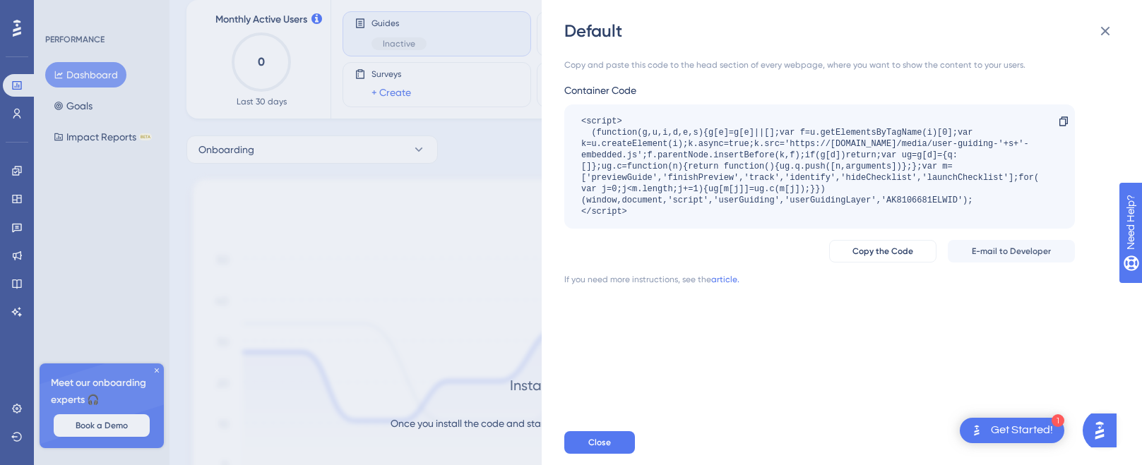
scroll to position [0, 0]
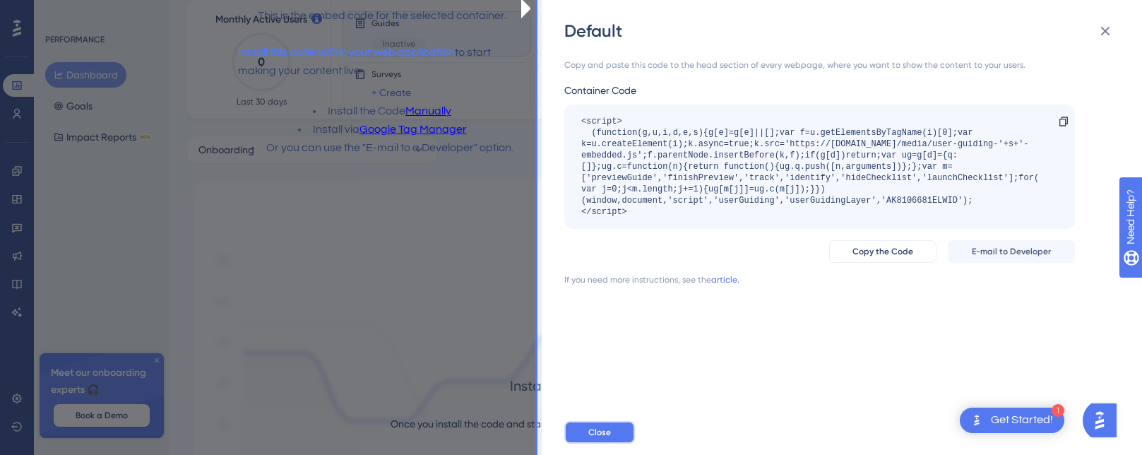
click at [602, 438] on span "Close" at bounding box center [599, 432] width 23 height 11
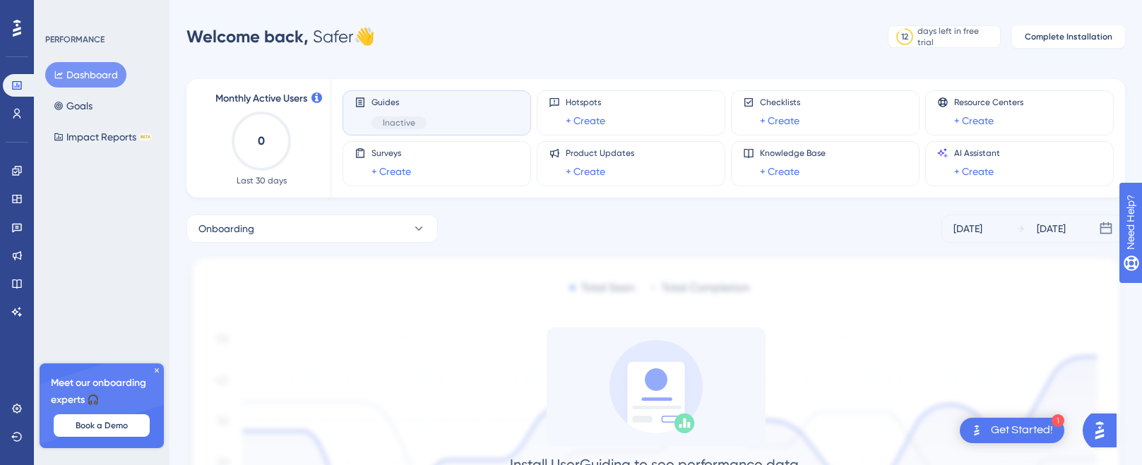
click at [453, 110] on div "Guides Inactive" at bounding box center [437, 113] width 165 height 32
click at [375, 222] on button "Onboarding" at bounding box center [311, 229] width 251 height 28
click at [412, 230] on icon at bounding box center [419, 229] width 14 height 14
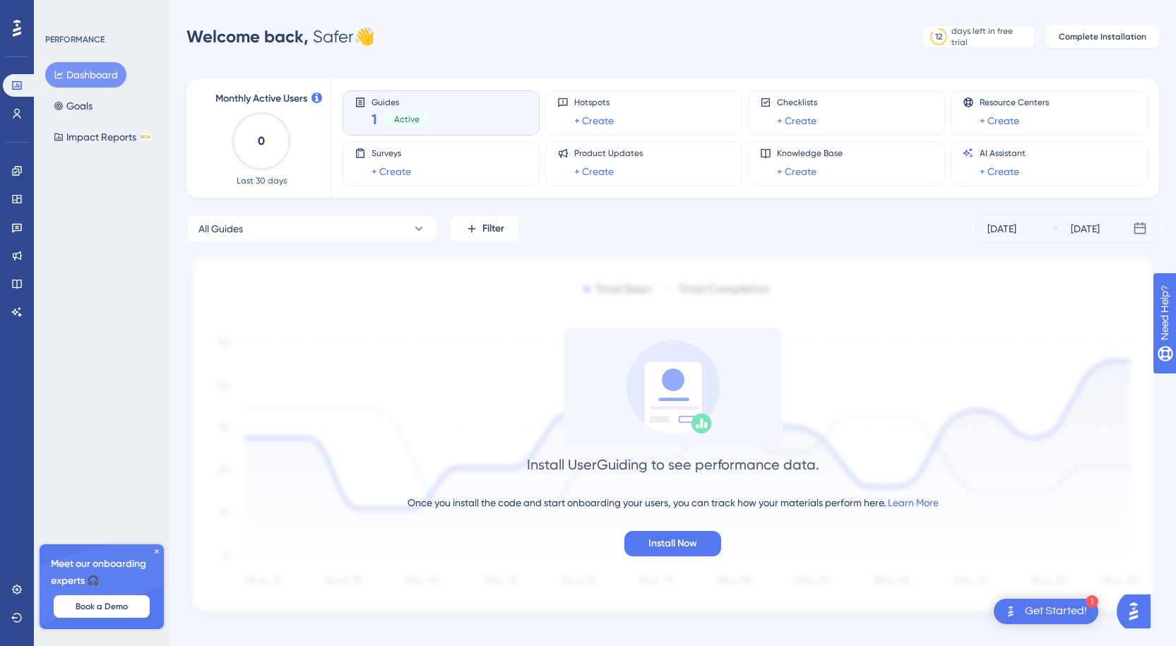
click at [460, 121] on div "Guides 1 Active" at bounding box center [441, 113] width 173 height 32
click at [402, 221] on button "All Guides" at bounding box center [311, 229] width 251 height 28
click at [283, 340] on button "Onboarding Onboarding" at bounding box center [312, 343] width 233 height 28
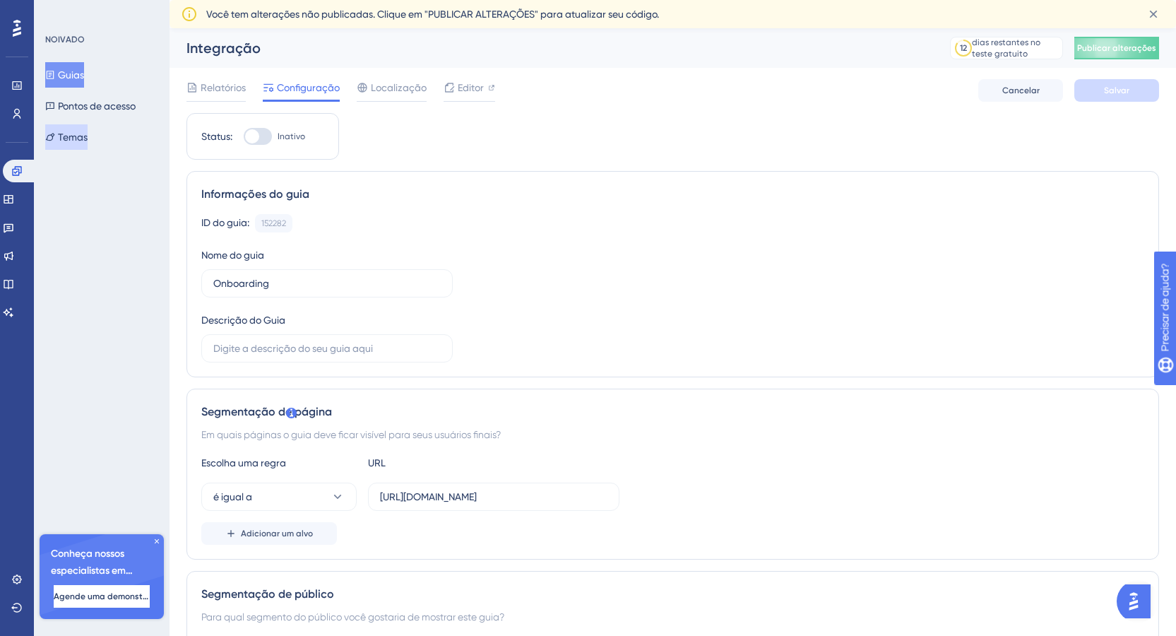
click at [78, 139] on font "Temas" at bounding box center [73, 136] width 30 height 11
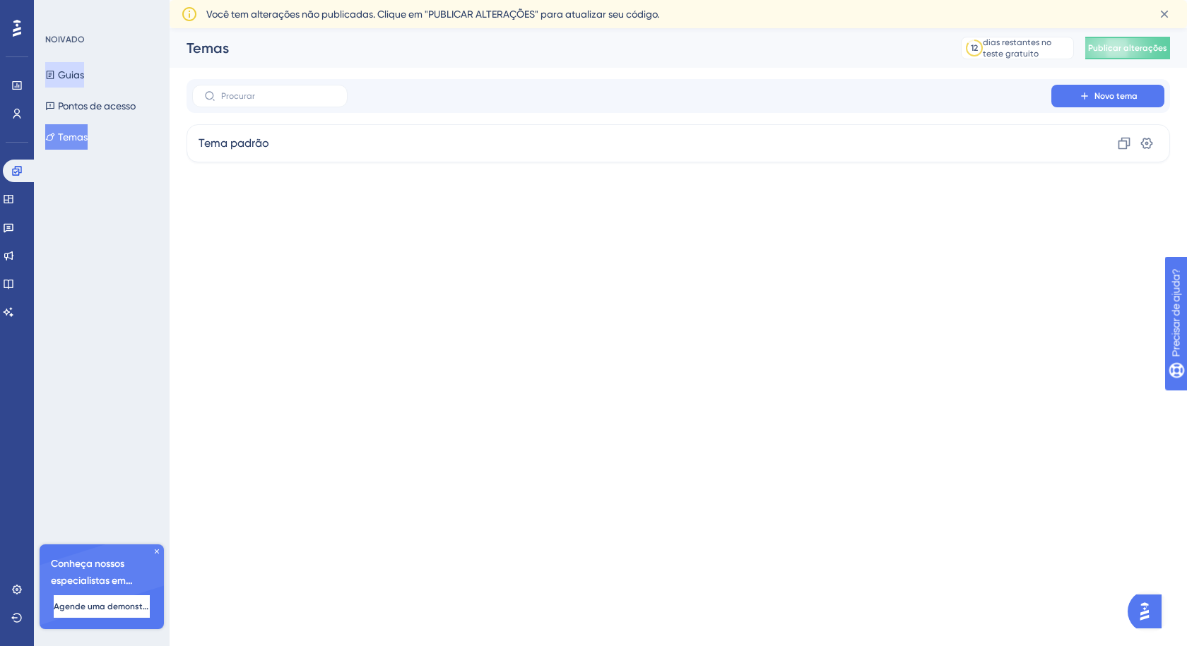
click at [73, 75] on font "Guias" at bounding box center [71, 74] width 26 height 11
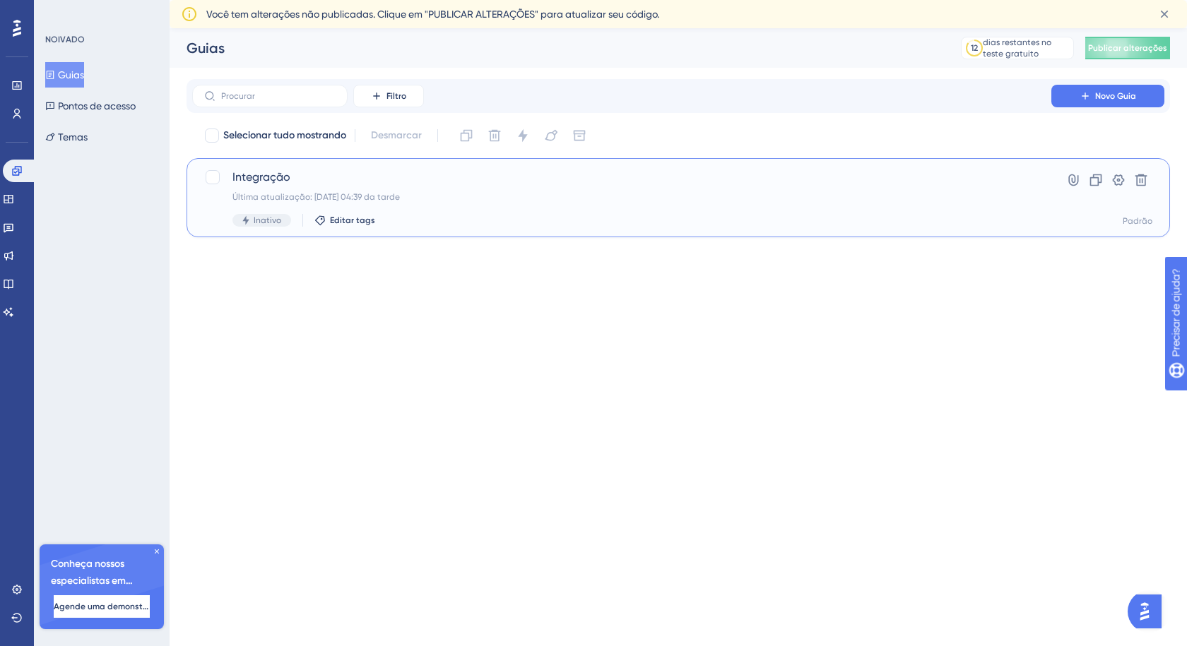
click at [385, 201] on font "Última atualização: 19.09.2025 04:39 da tarde" at bounding box center [315, 197] width 167 height 10
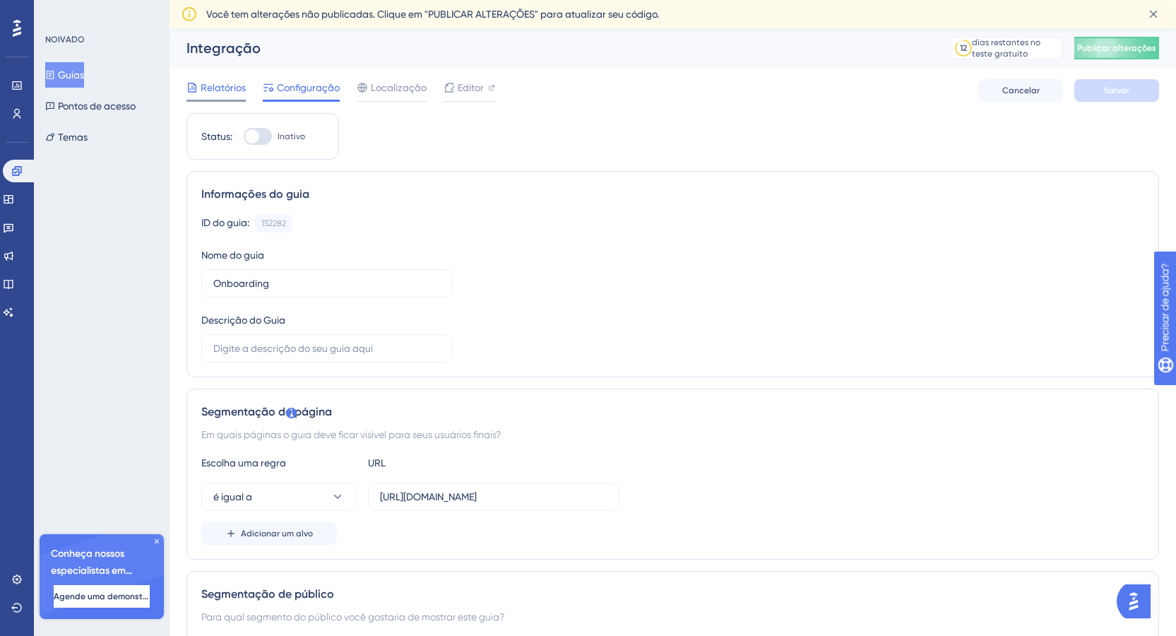
click at [225, 88] on font "Relatórios" at bounding box center [223, 87] width 45 height 11
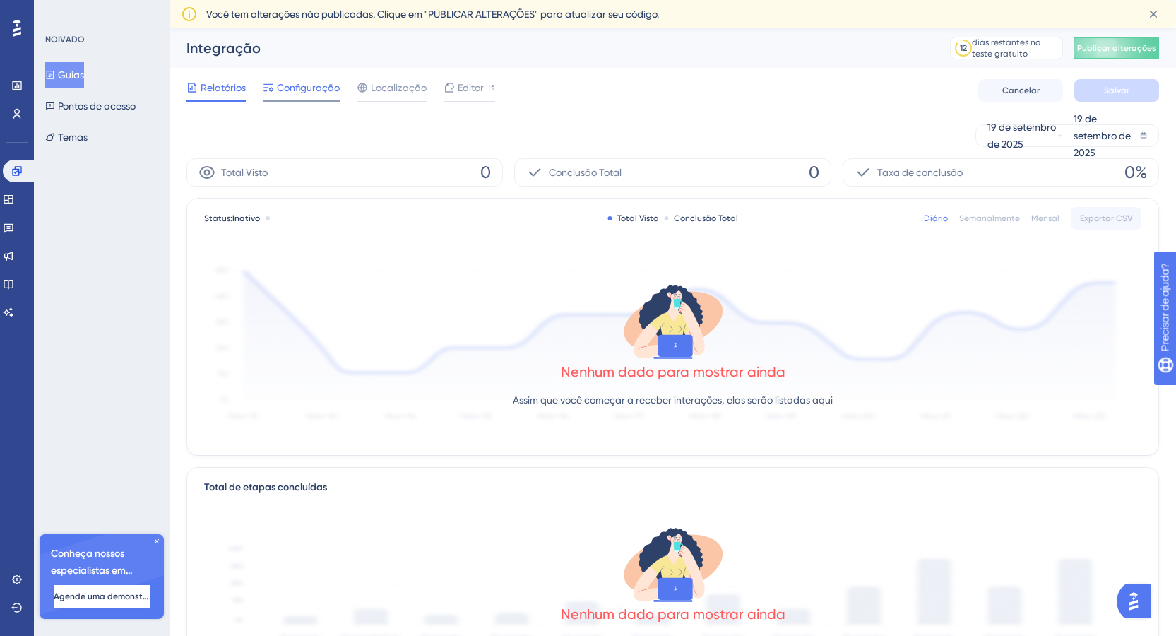
click at [306, 88] on font "Configuração" at bounding box center [308, 87] width 63 height 11
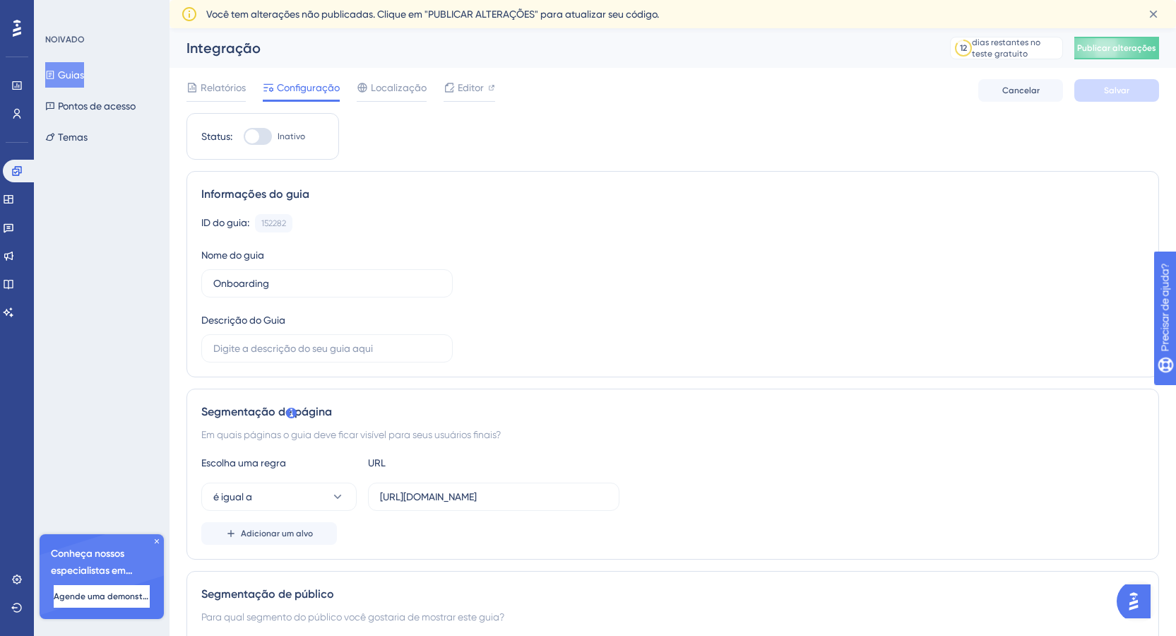
click at [268, 137] on div at bounding box center [258, 136] width 28 height 17
click at [244, 137] on input "Inativo" at bounding box center [243, 136] width 1 height 1
click at [1026, 87] on font "Cancelar" at bounding box center [1020, 90] width 37 height 10
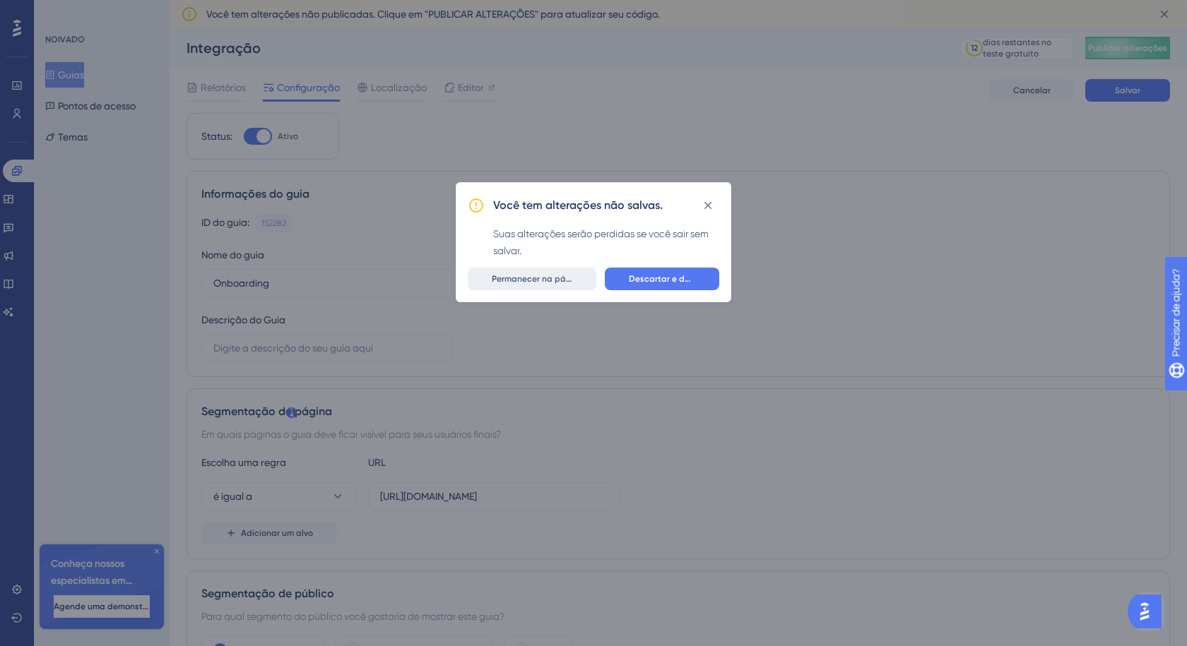
click at [521, 284] on span "Permanecer na página" at bounding box center [532, 278] width 81 height 11
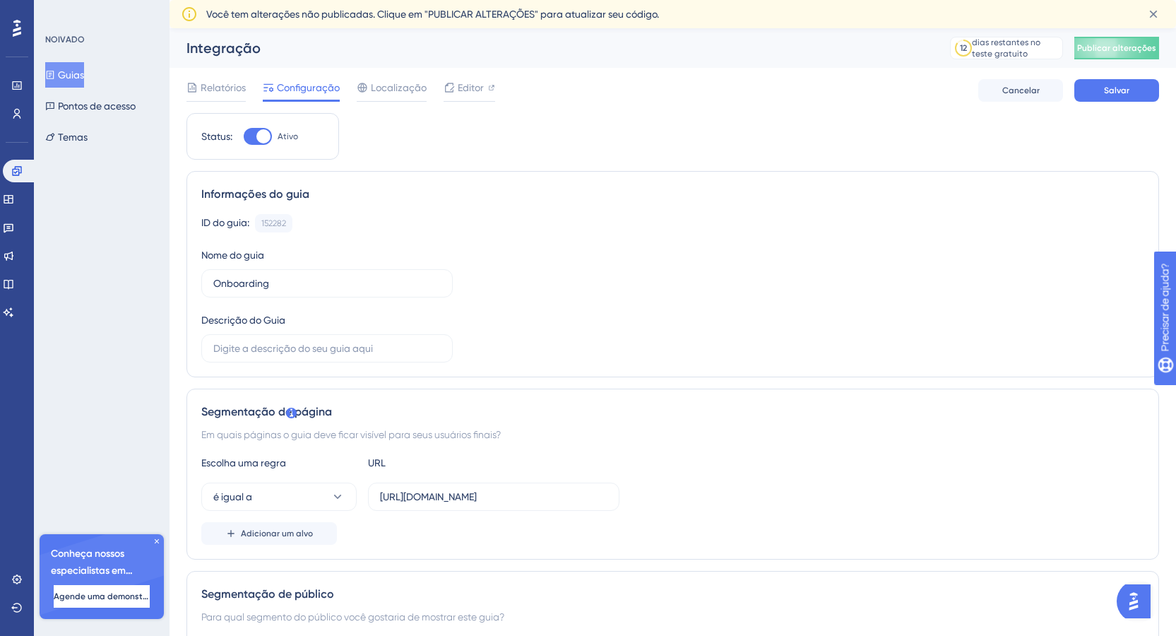
click at [260, 139] on div at bounding box center [263, 136] width 14 height 14
click at [244, 137] on input "Ativo" at bounding box center [243, 136] width 1 height 1
click at [259, 138] on div at bounding box center [258, 136] width 28 height 17
click at [244, 137] on input "Inativo" at bounding box center [243, 136] width 1 height 1
checkbox input "true"
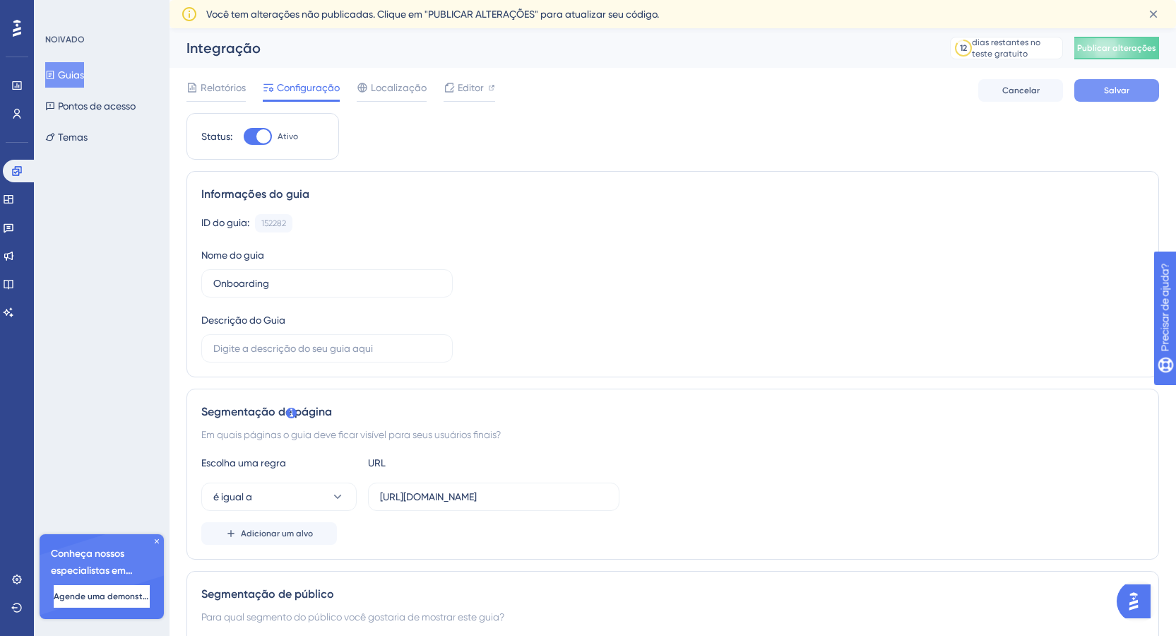
click at [1120, 90] on font "Salvar" at bounding box center [1116, 90] width 25 height 10
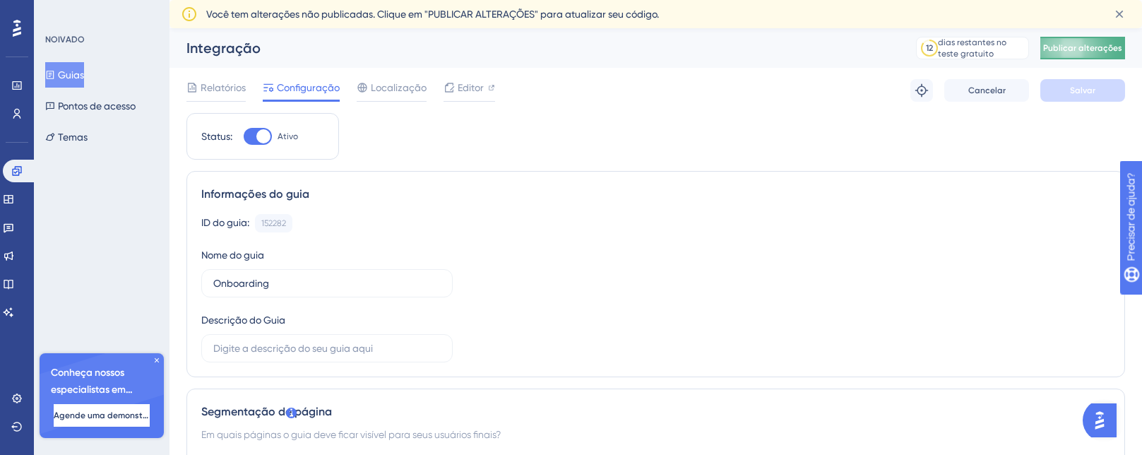
click at [1093, 50] on font "Publicar alterações" at bounding box center [1082, 48] width 79 height 10
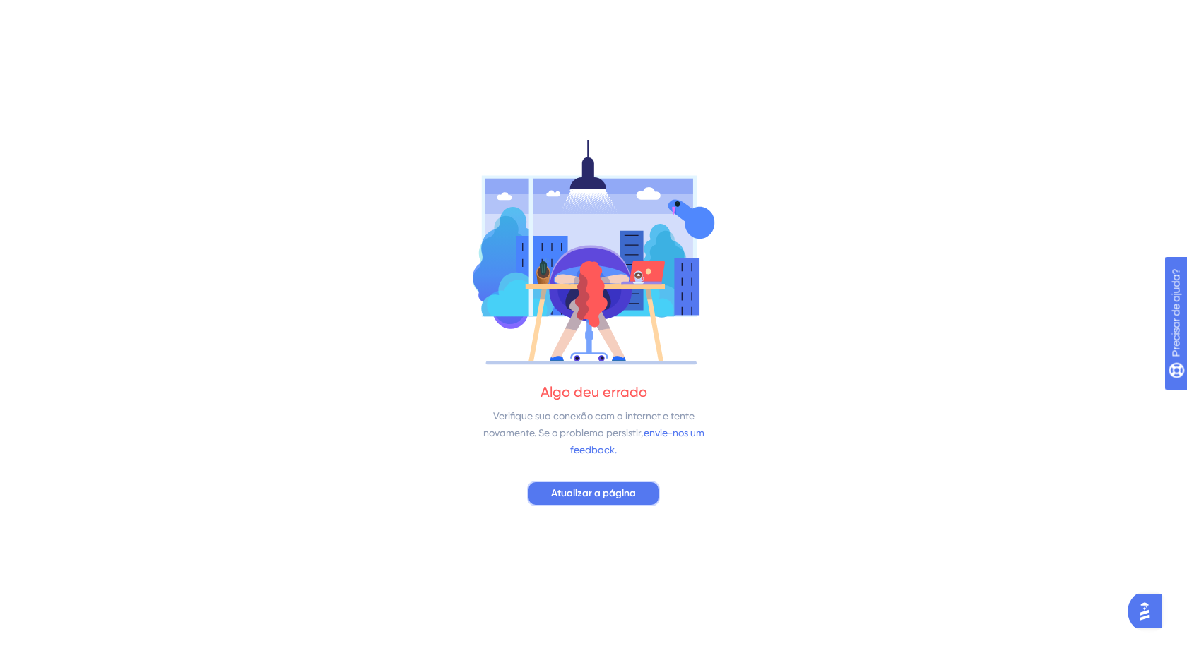
click at [603, 497] on font "Atualizar a página" at bounding box center [593, 493] width 85 height 12
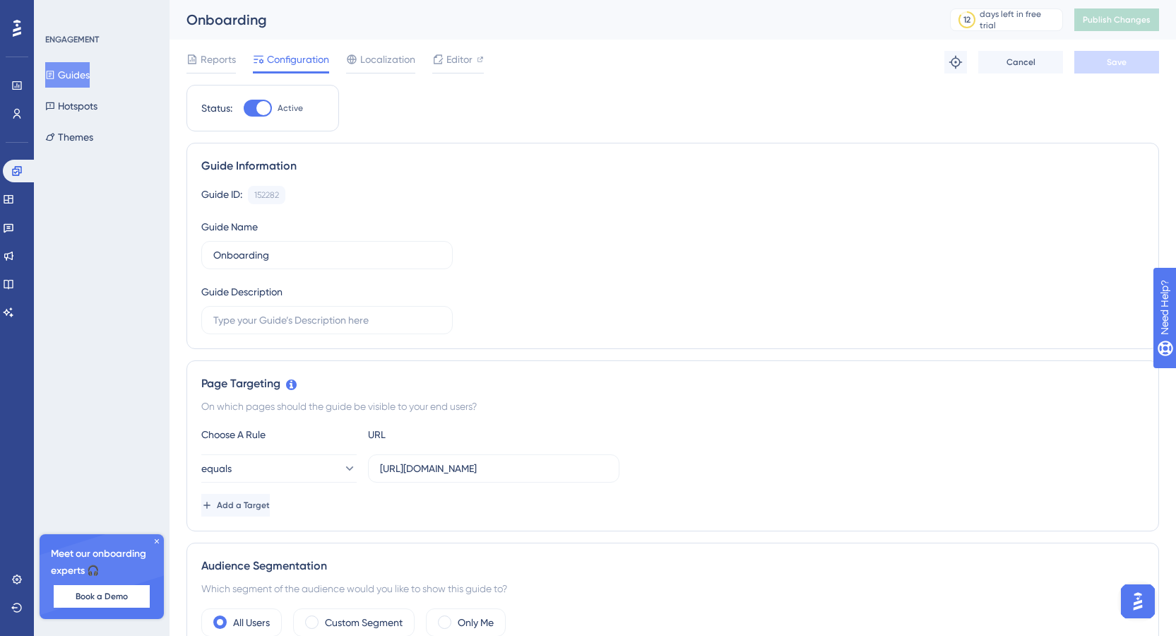
click at [158, 542] on icon at bounding box center [157, 541] width 8 height 8
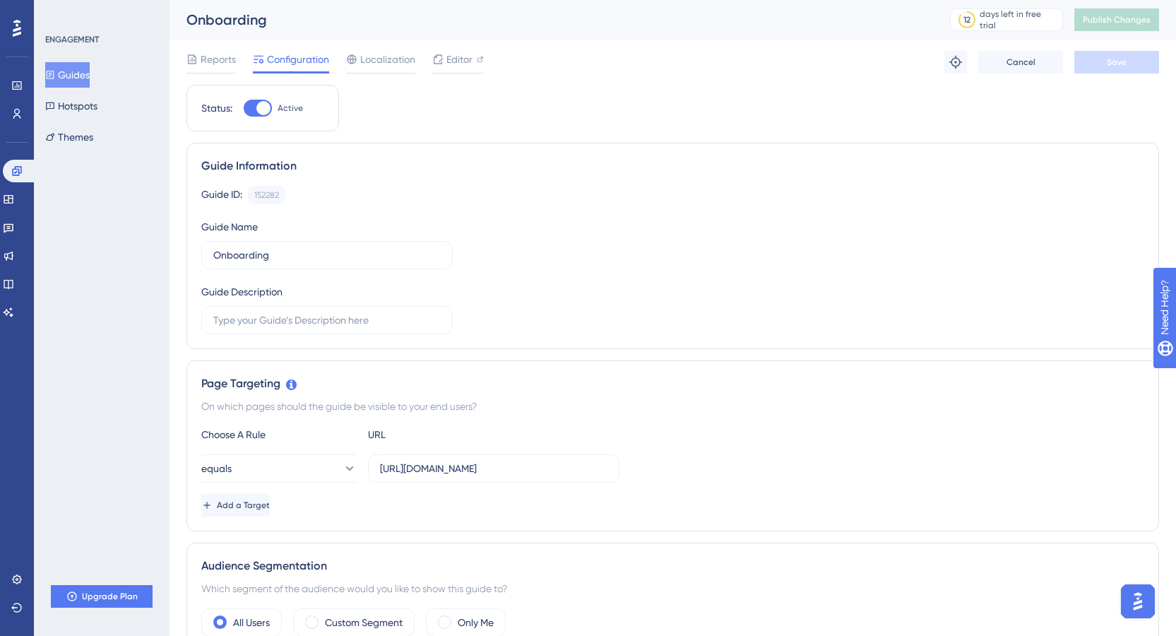
click at [18, 85] on icon at bounding box center [16, 85] width 9 height 8
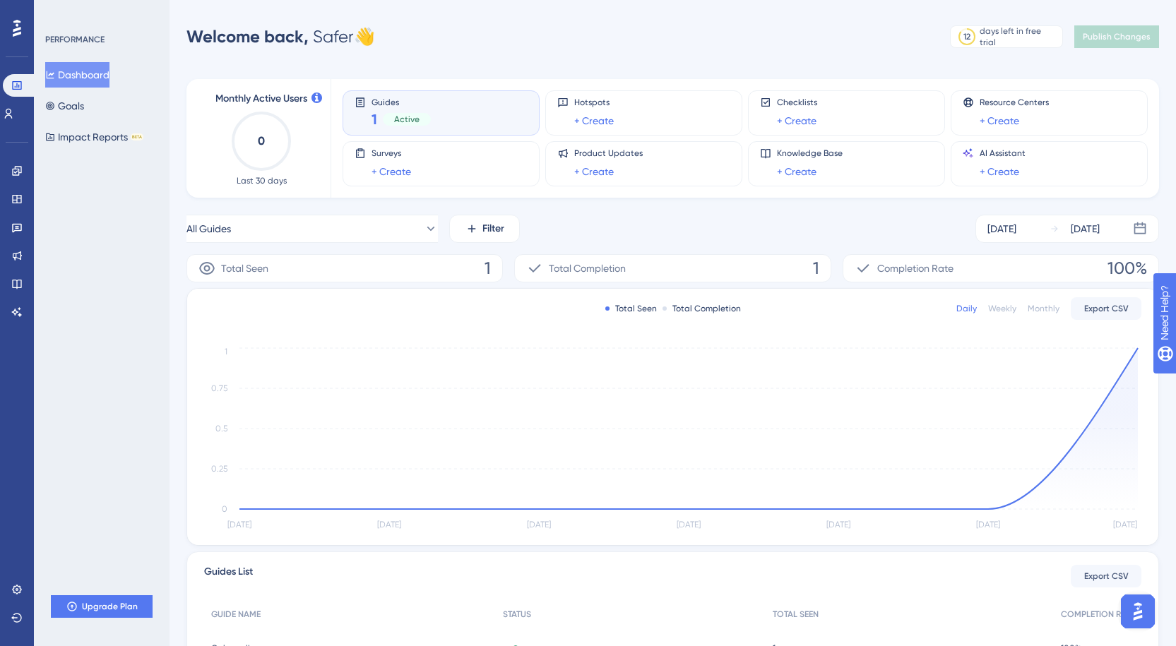
click at [420, 114] on div "Active" at bounding box center [407, 119] width 48 height 13
drag, startPoint x: 18, startPoint y: 118, endPoint x: 18, endPoint y: 160, distance: 41.7
click at [14, 118] on icon at bounding box center [8, 113] width 11 height 11
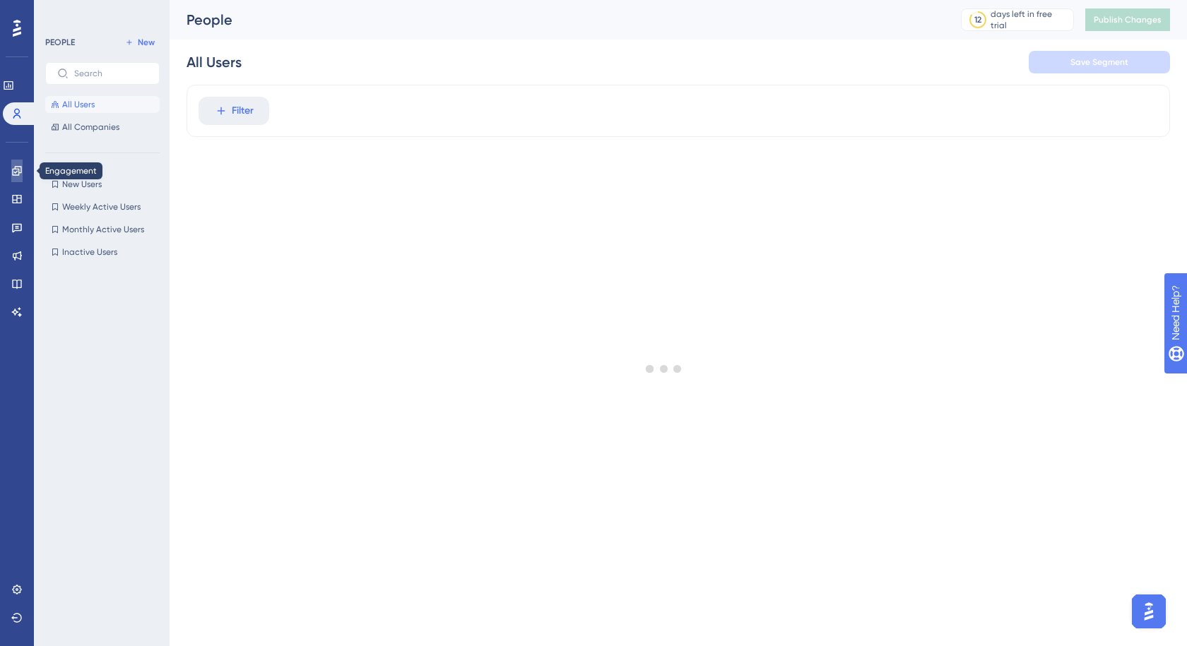
click at [17, 161] on link at bounding box center [16, 171] width 11 height 23
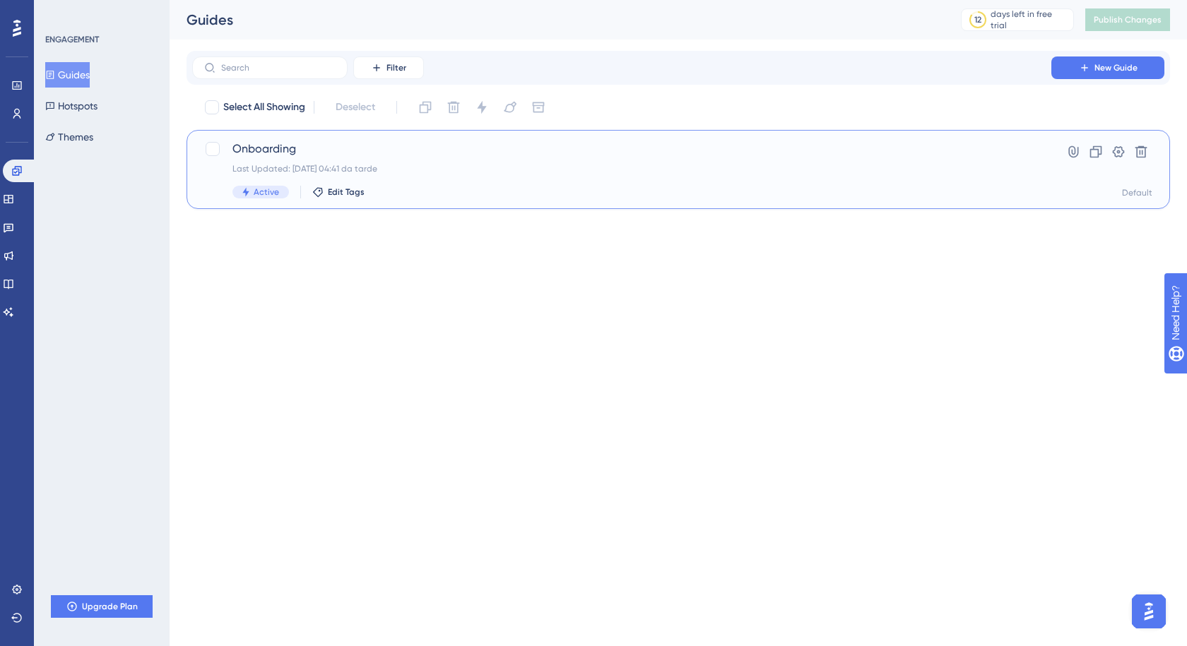
click at [462, 146] on span "Onboarding" at bounding box center [621, 149] width 778 height 17
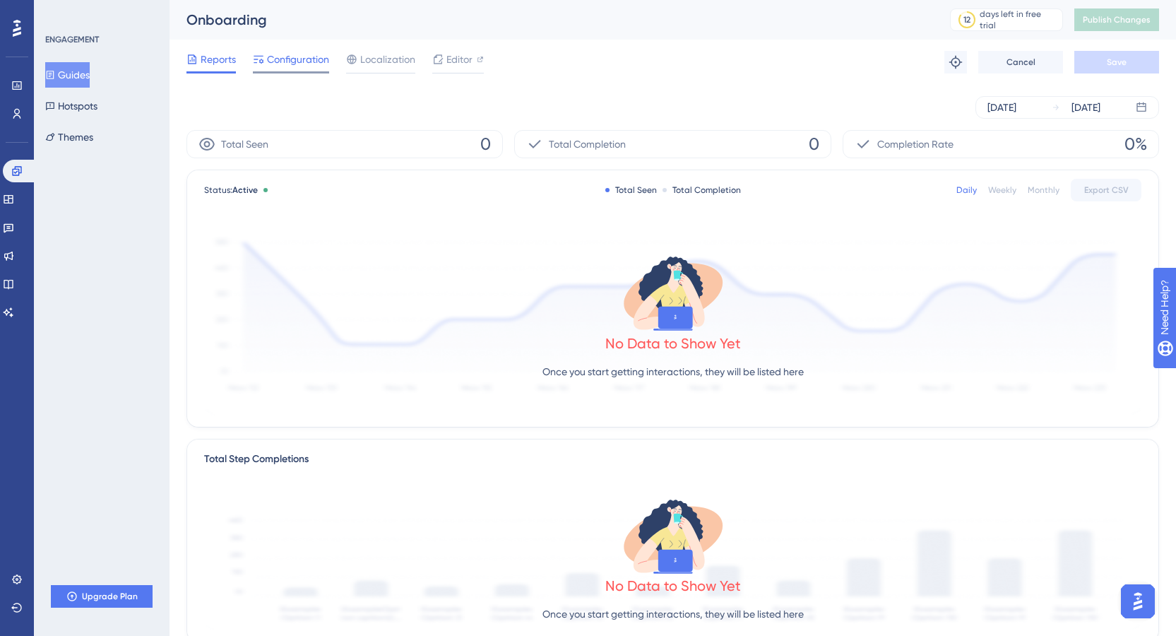
click at [307, 58] on span "Configuration" at bounding box center [298, 59] width 62 height 17
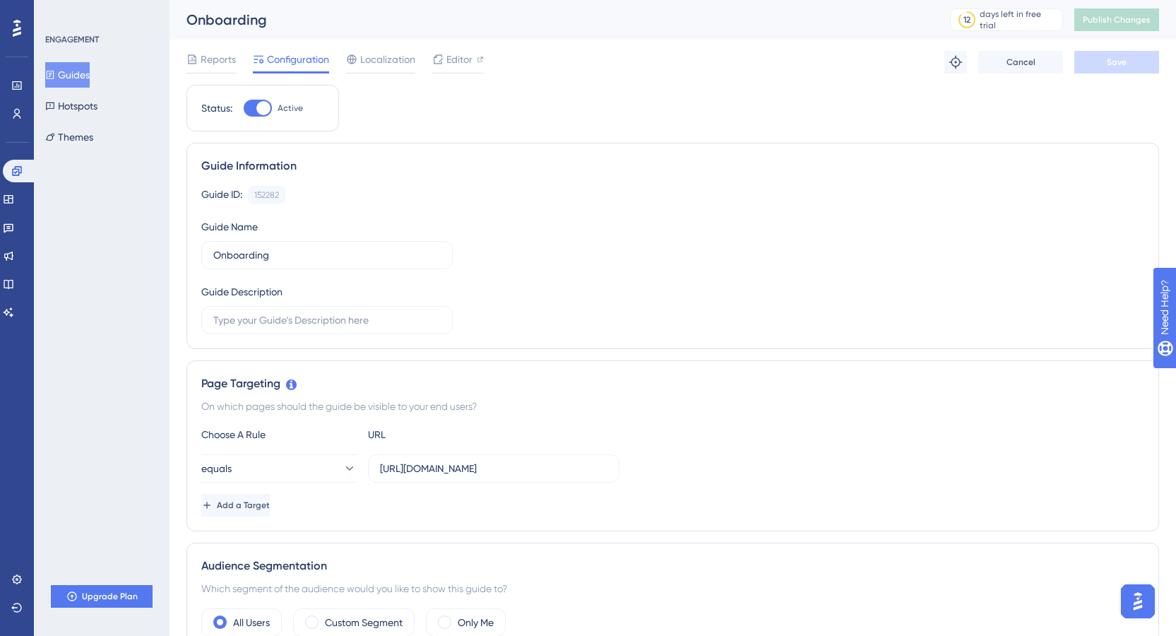
click at [23, 36] on div at bounding box center [17, 28] width 23 height 23
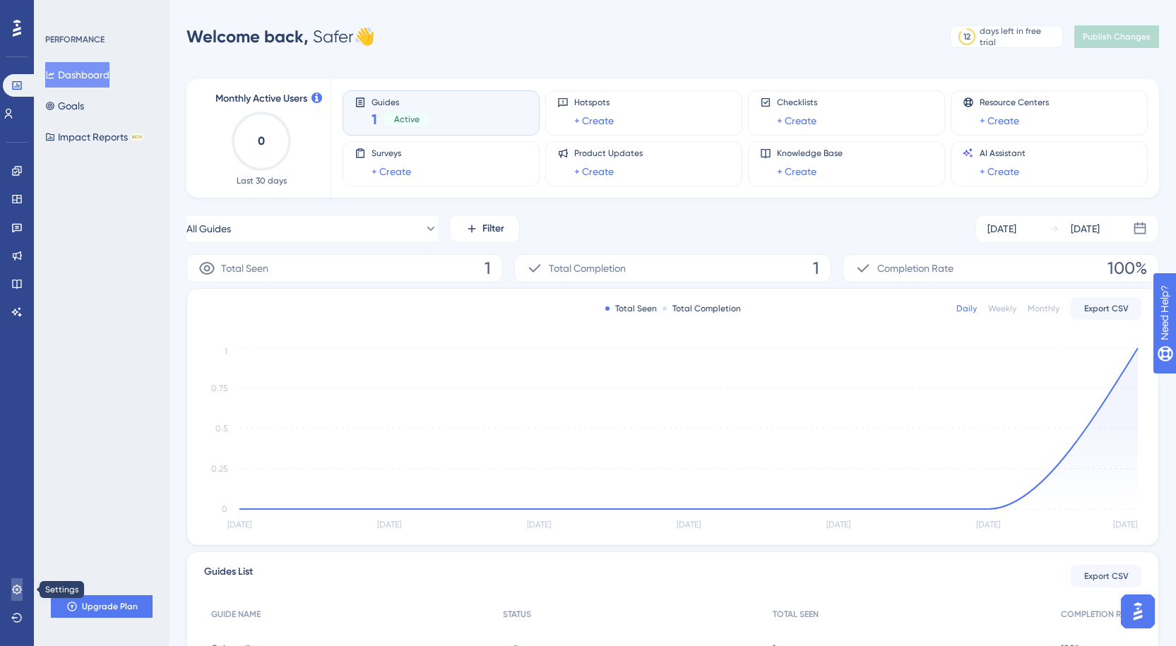
click at [18, 590] on icon at bounding box center [16, 589] width 11 height 11
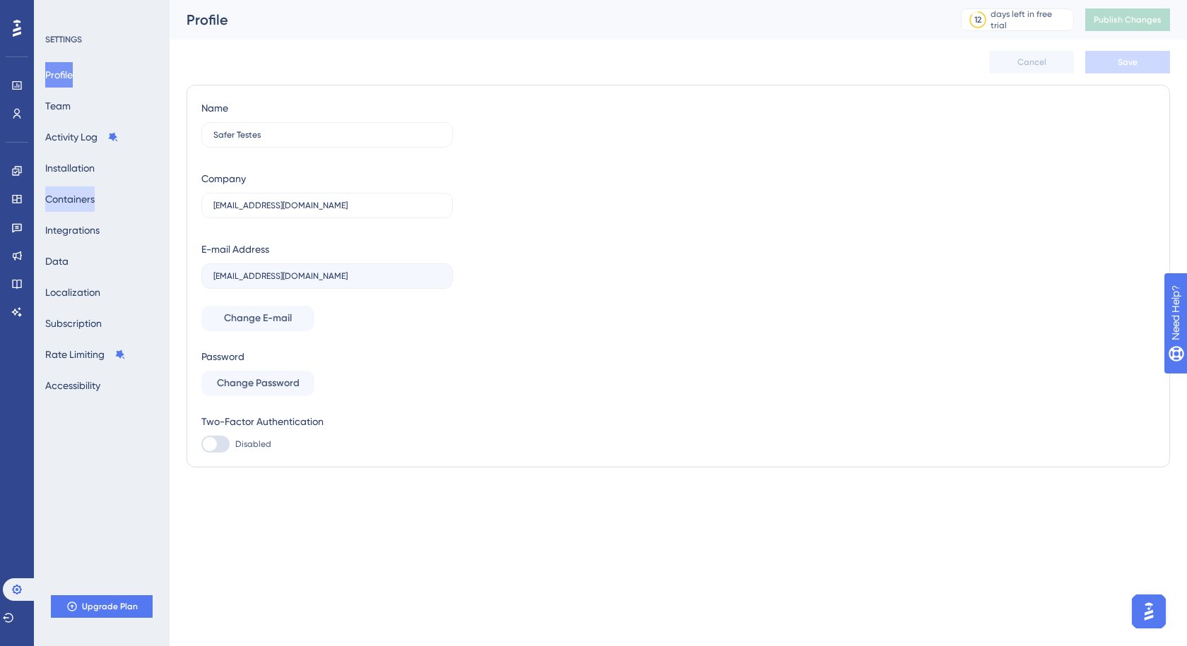
click at [59, 198] on button "Containers" at bounding box center [69, 198] width 49 height 25
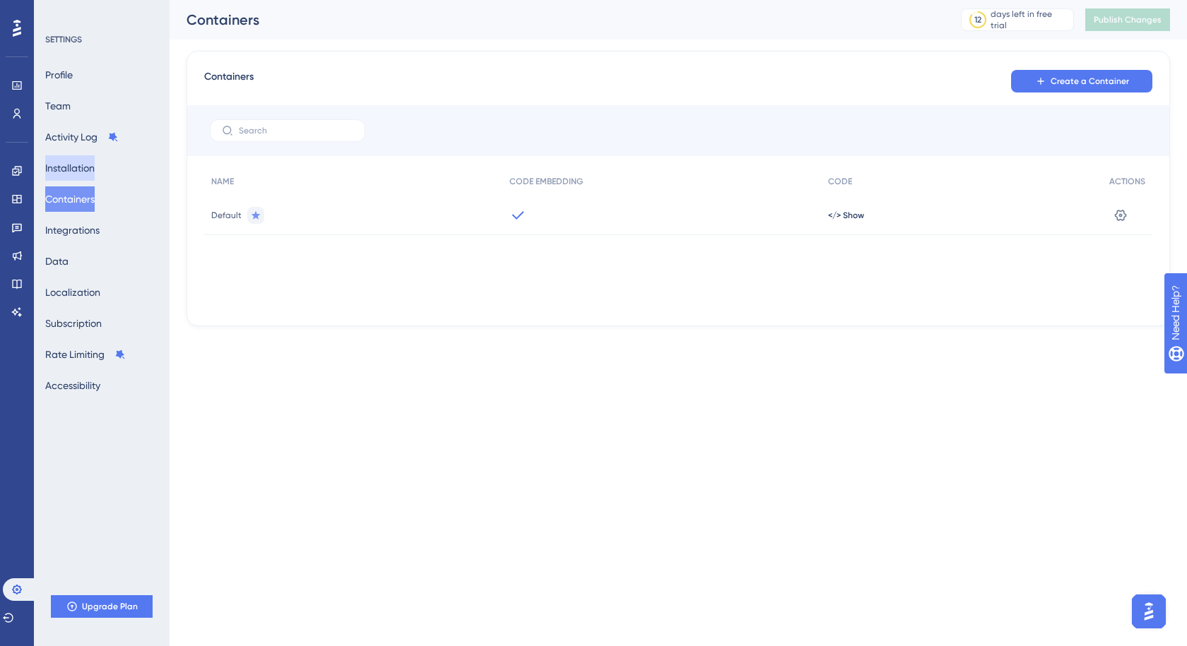
click at [62, 171] on button "Installation" at bounding box center [69, 167] width 49 height 25
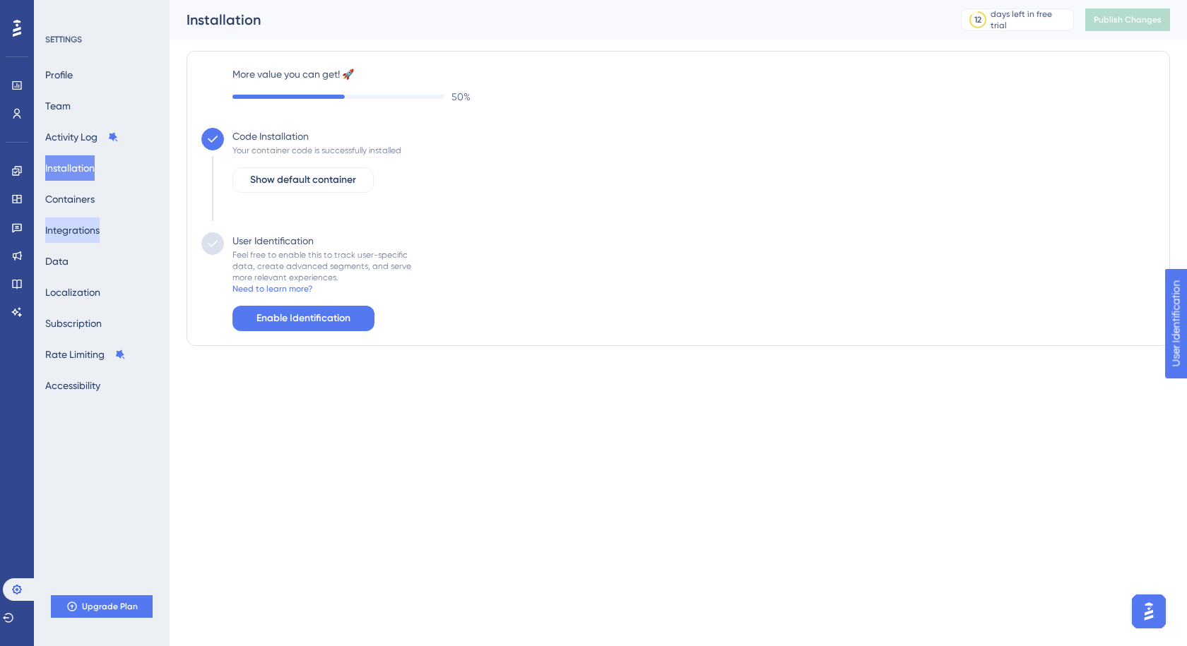
click at [73, 235] on button "Integrations" at bounding box center [72, 230] width 54 height 25
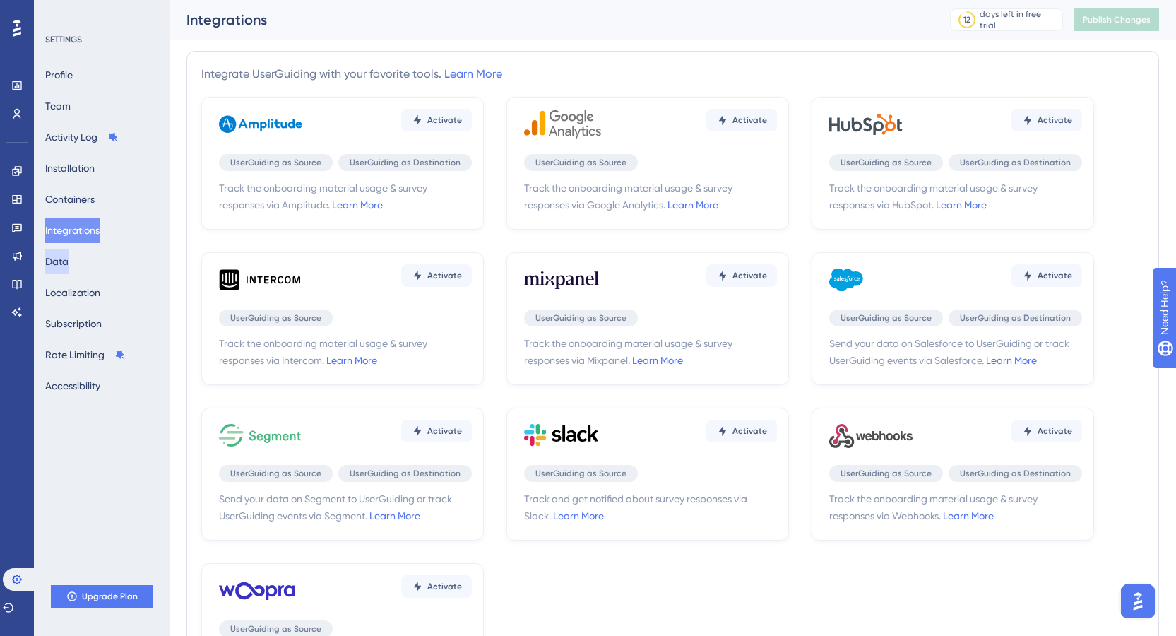
click at [69, 260] on button "Data" at bounding box center [56, 261] width 23 height 25
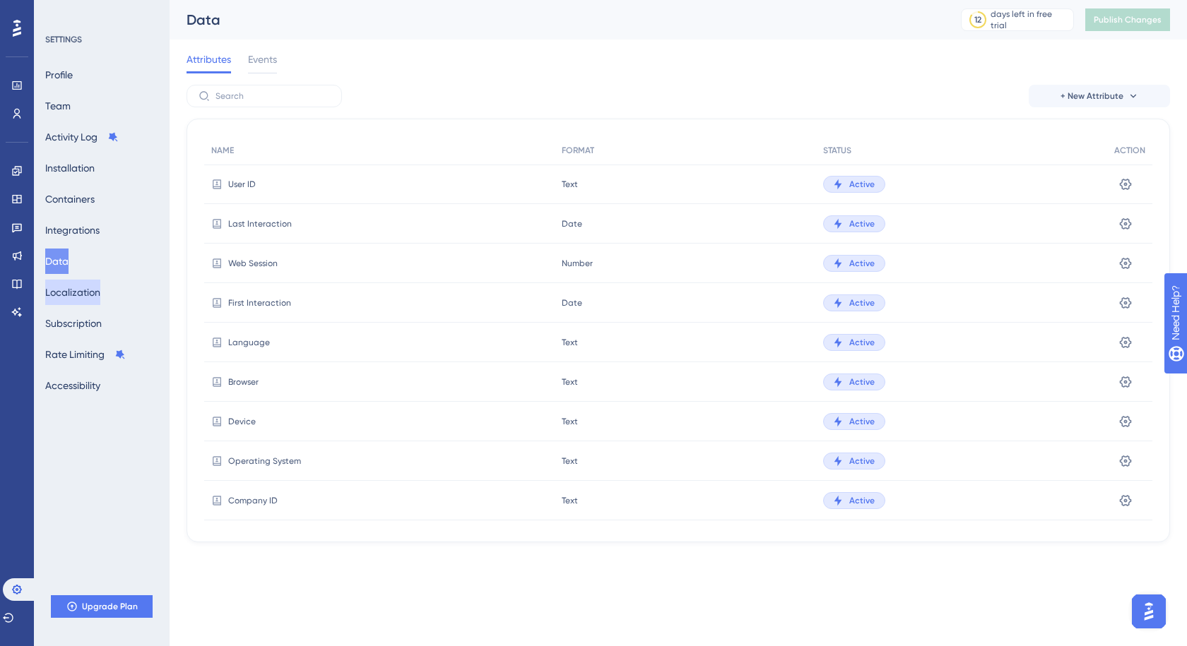
click at [78, 304] on button "Localization" at bounding box center [72, 292] width 55 height 25
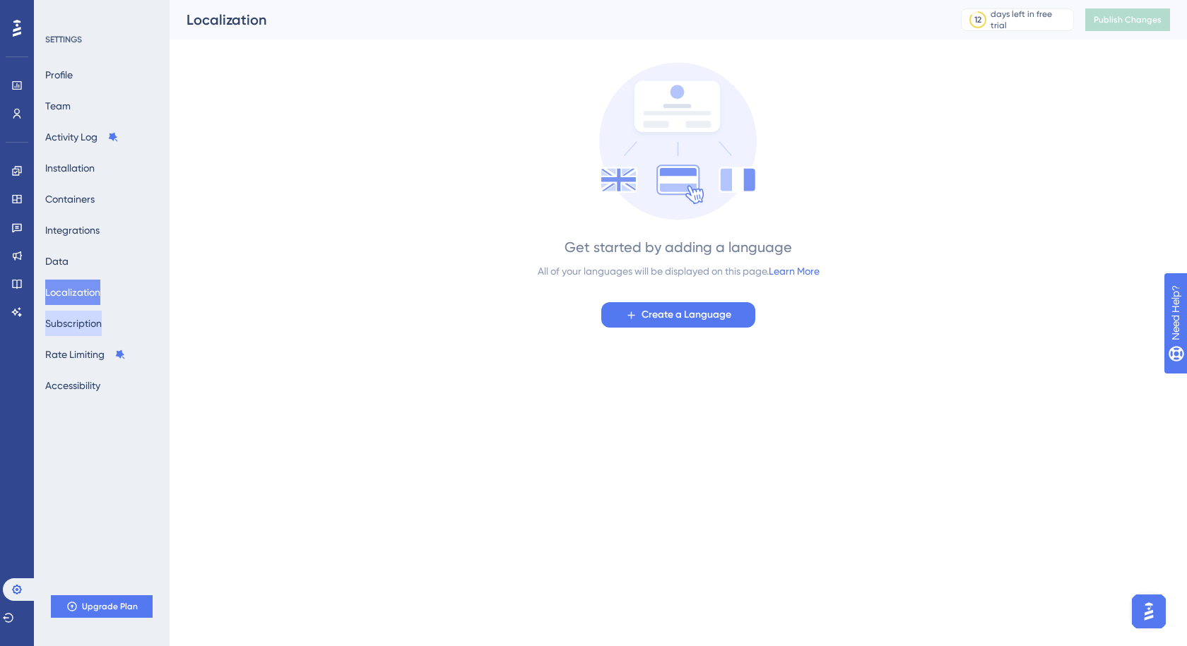
click at [79, 328] on button "Subscription" at bounding box center [73, 323] width 57 height 25
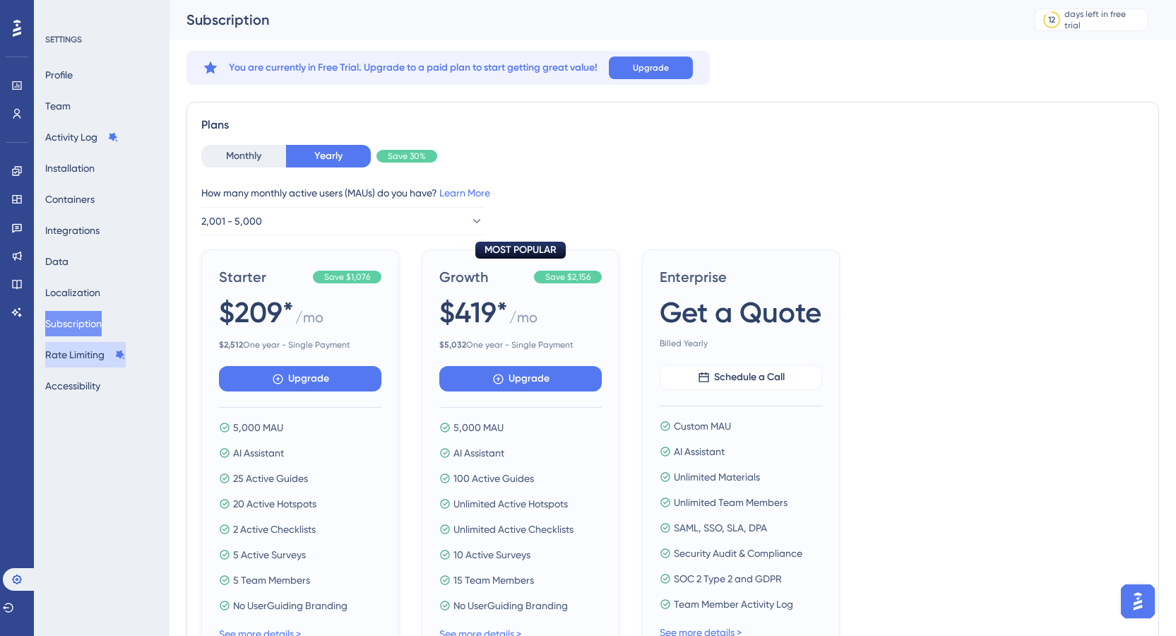
click at [81, 358] on button "Rate Limiting" at bounding box center [85, 354] width 81 height 25
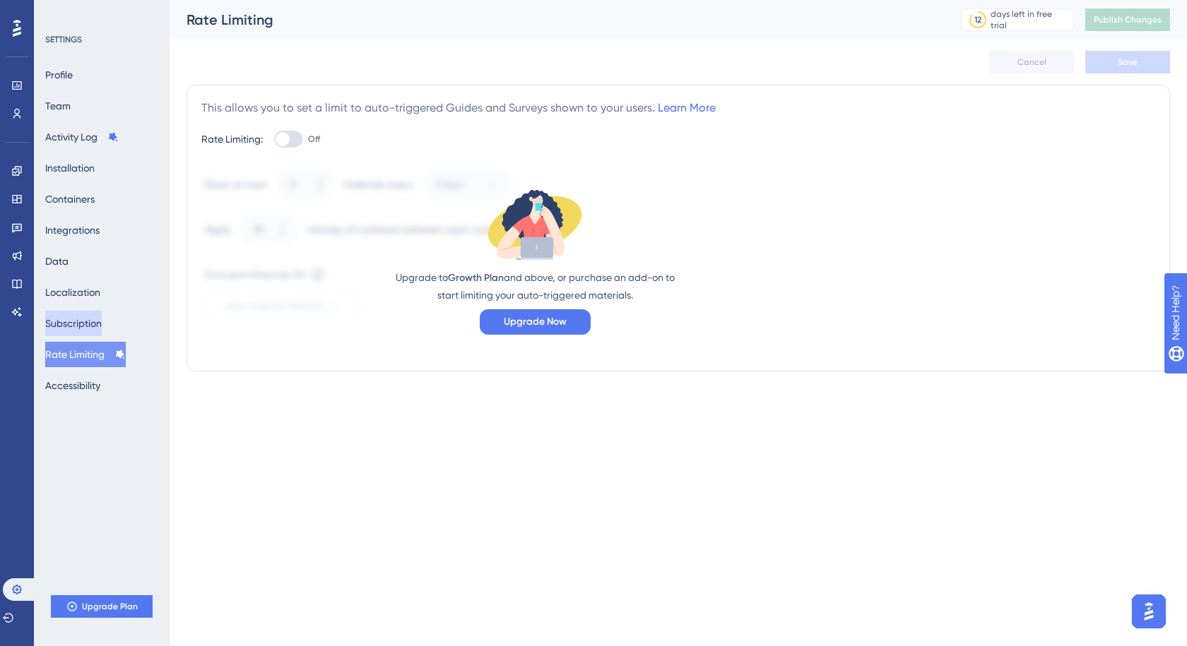
click at [76, 318] on button "Subscription" at bounding box center [73, 323] width 57 height 25
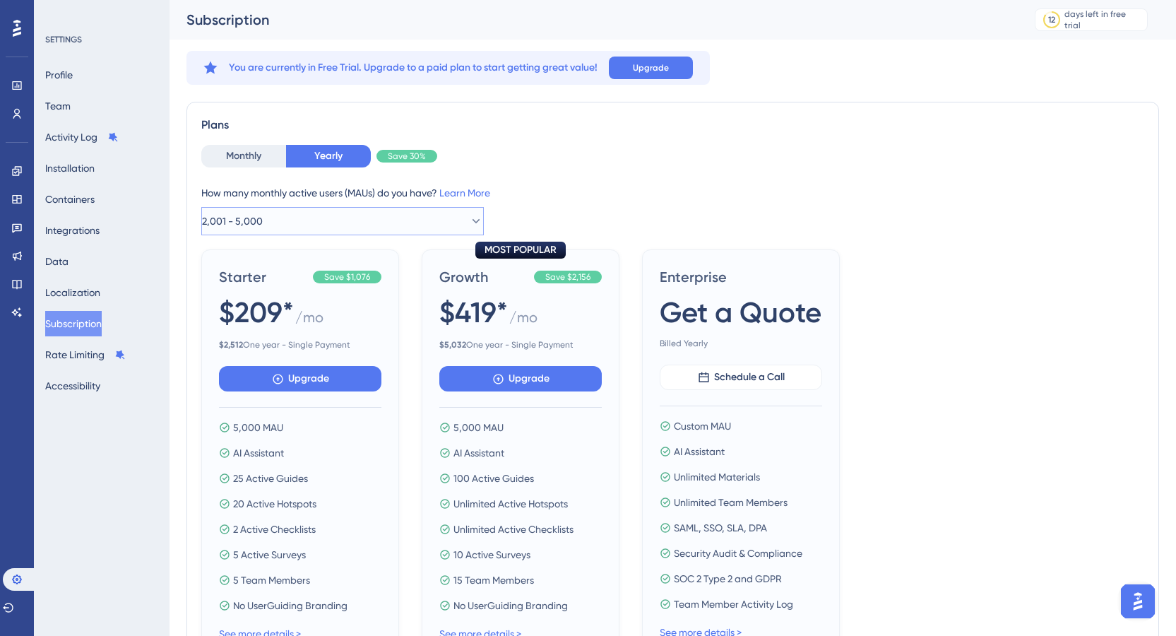
click at [352, 215] on button "2,001 - 5,000" at bounding box center [342, 221] width 283 height 28
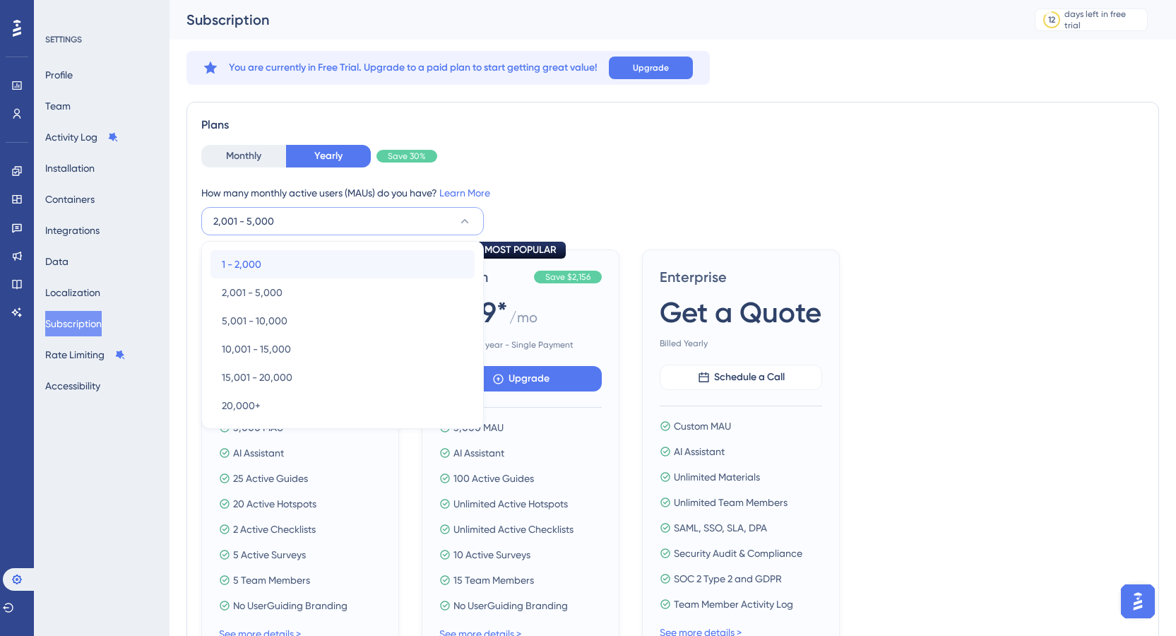
click at [253, 263] on span "1 - 2,000" at bounding box center [242, 264] width 40 height 17
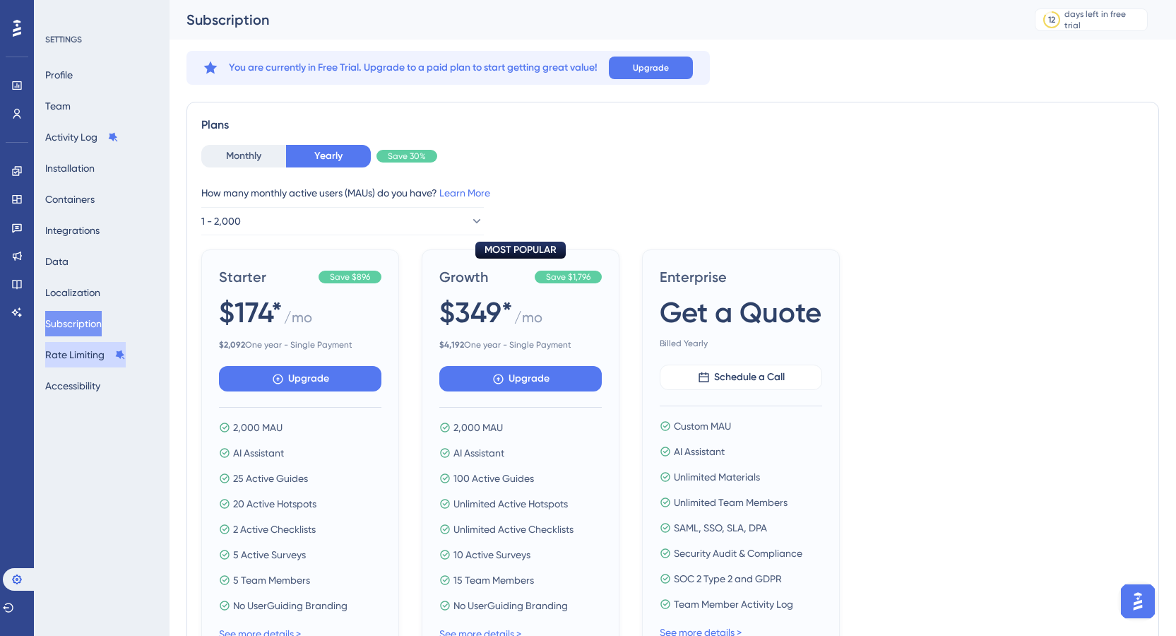
click at [83, 350] on button "Rate Limiting" at bounding box center [85, 354] width 81 height 25
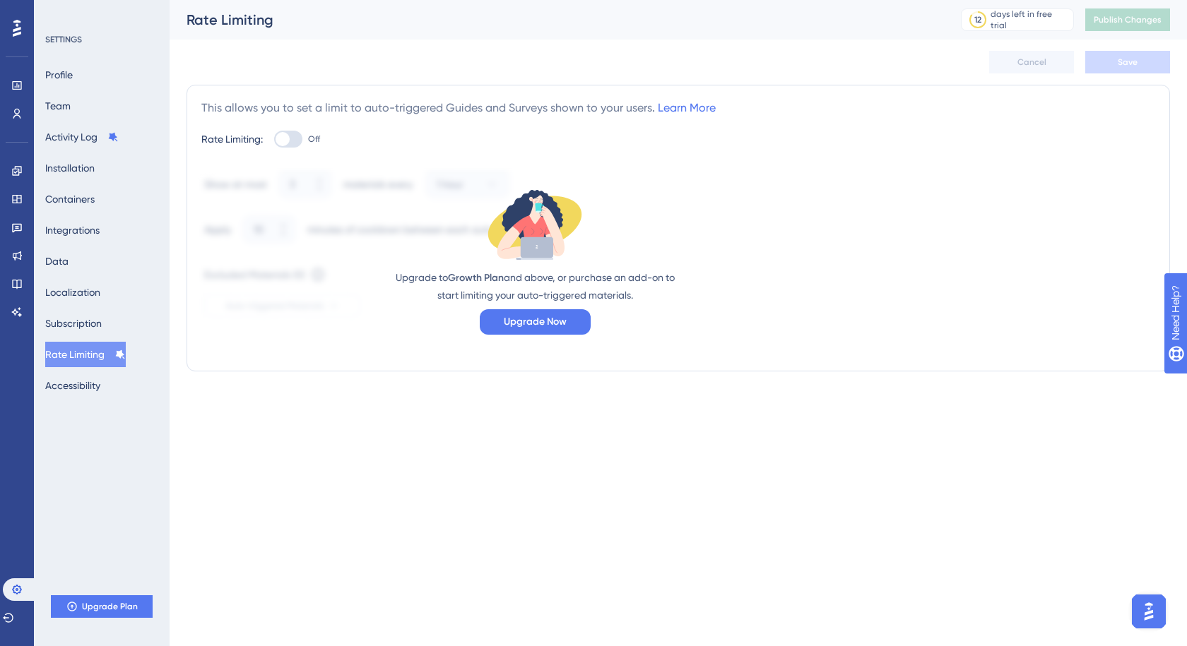
click at [61, 37] on div "SETTINGS" at bounding box center [102, 39] width 114 height 11
click at [73, 69] on button "Profile" at bounding box center [59, 74] width 28 height 25
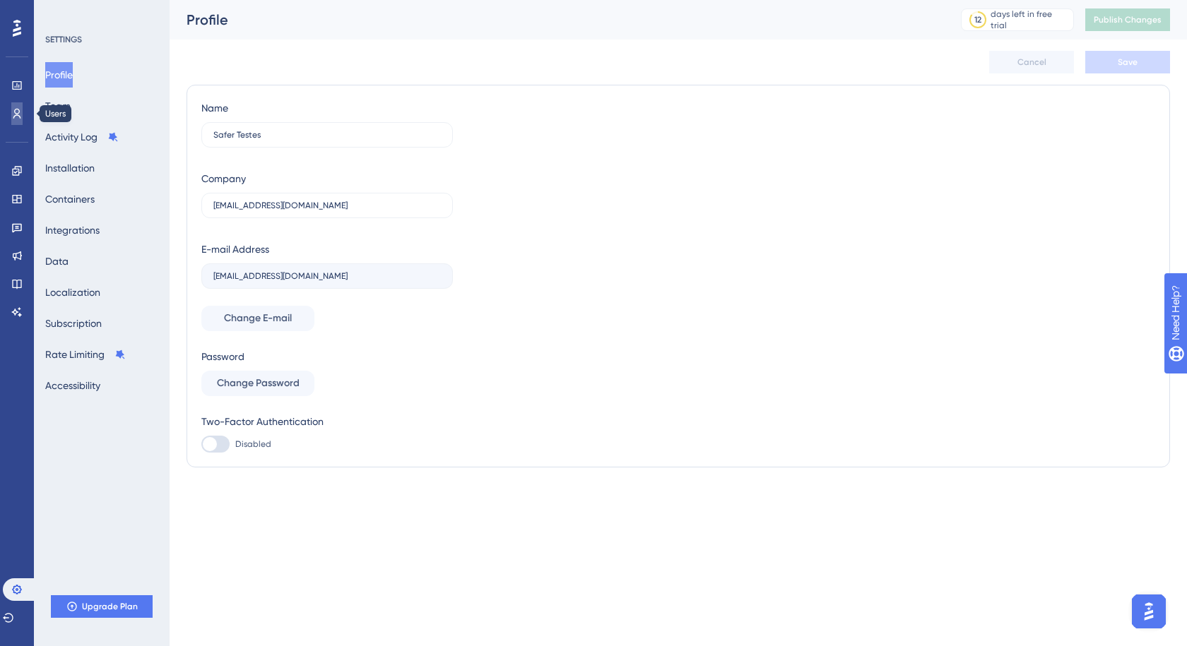
click at [16, 120] on link at bounding box center [16, 113] width 11 height 23
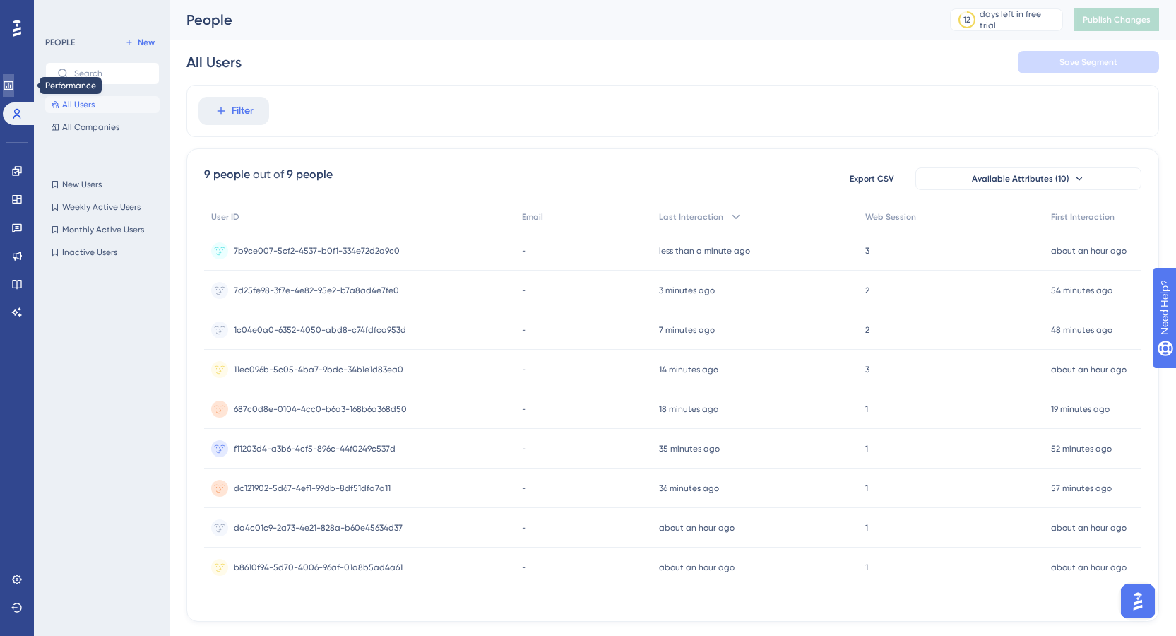
click at [13, 87] on icon at bounding box center [8, 85] width 9 height 8
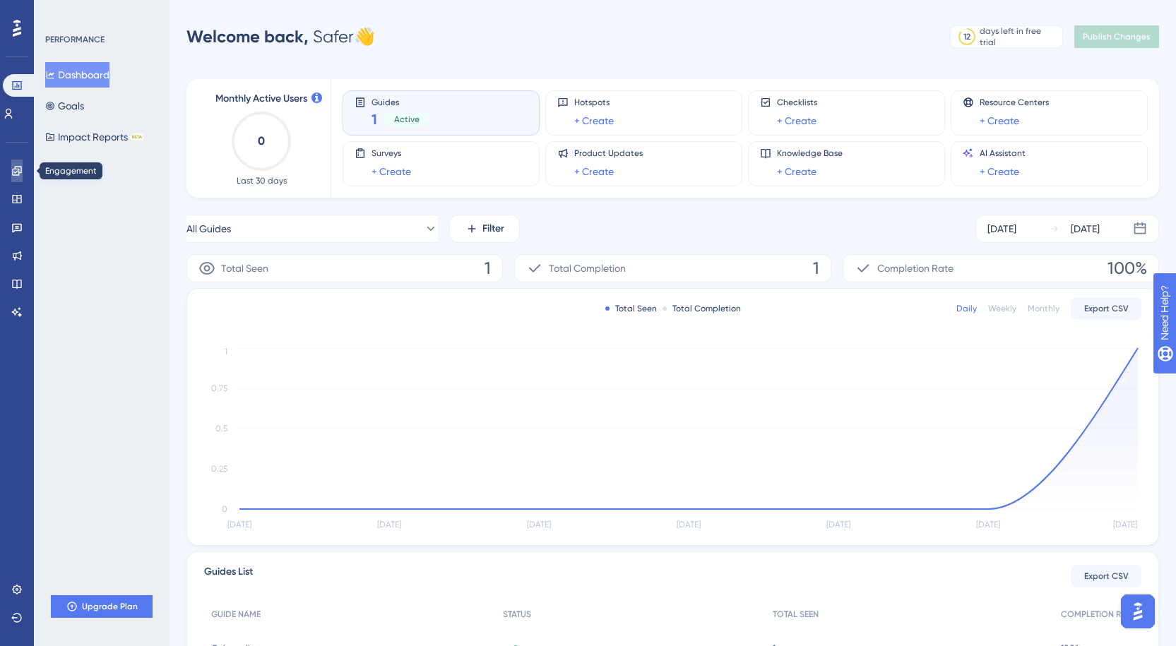
click at [19, 172] on icon at bounding box center [16, 170] width 9 height 9
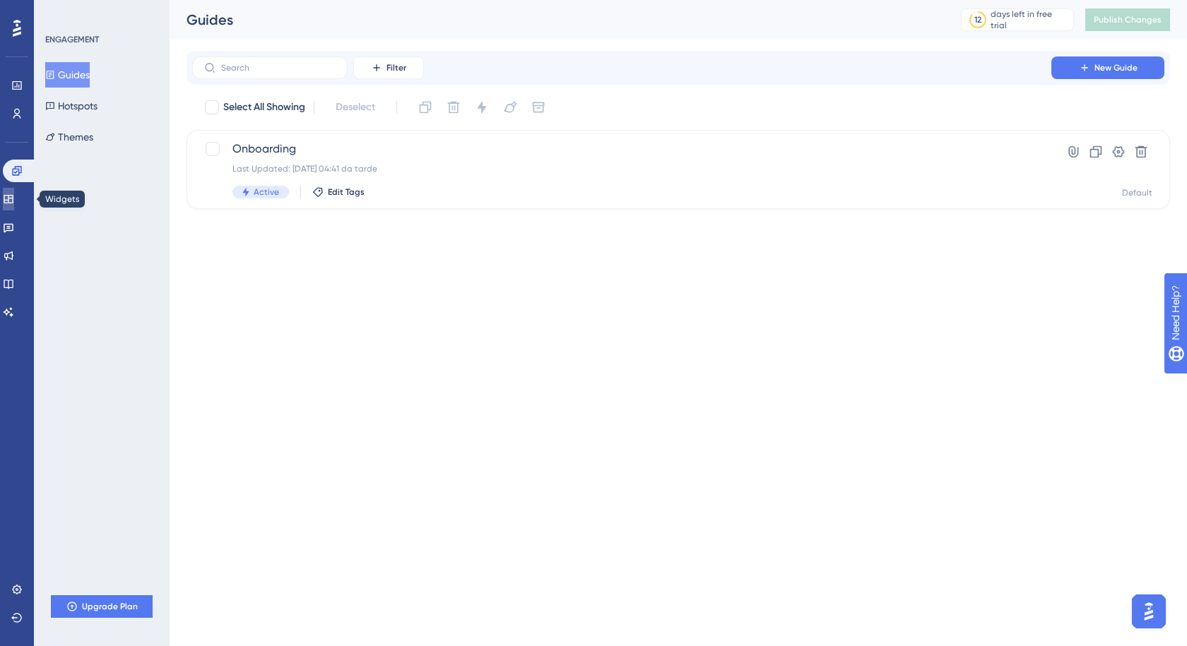
click at [14, 200] on icon at bounding box center [8, 199] width 11 height 11
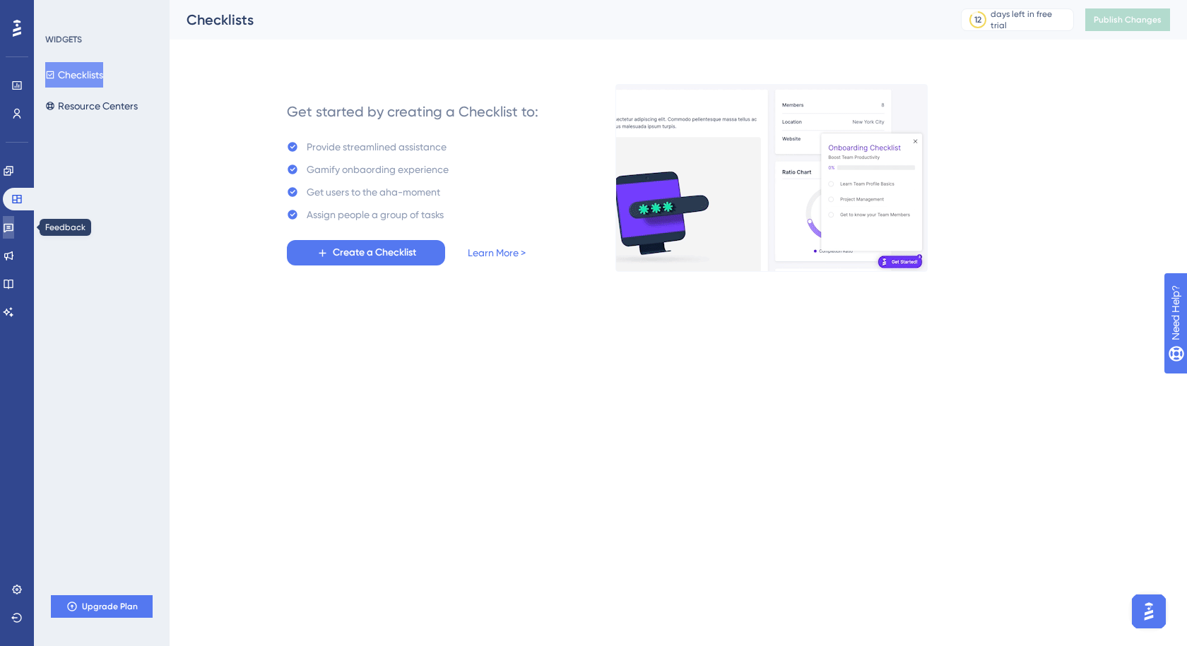
click at [14, 225] on icon at bounding box center [8, 227] width 11 height 11
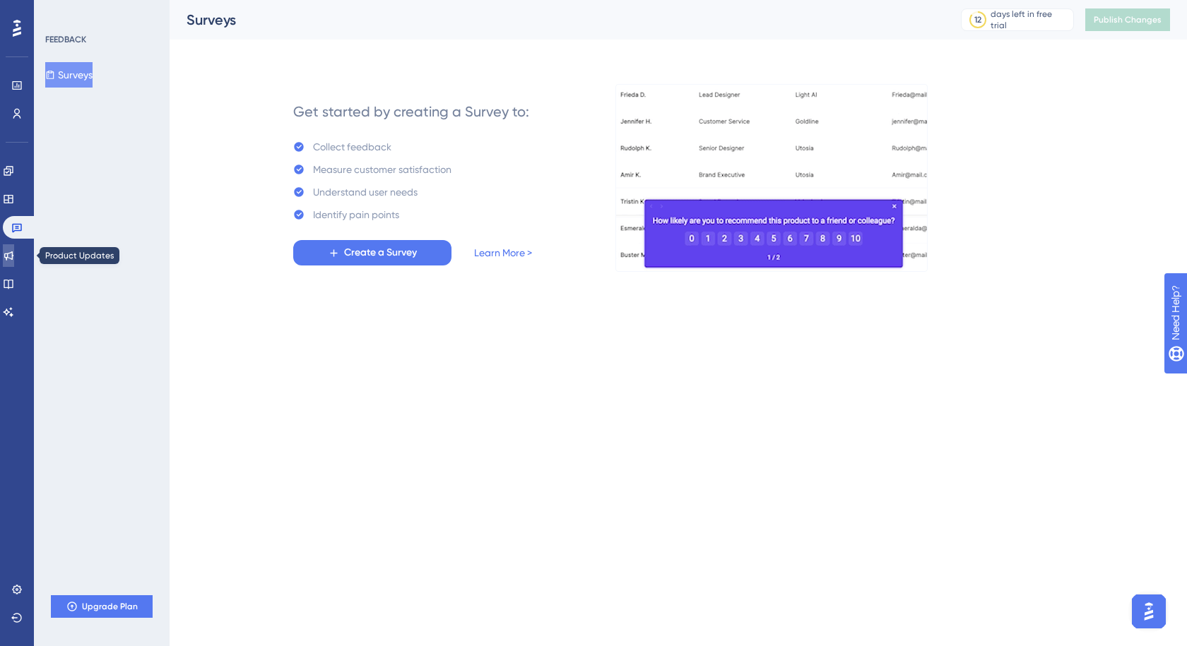
click at [12, 251] on icon at bounding box center [8, 255] width 11 height 11
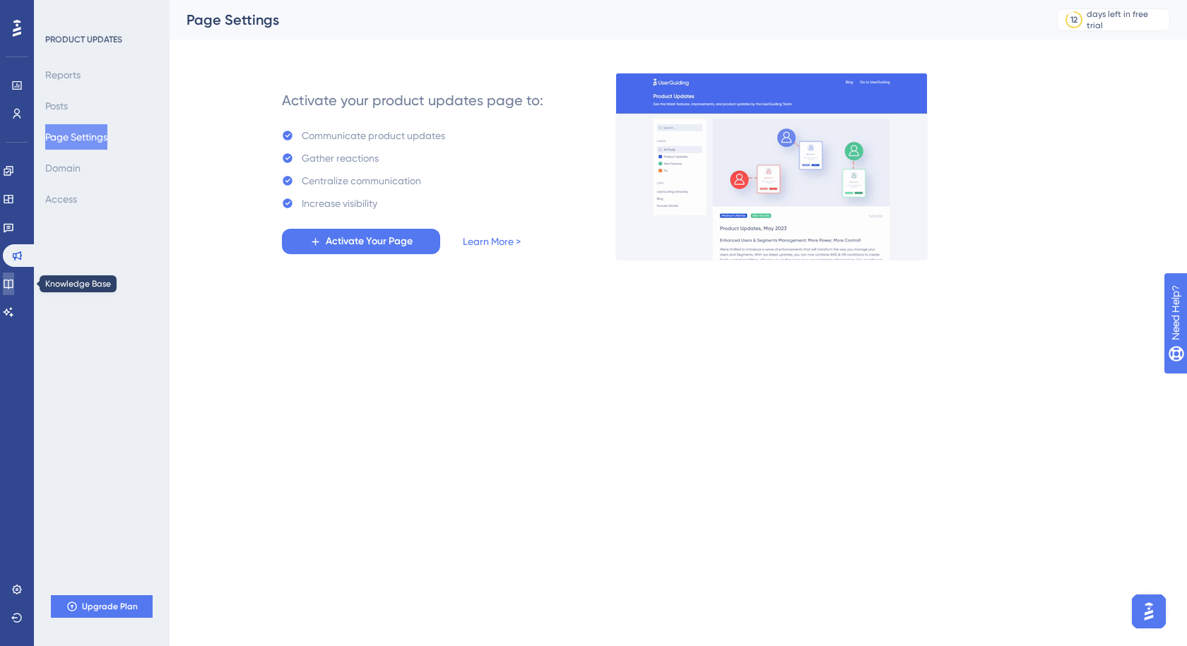
click at [11, 280] on link at bounding box center [8, 284] width 11 height 23
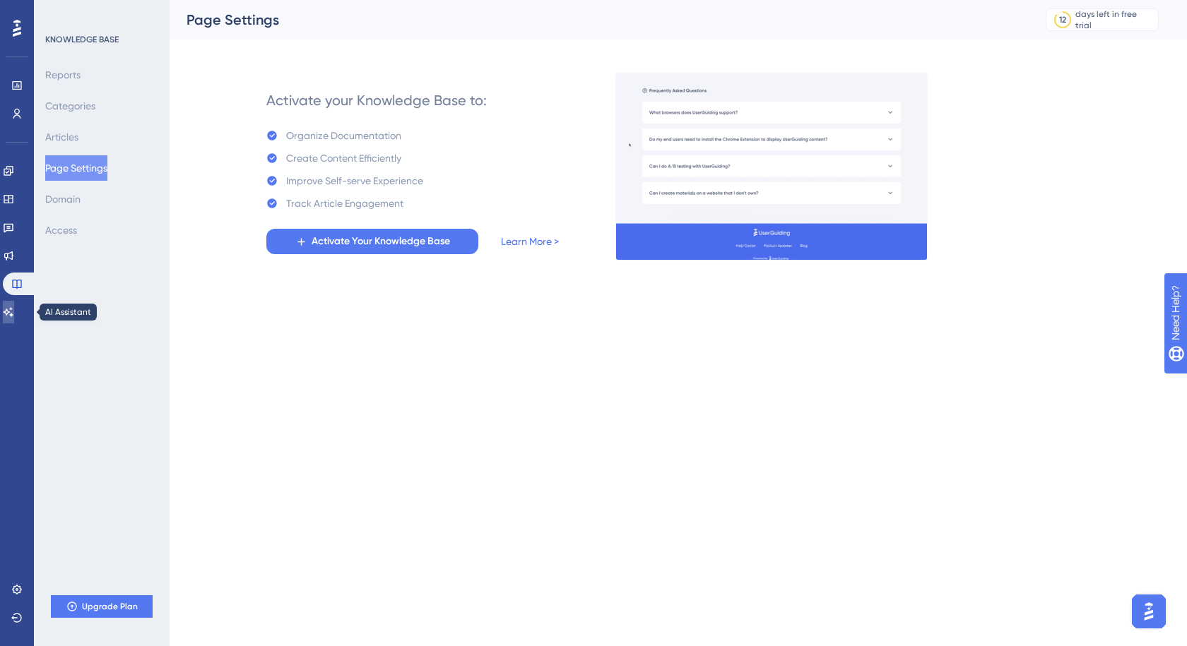
click at [13, 313] on icon at bounding box center [9, 311] width 10 height 9
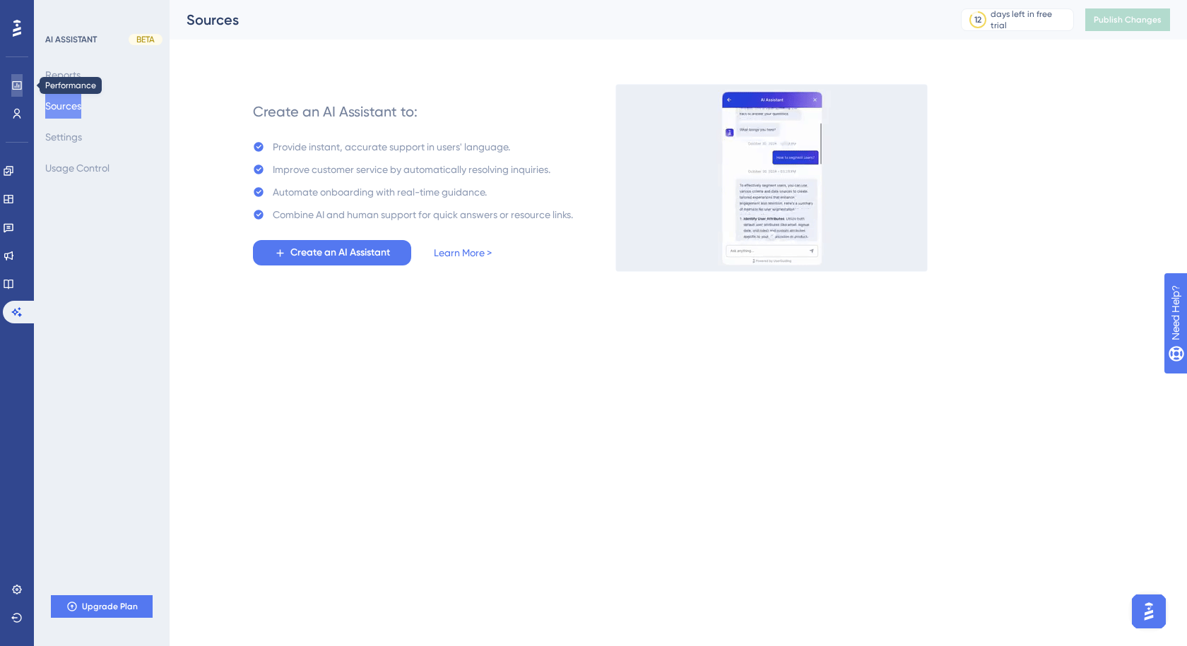
click at [18, 84] on icon at bounding box center [16, 85] width 11 height 11
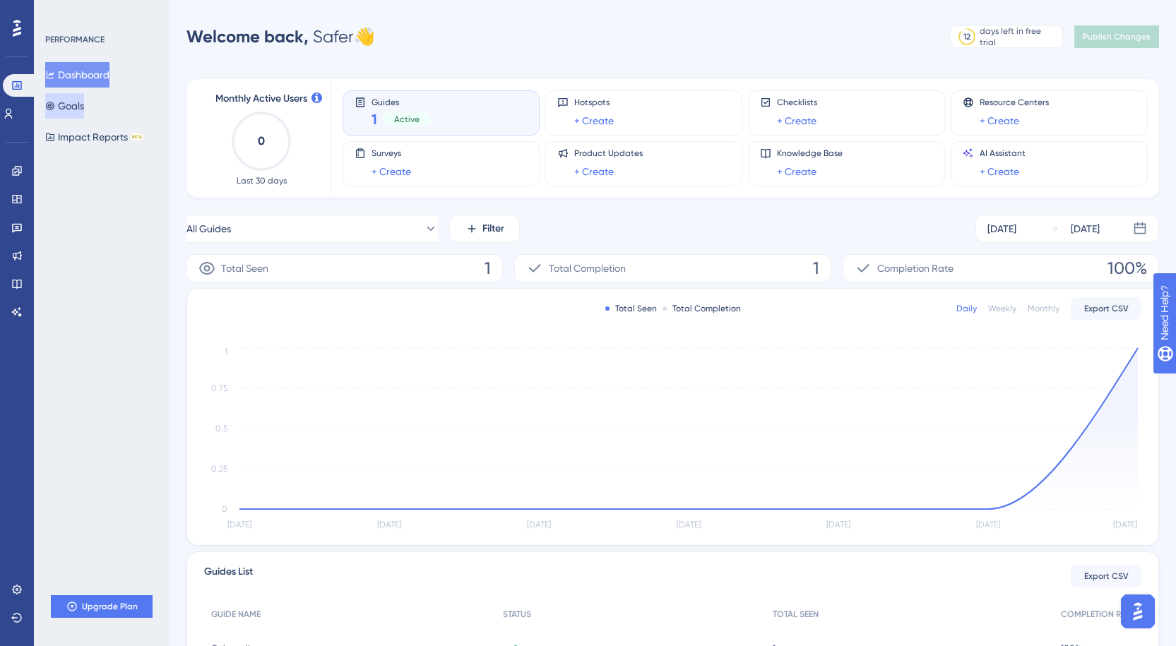
click at [84, 108] on button "Goals" at bounding box center [64, 105] width 39 height 25
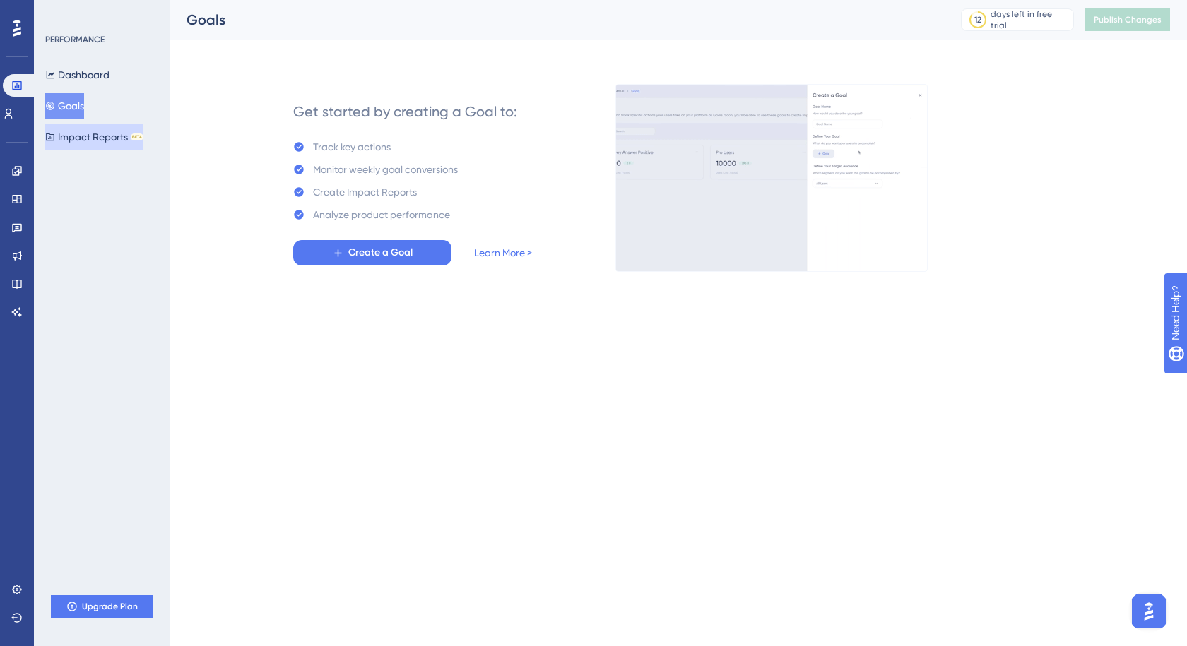
click at [84, 132] on button "Impact Reports BETA" at bounding box center [94, 136] width 98 height 25
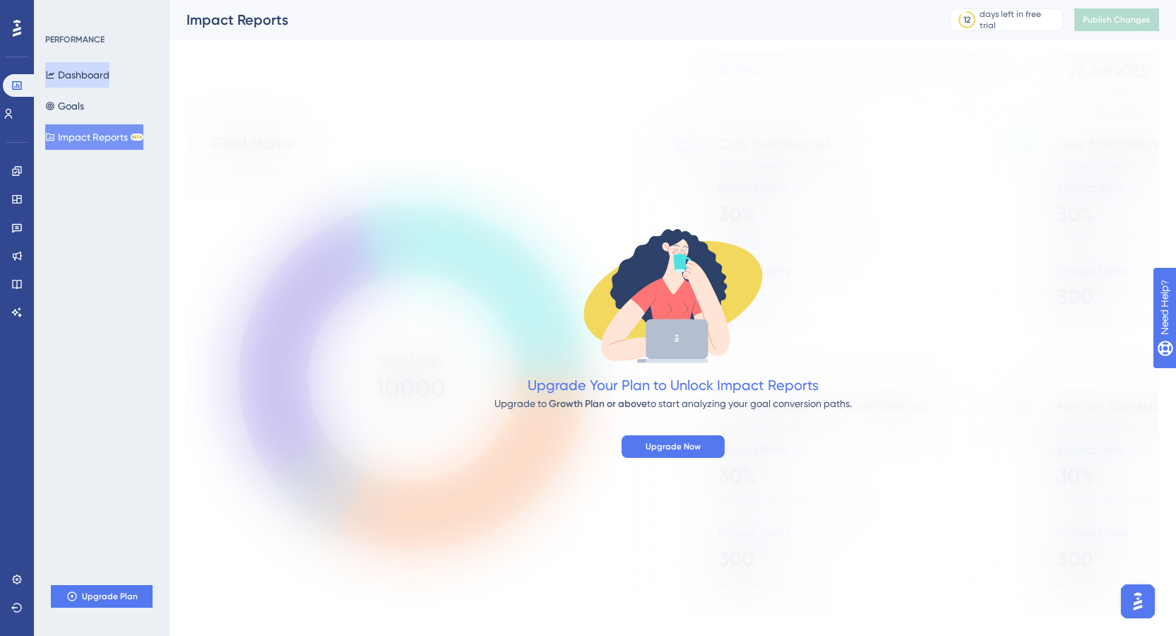
click at [79, 74] on button "Dashboard" at bounding box center [77, 74] width 64 height 25
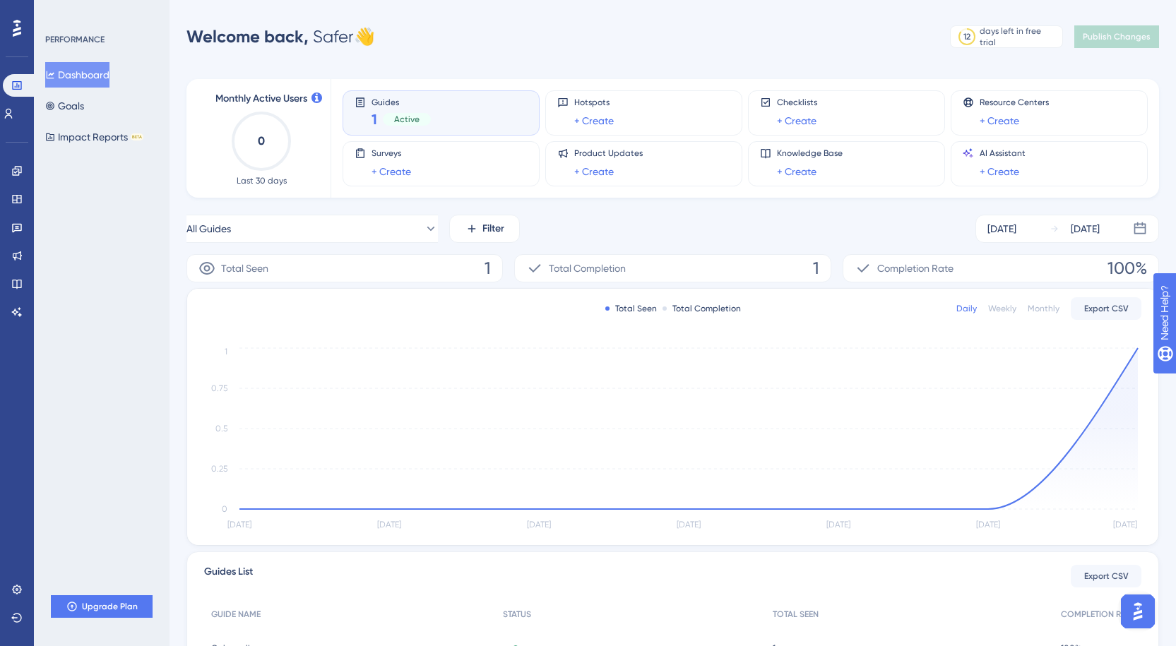
click at [432, 117] on div "Guides 1 Active" at bounding box center [441, 113] width 173 height 32
